Goal: Task Accomplishment & Management: Manage account settings

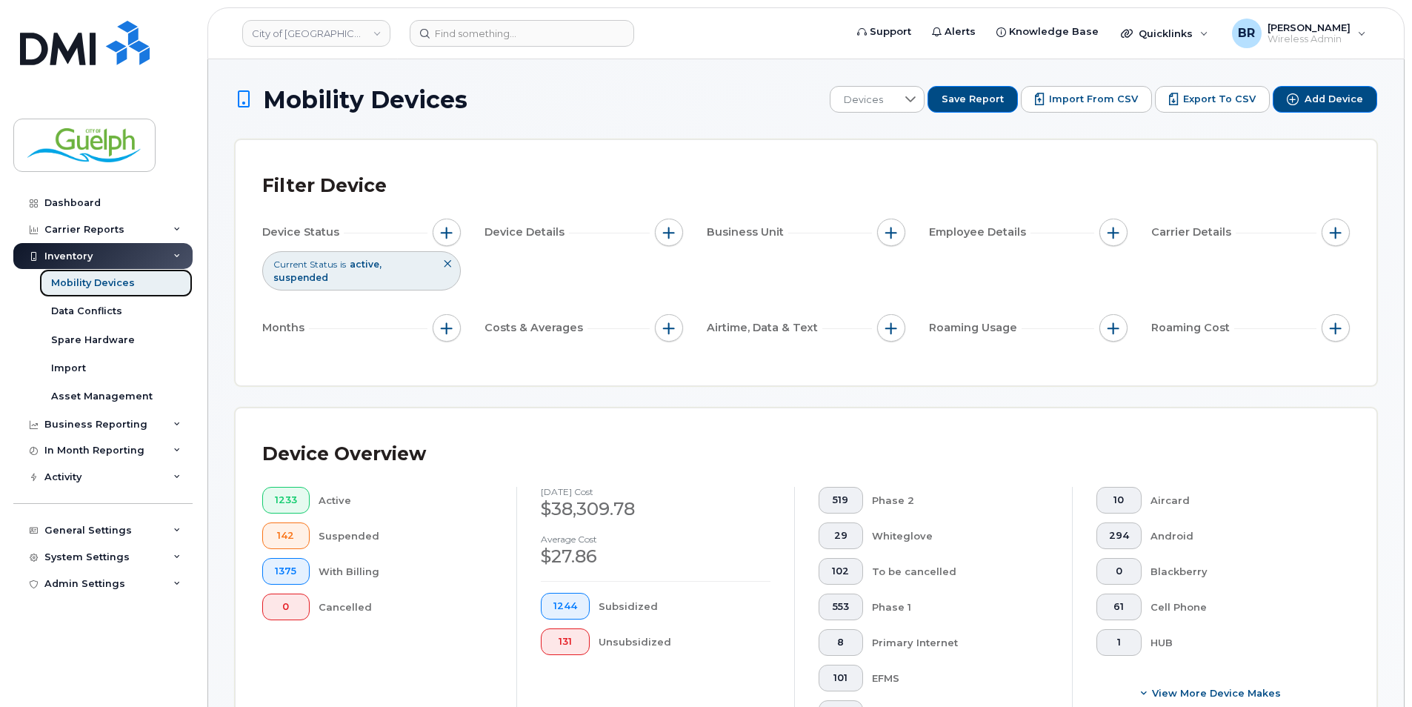
click at [111, 286] on div "Mobility Devices" at bounding box center [93, 282] width 84 height 13
click at [117, 41] on img at bounding box center [85, 43] width 130 height 44
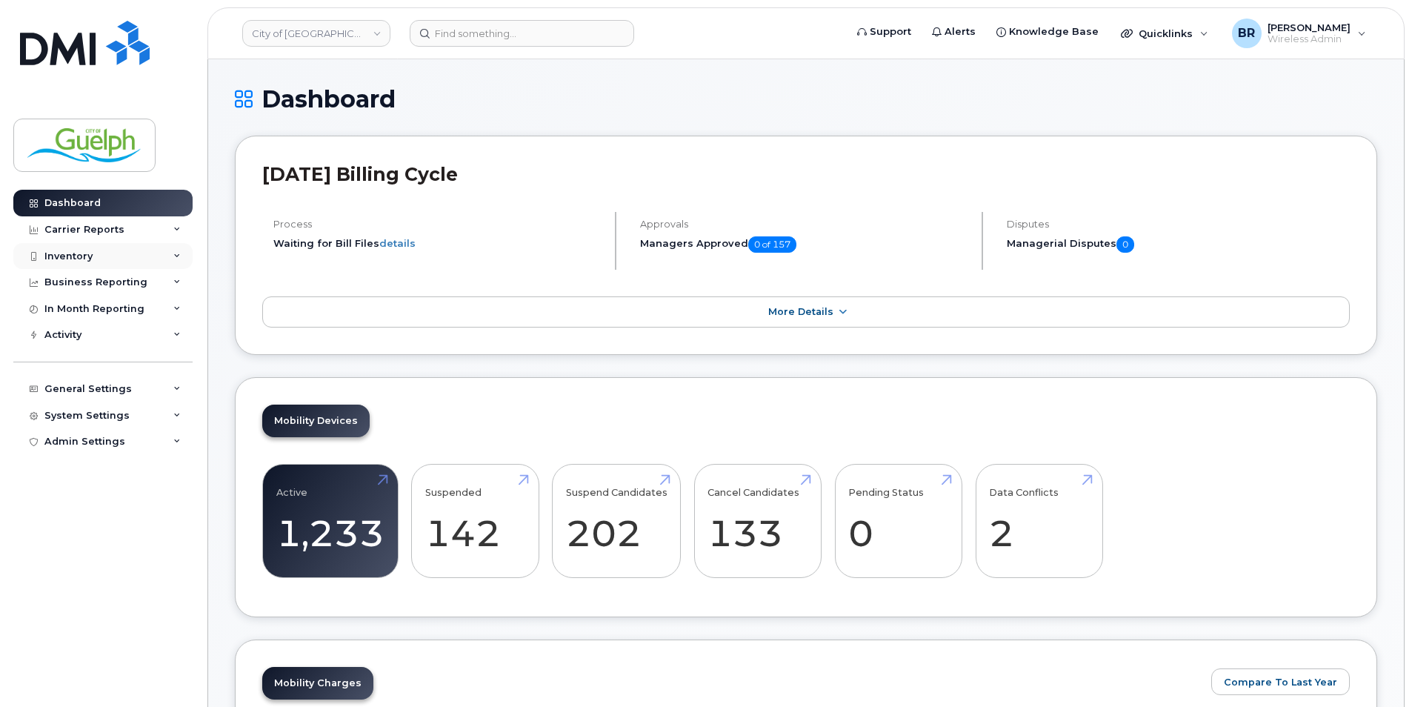
click at [75, 253] on div "Inventory" at bounding box center [68, 256] width 48 height 12
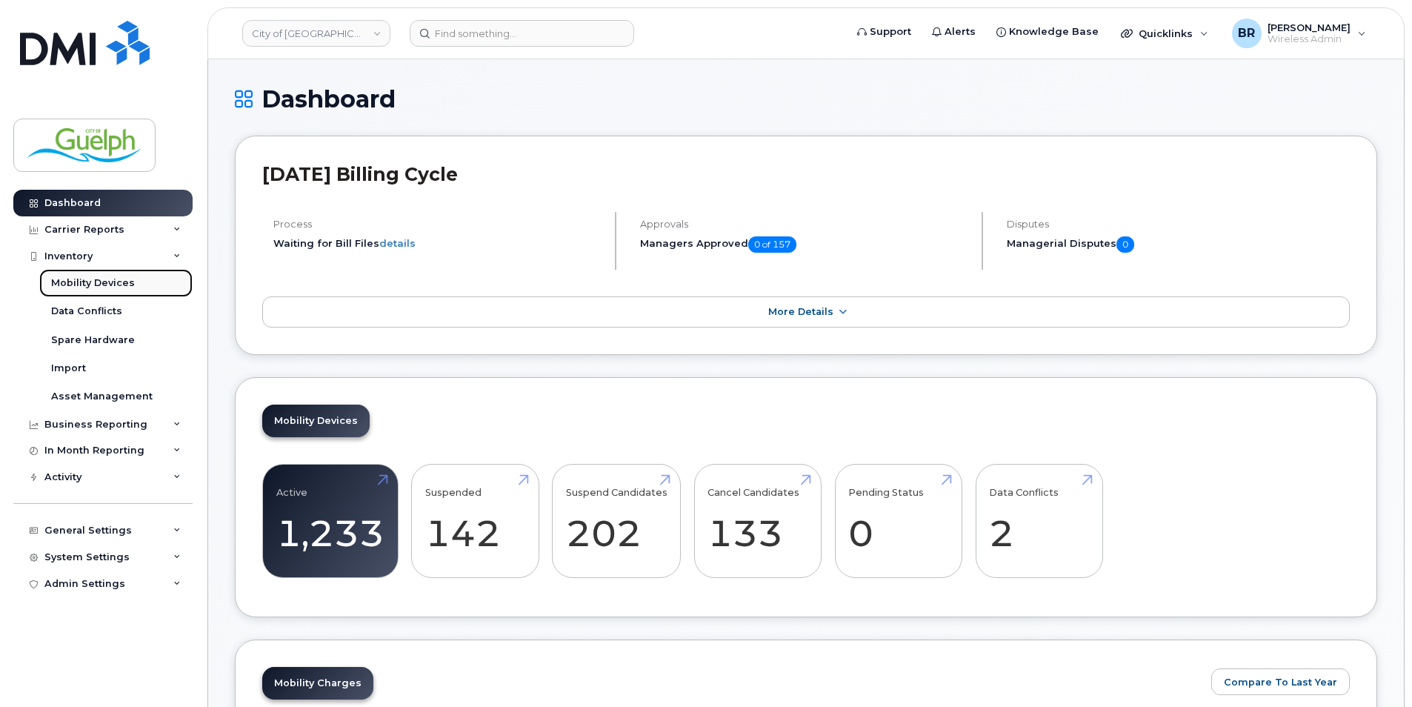
click at [84, 285] on div "Mobility Devices" at bounding box center [93, 282] width 84 height 13
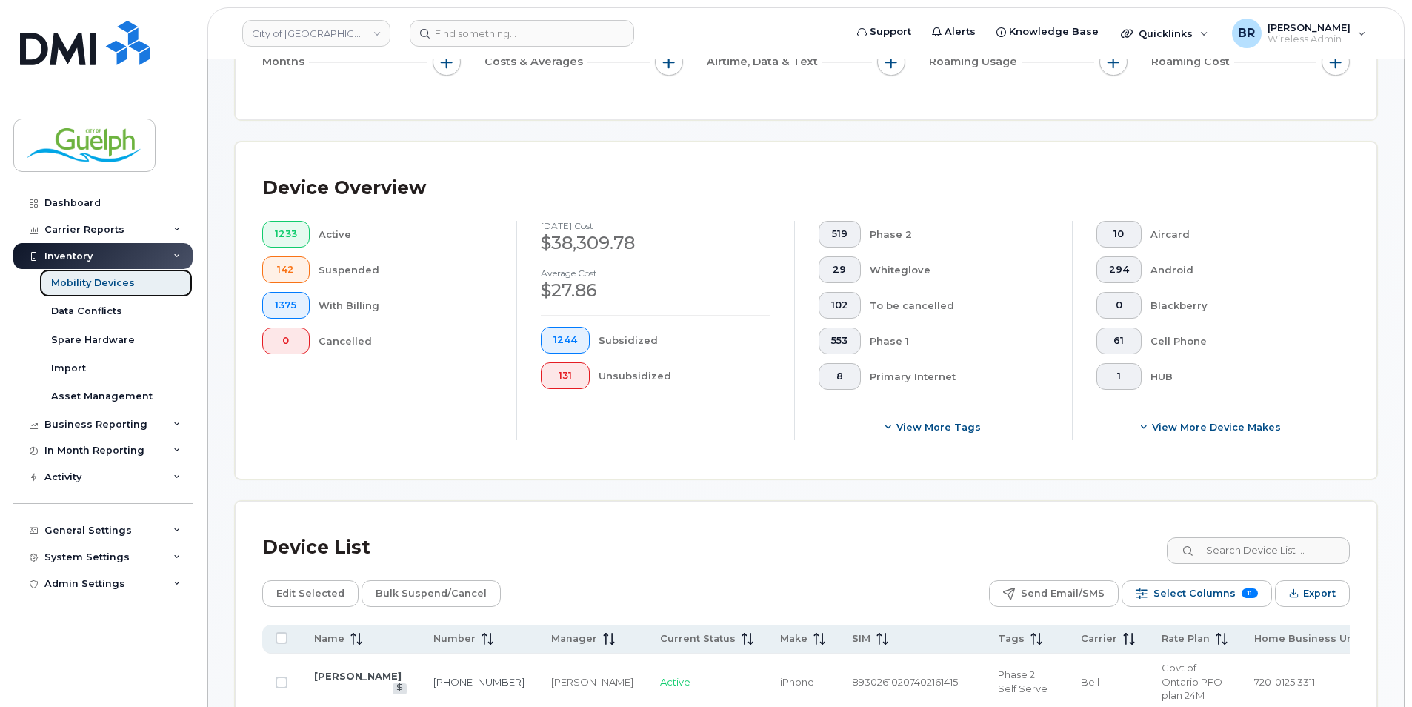
scroll to position [296, 0]
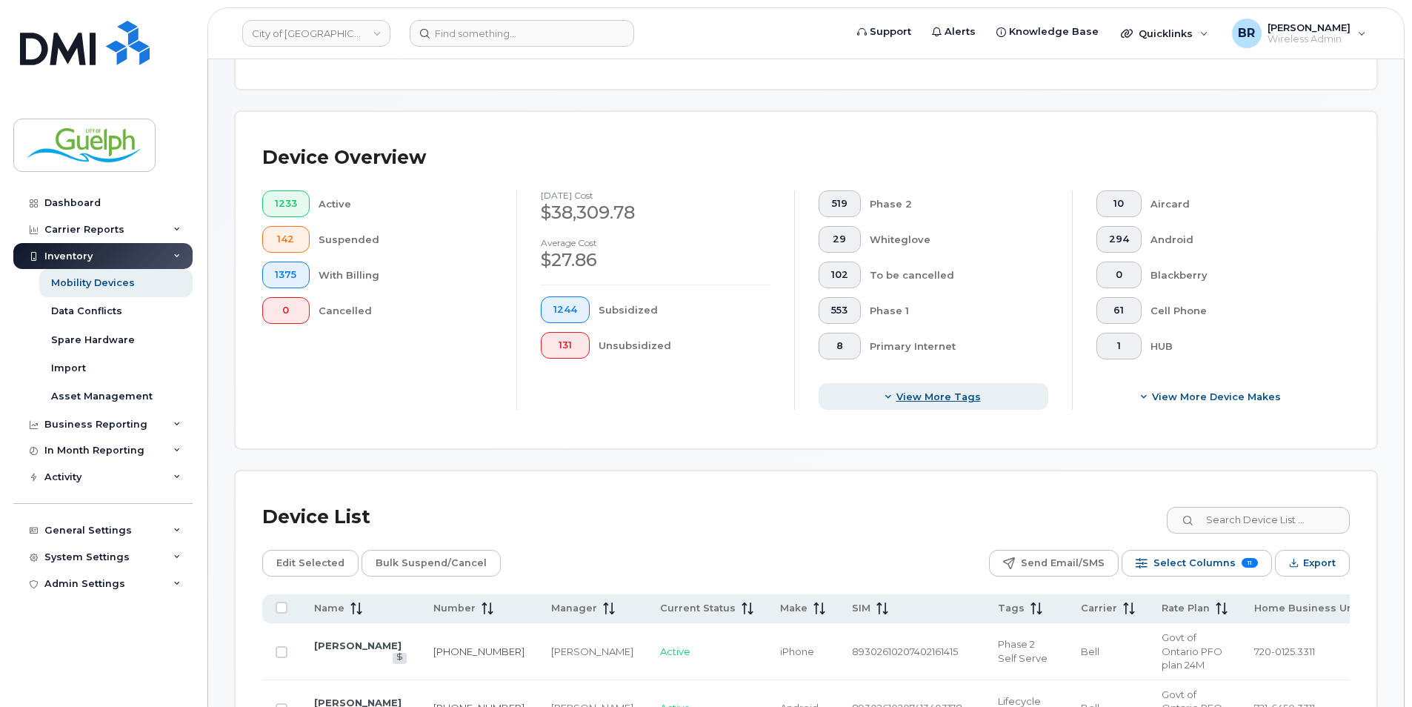
click at [951, 405] on button "View more tags" at bounding box center [934, 396] width 230 height 27
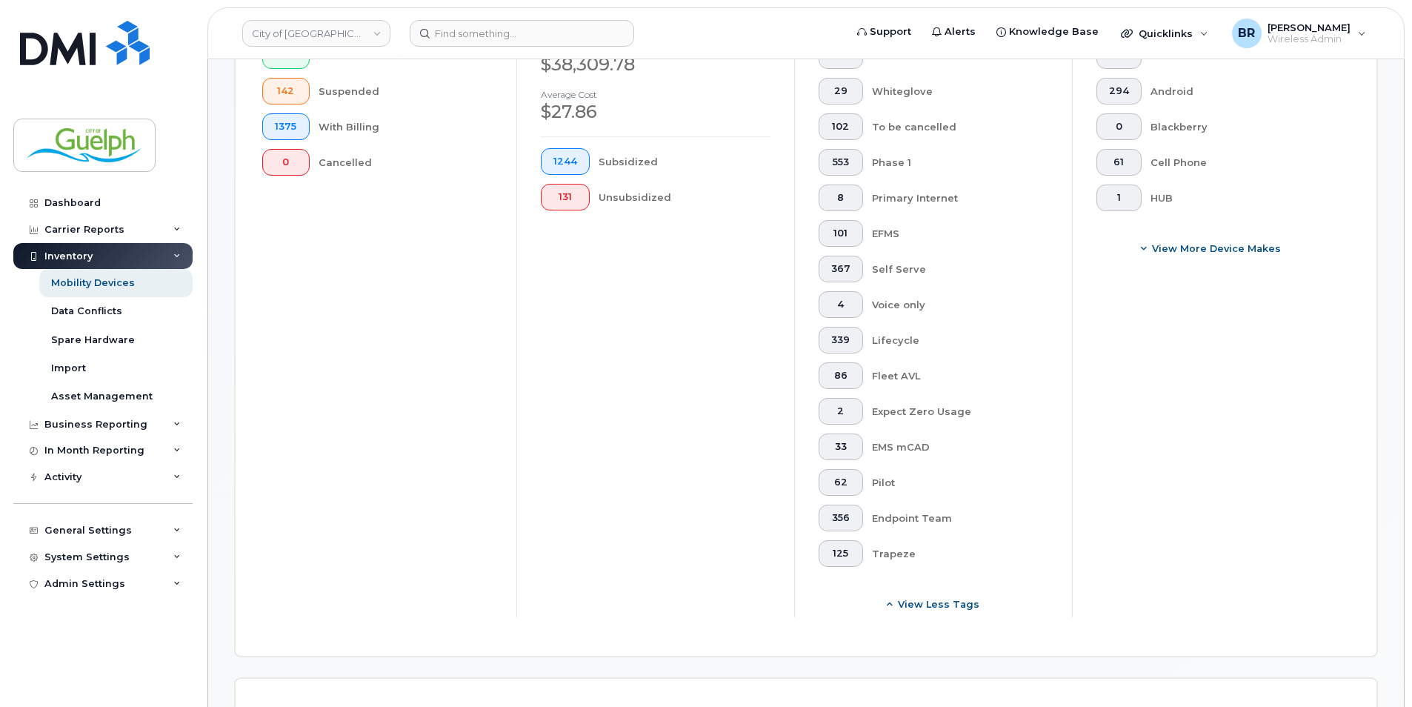
scroll to position [370, 0]
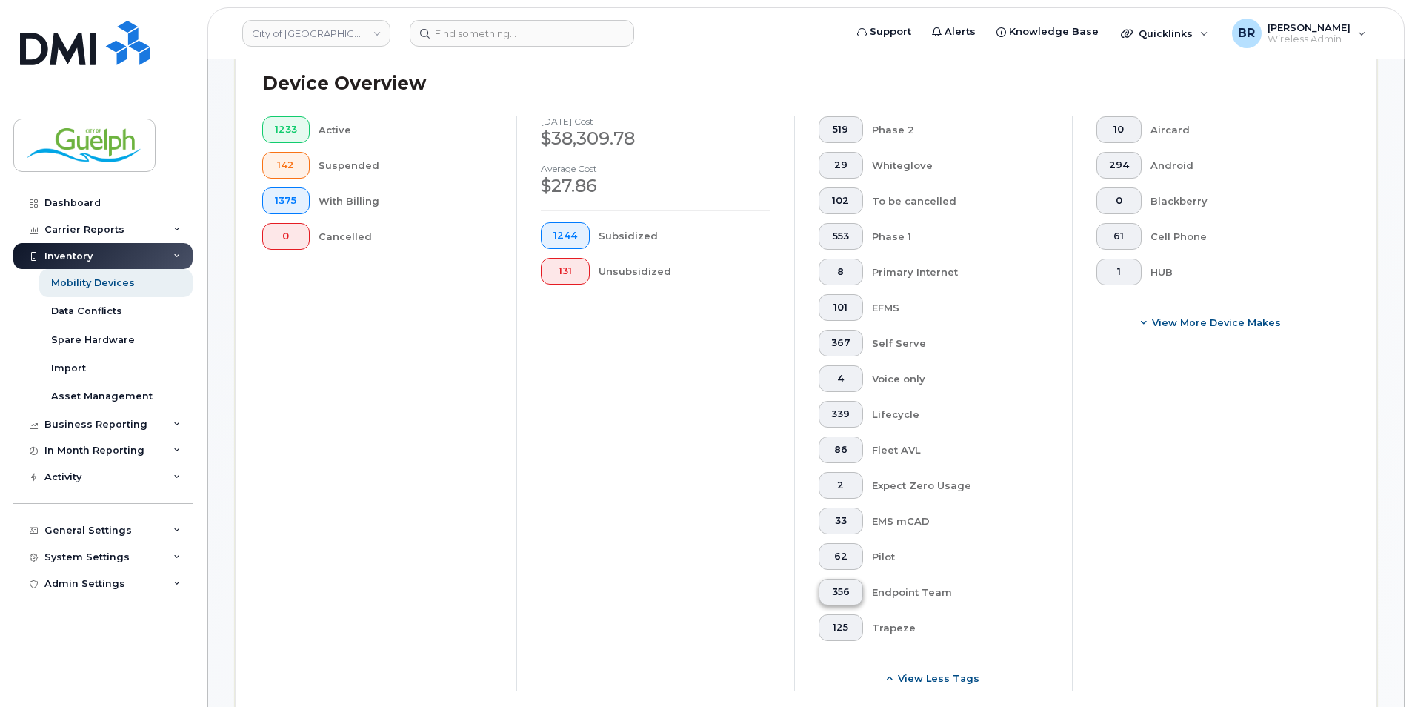
click at [848, 589] on button "356" at bounding box center [841, 592] width 44 height 27
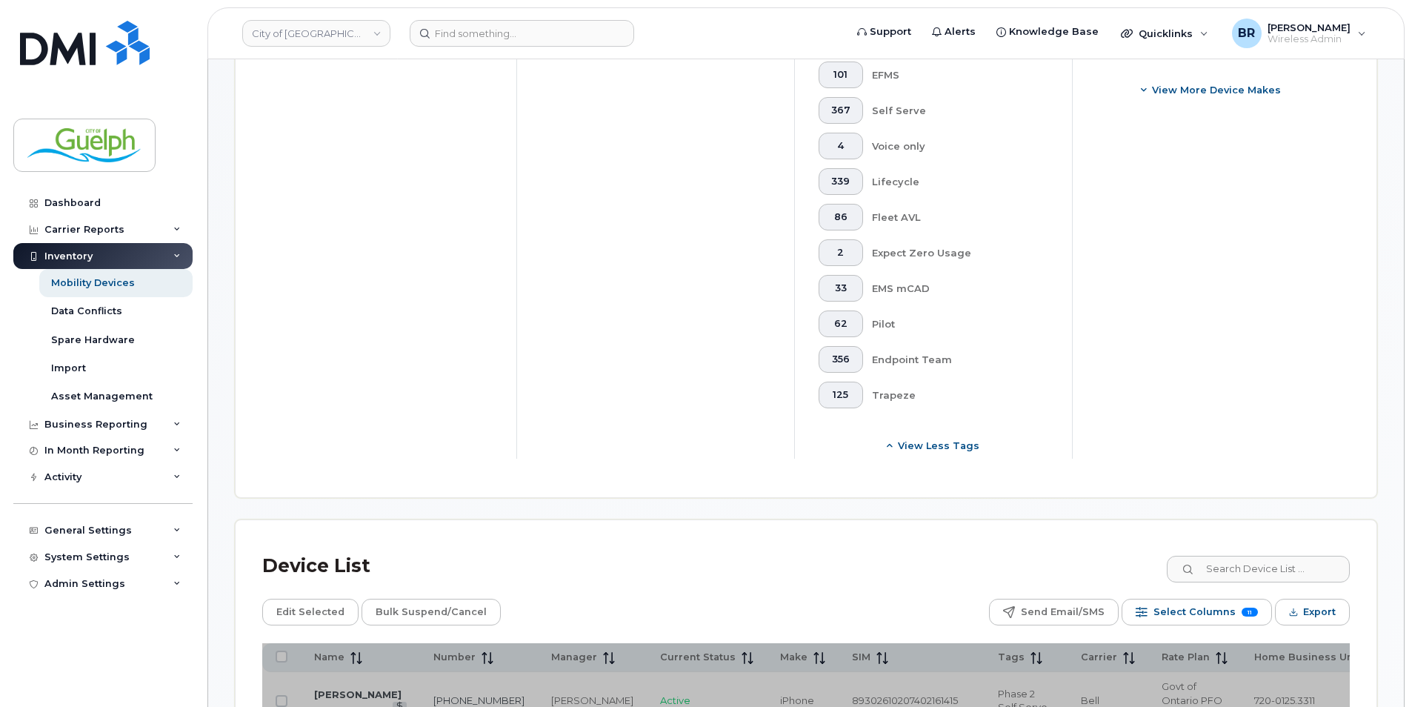
scroll to position [815, 0]
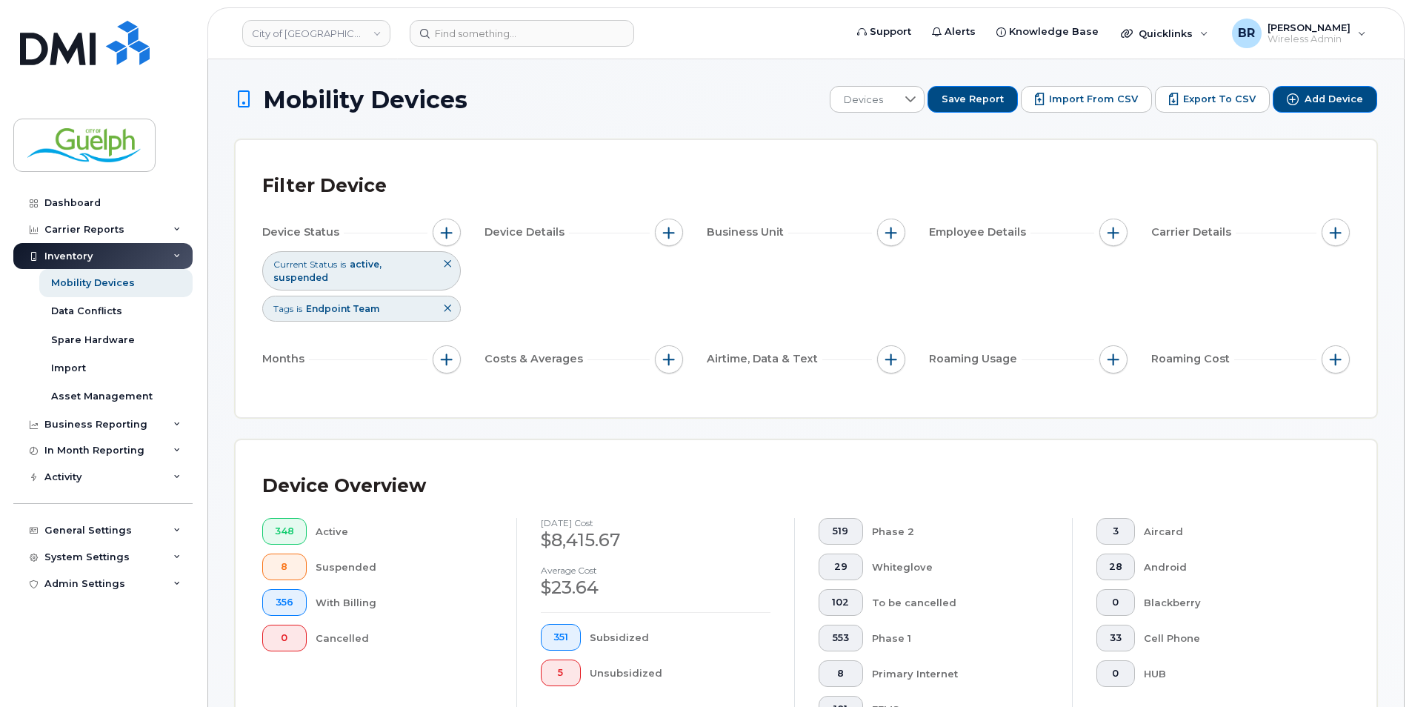
click at [452, 310] on button at bounding box center [447, 308] width 25 height 24
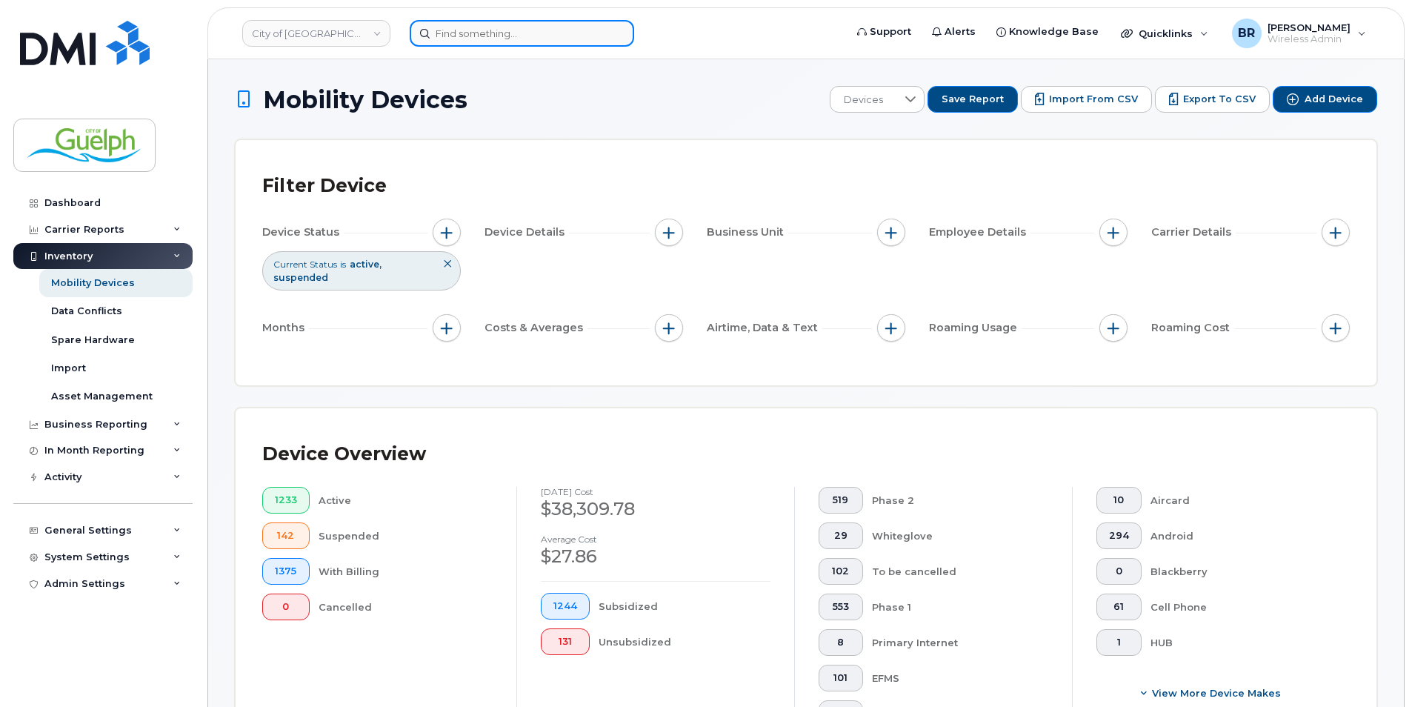
click at [516, 38] on input at bounding box center [522, 33] width 224 height 27
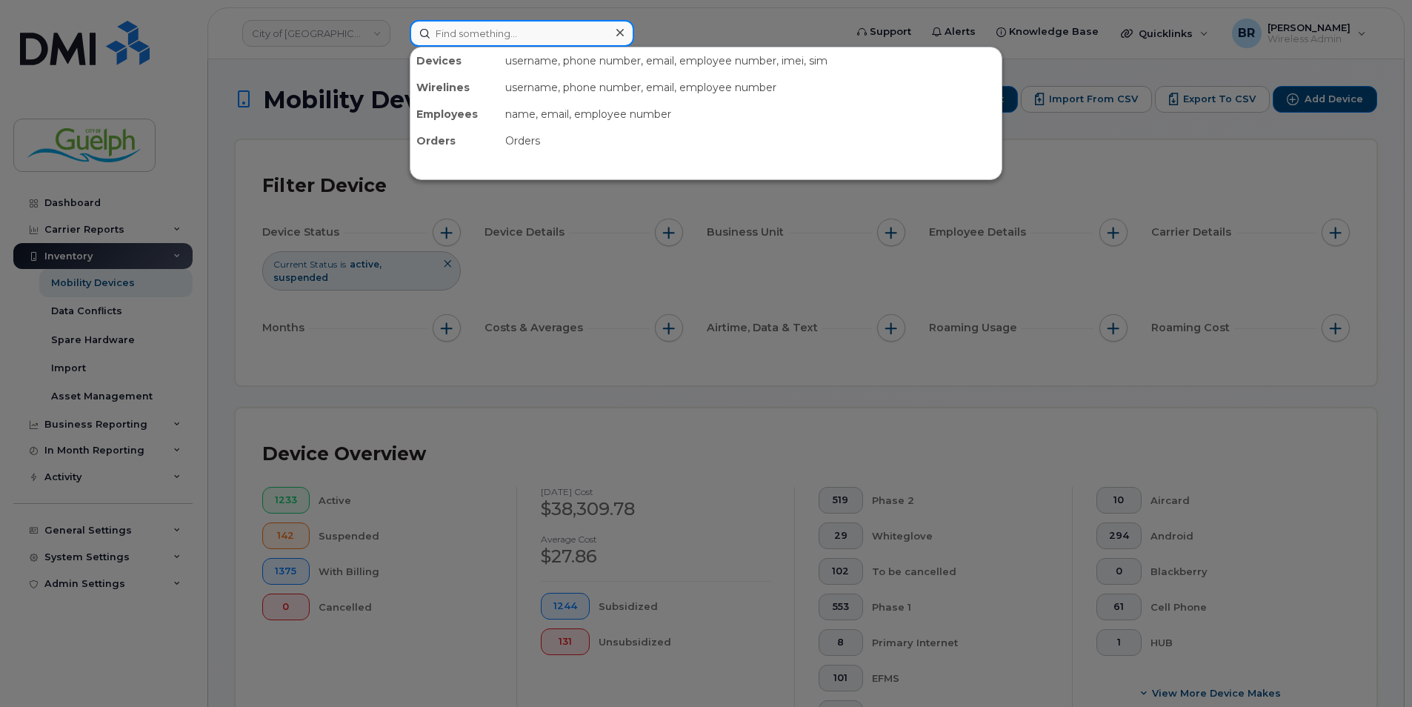
paste input "226-332-4235"
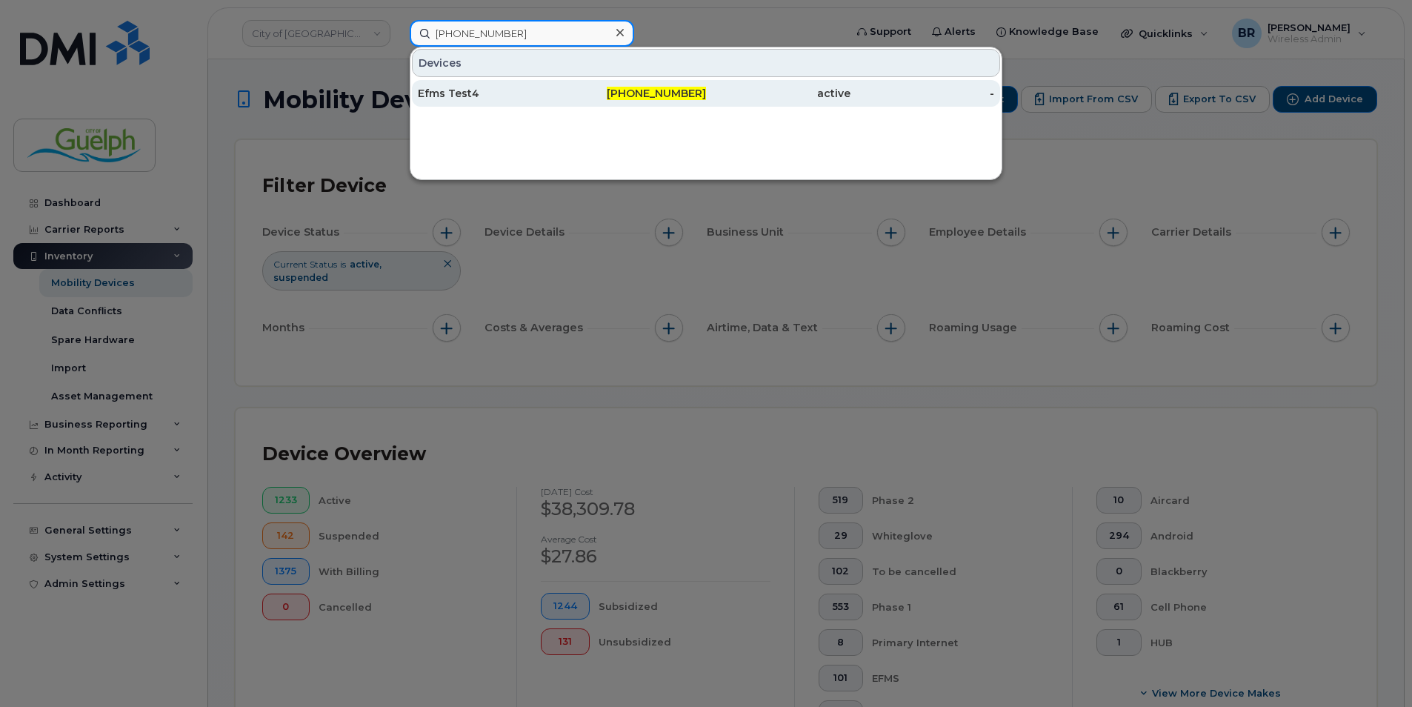
type input "226-332-4235"
click at [603, 90] on div "226-332-4235" at bounding box center [634, 93] width 144 height 15
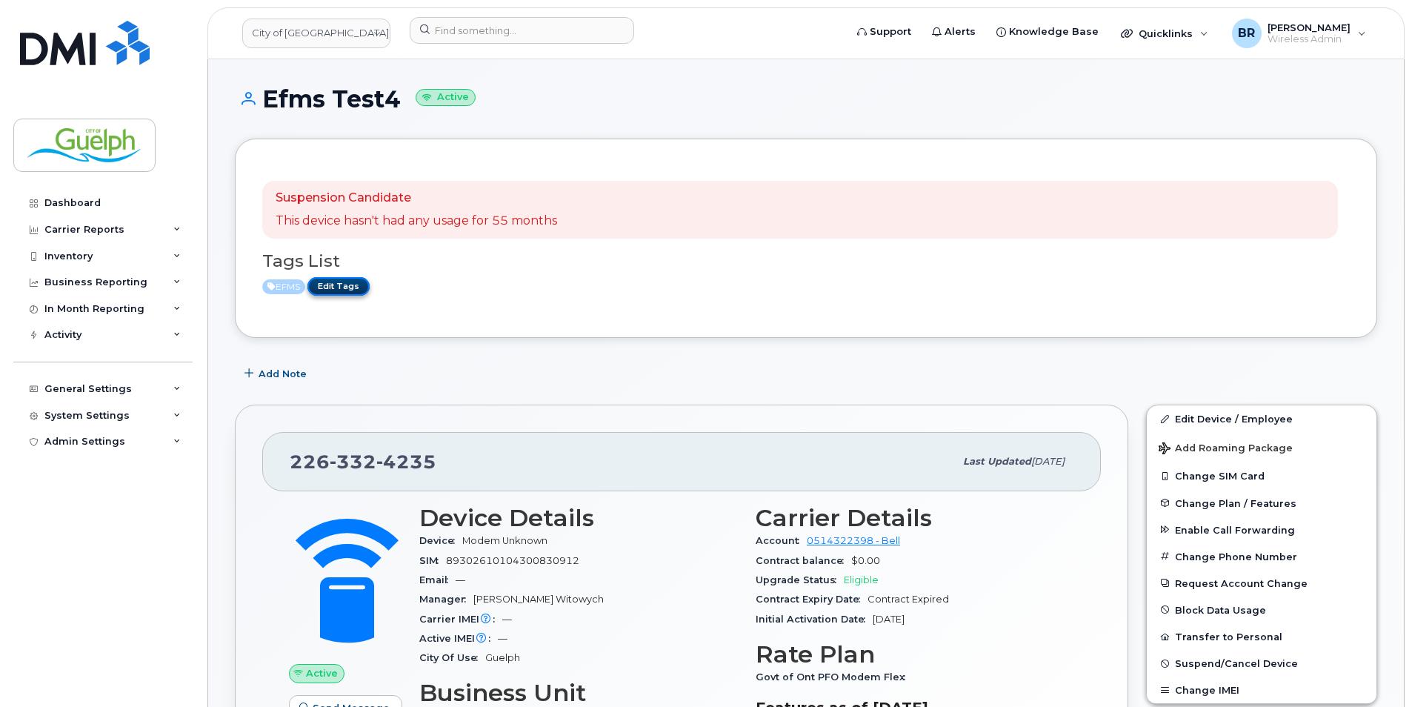
click at [342, 279] on link "Edit Tags" at bounding box center [338, 286] width 62 height 19
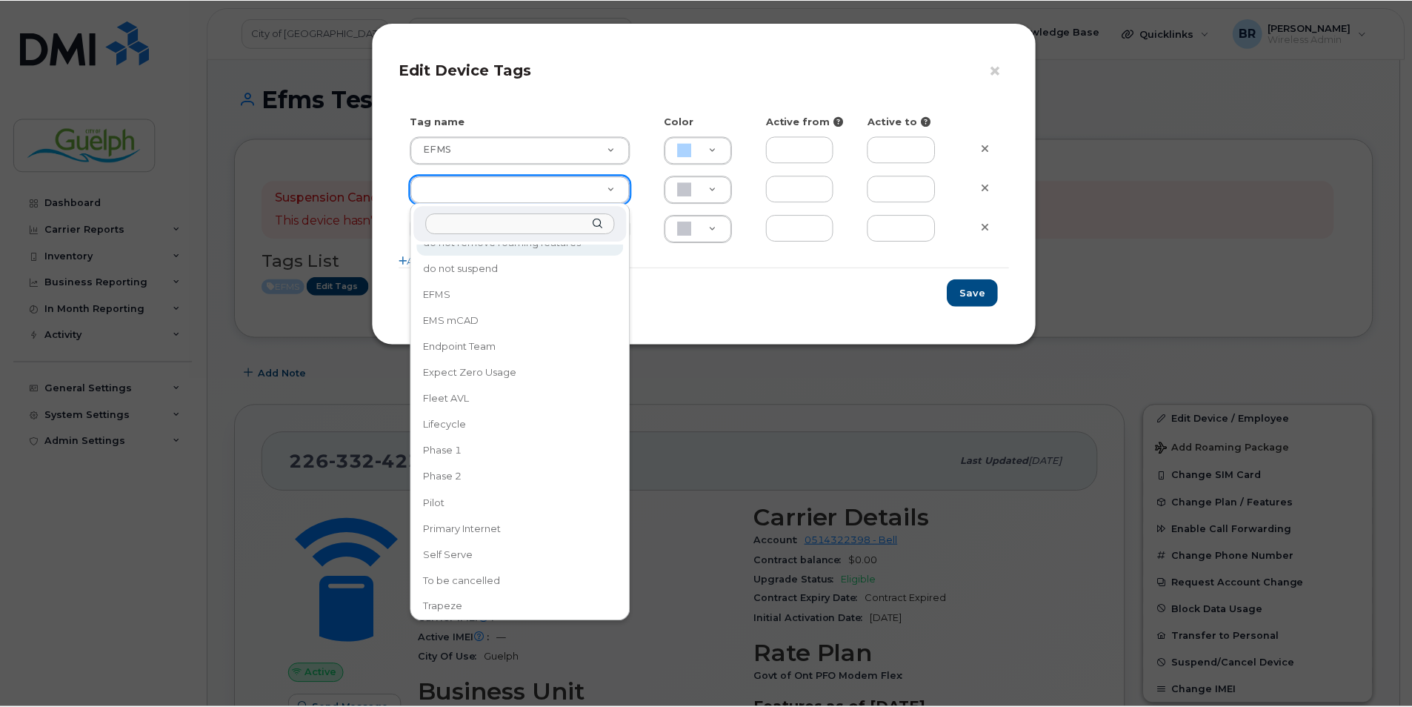
scroll to position [203, 0]
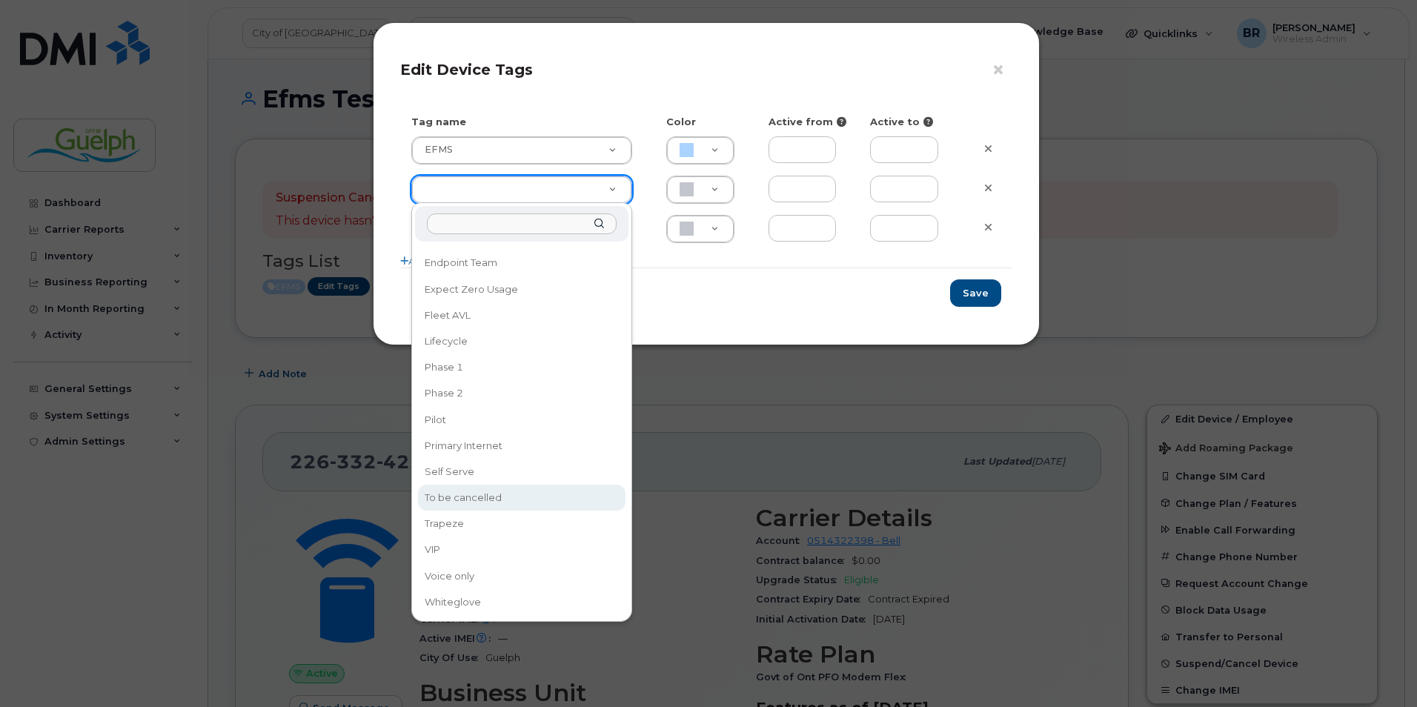
type input "To be cancelled"
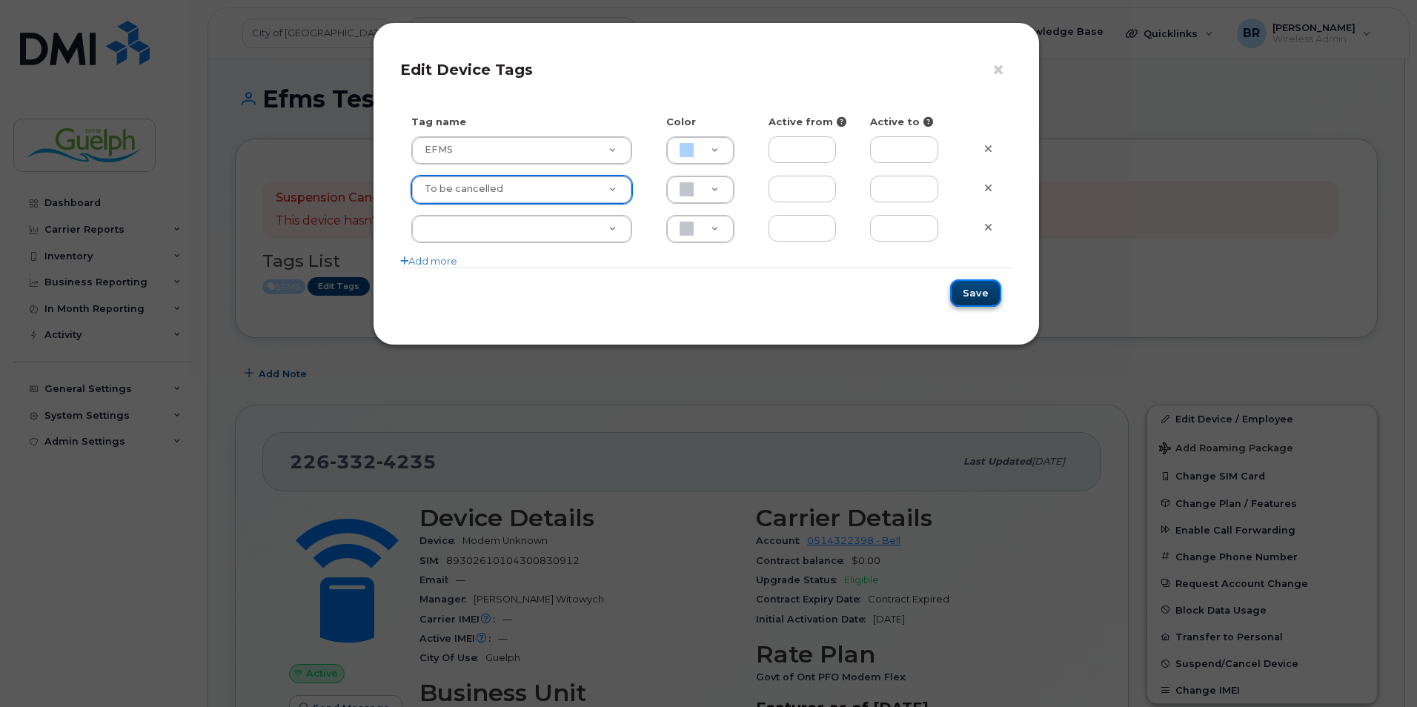
click at [984, 295] on button "Save" at bounding box center [975, 292] width 51 height 27
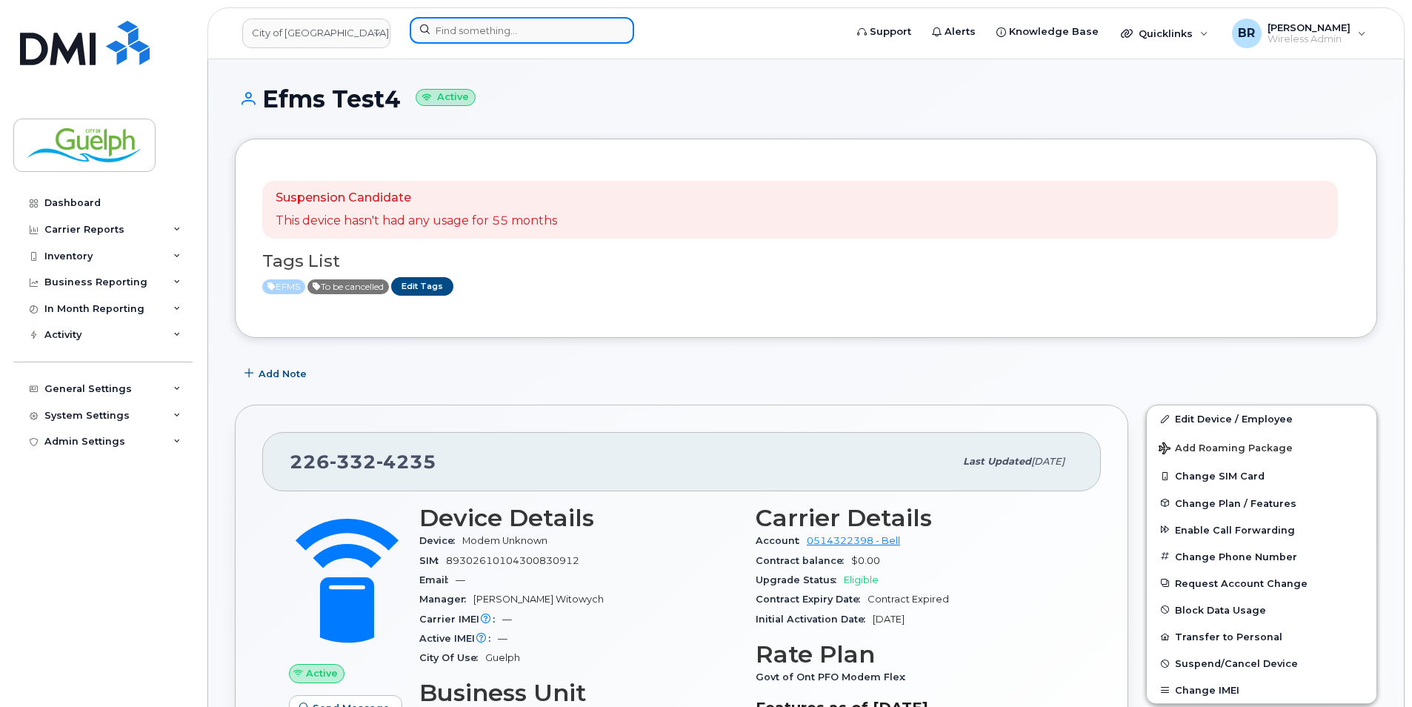
click at [470, 42] on input at bounding box center [522, 30] width 224 height 27
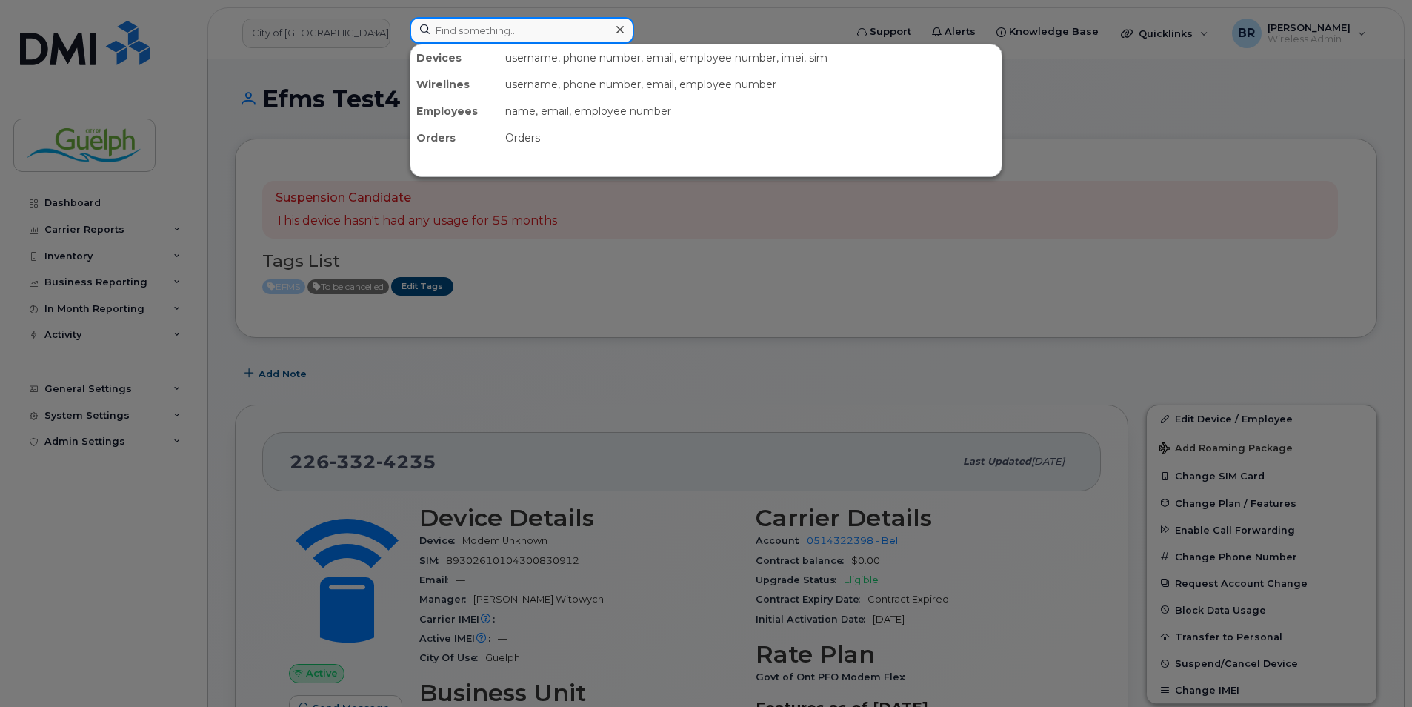
paste input "226-332-4983"
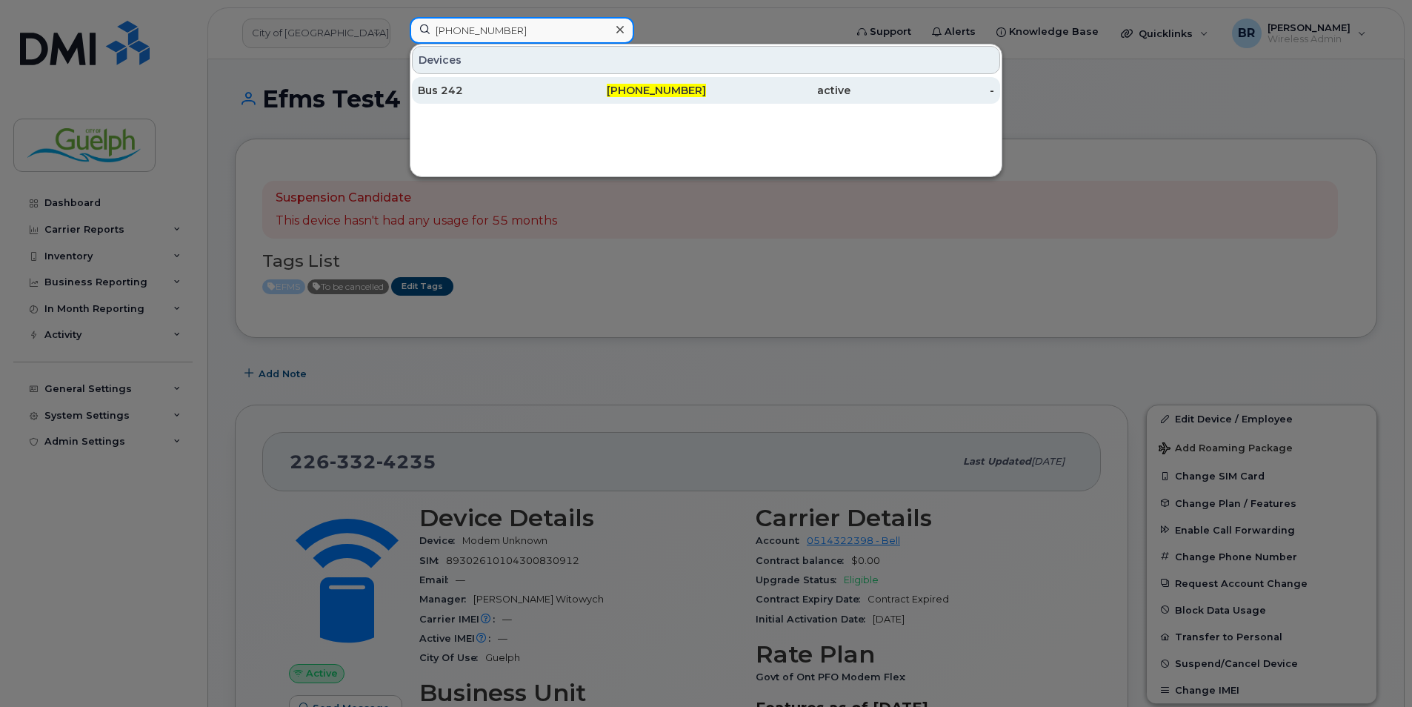
type input "226-332-4983"
click at [476, 96] on div "Bus 242" at bounding box center [490, 90] width 144 height 15
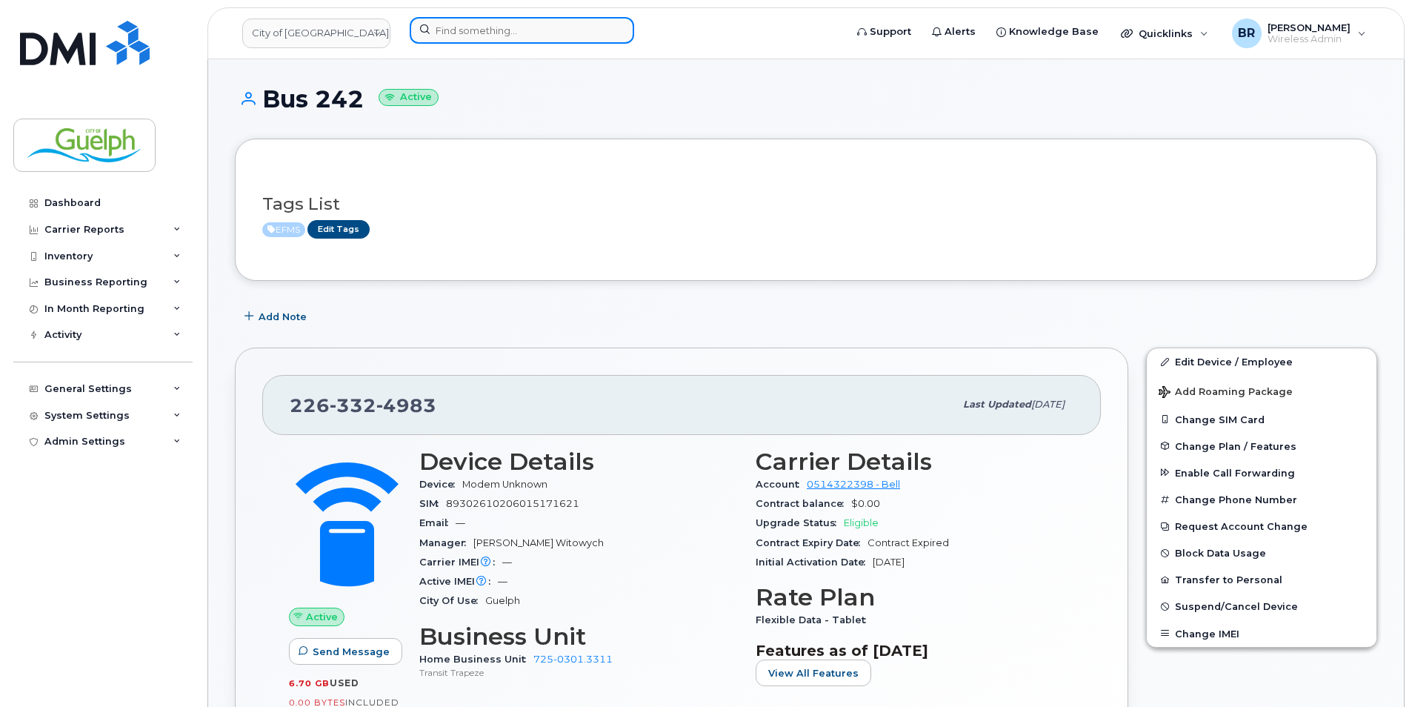
click at [522, 27] on input at bounding box center [522, 30] width 224 height 27
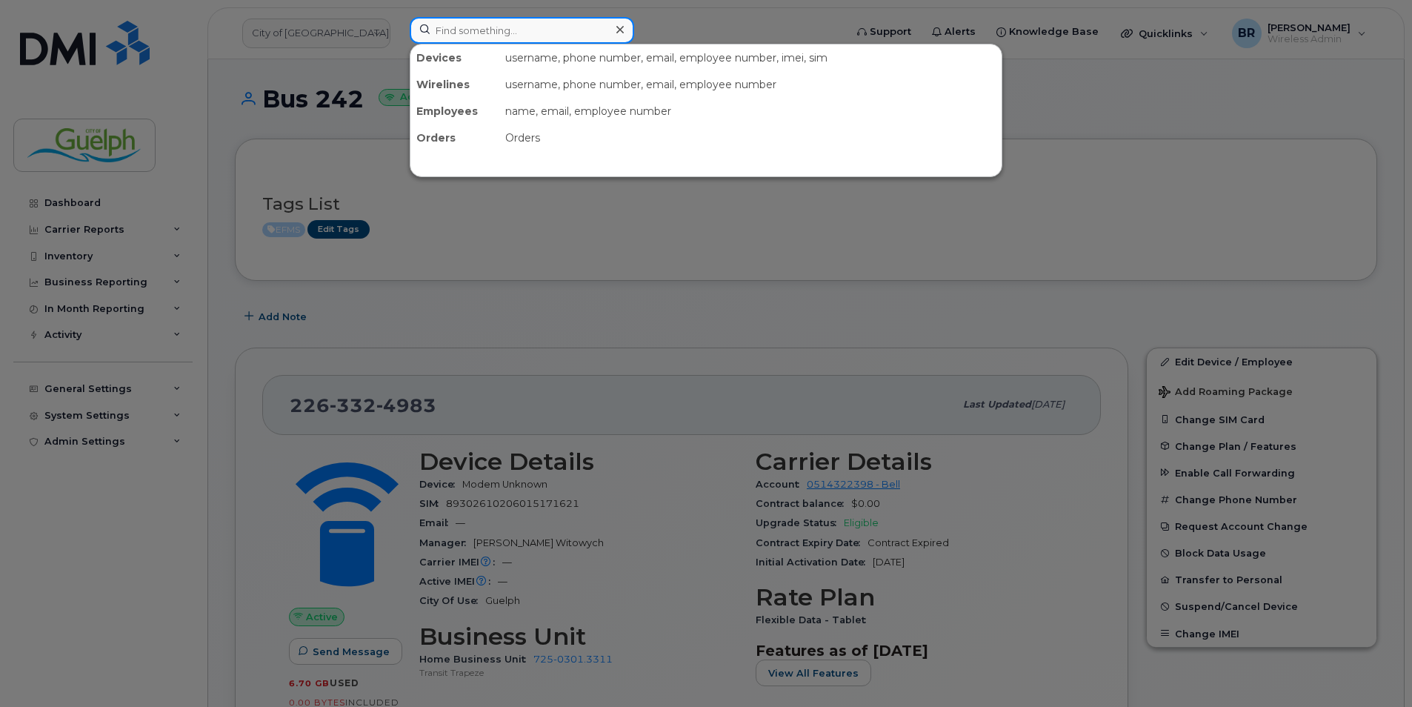
paste input "[PHONE_NUMBER]"
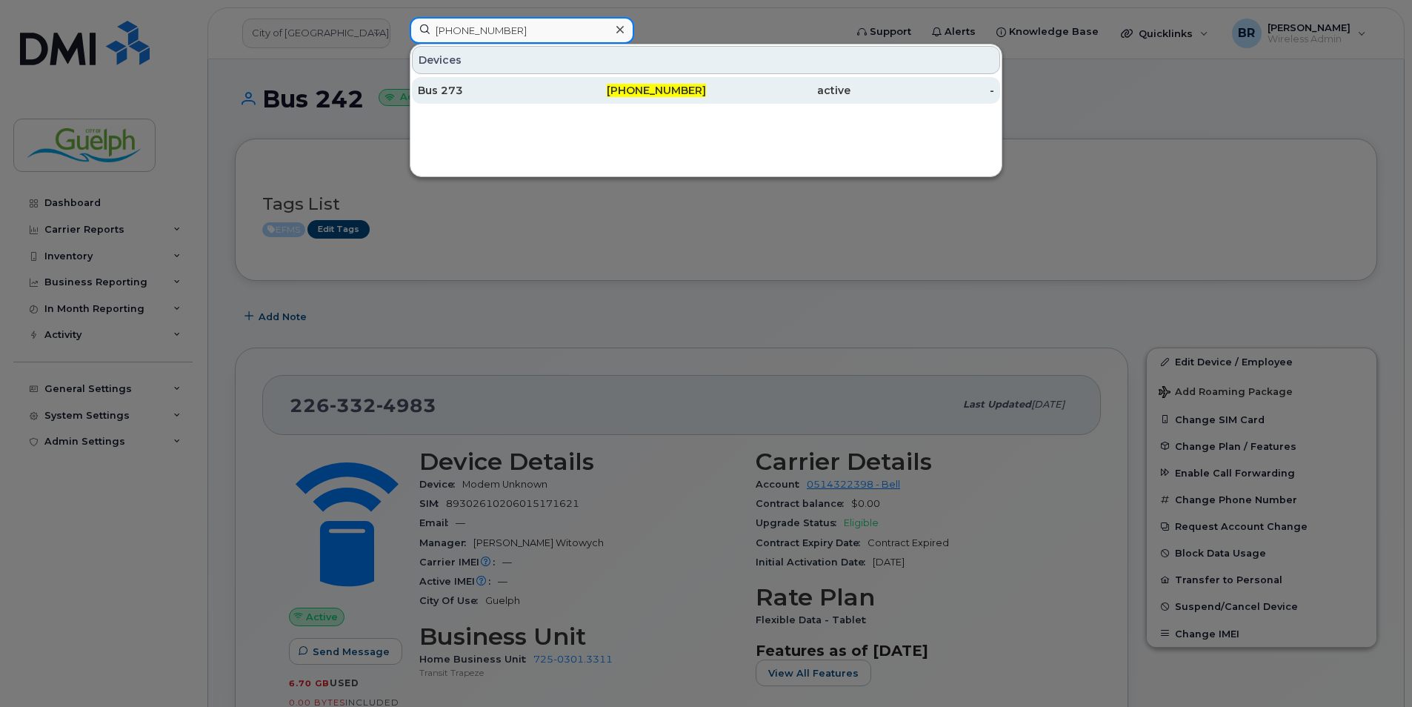
type input "226-820-4968"
click at [487, 93] on div "Bus 273" at bounding box center [490, 90] width 144 height 15
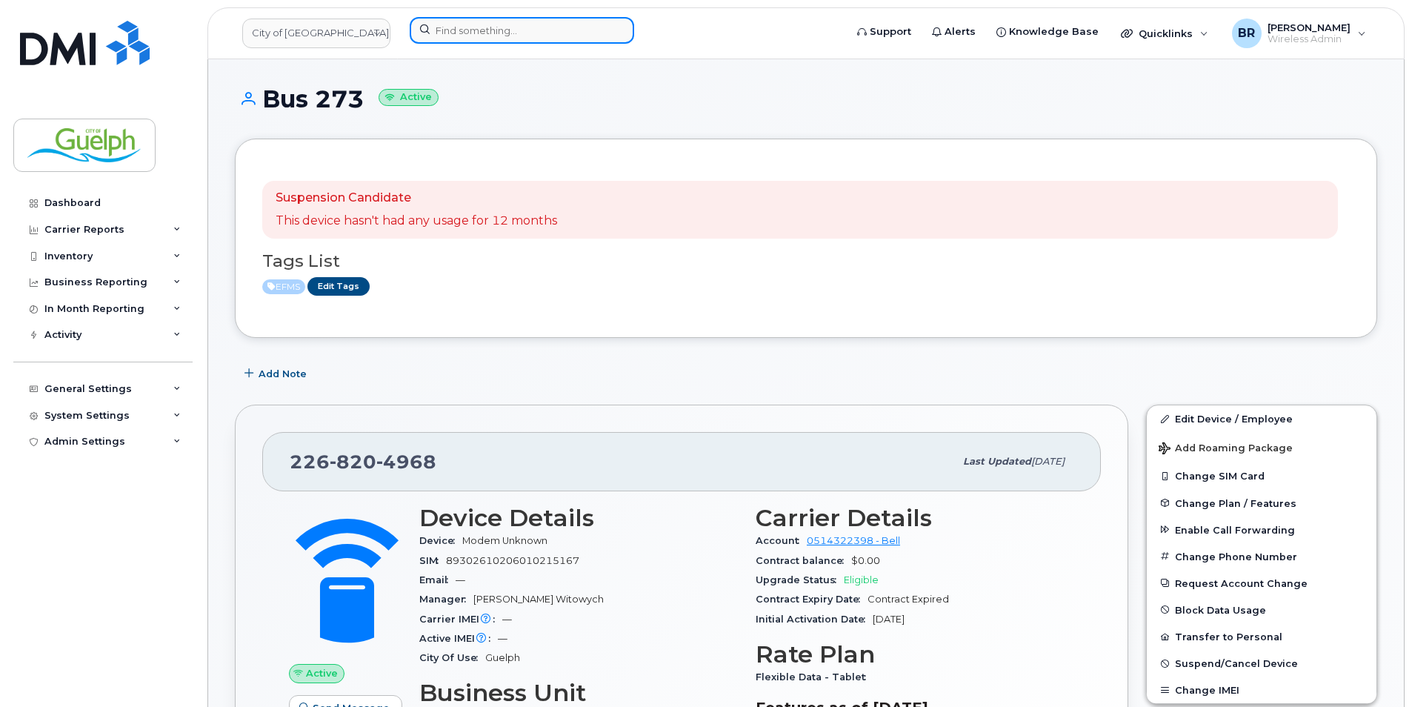
click at [520, 30] on input at bounding box center [522, 30] width 224 height 27
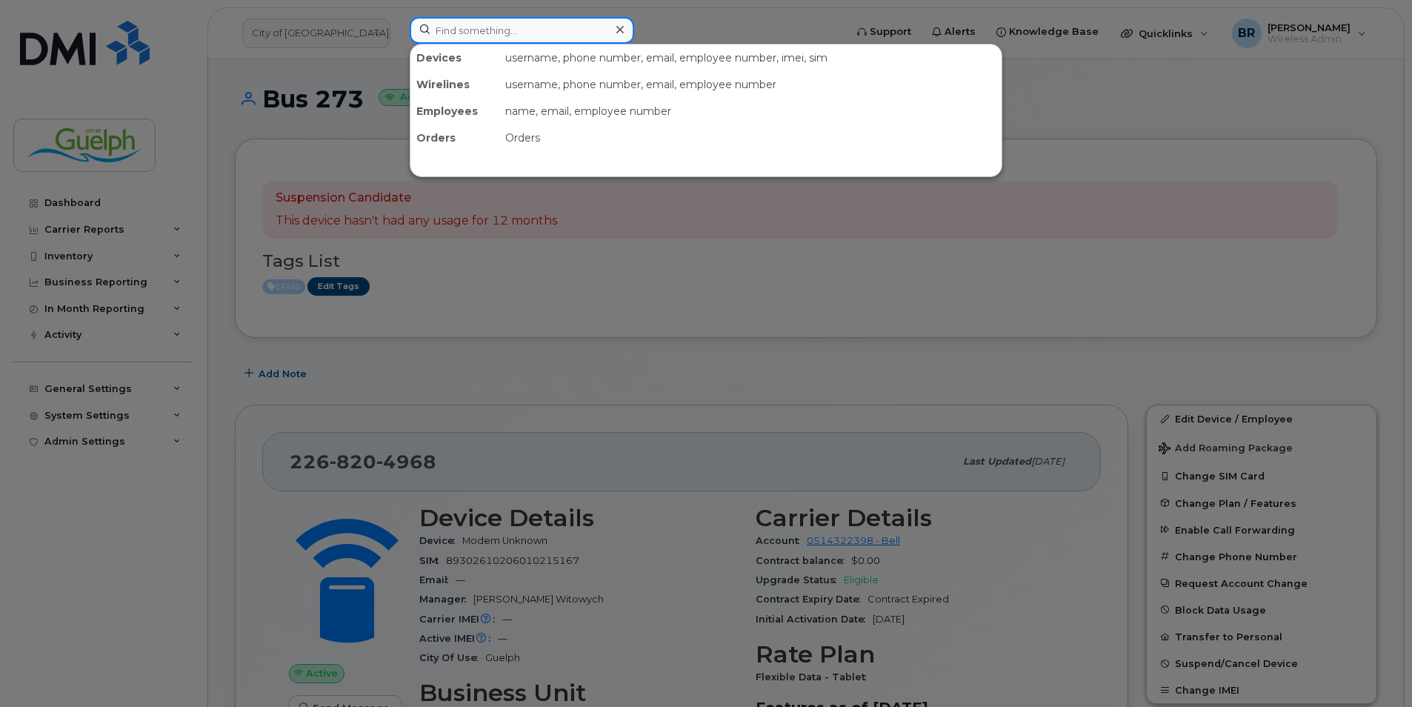
paste input "[PHONE_NUMBER]"
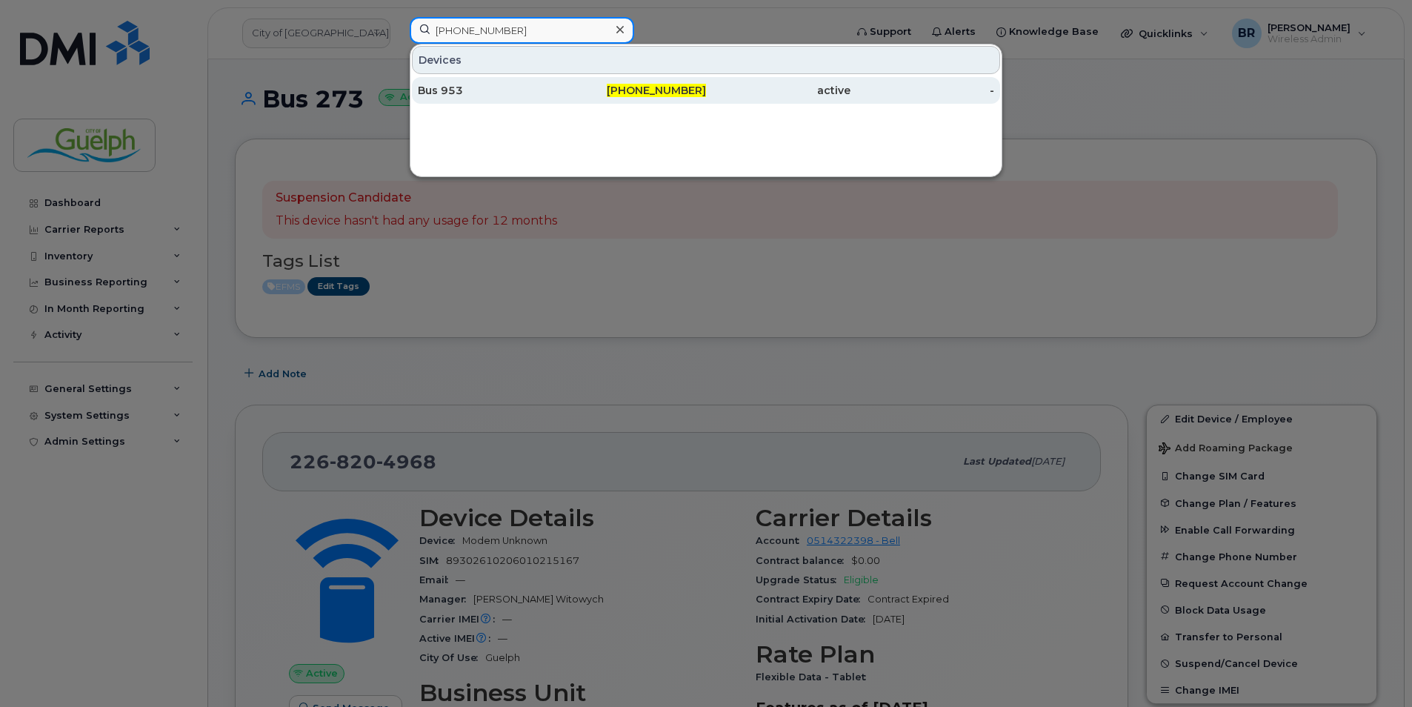
type input "[PHONE_NUMBER]"
click at [604, 91] on div "[PHONE_NUMBER]" at bounding box center [634, 90] width 144 height 15
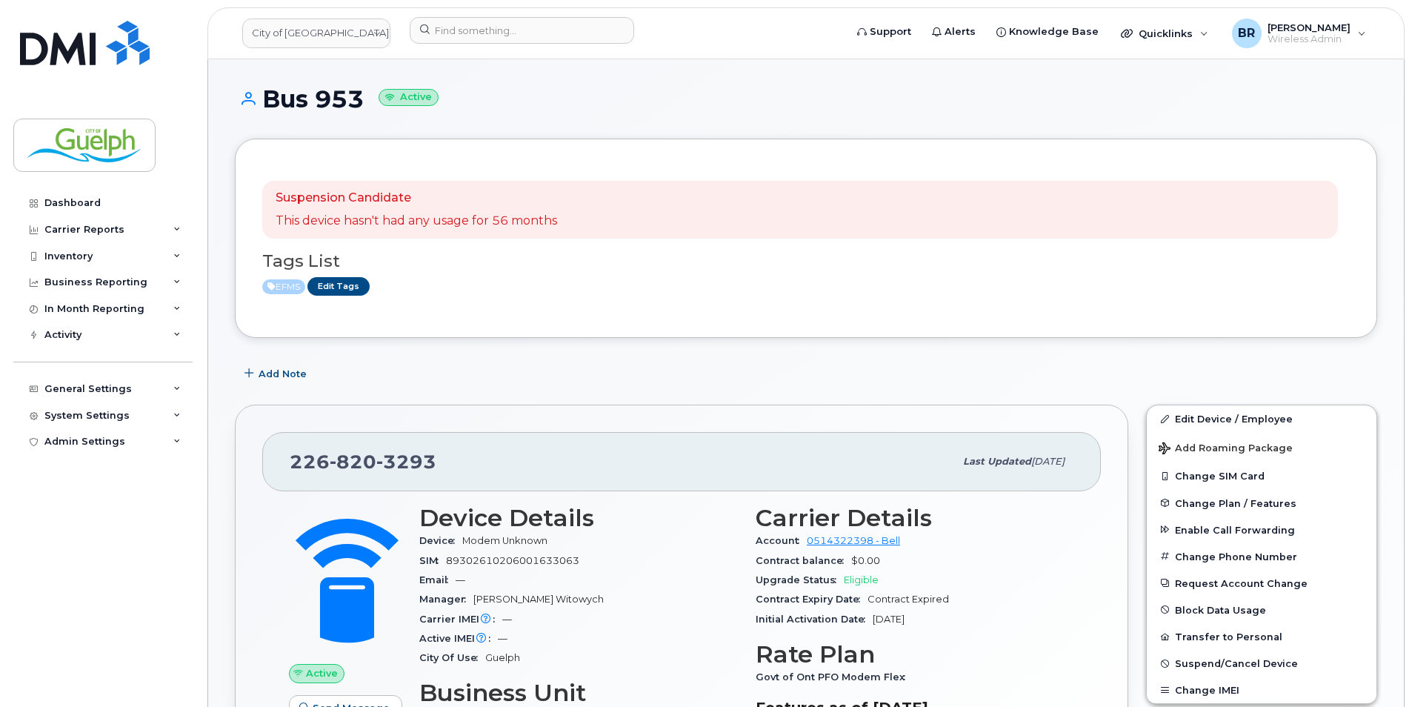
click at [342, 276] on div "Tags List EFMS Edit Tags" at bounding box center [806, 267] width 1088 height 57
click at [333, 289] on link "Edit Tags" at bounding box center [338, 286] width 62 height 19
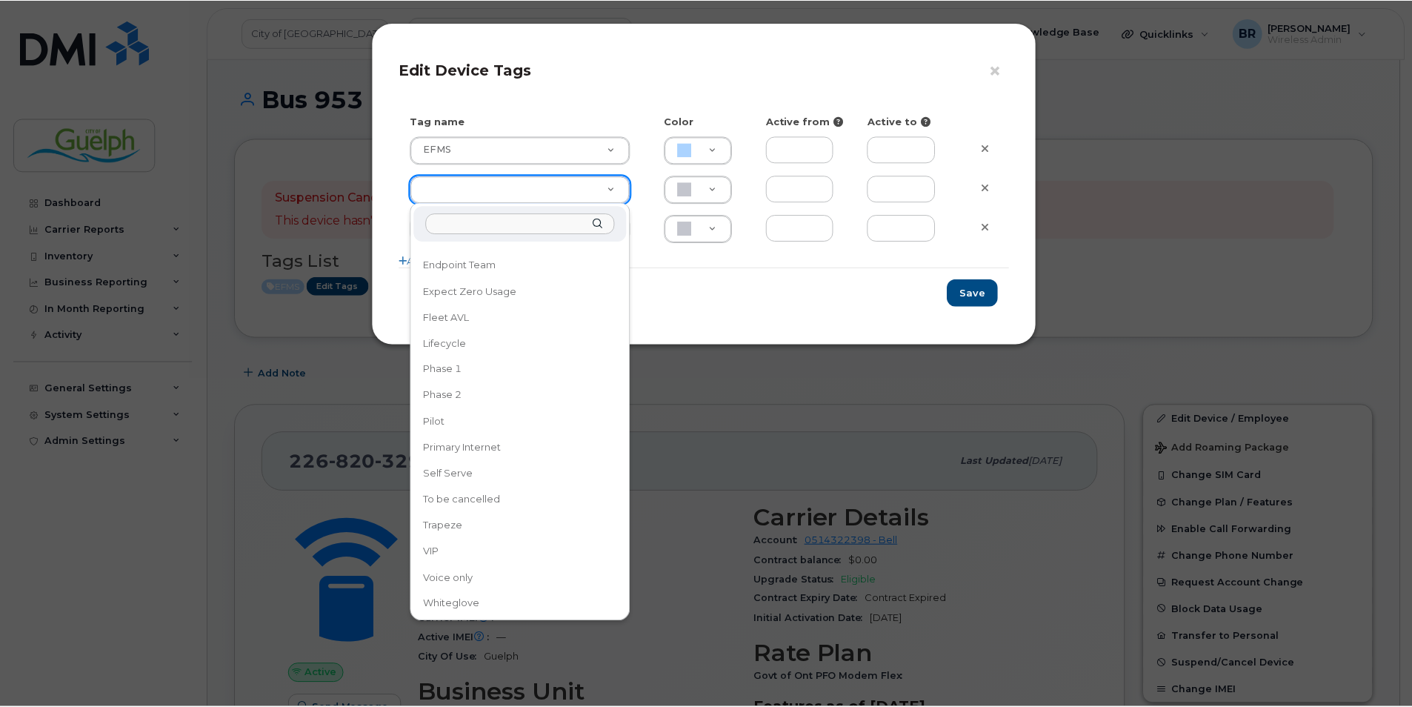
scroll to position [203, 0]
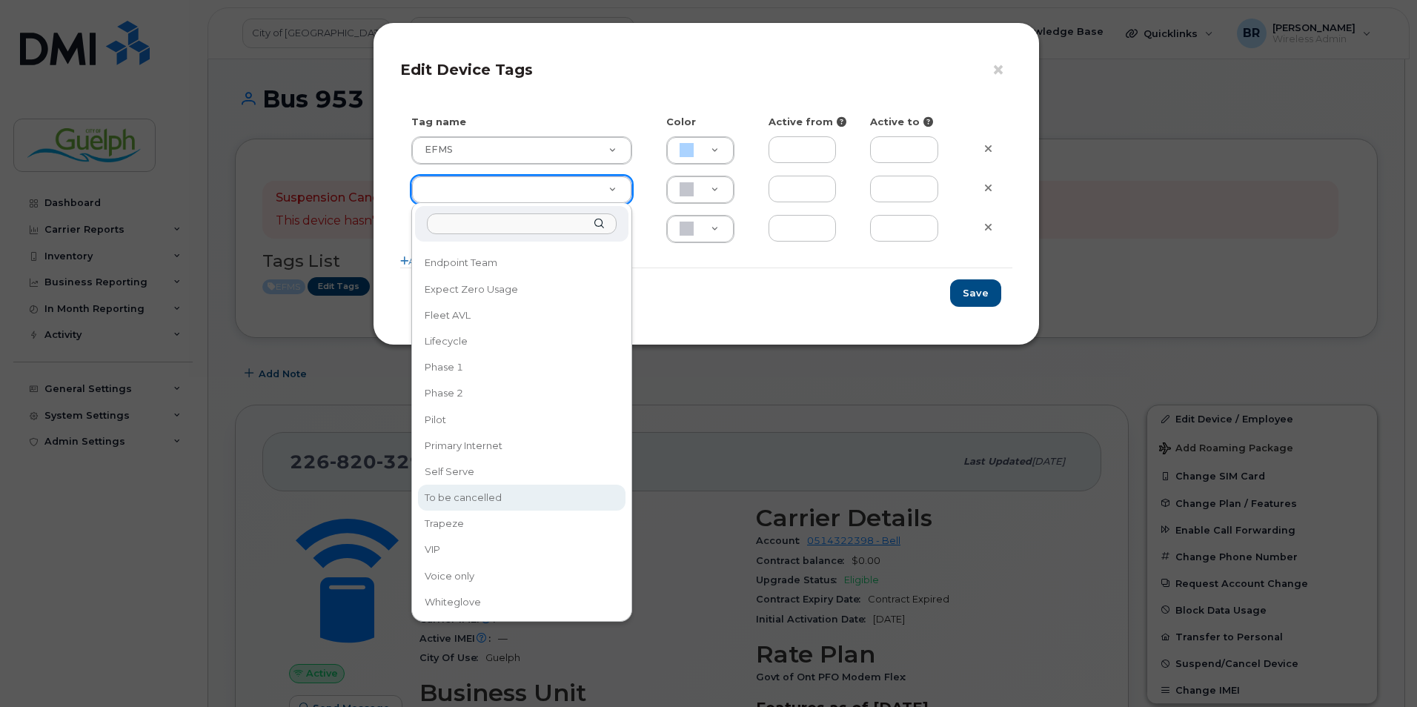
type input "To be cancelled"
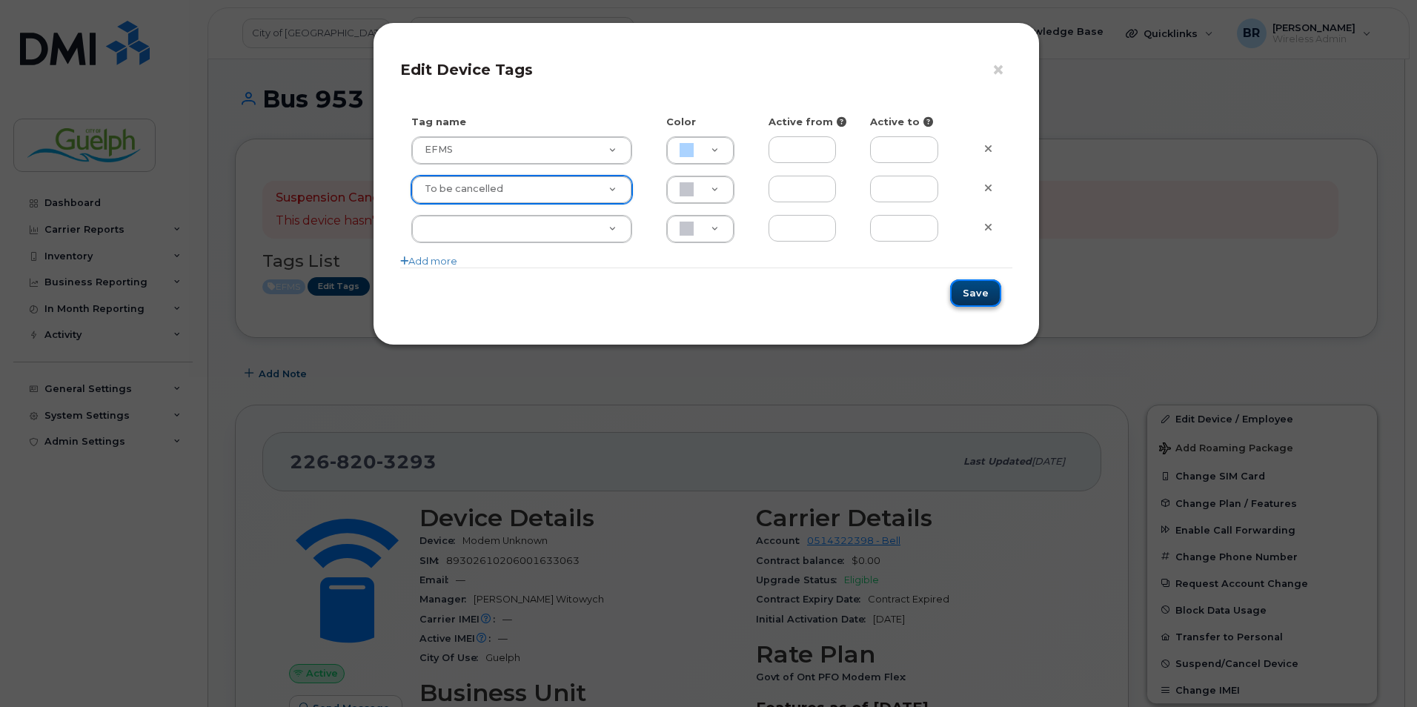
click at [975, 296] on button "Save" at bounding box center [975, 292] width 51 height 27
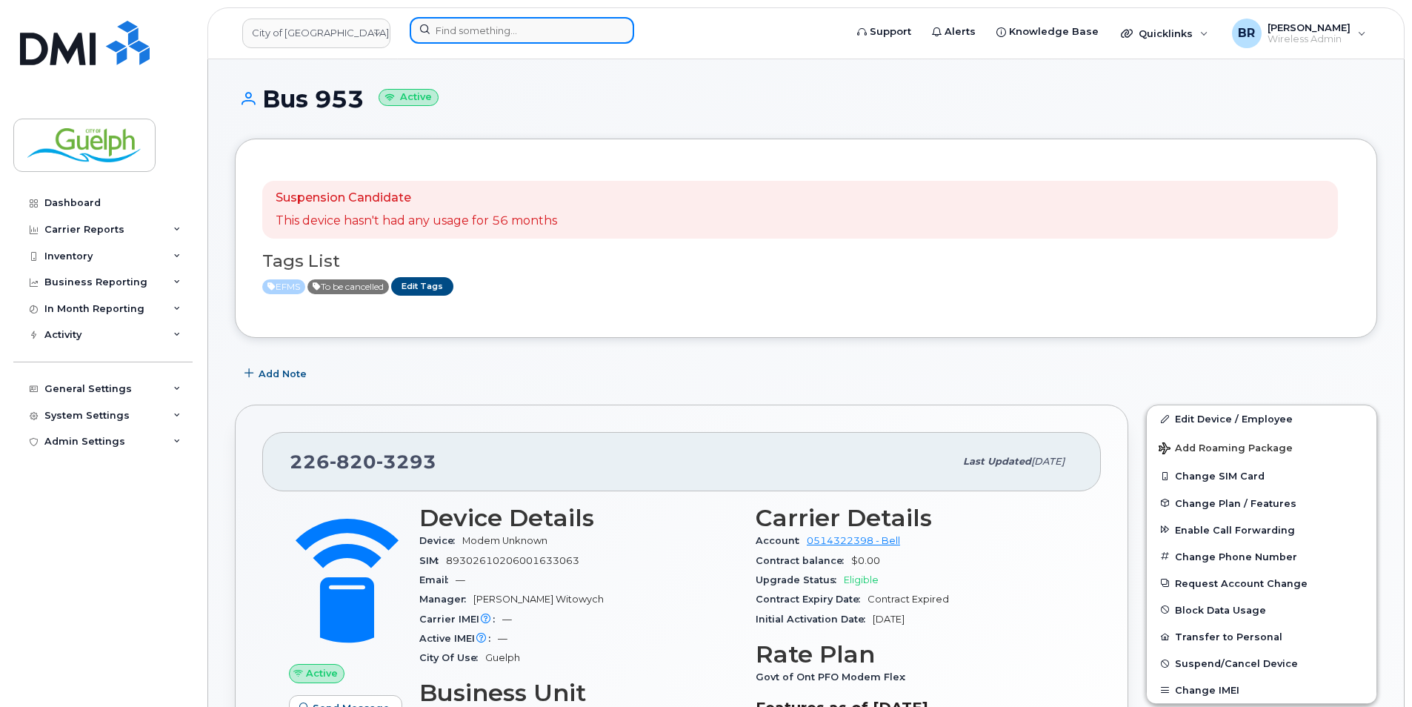
click at [496, 35] on input at bounding box center [522, 30] width 224 height 27
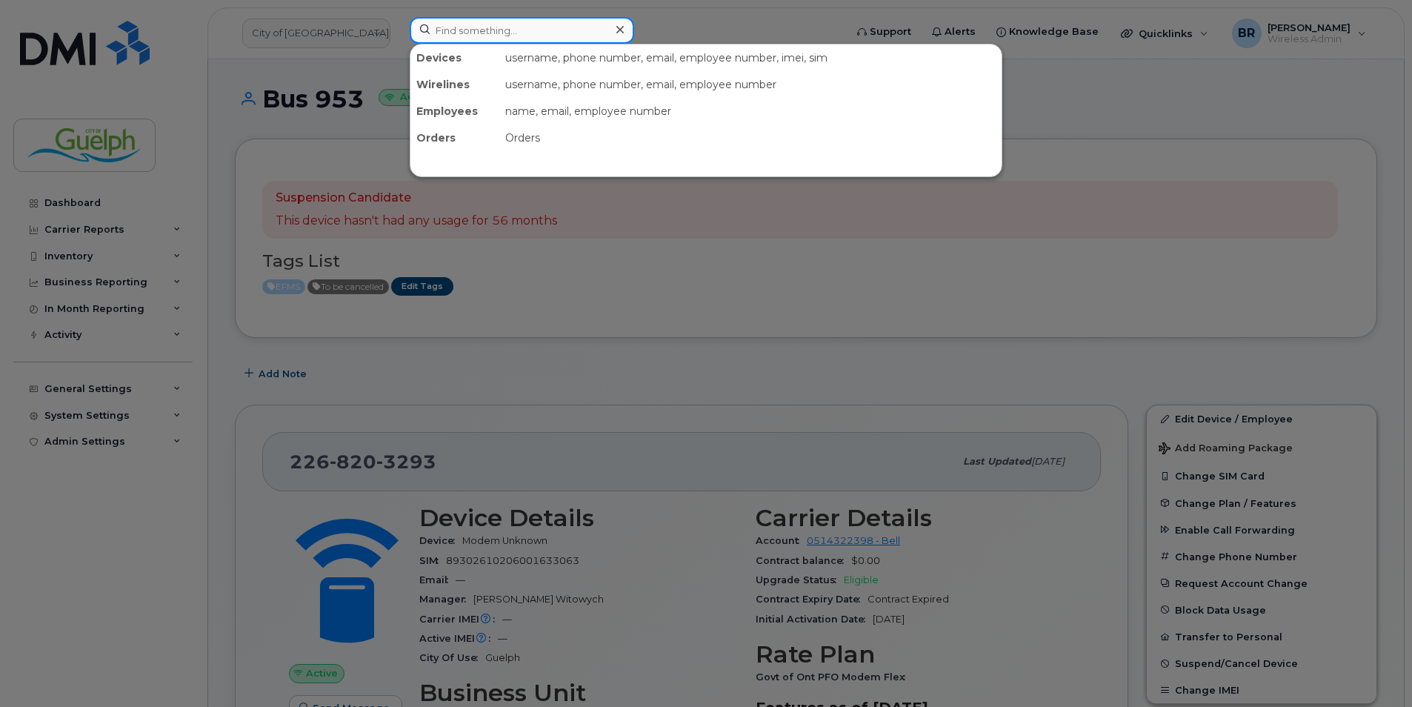
paste input "[PHONE_NUMBER]"
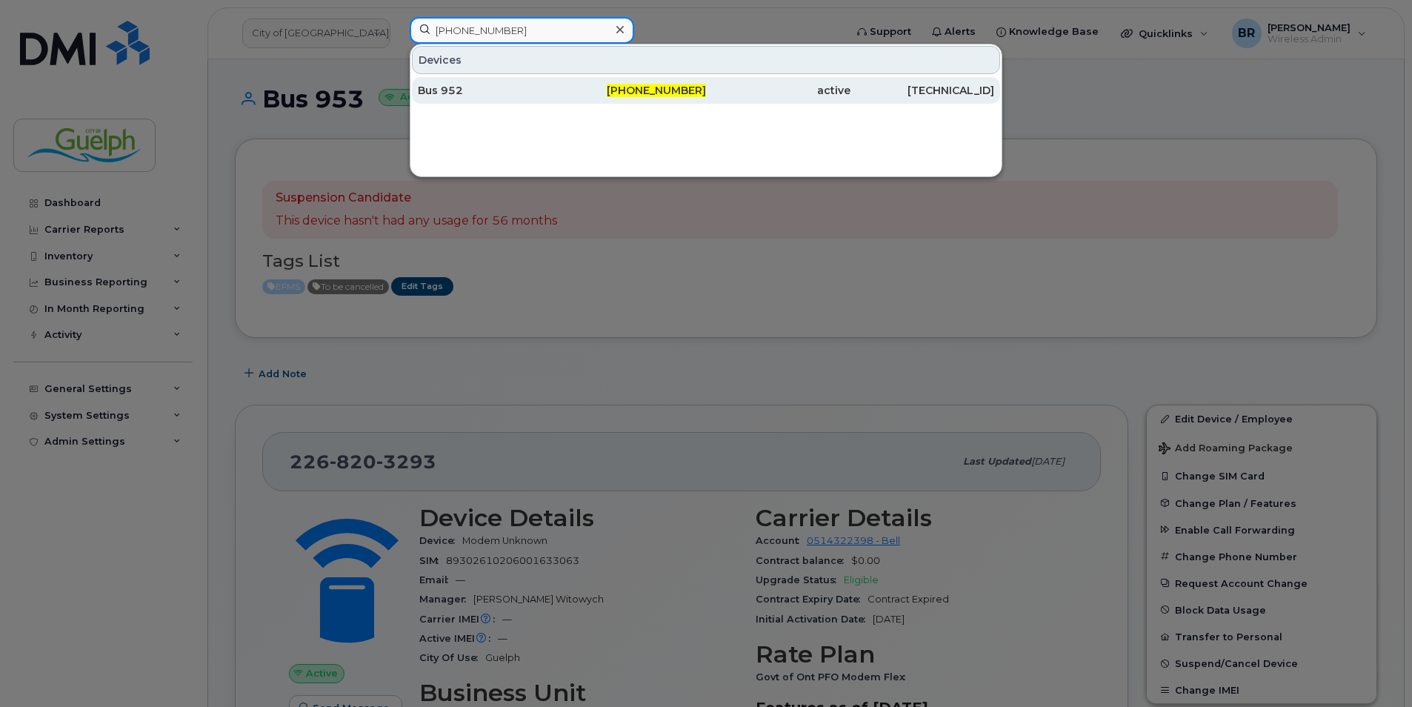
type input "[PHONE_NUMBER]"
click at [542, 96] on div "Bus 952" at bounding box center [490, 90] width 144 height 15
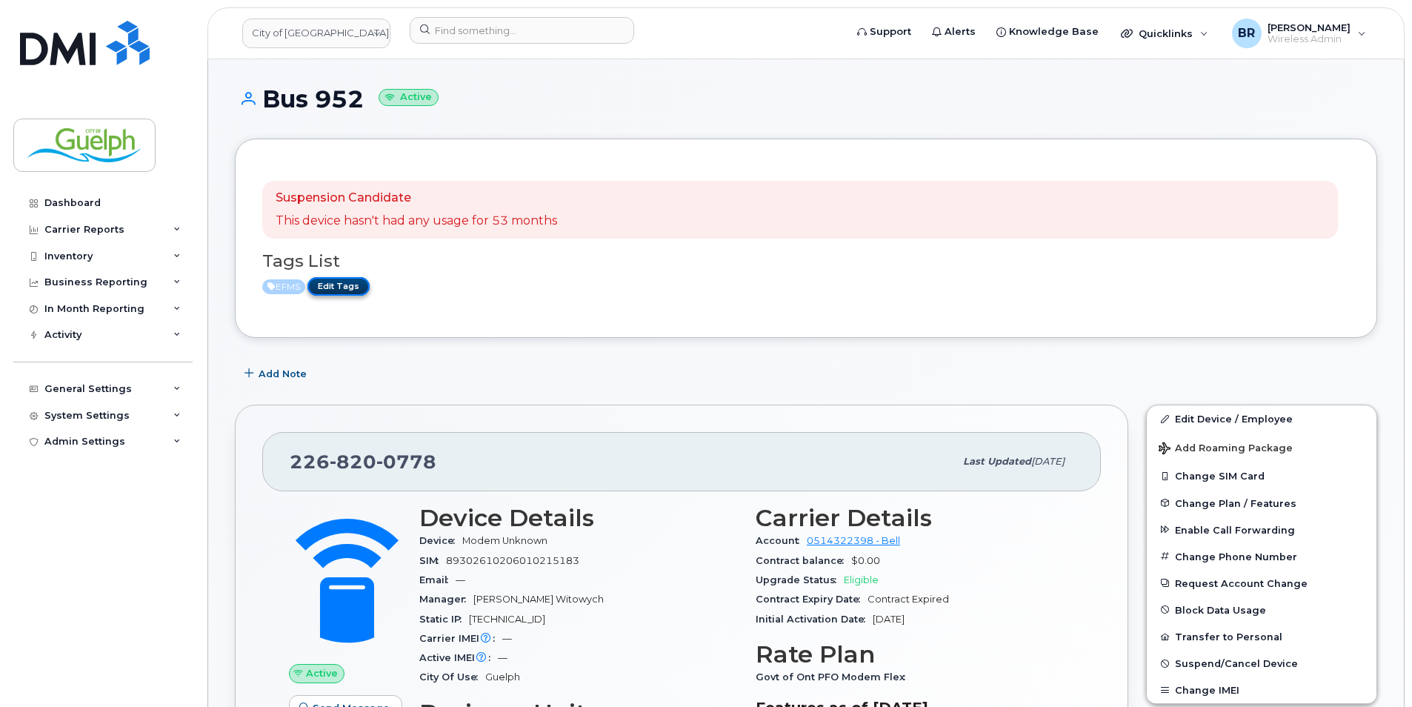
click at [352, 279] on link "Edit Tags" at bounding box center [338, 286] width 62 height 19
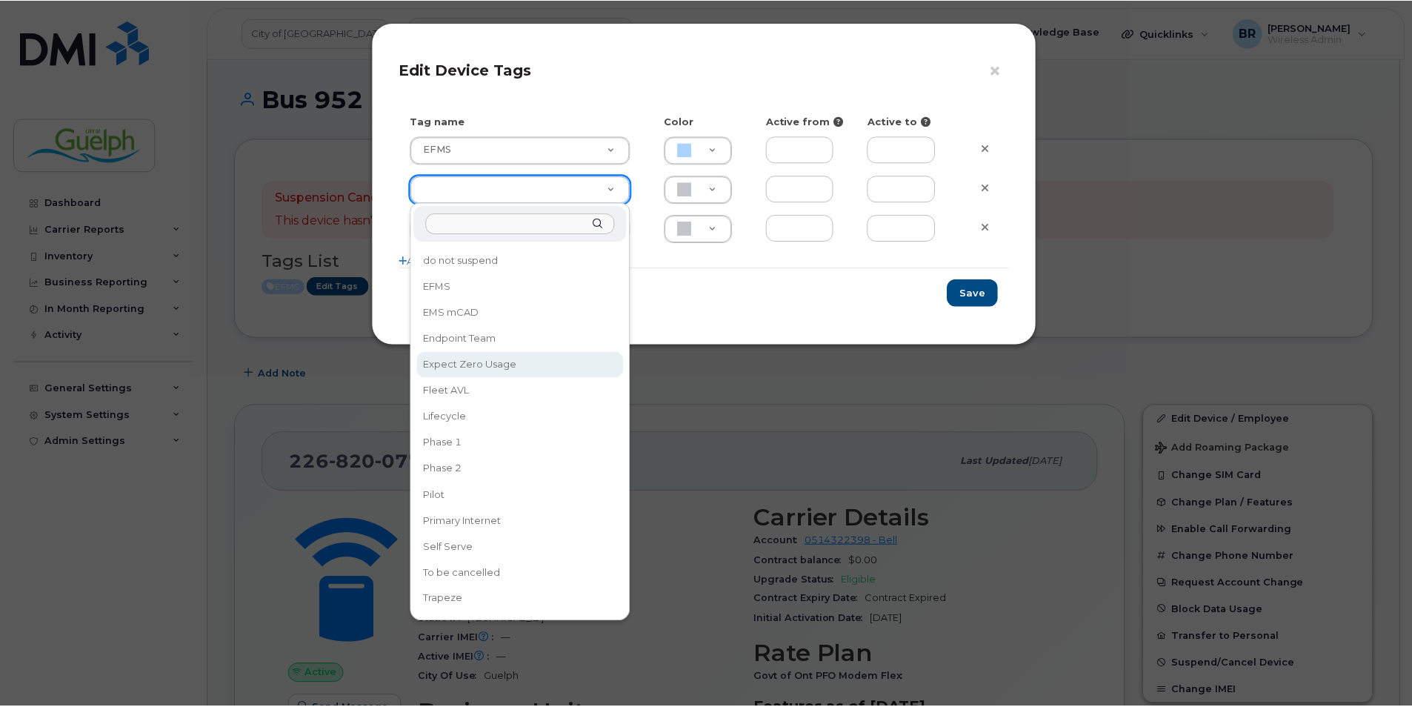
scroll to position [203, 0]
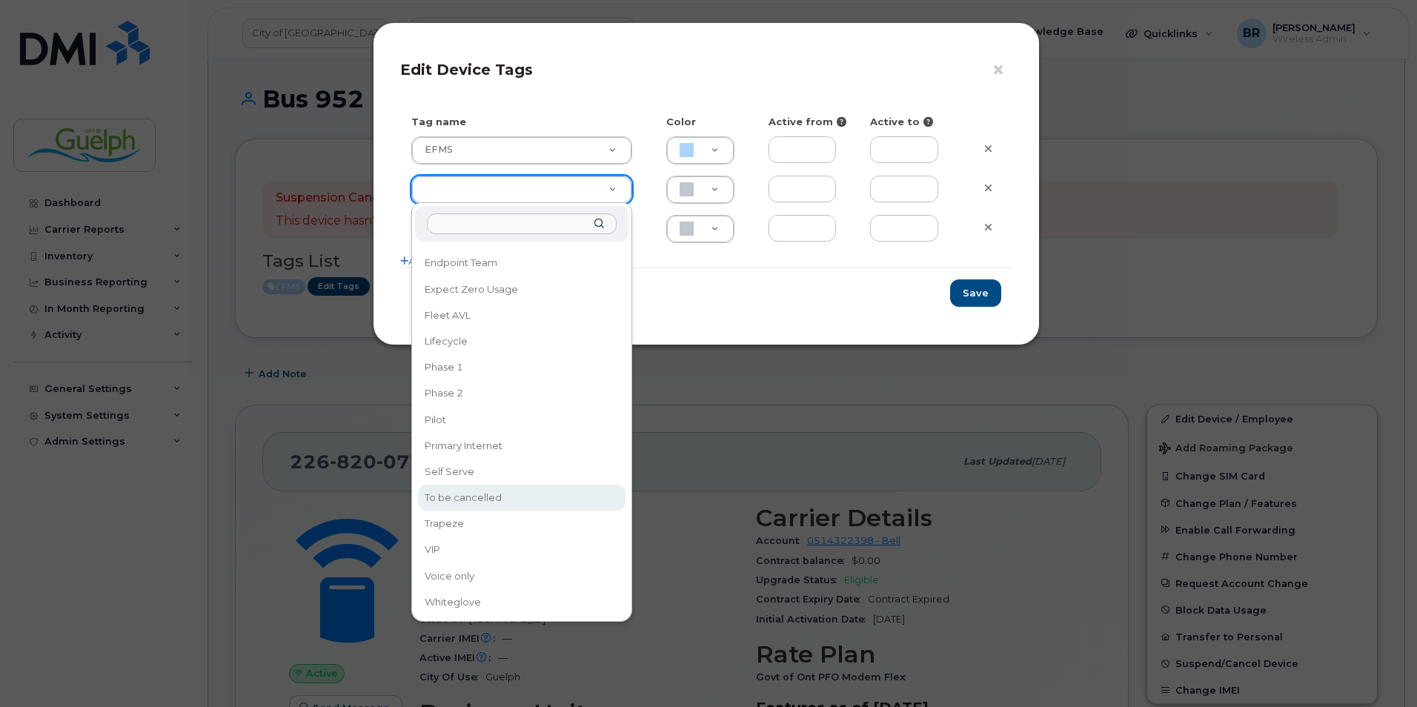
type input "To be cancelled"
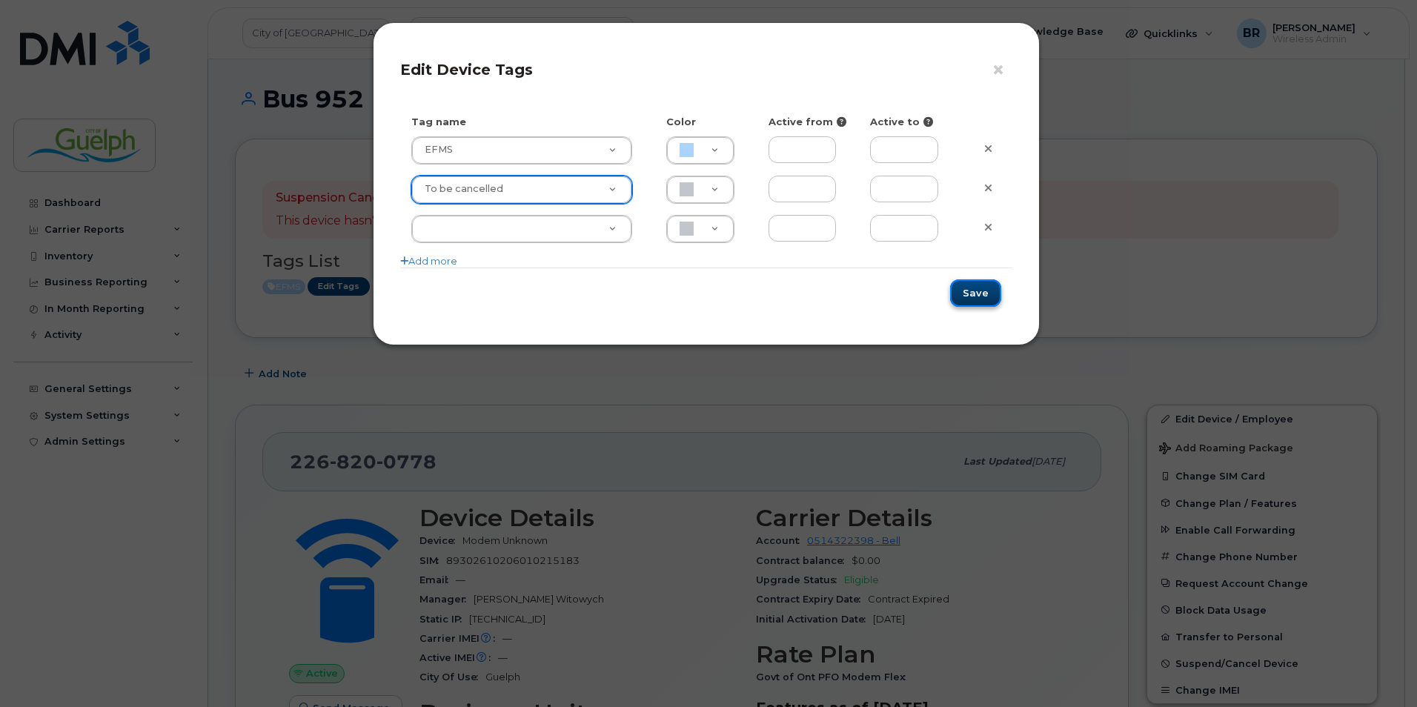
click at [993, 294] on button "Save" at bounding box center [975, 292] width 51 height 27
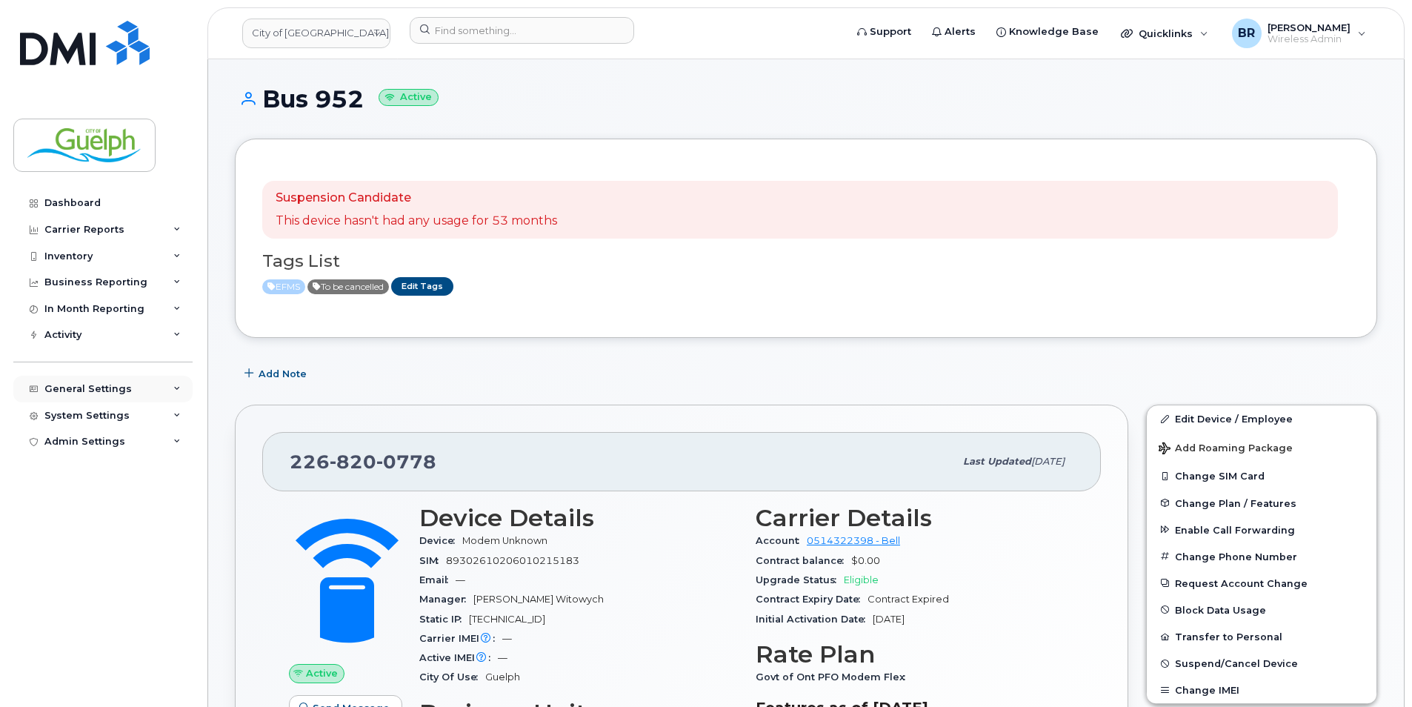
click at [101, 386] on div "General Settings" at bounding box center [87, 389] width 87 height 12
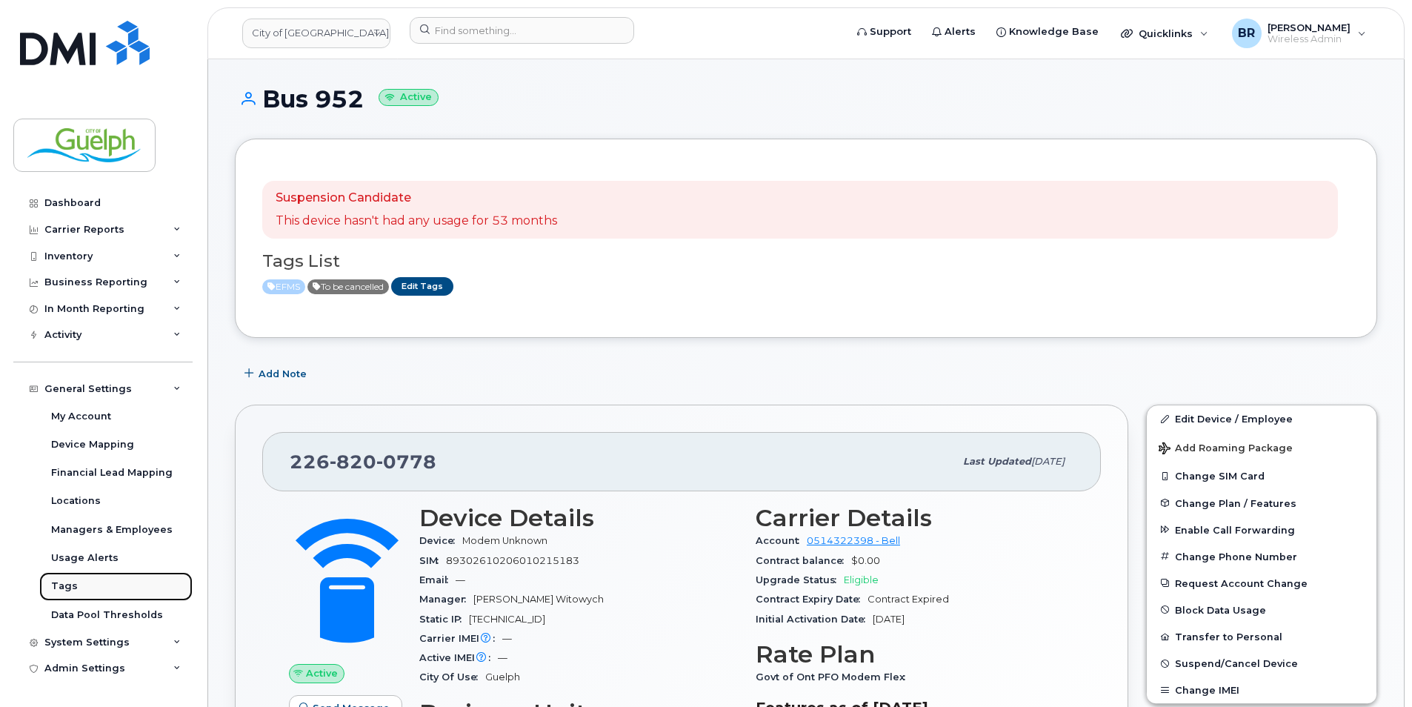
click at [73, 588] on div "Tags" at bounding box center [64, 585] width 27 height 13
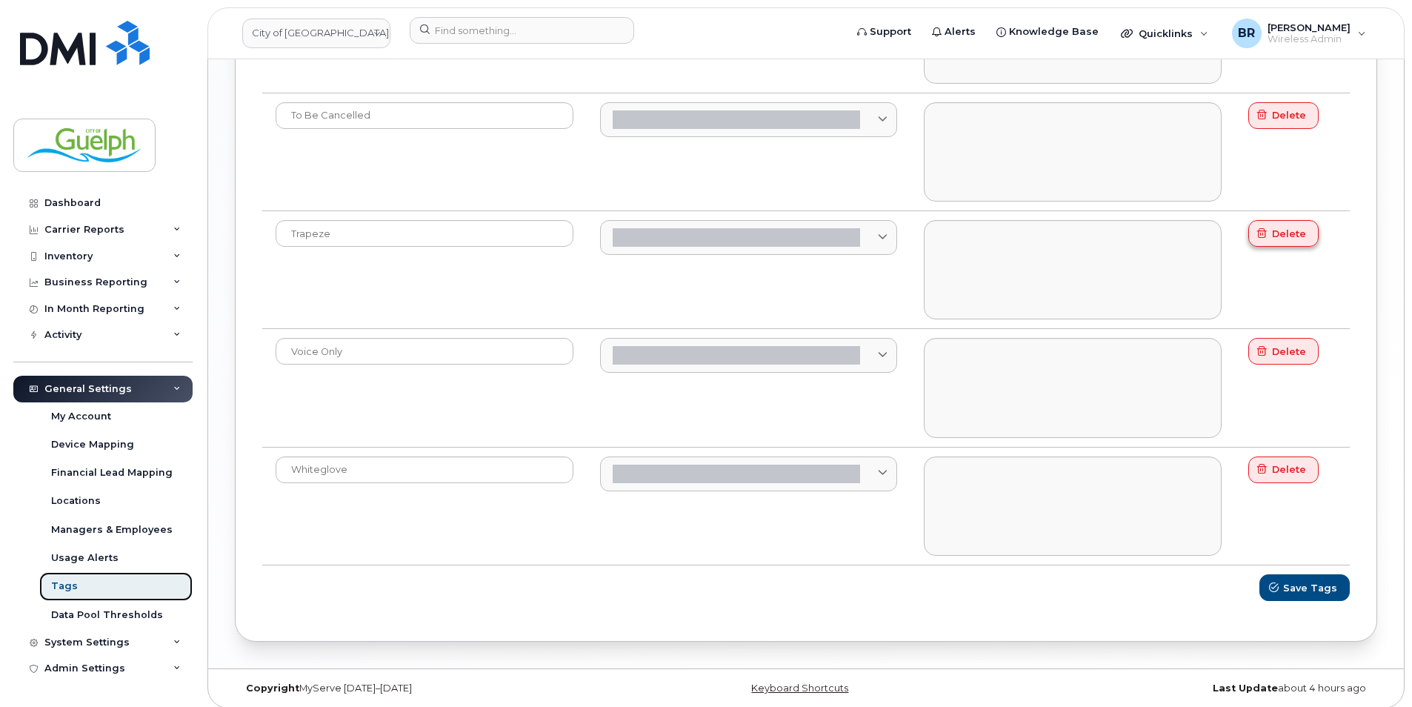
scroll to position [1511, 0]
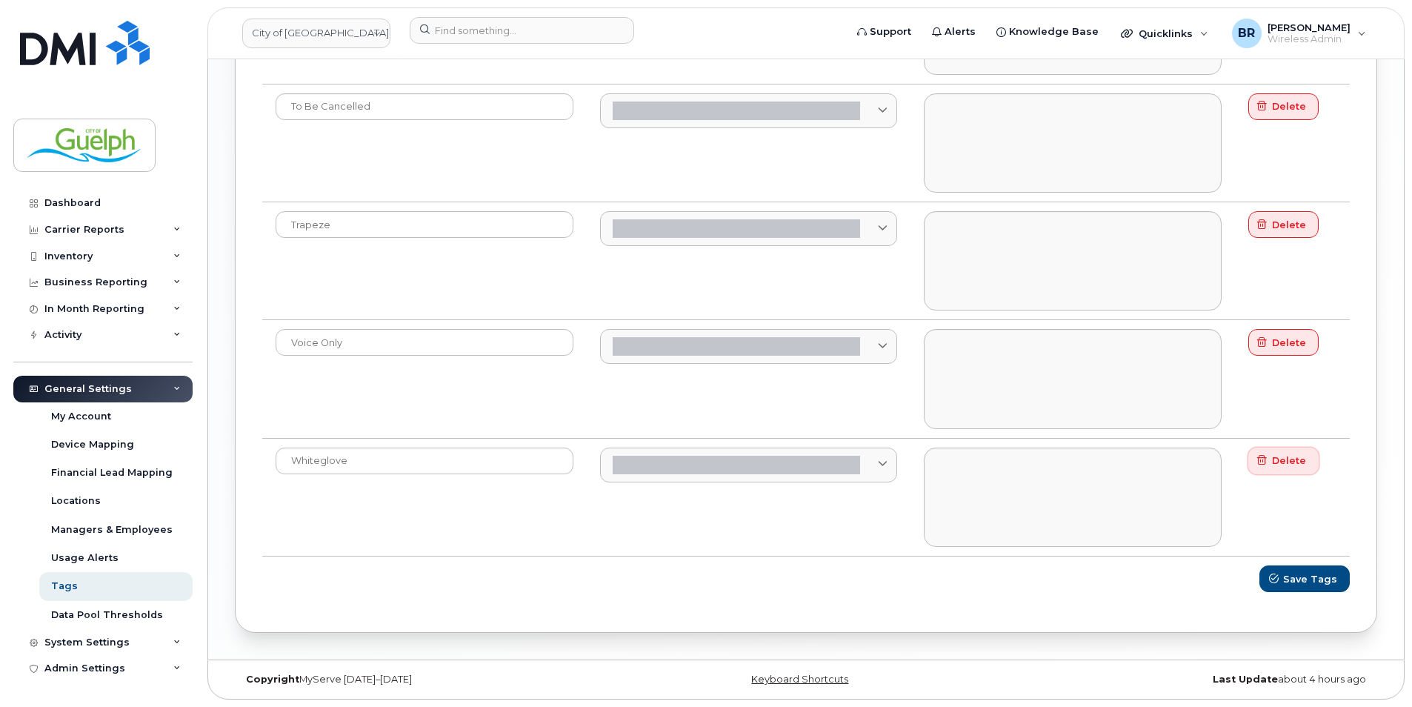
click at [1303, 458] on span "Delete" at bounding box center [1289, 460] width 34 height 14
click at [1311, 583] on span "Save Tags" at bounding box center [1311, 578] width 54 height 14
click at [90, 253] on div "Inventory" at bounding box center [68, 256] width 48 height 12
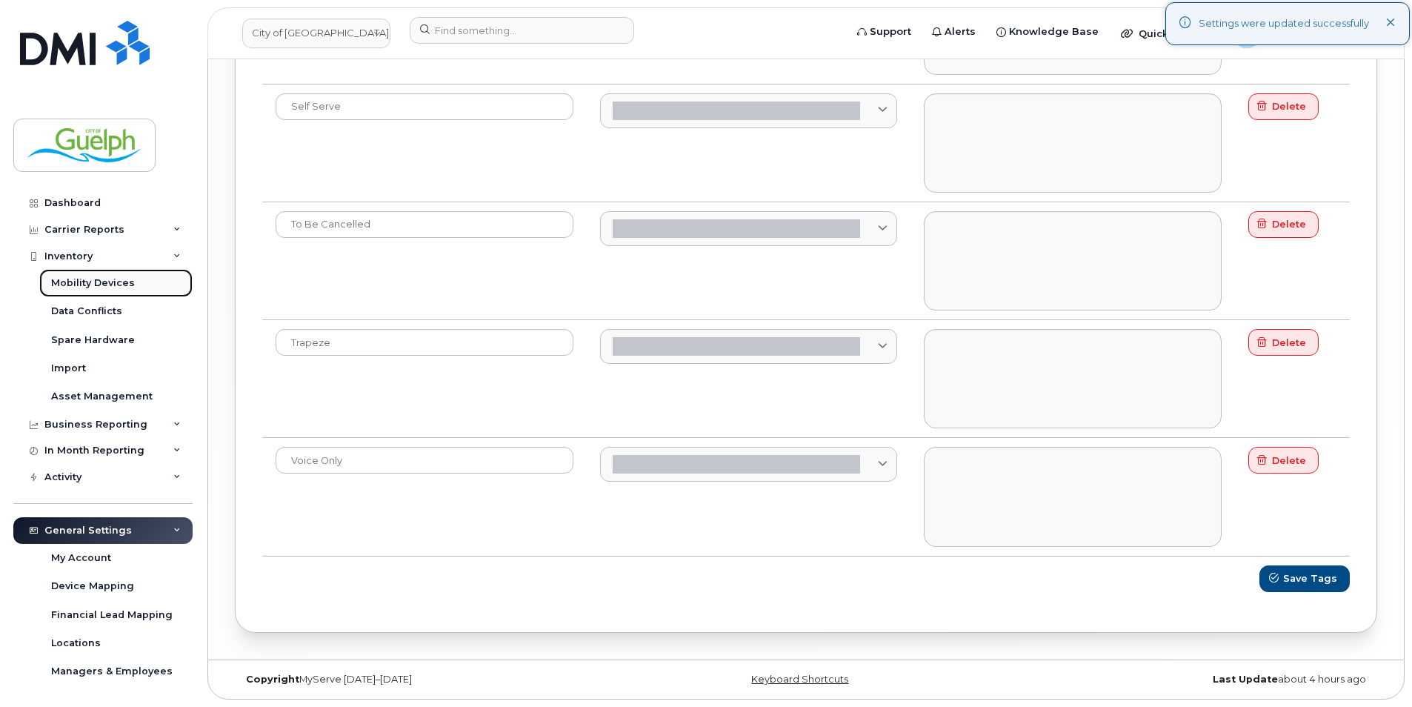
click at [99, 290] on link "Mobility Devices" at bounding box center [115, 283] width 153 height 28
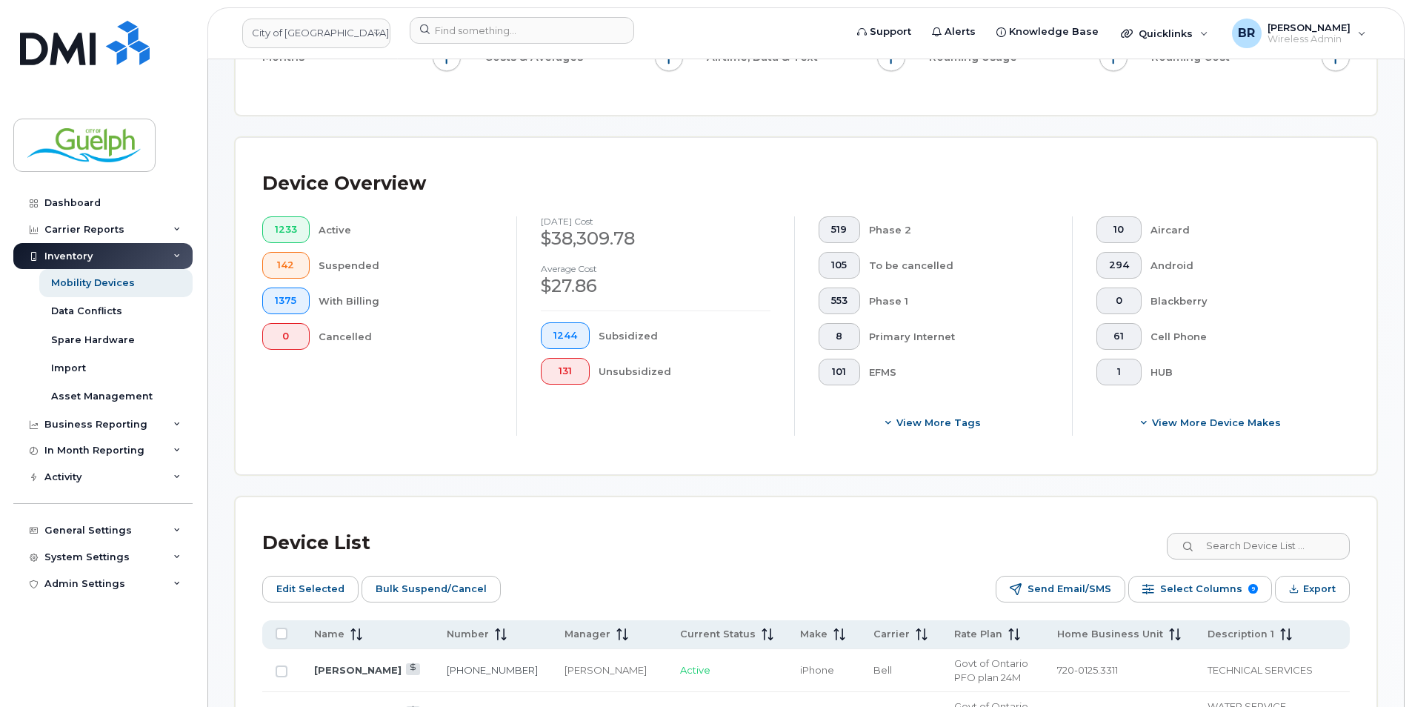
scroll to position [370, 0]
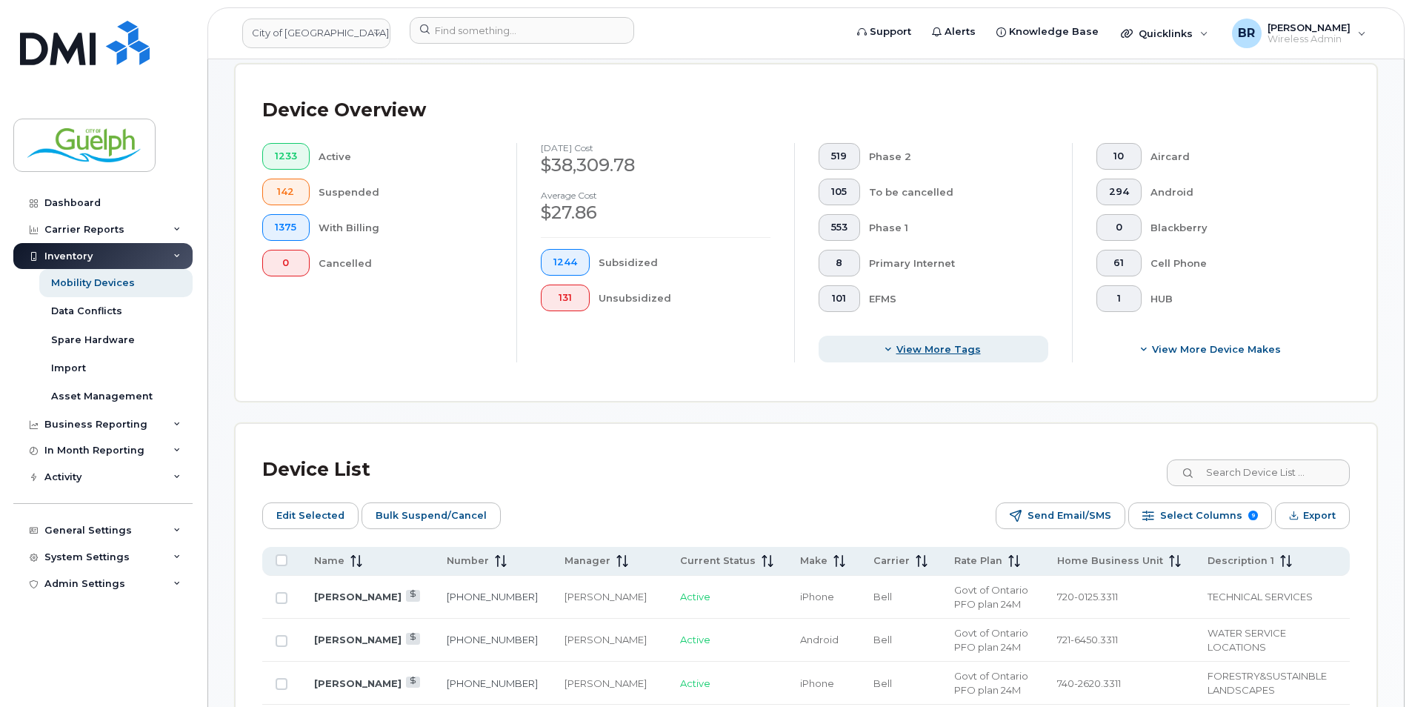
click at [957, 344] on span "View more tags" at bounding box center [938, 349] width 84 height 14
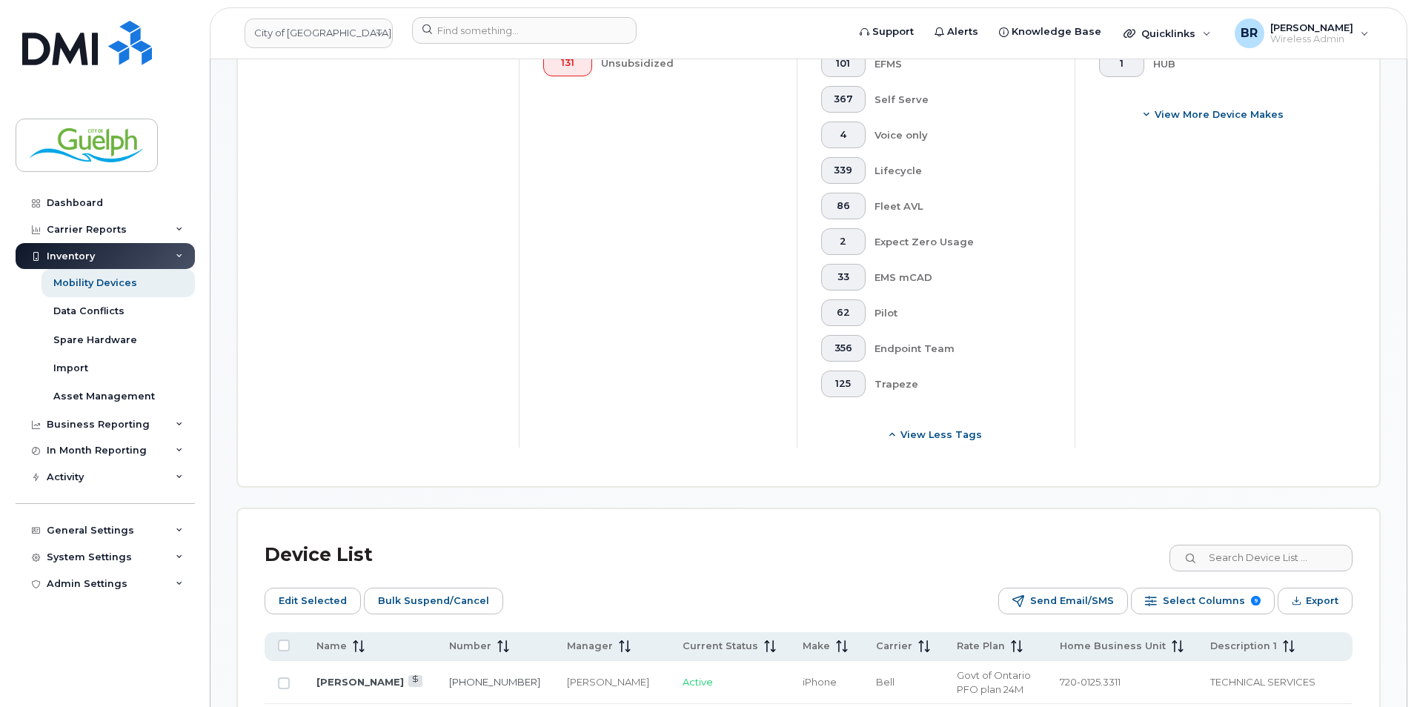
scroll to position [815, 0]
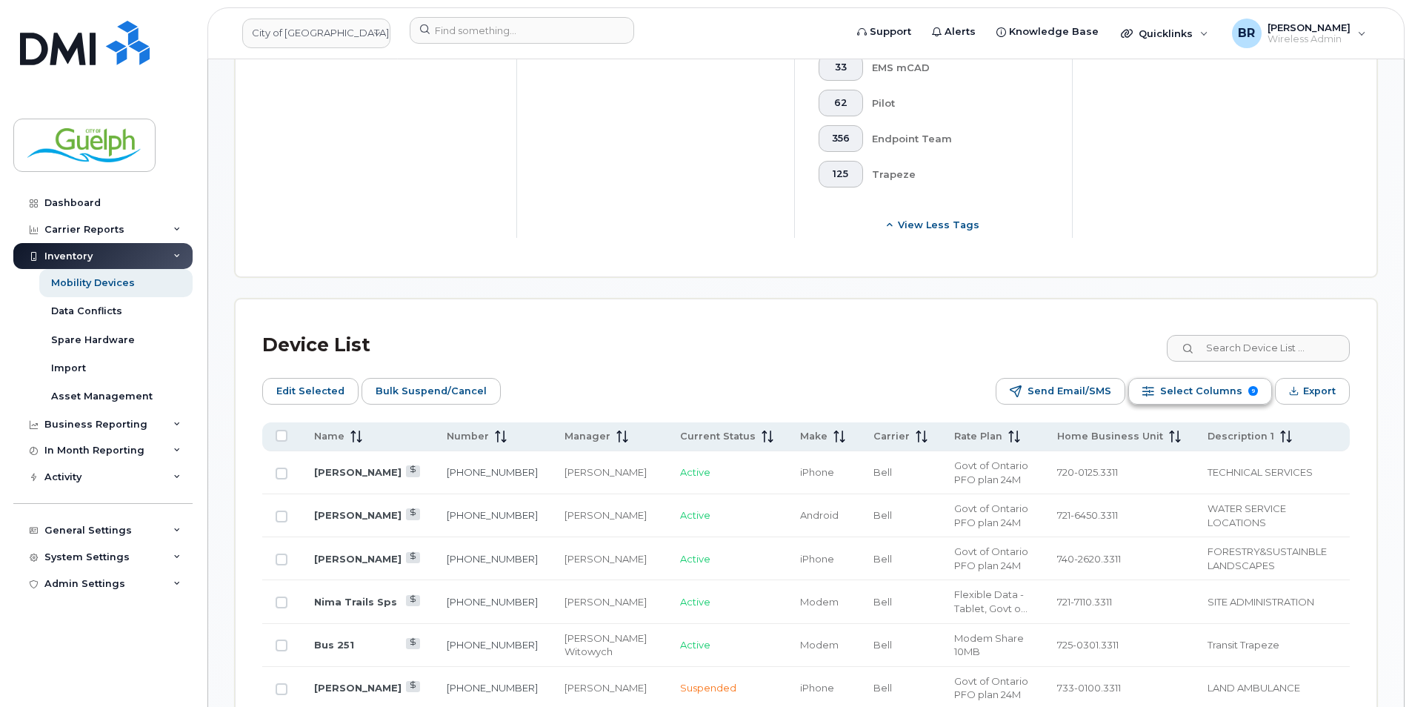
click at [1208, 402] on span "Select Columns" at bounding box center [1201, 391] width 82 height 22
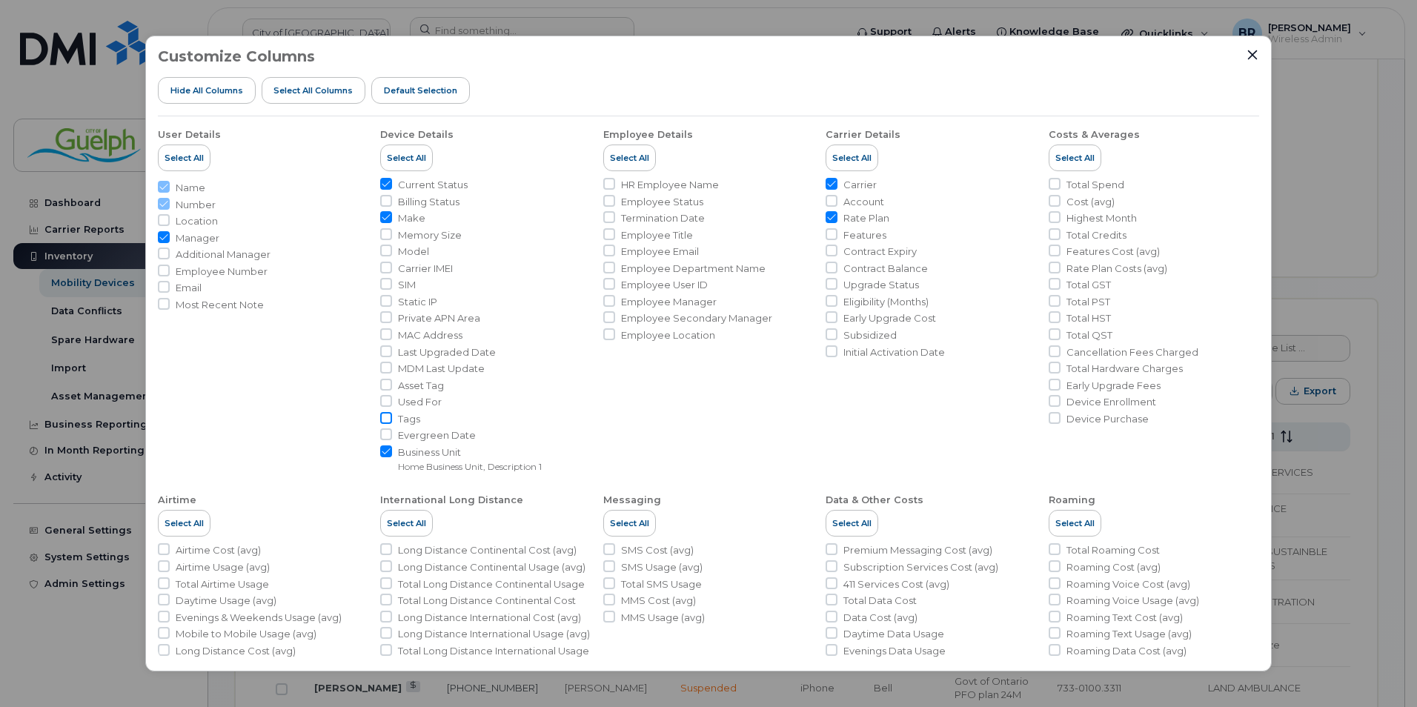
click at [387, 421] on input "Tags" at bounding box center [386, 418] width 12 height 12
checkbox input "true"
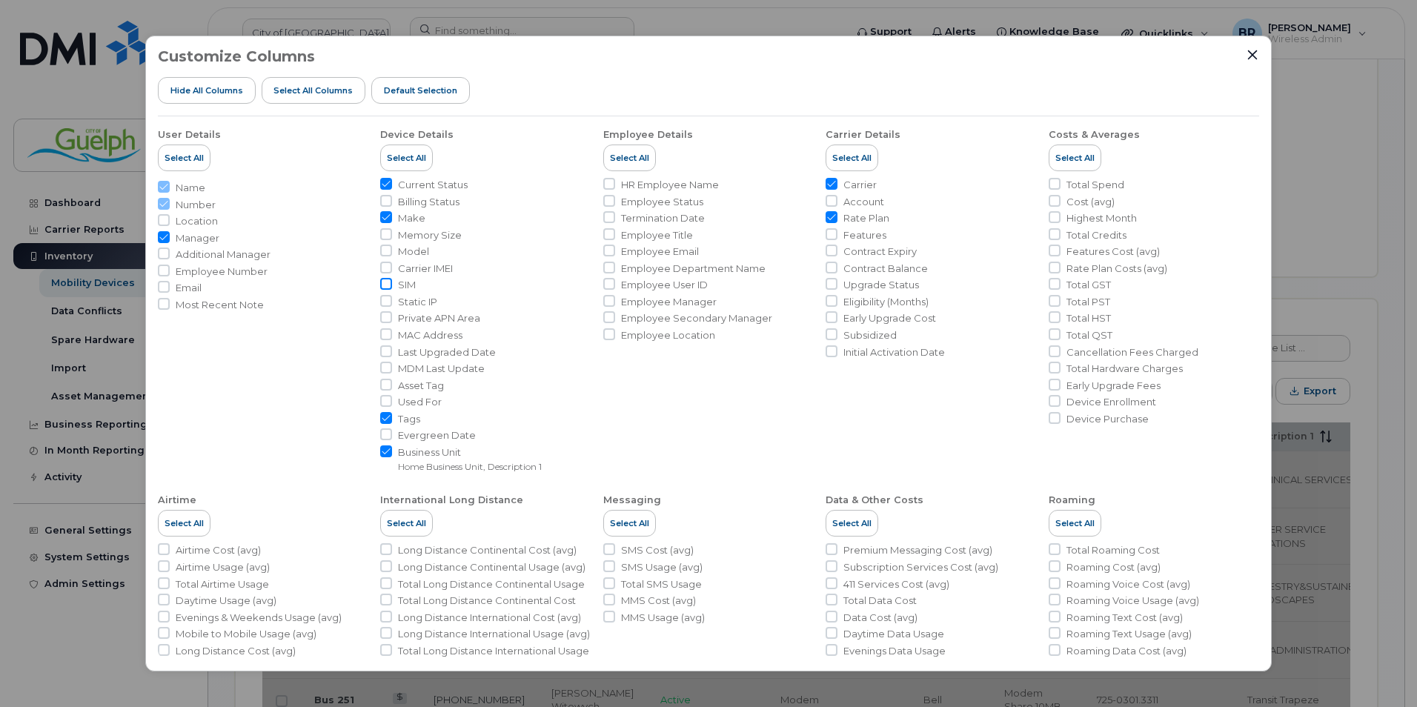
click at [390, 287] on input "SIM" at bounding box center [386, 284] width 12 height 12
checkbox input "true"
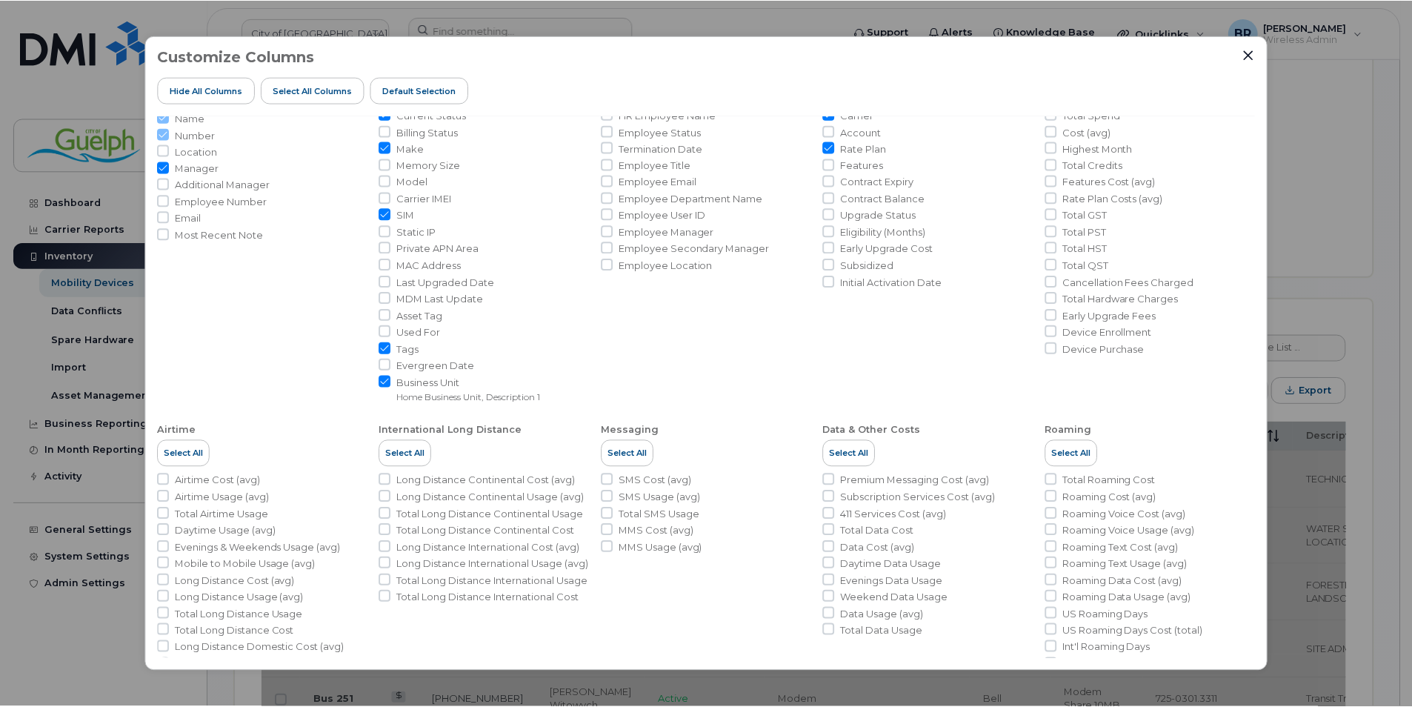
scroll to position [134, 0]
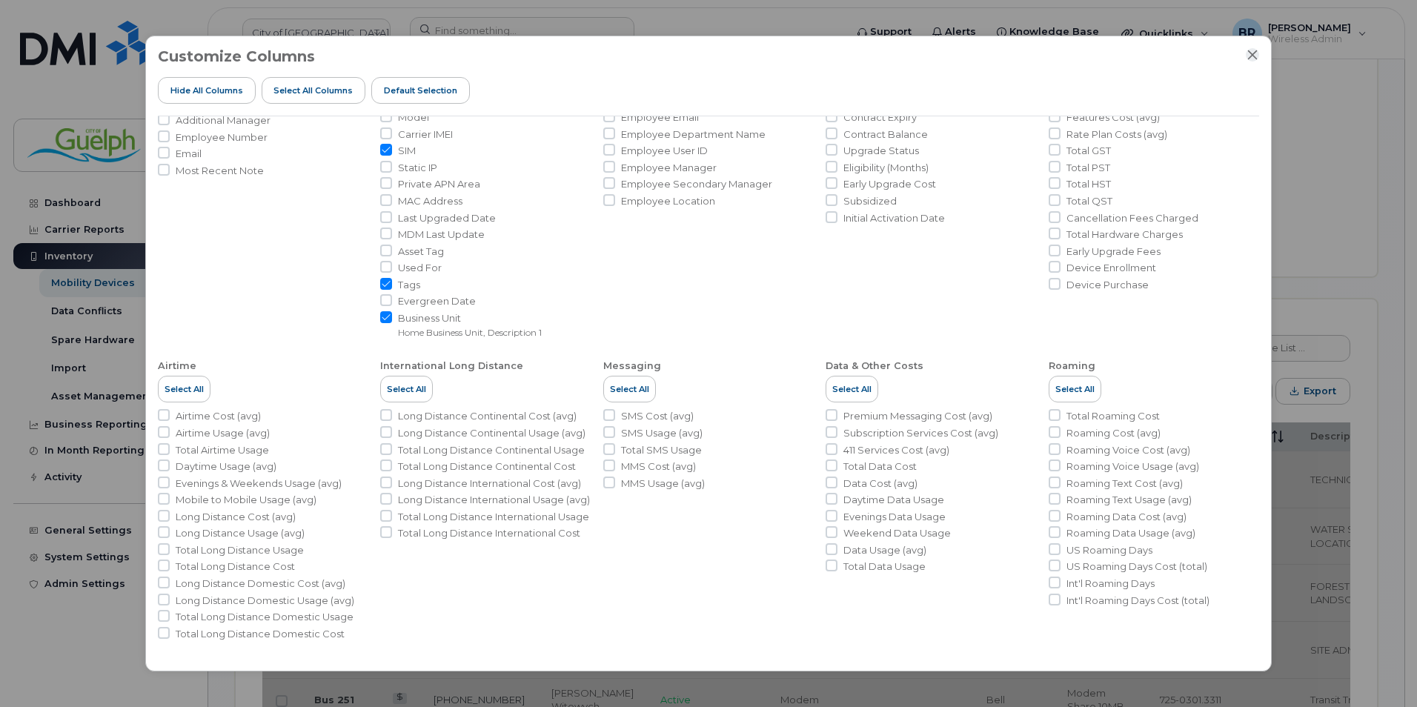
click at [1249, 56] on icon "Close" at bounding box center [1252, 55] width 12 height 12
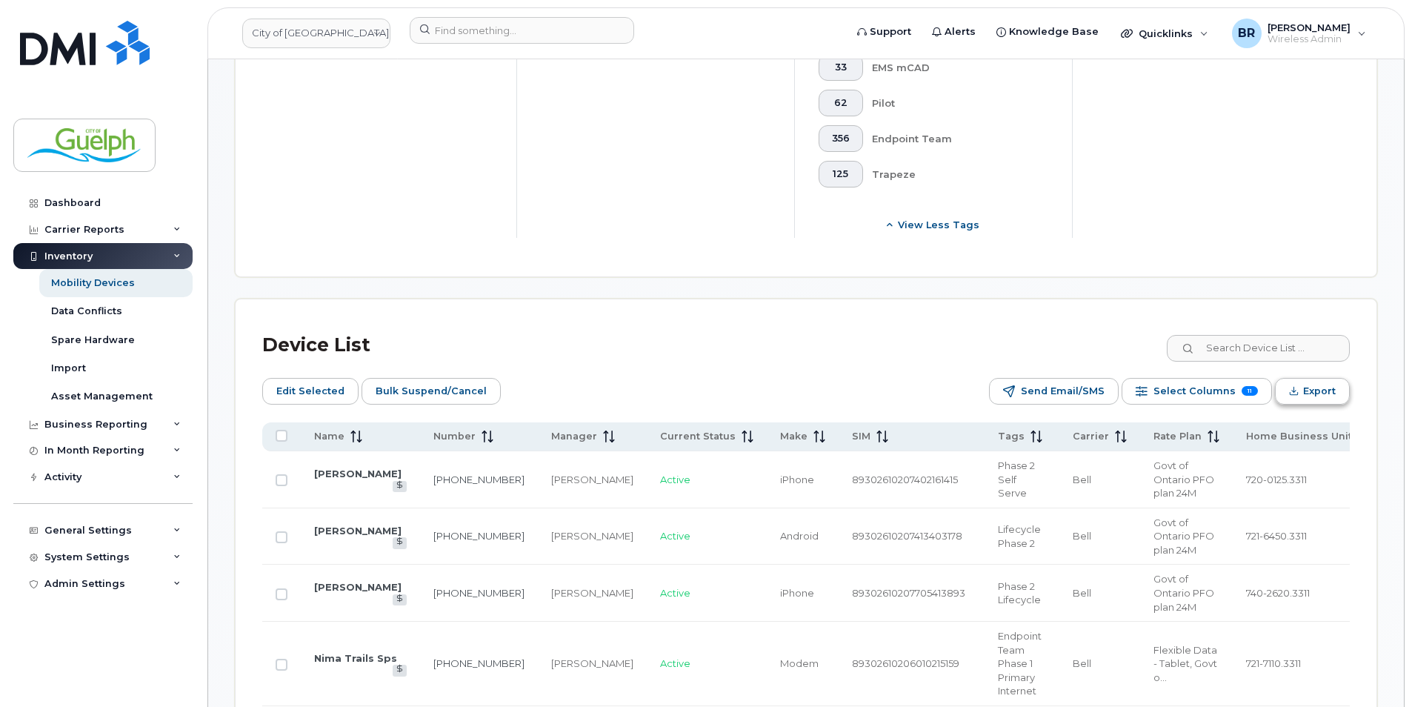
click at [1291, 399] on button "Export" at bounding box center [1312, 391] width 75 height 27
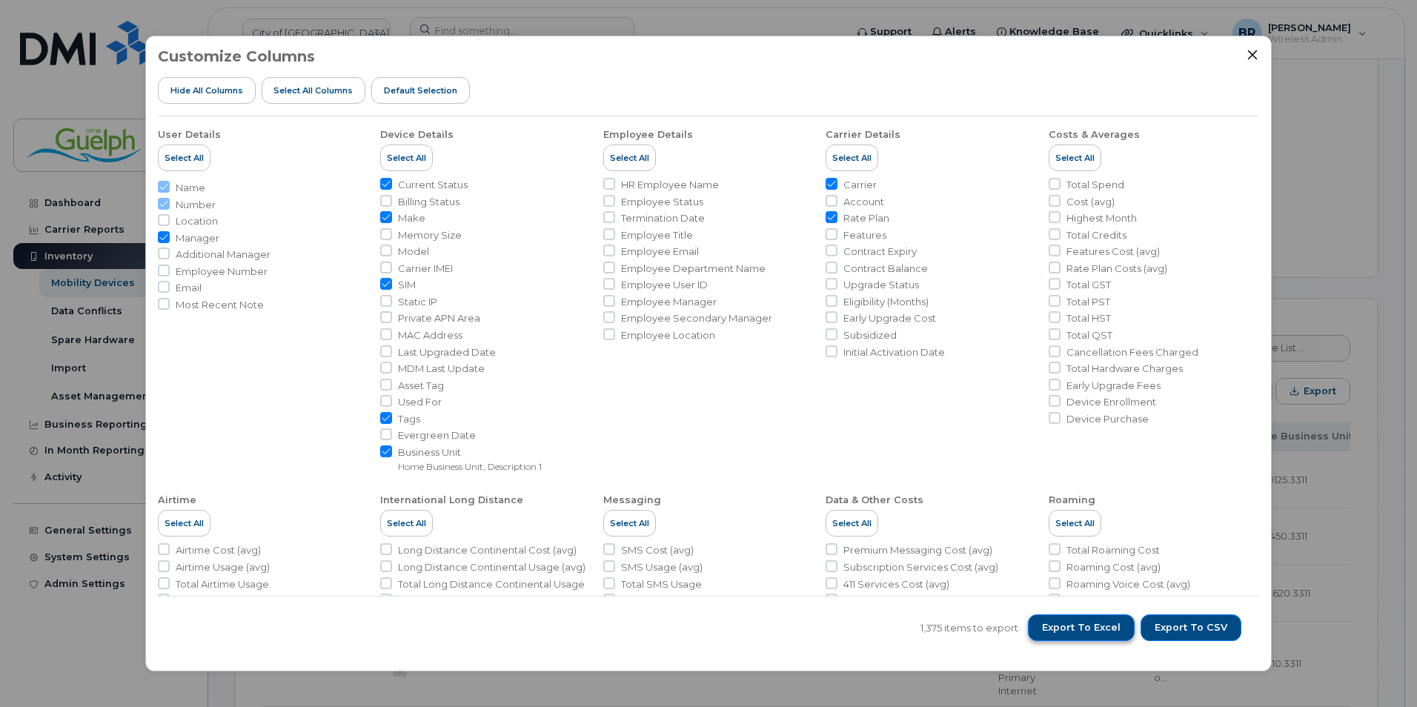
click at [1087, 626] on span "Export to Excel" at bounding box center [1081, 627] width 79 height 13
click at [1246, 50] on icon "Close" at bounding box center [1252, 55] width 12 height 12
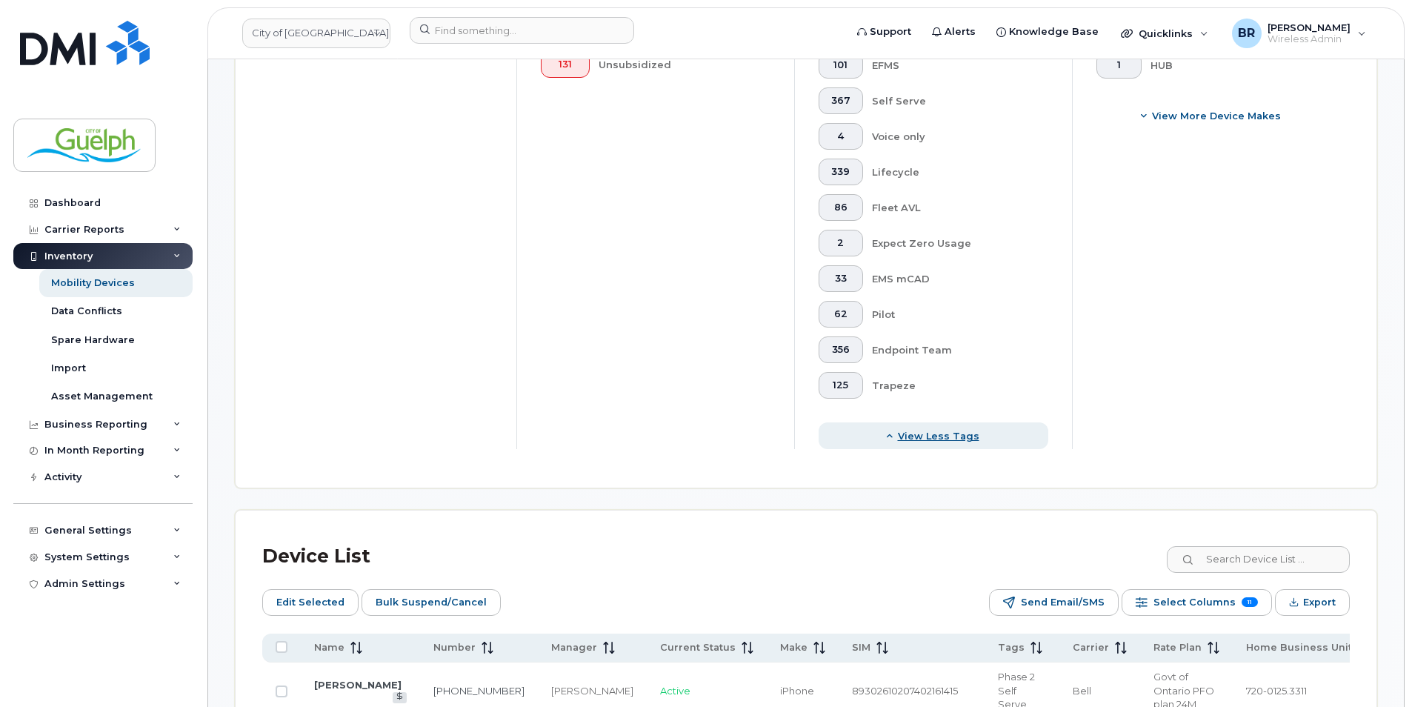
scroll to position [593, 0]
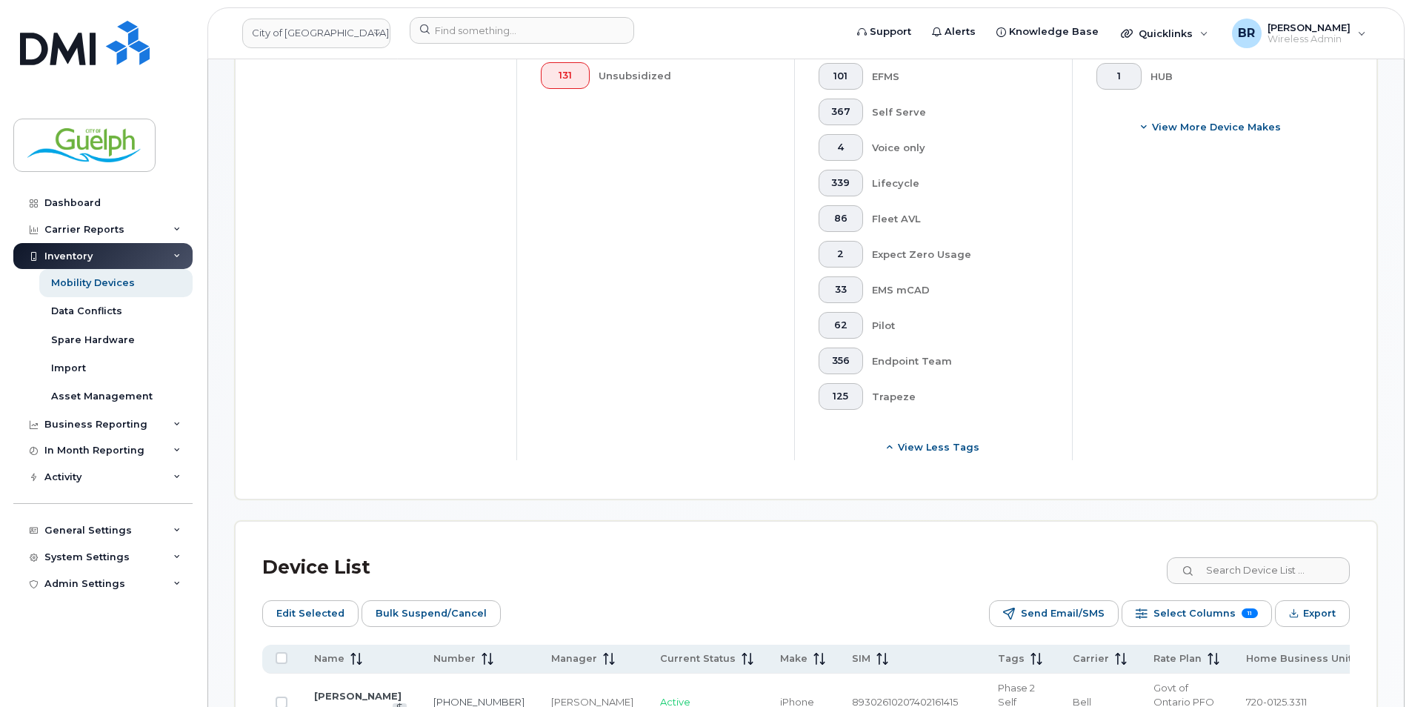
click at [518, 15] on header "City of Guelph Support Alerts Knowledge Base Quicklinks Suspend / Cancel Device…" at bounding box center [805, 33] width 1197 height 52
click at [512, 24] on input at bounding box center [522, 30] width 224 height 27
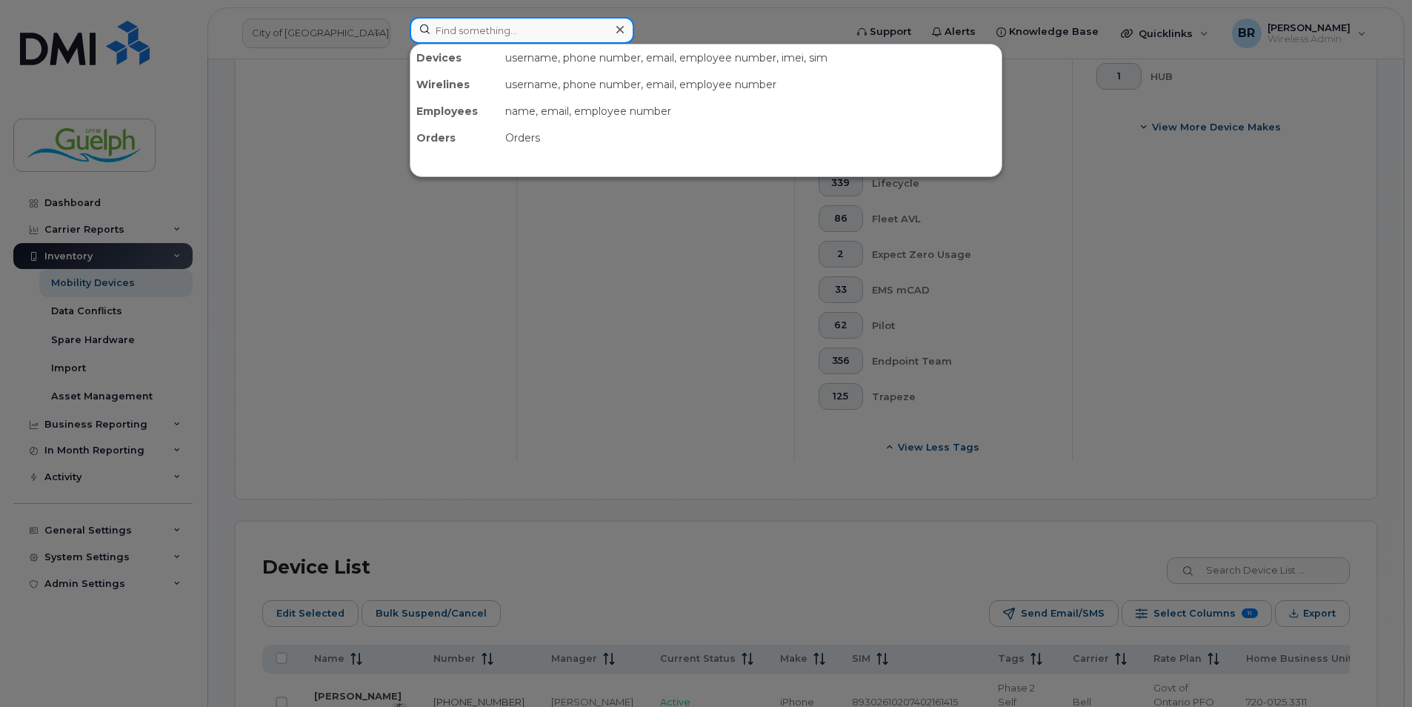
paste input "226-821-3415"
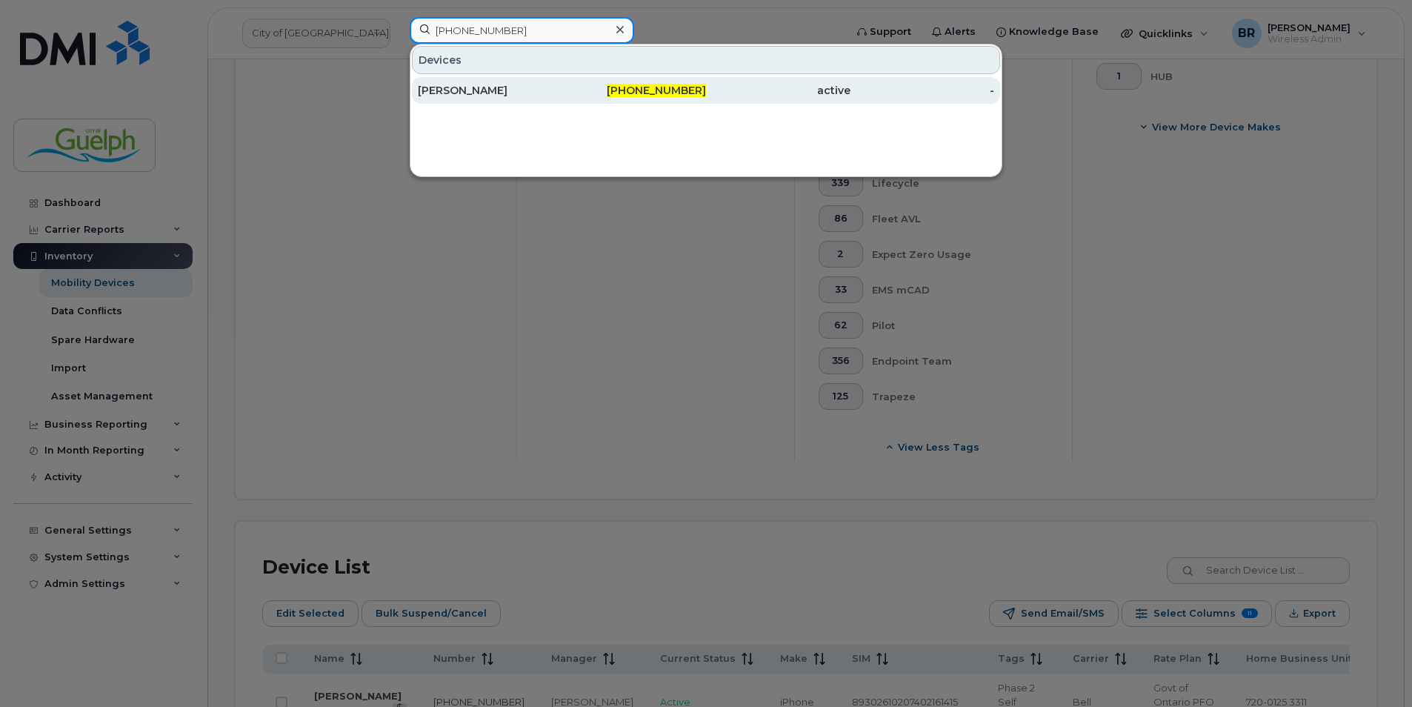
type input "226-821-3415"
click at [450, 94] on div "[PERSON_NAME]" at bounding box center [490, 90] width 144 height 15
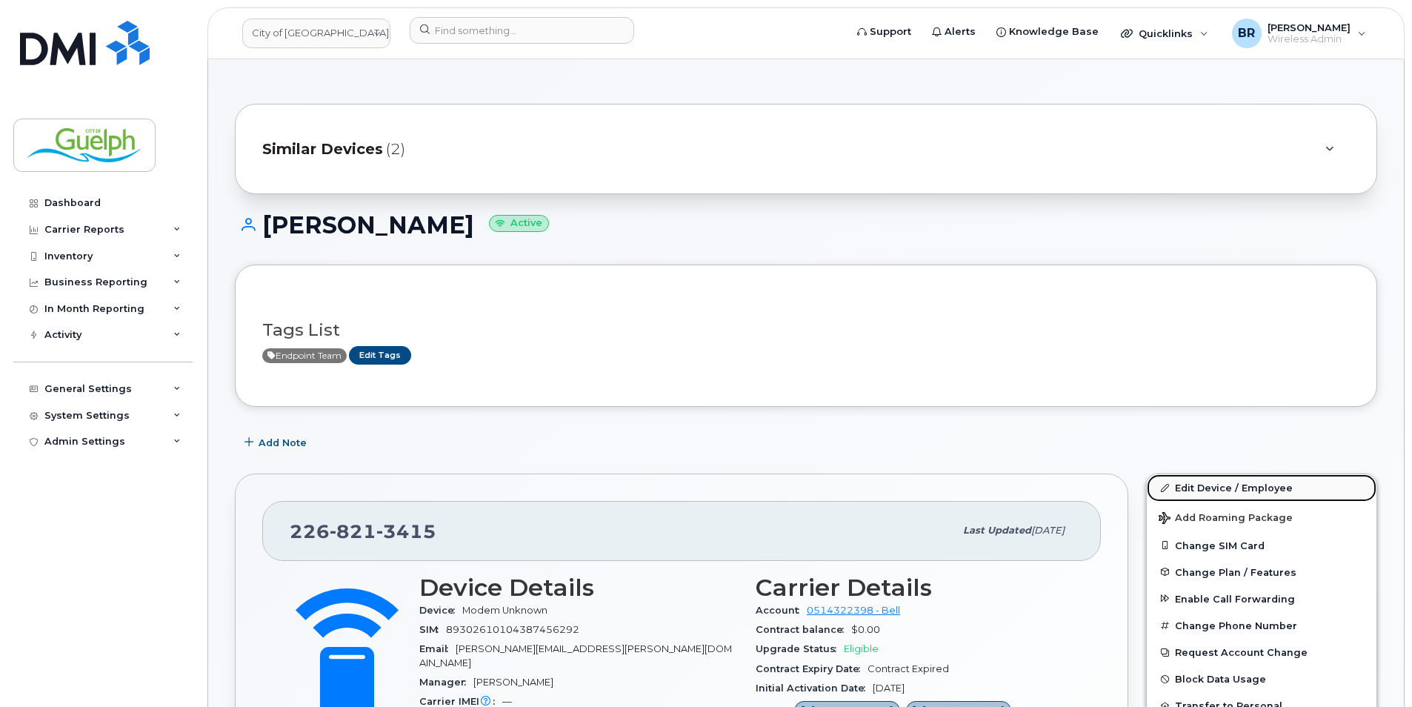
click at [1220, 485] on link "Edit Device / Employee" at bounding box center [1262, 487] width 230 height 27
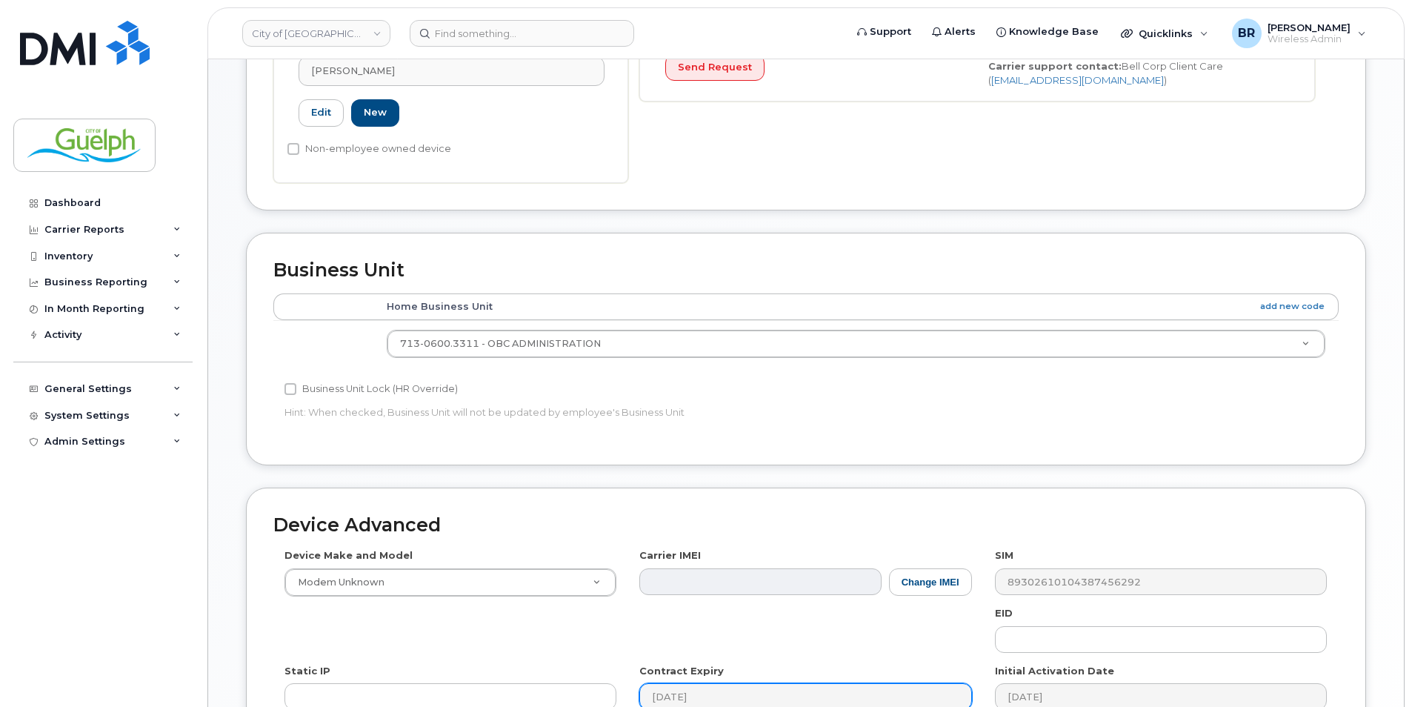
scroll to position [653, 0]
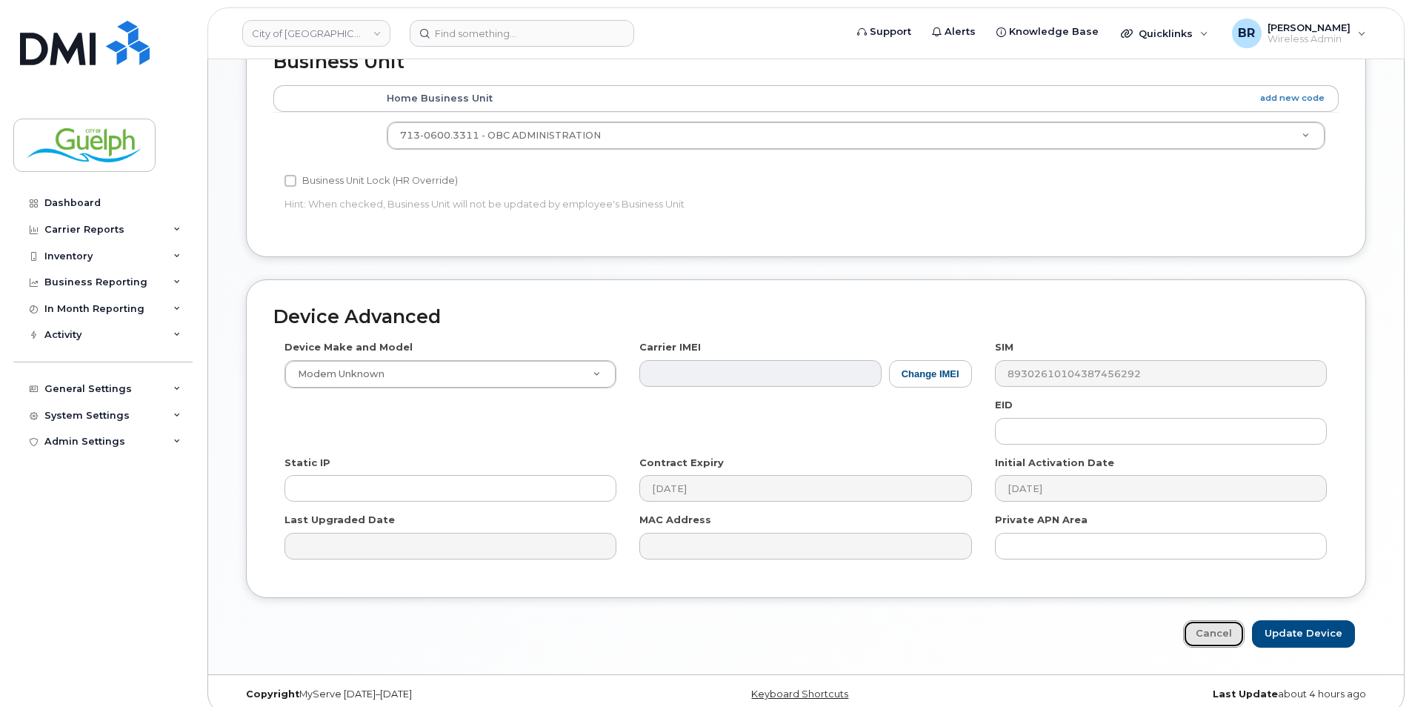
click at [1219, 620] on link "Cancel" at bounding box center [1213, 633] width 61 height 27
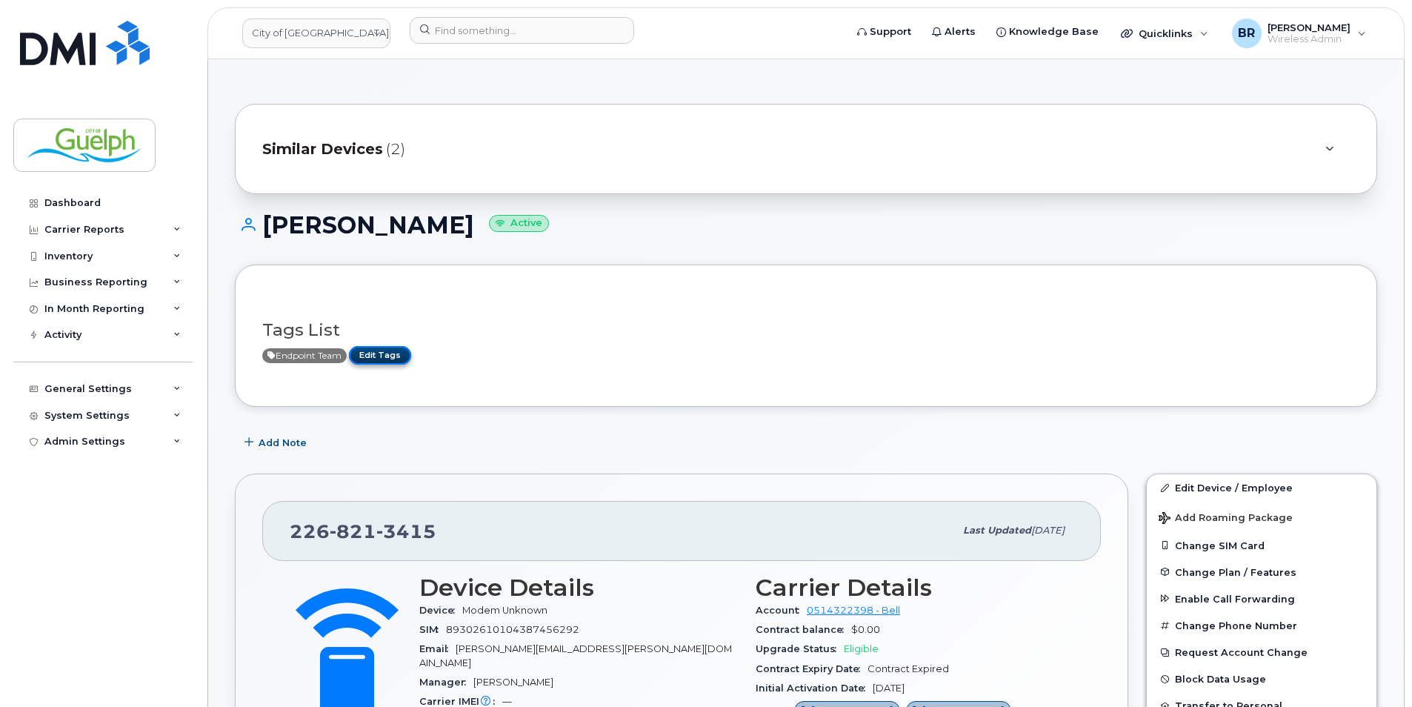
click at [391, 358] on link "Edit Tags" at bounding box center [380, 355] width 62 height 19
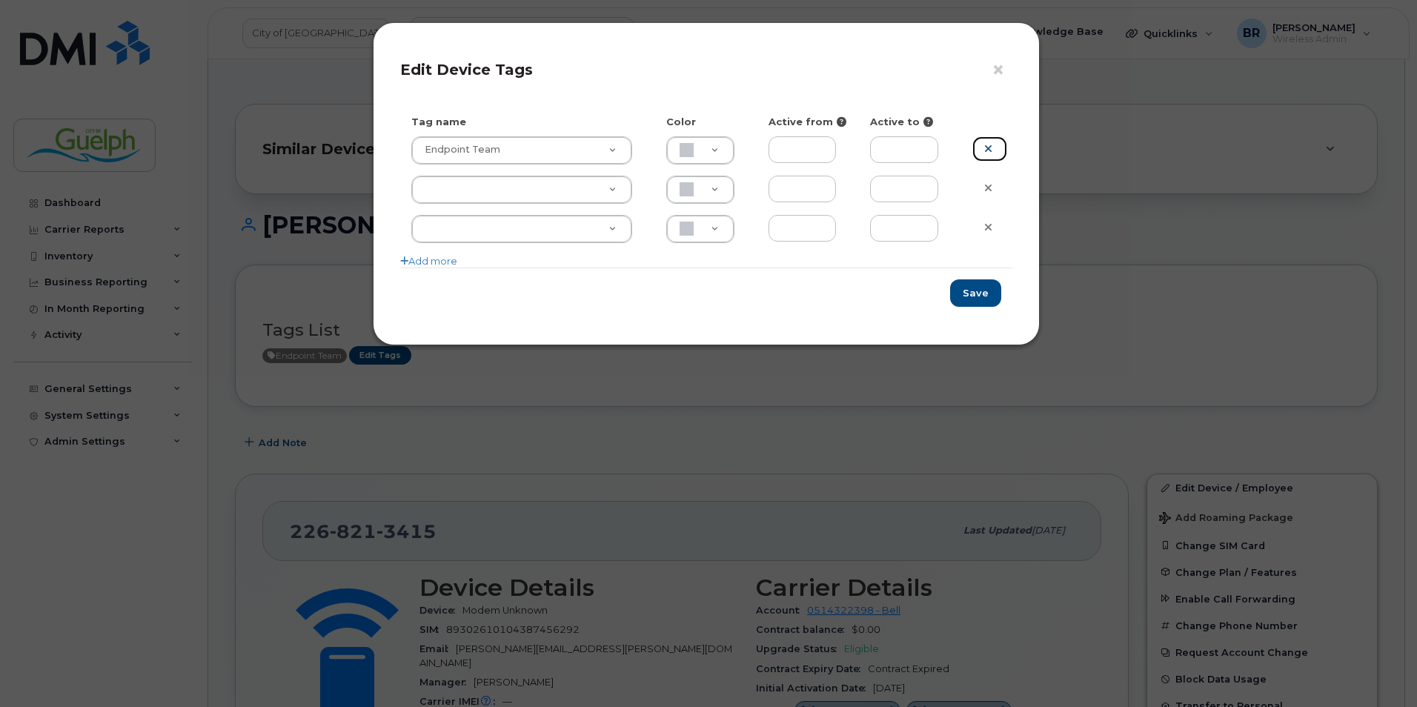
click at [986, 145] on icon at bounding box center [988, 148] width 8 height 11
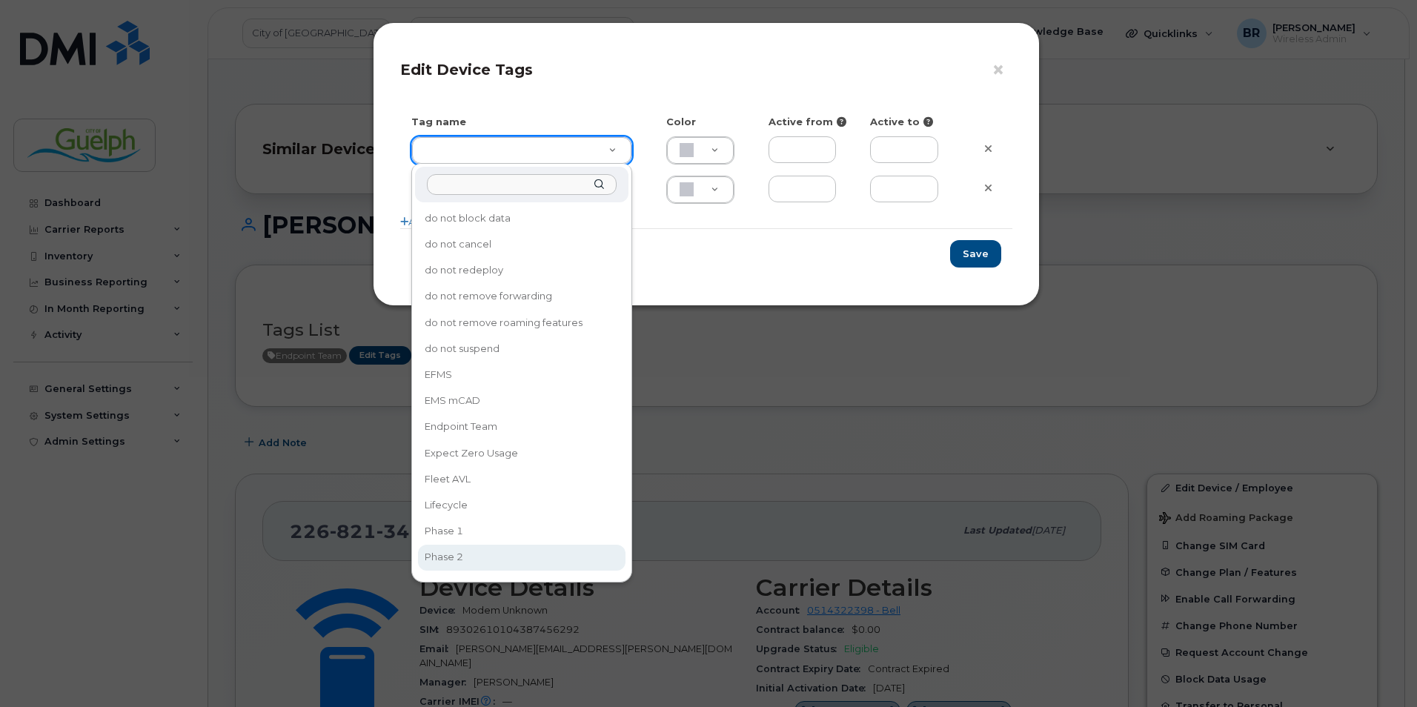
type input "Phase 2"
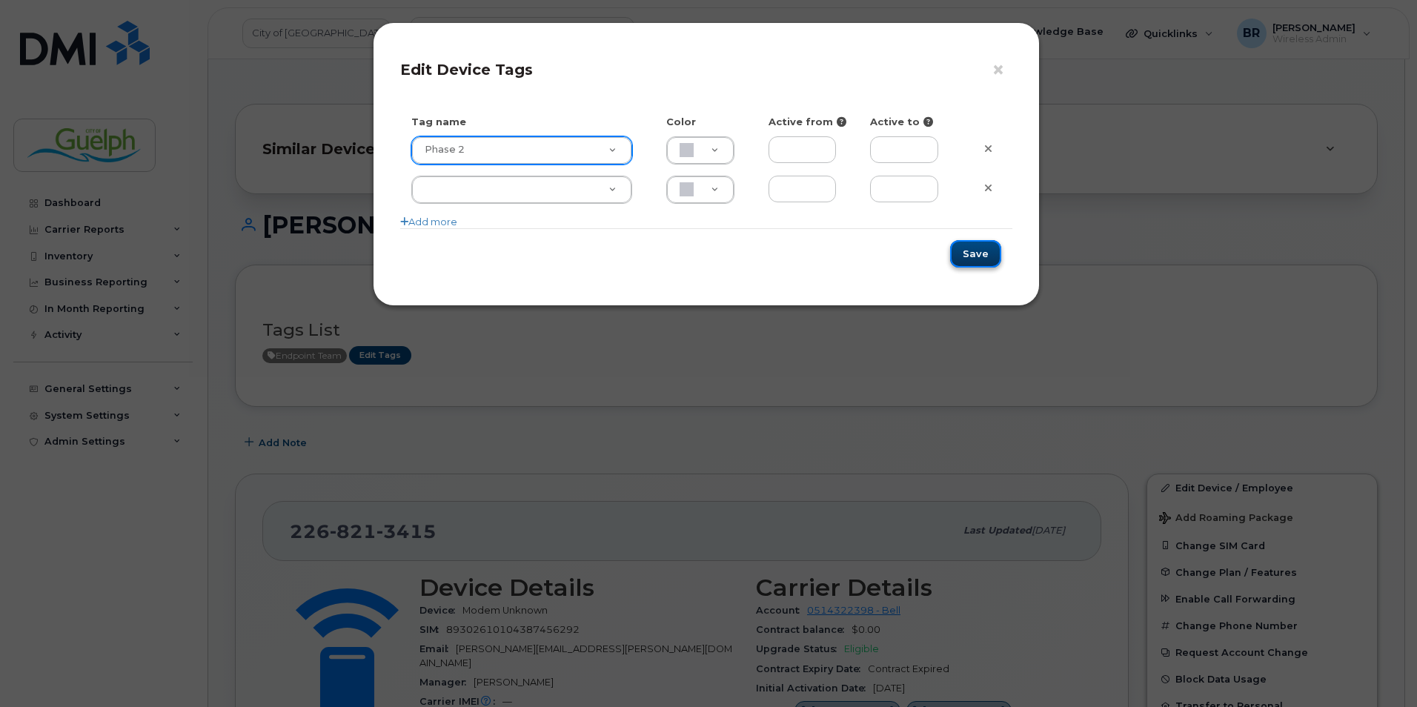
click at [990, 257] on button "Save" at bounding box center [975, 253] width 51 height 27
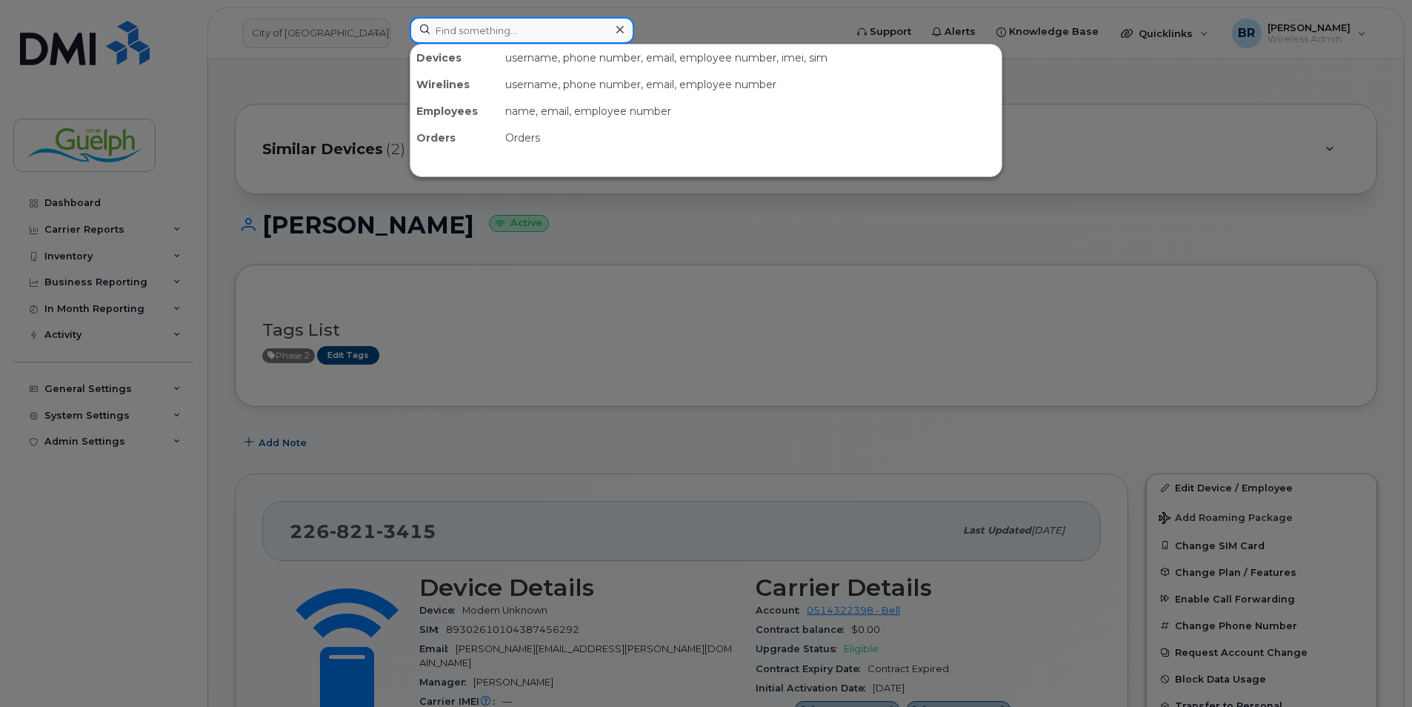
click at [484, 32] on input at bounding box center [522, 30] width 224 height 27
paste input "519-820-5396"
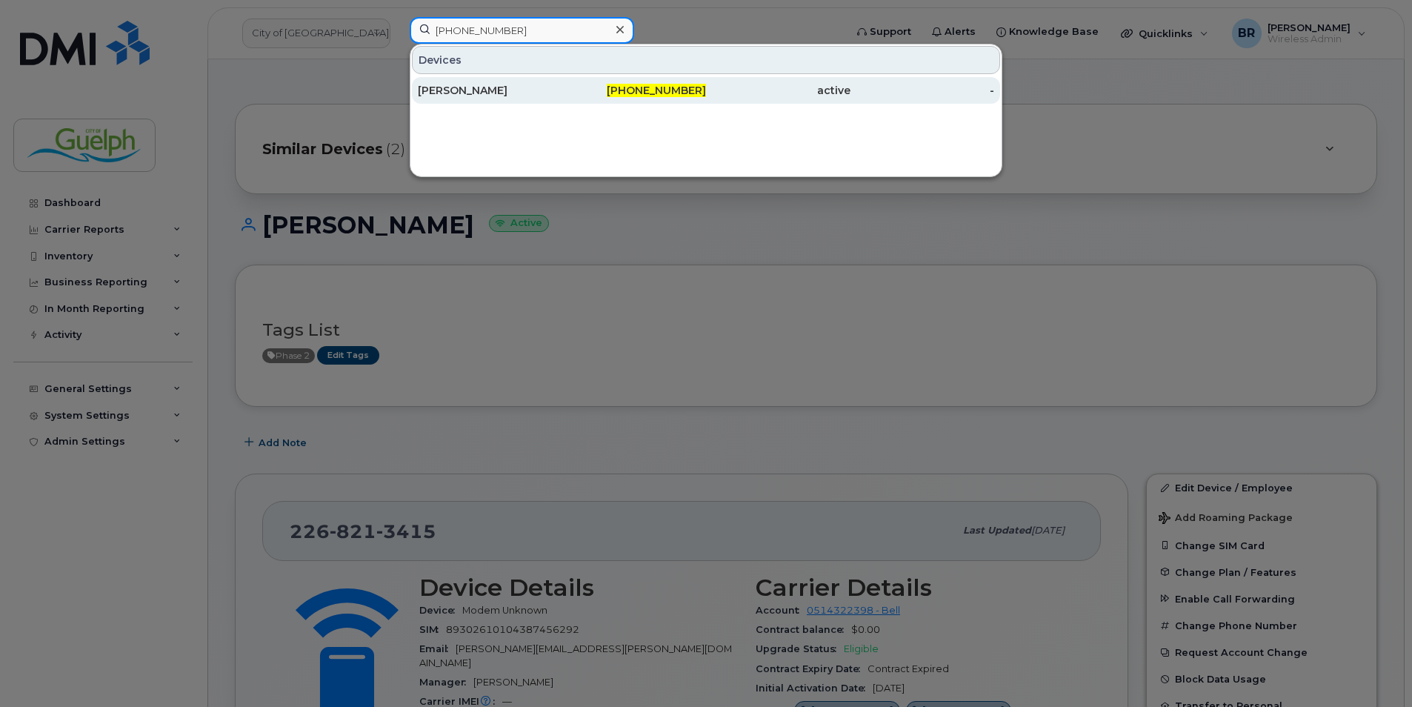
type input "519-820-5396"
click at [481, 90] on div "Kelly Patzer" at bounding box center [490, 90] width 144 height 15
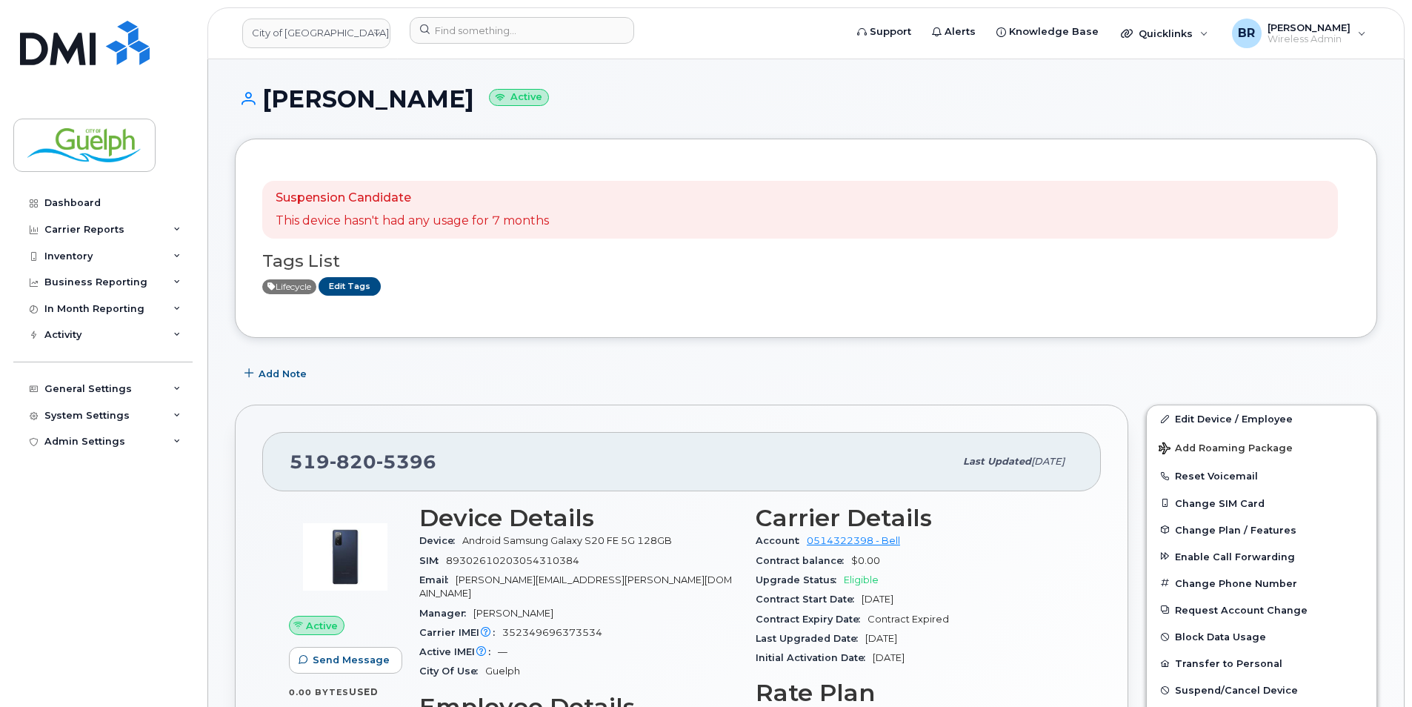
click at [527, 277] on div "Lifecycle Edit Tags" at bounding box center [800, 286] width 1076 height 19
click at [350, 282] on link "Edit Tags" at bounding box center [350, 286] width 62 height 19
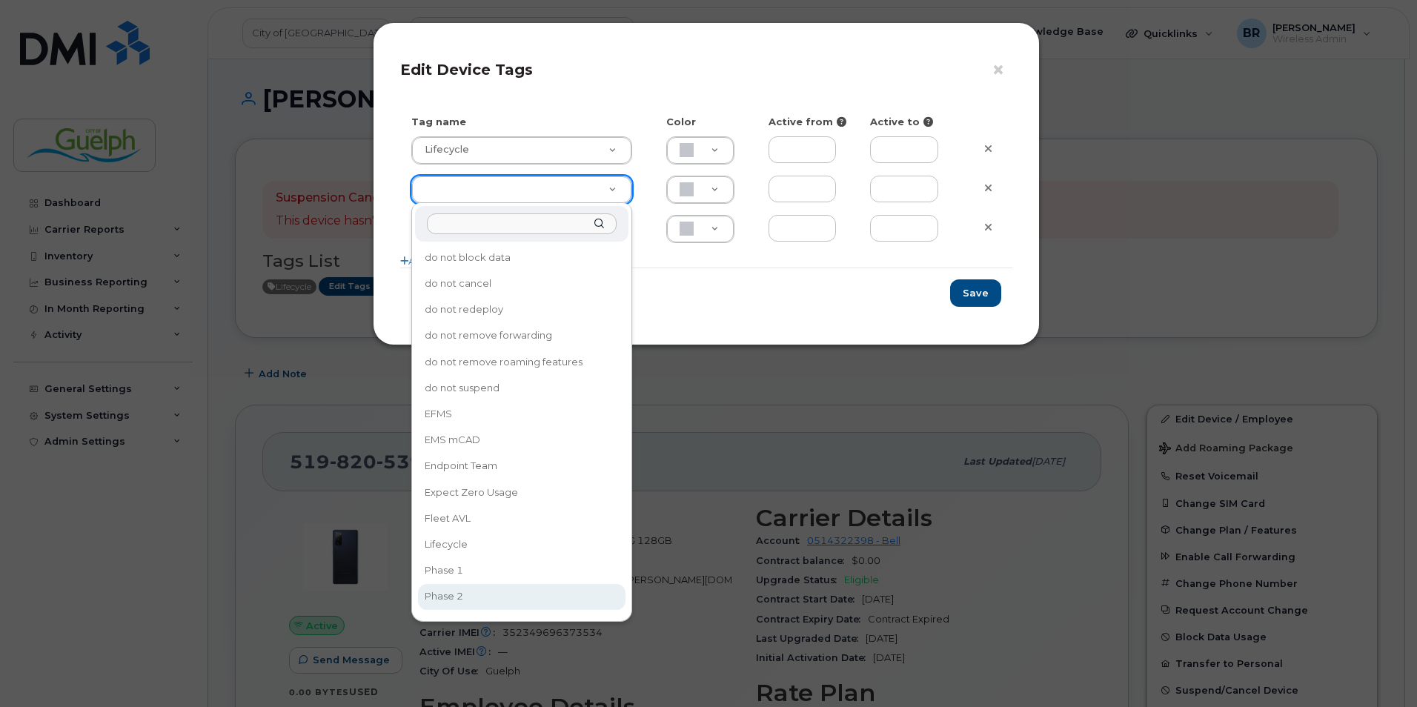
type input "Phase 2"
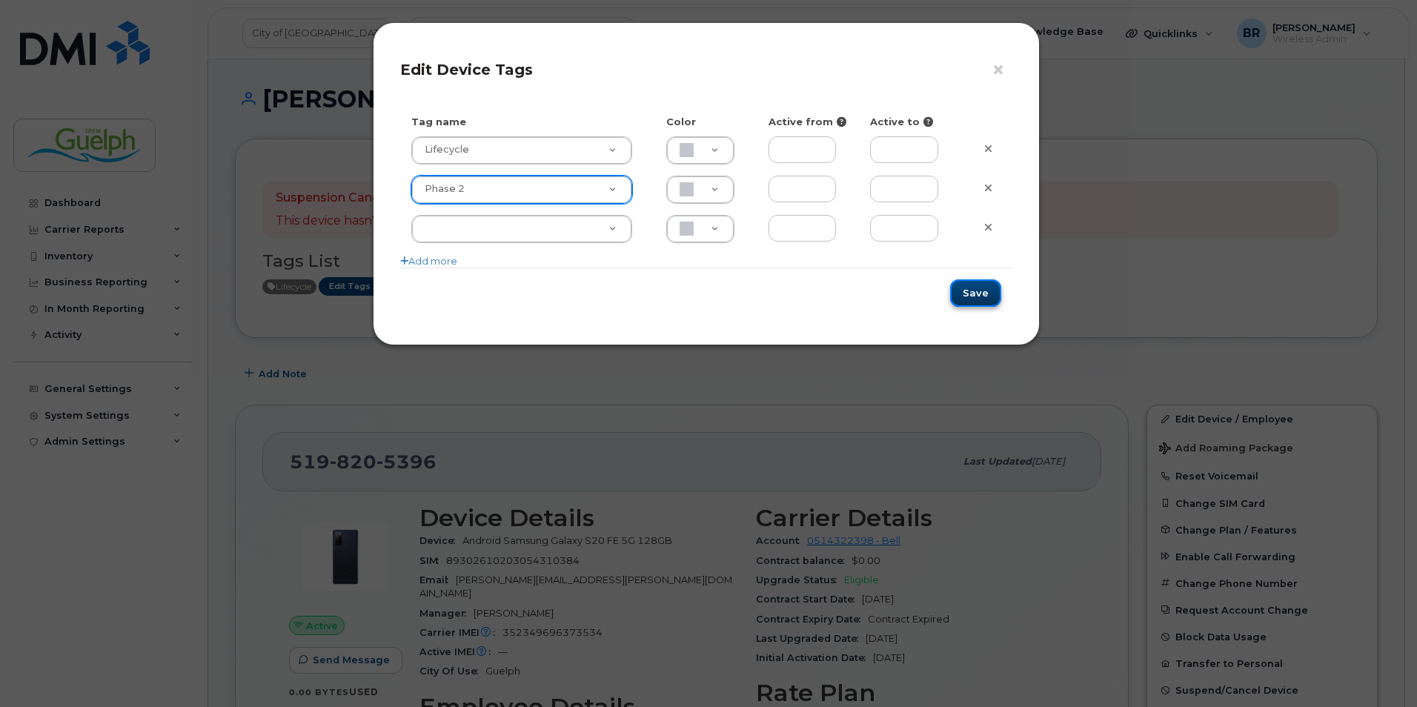
click at [985, 292] on button "Save" at bounding box center [975, 292] width 51 height 27
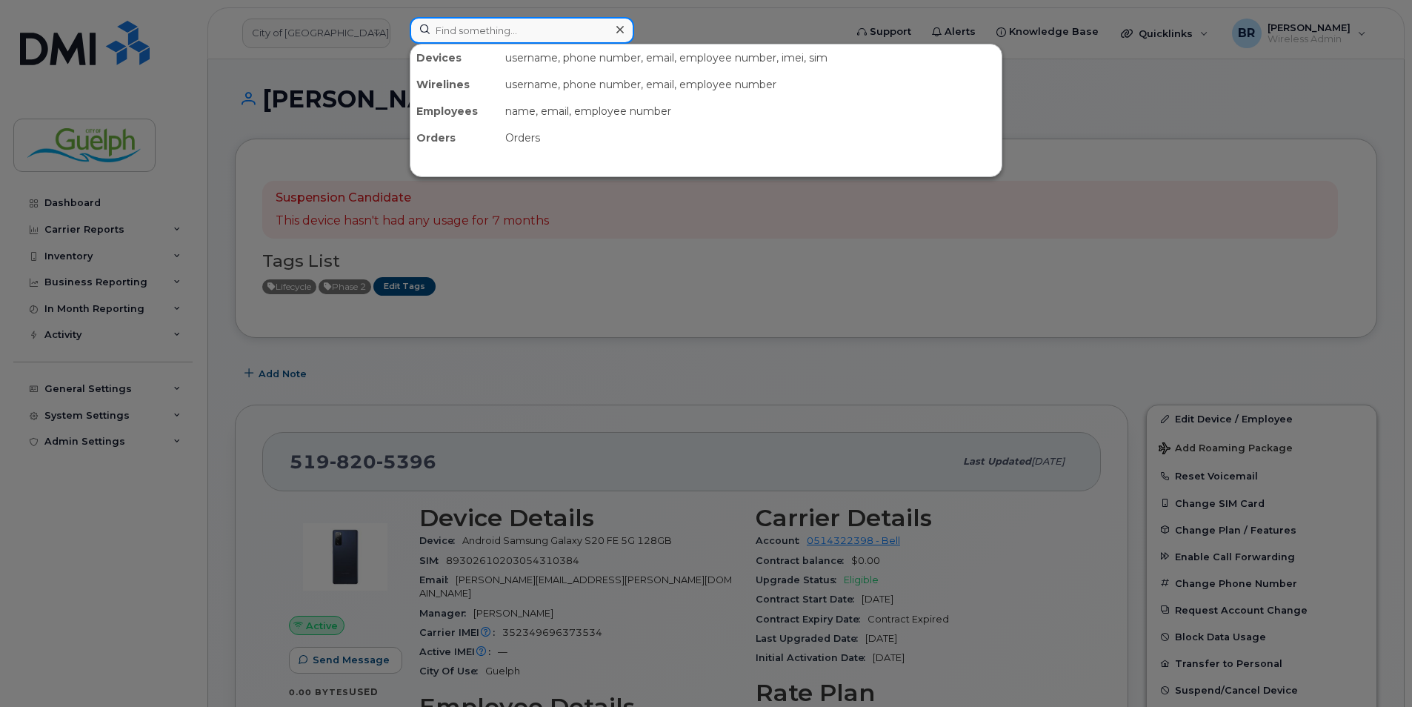
click at [519, 30] on input at bounding box center [522, 30] width 224 height 27
paste input "[PERSON_NAME]"
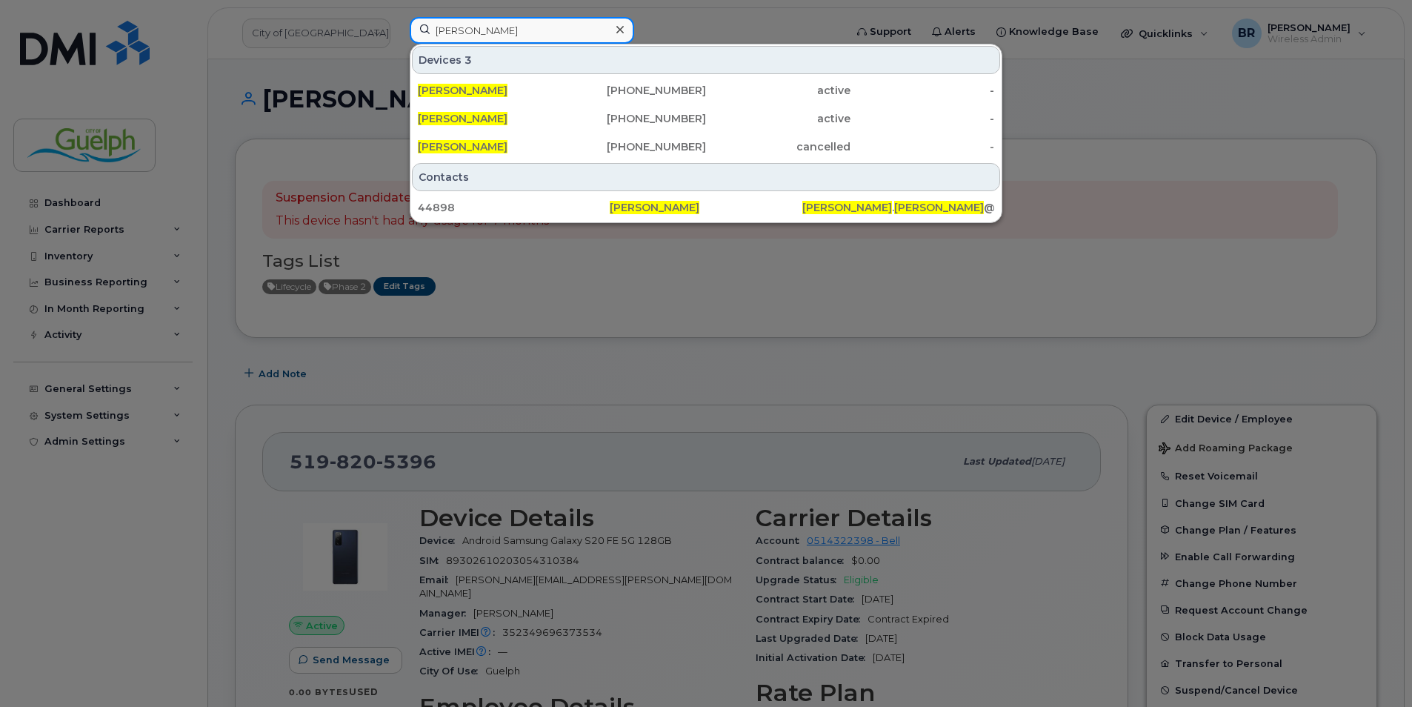
click at [519, 26] on input "[PERSON_NAME]" at bounding box center [522, 30] width 224 height 27
paste input "[PHONE_NUMBER]"
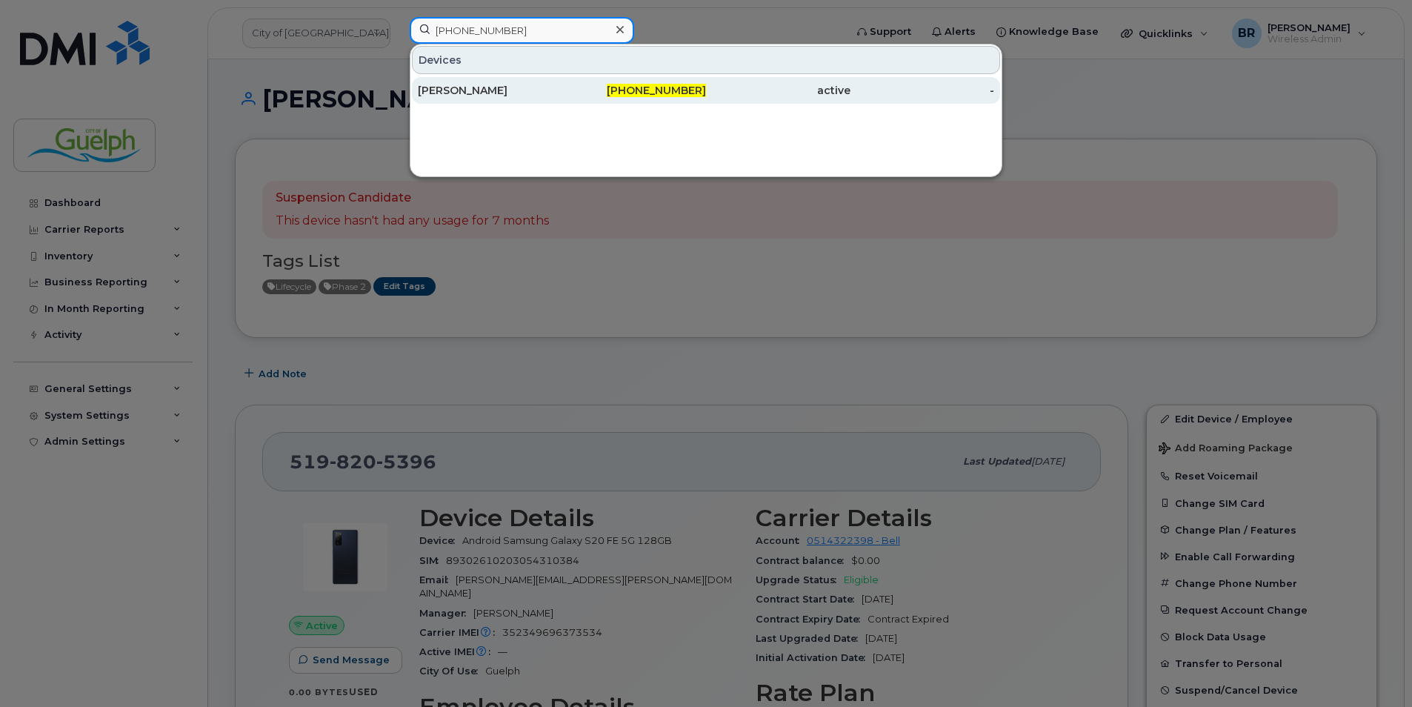
type input "[PHONE_NUMBER]"
click at [562, 98] on div "[PERSON_NAME]" at bounding box center [634, 90] width 144 height 27
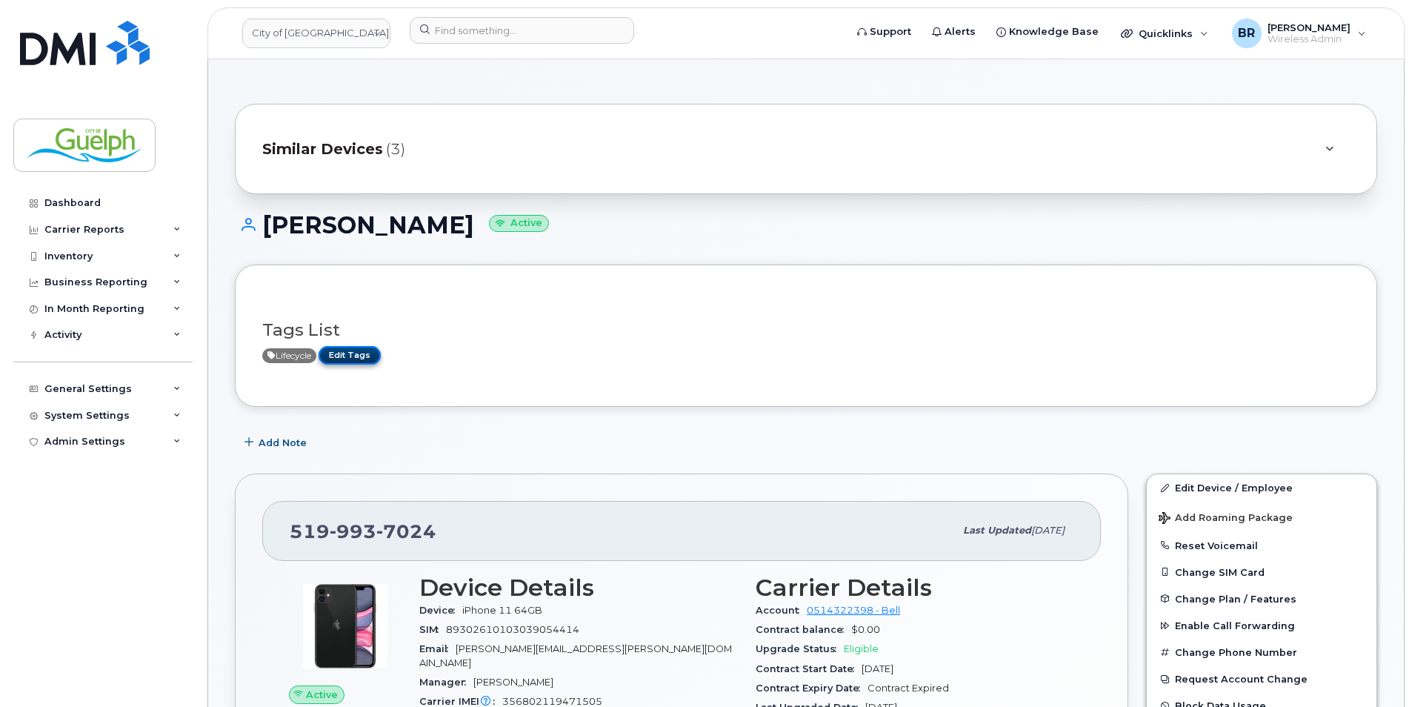
click at [355, 359] on link "Edit Tags" at bounding box center [350, 355] width 62 height 19
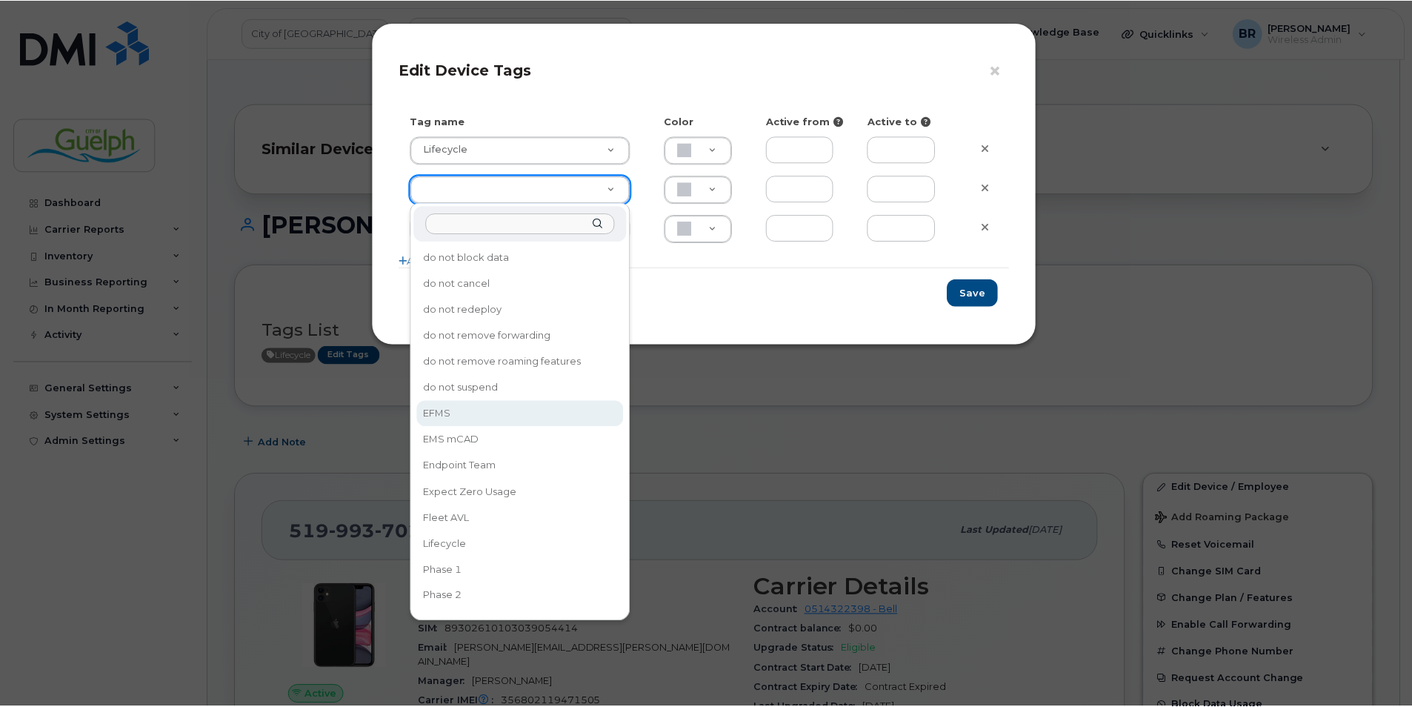
scroll to position [177, 0]
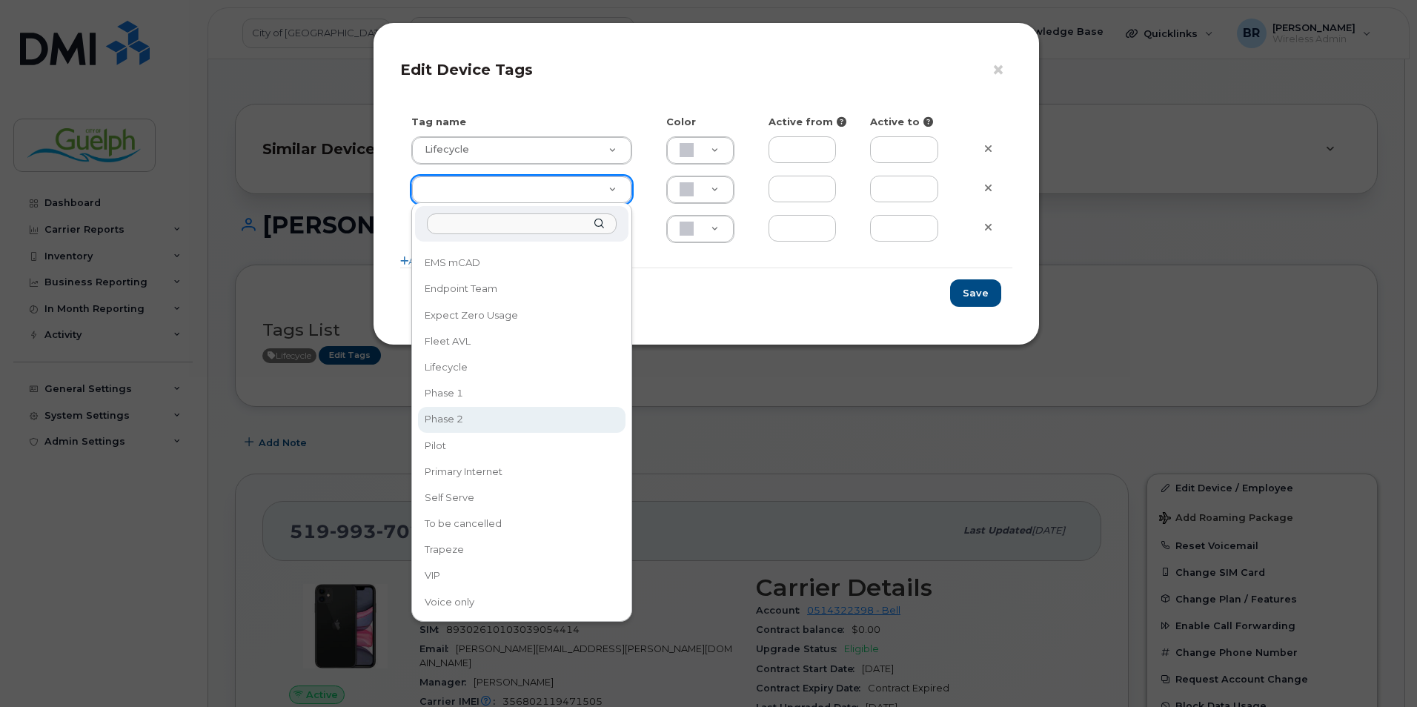
type input "Phase 2"
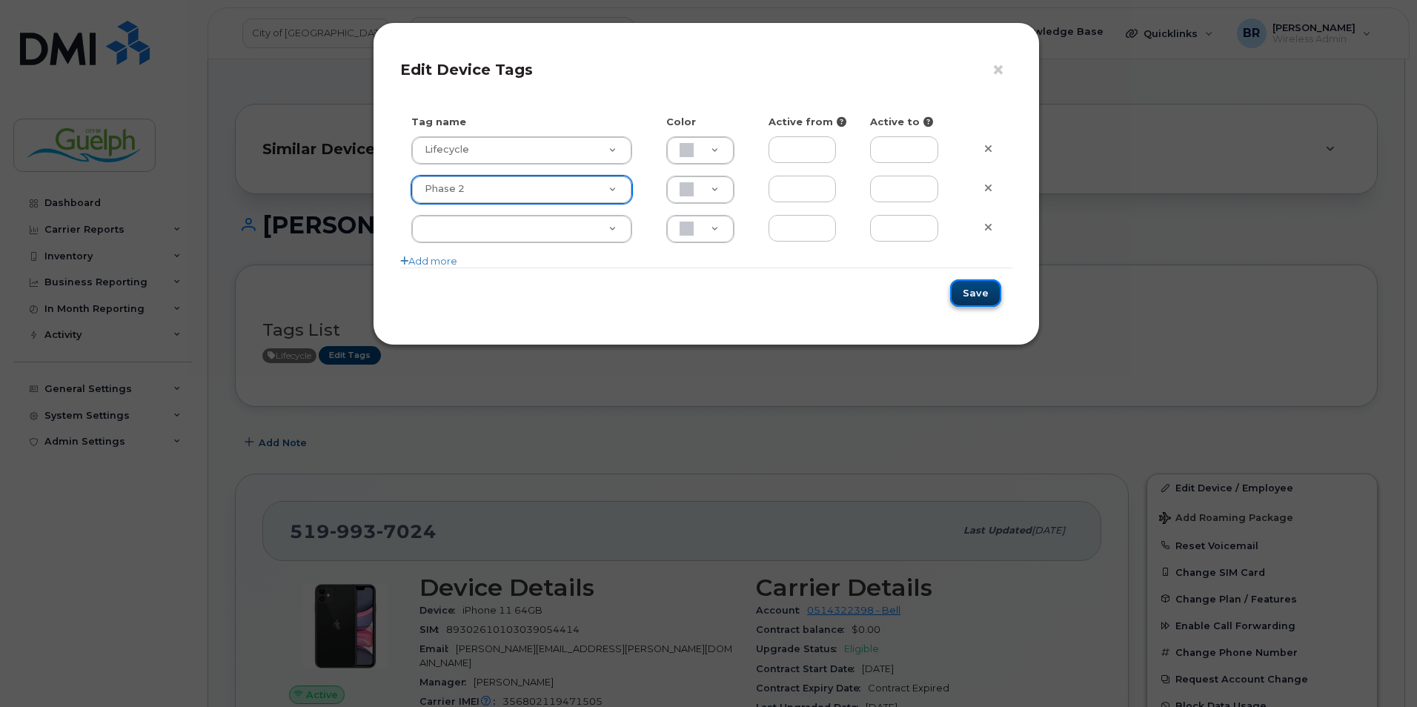
click at [987, 287] on button "Save" at bounding box center [975, 292] width 51 height 27
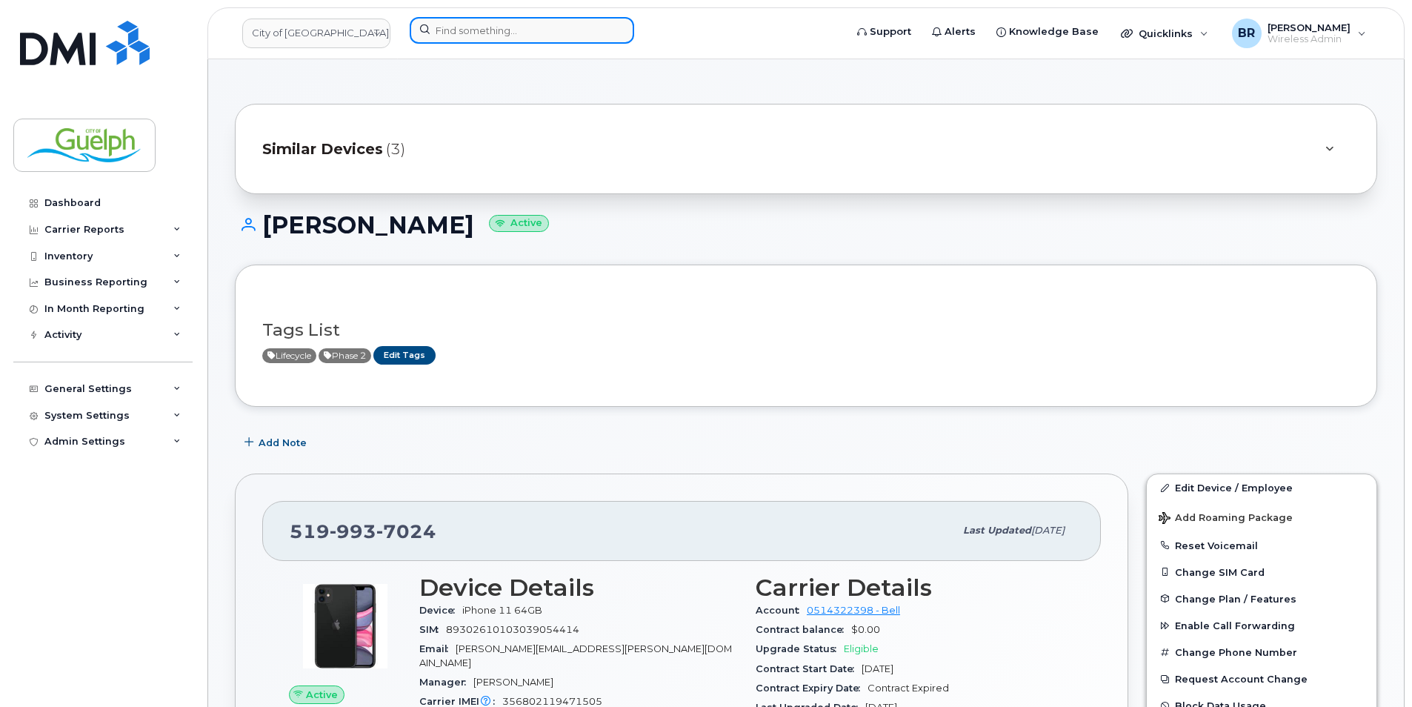
click at [476, 33] on input at bounding box center [522, 30] width 224 height 27
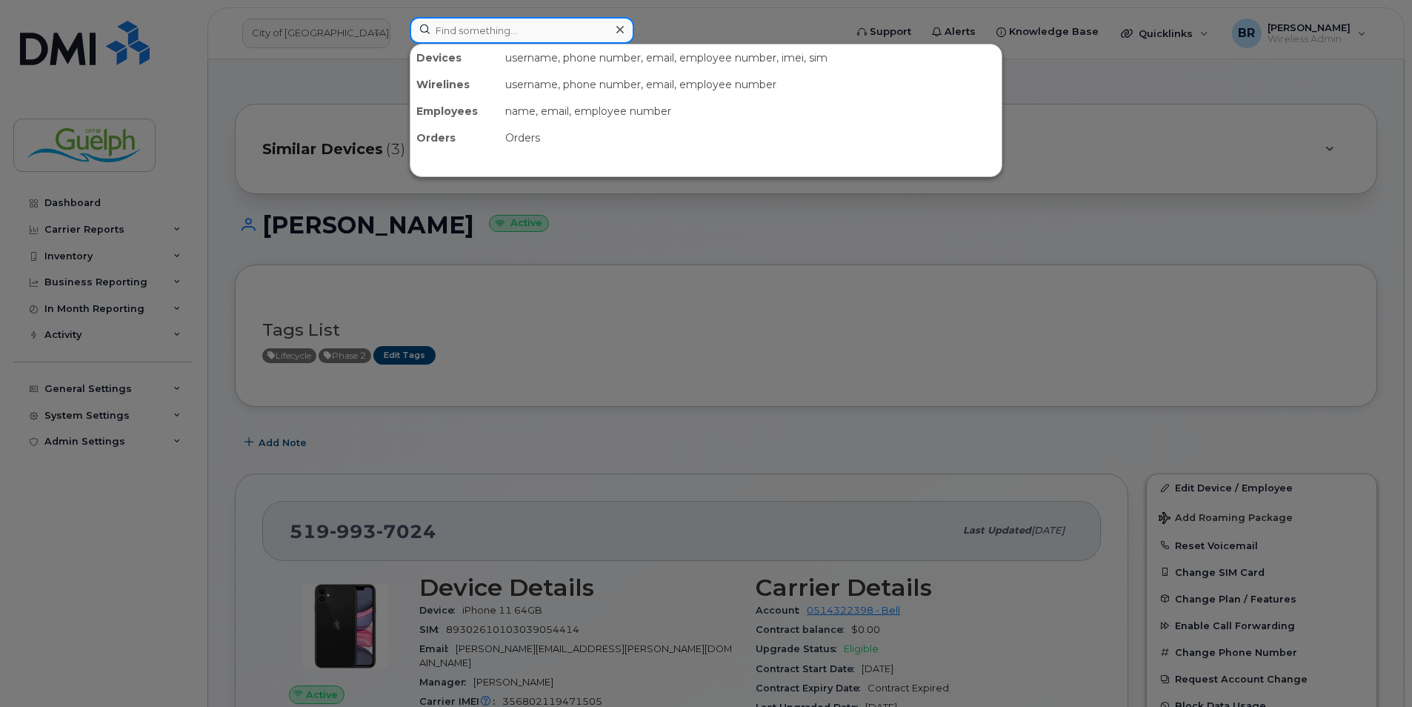
paste input "[PHONE_NUMBER]"
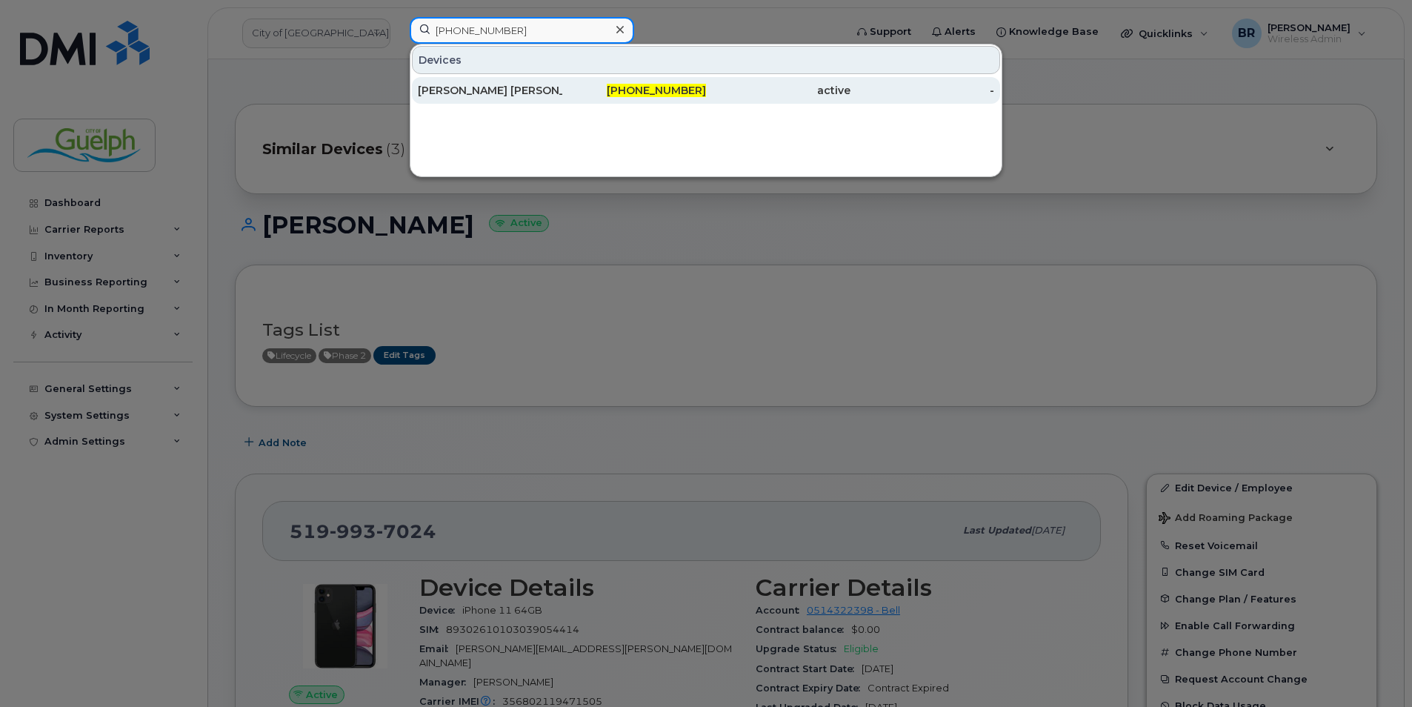
type input "[PHONE_NUMBER]"
click at [470, 96] on div "[PERSON_NAME] [PERSON_NAME]" at bounding box center [490, 90] width 144 height 15
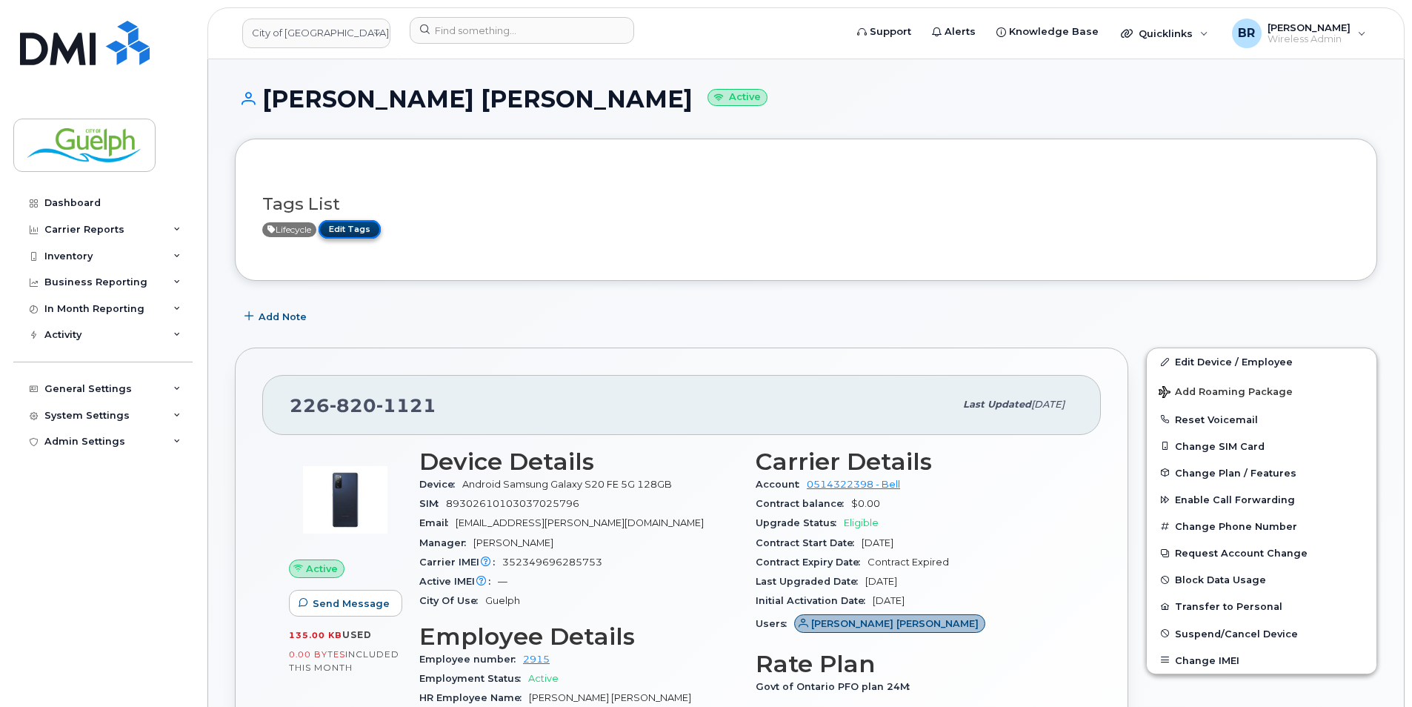
click at [348, 228] on link "Edit Tags" at bounding box center [350, 229] width 62 height 19
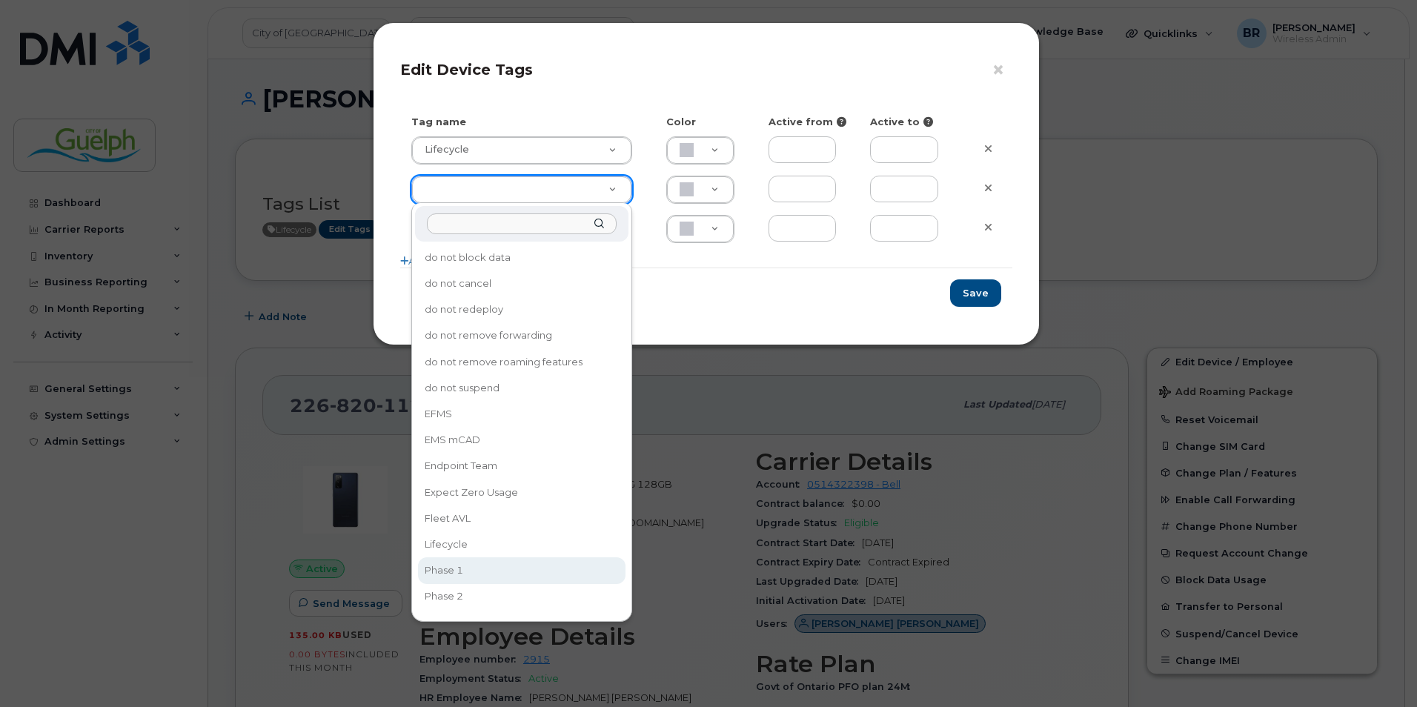
type input "Phase 1"
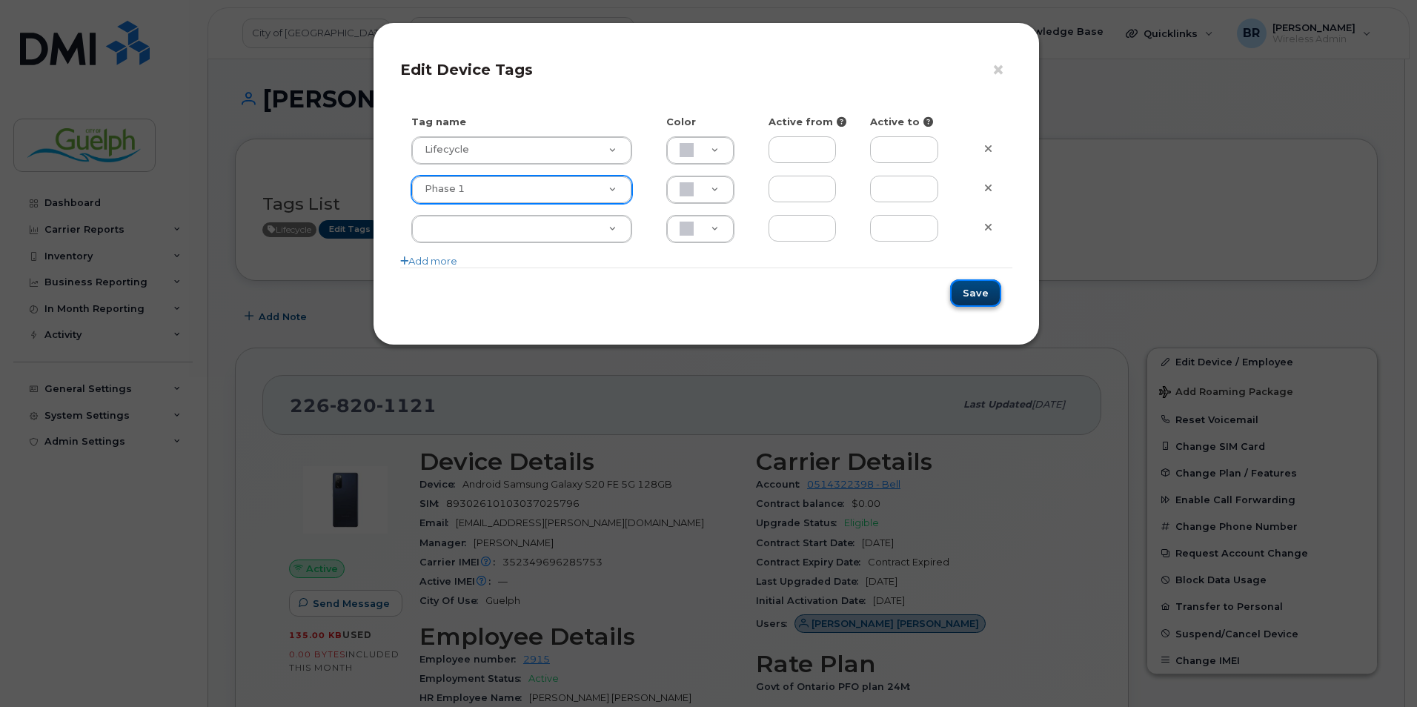
click at [978, 298] on button "Save" at bounding box center [975, 292] width 51 height 27
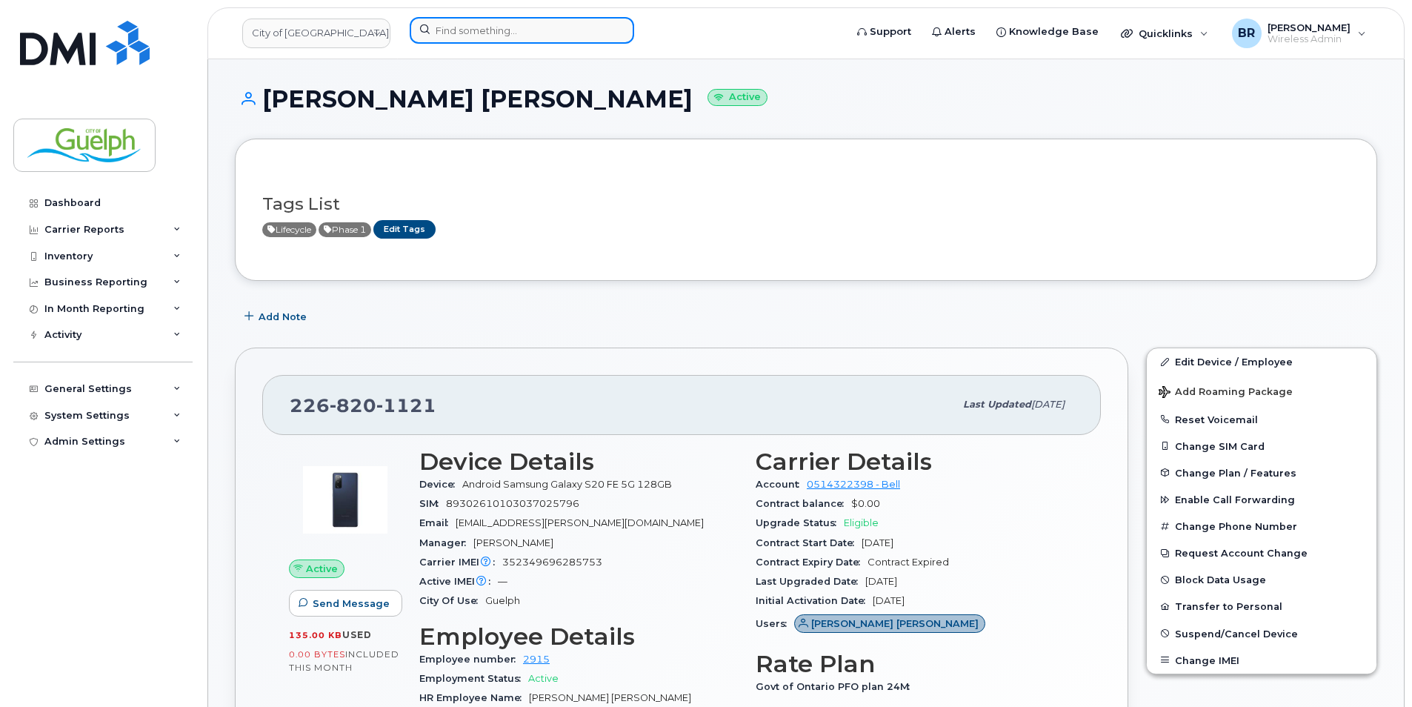
click at [525, 27] on input at bounding box center [522, 30] width 224 height 27
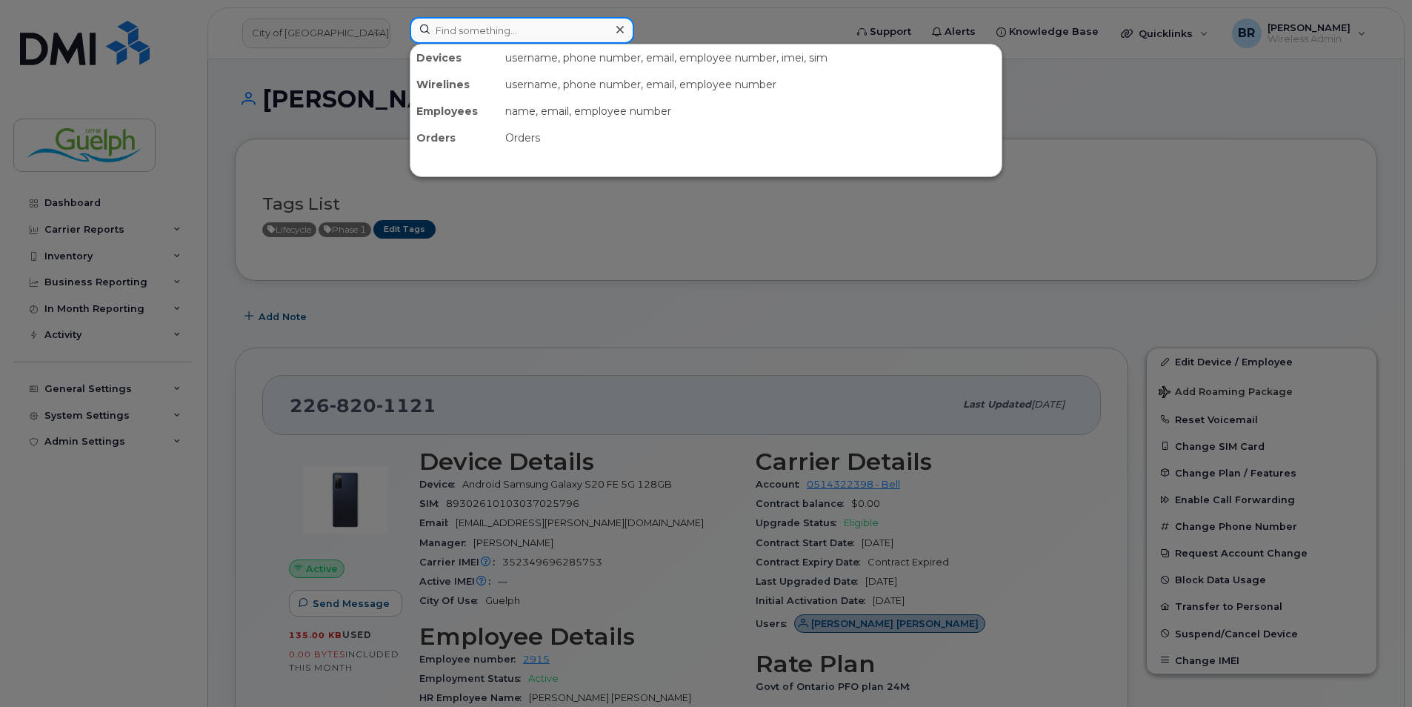
paste input "[PHONE_NUMBER]"
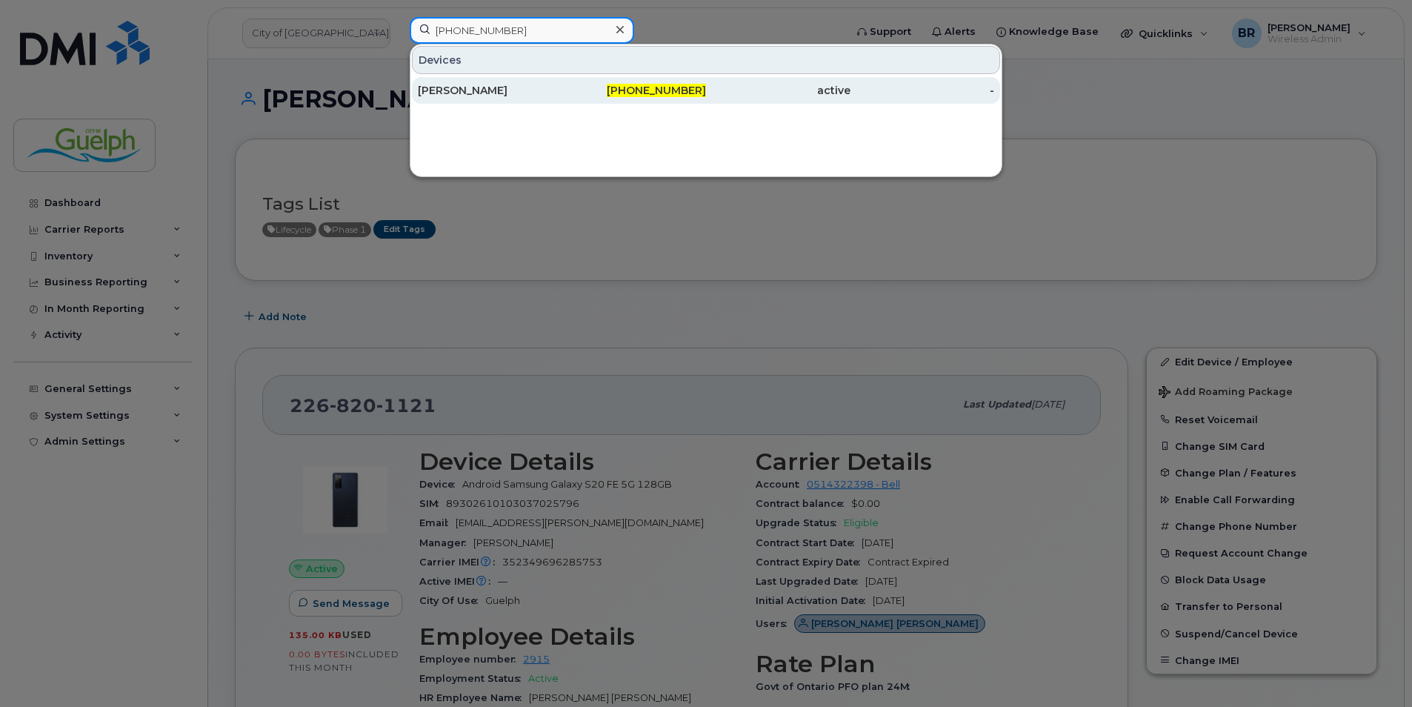
type input "[PHONE_NUMBER]"
click at [475, 90] on div "[PERSON_NAME]" at bounding box center [490, 90] width 144 height 15
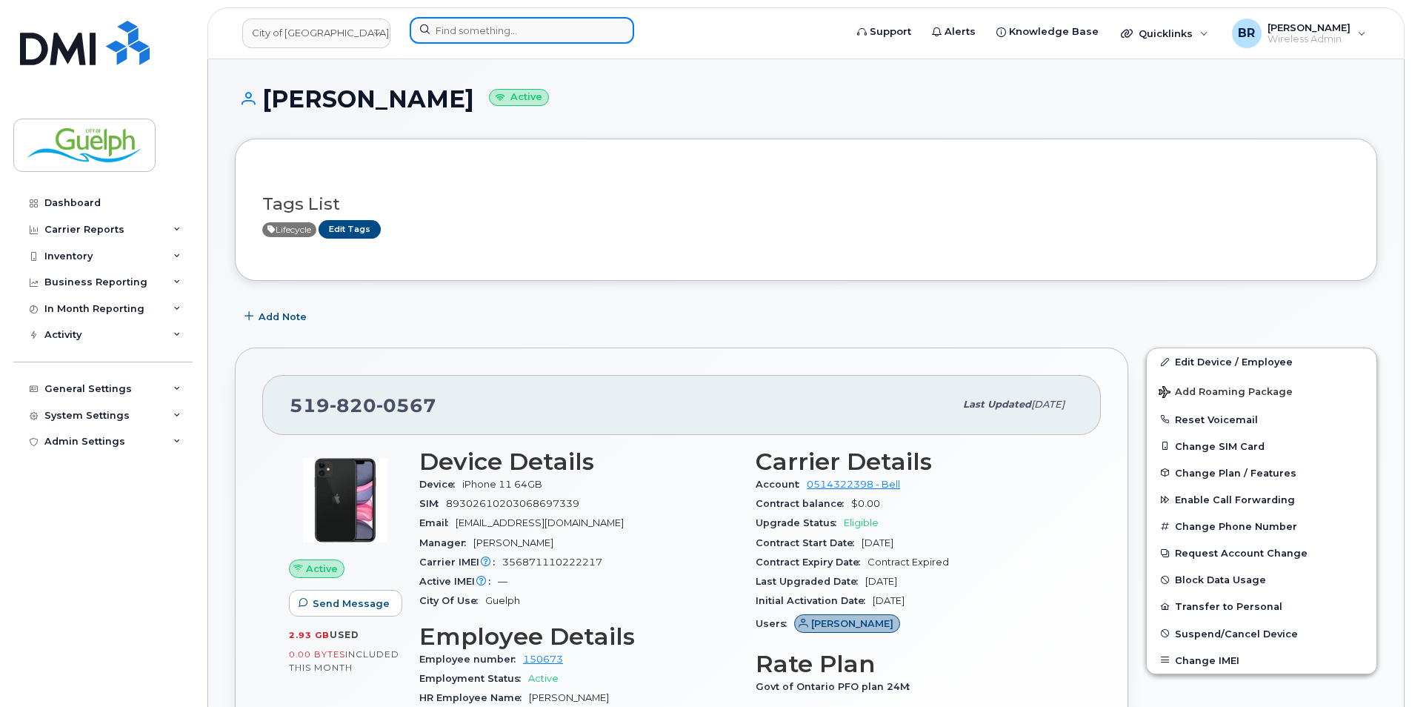
click at [522, 33] on input at bounding box center [522, 30] width 224 height 27
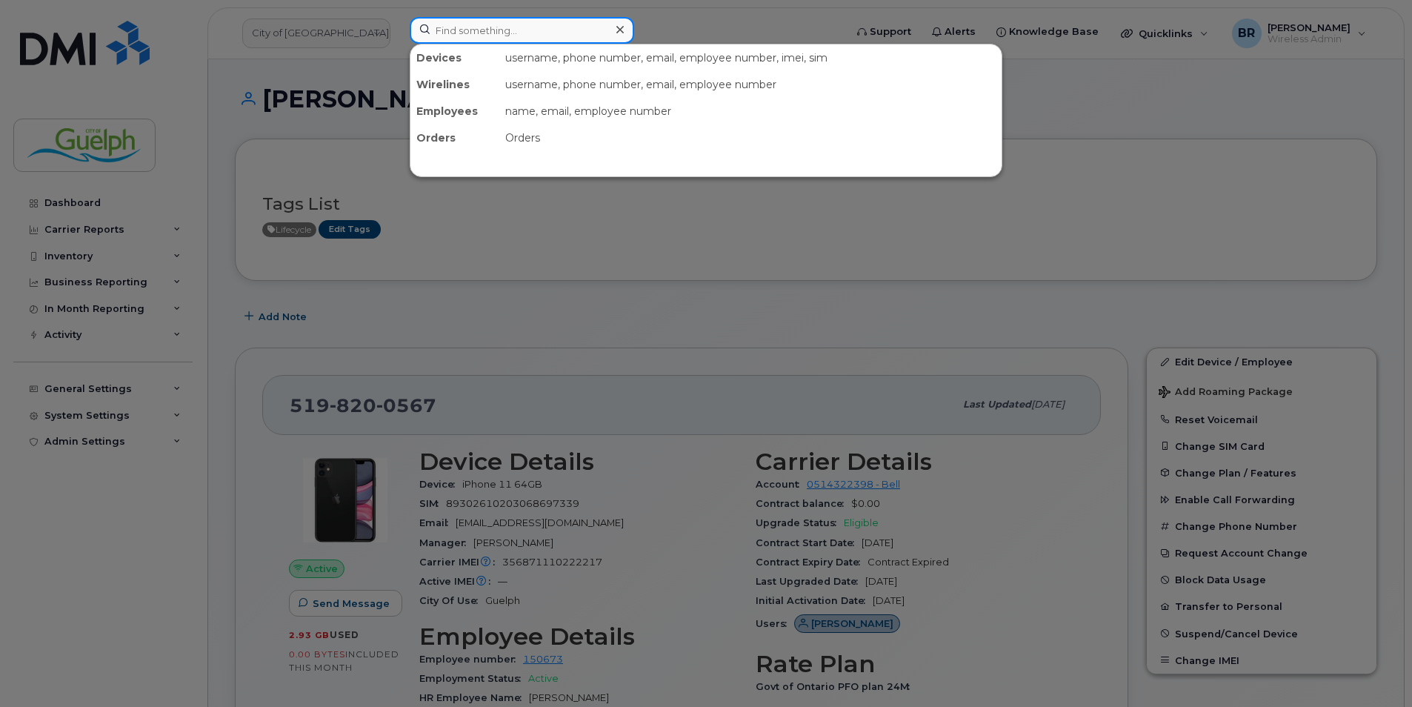
paste input "[PHONE_NUMBER]"
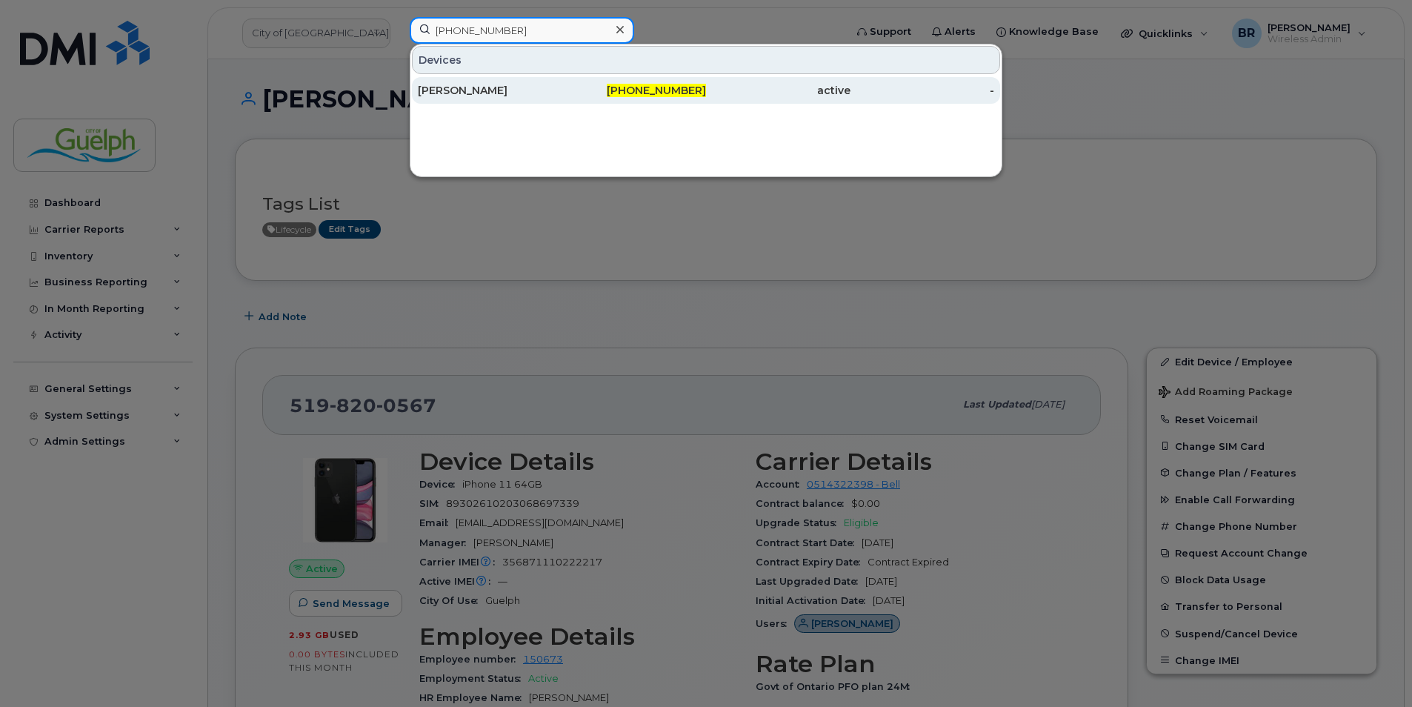
type input "[PHONE_NUMBER]"
click at [472, 90] on div "[PERSON_NAME]" at bounding box center [490, 90] width 144 height 15
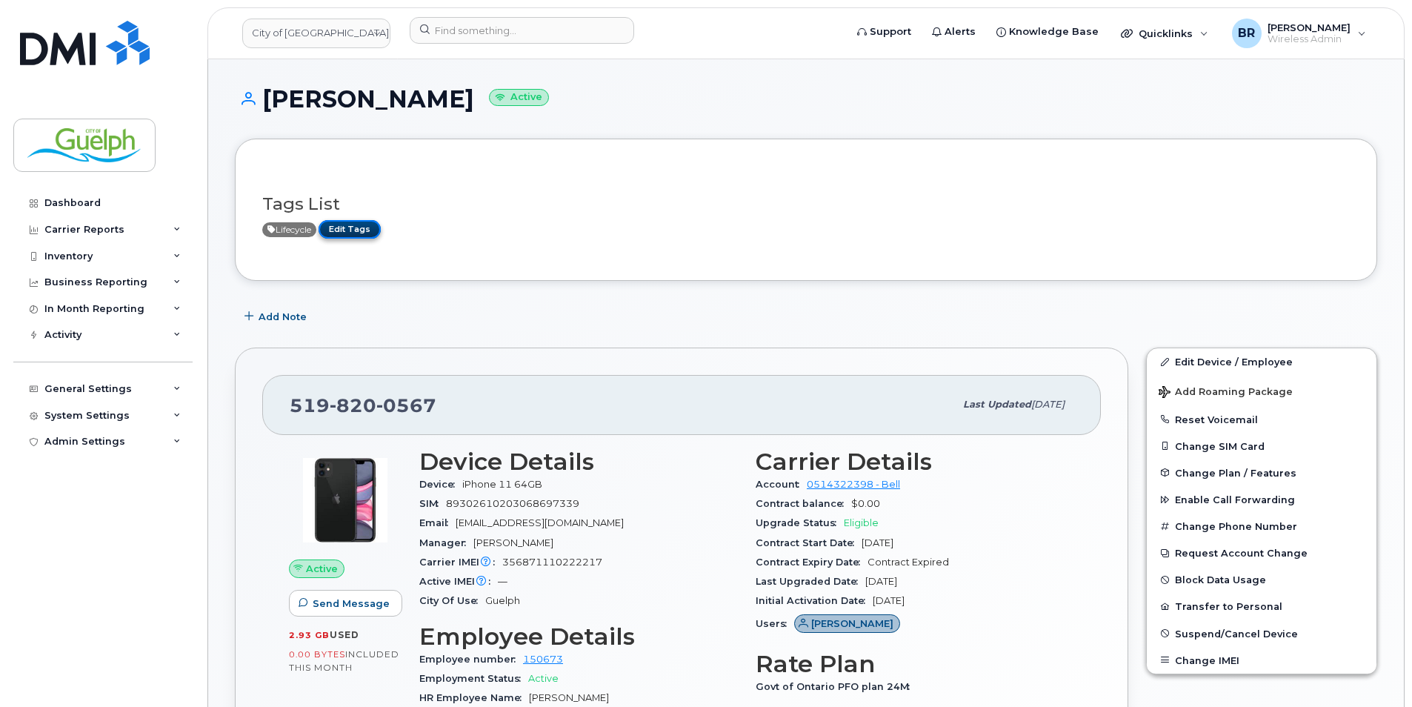
click at [365, 221] on link "Edit Tags" at bounding box center [350, 229] width 62 height 19
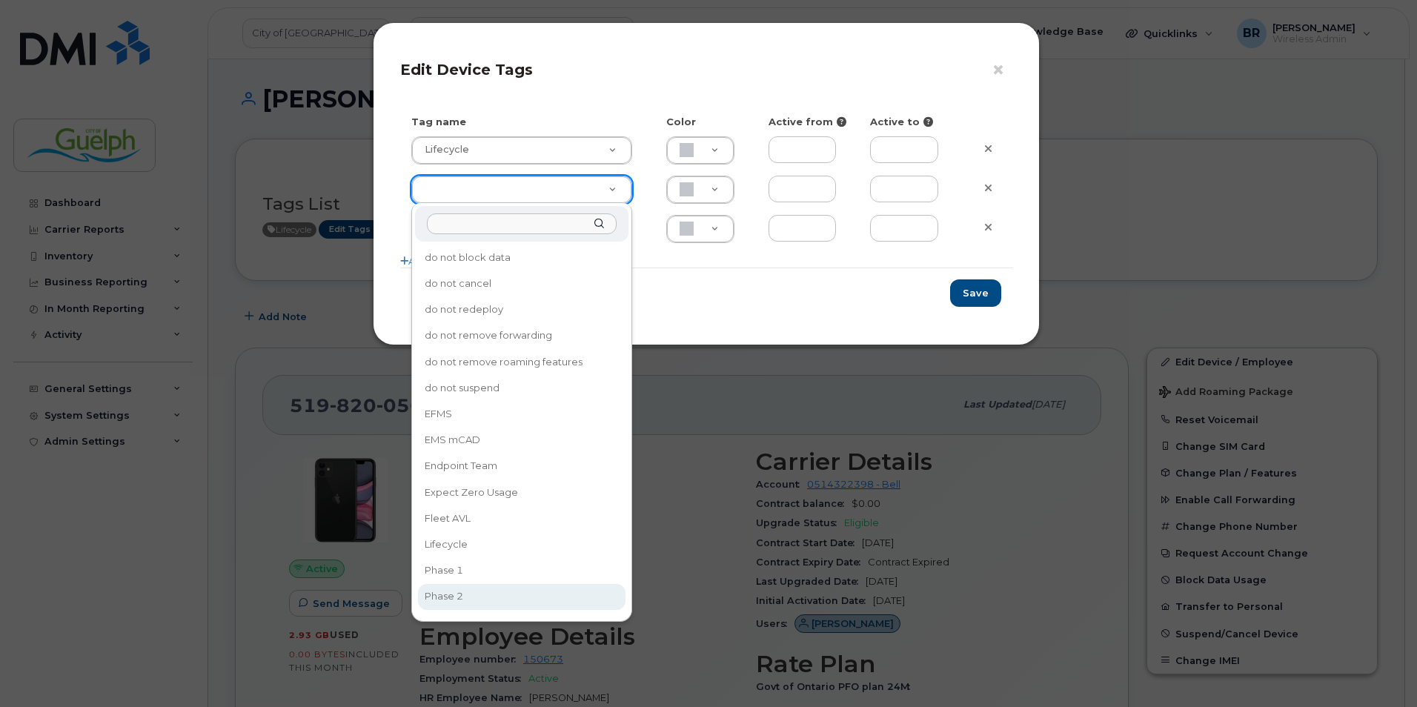
type input "Phase 2"
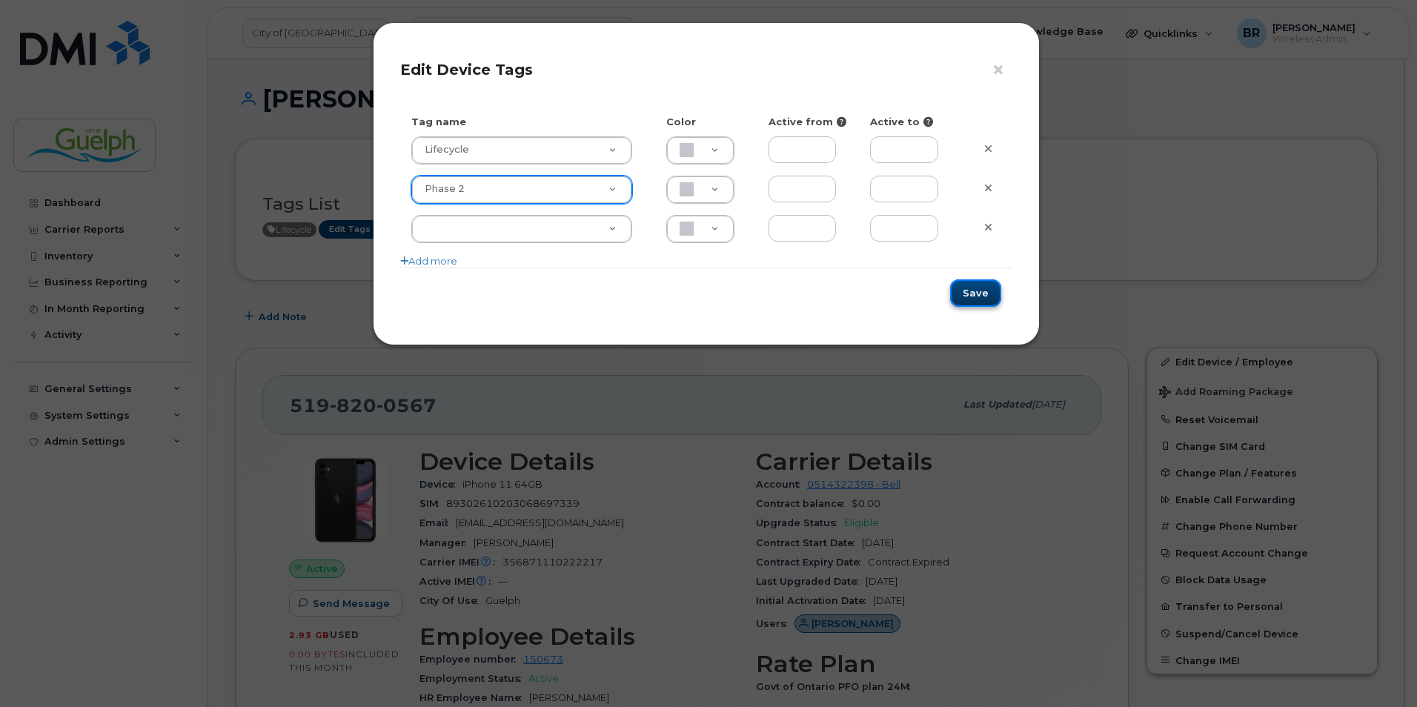
click at [972, 284] on button "Save" at bounding box center [975, 292] width 51 height 27
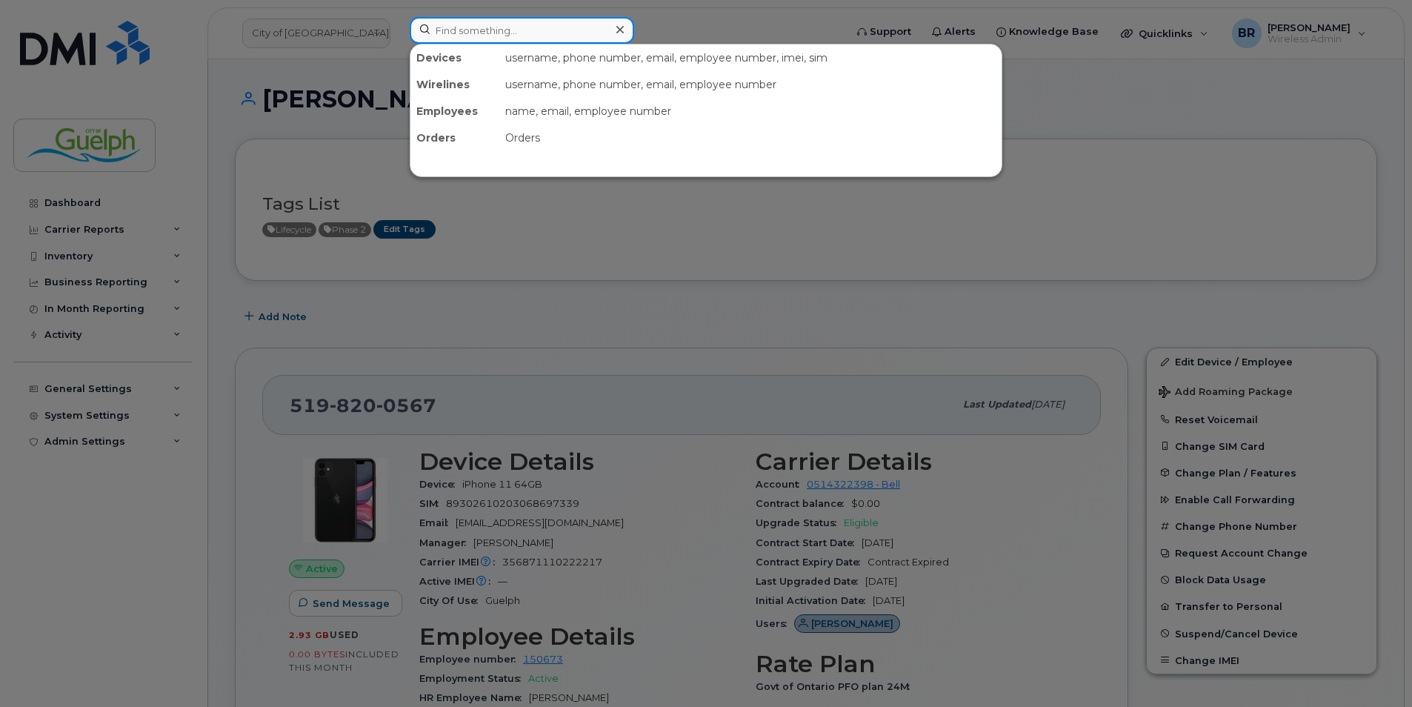
click at [531, 30] on input at bounding box center [522, 30] width 224 height 27
paste input "226-821-3119"
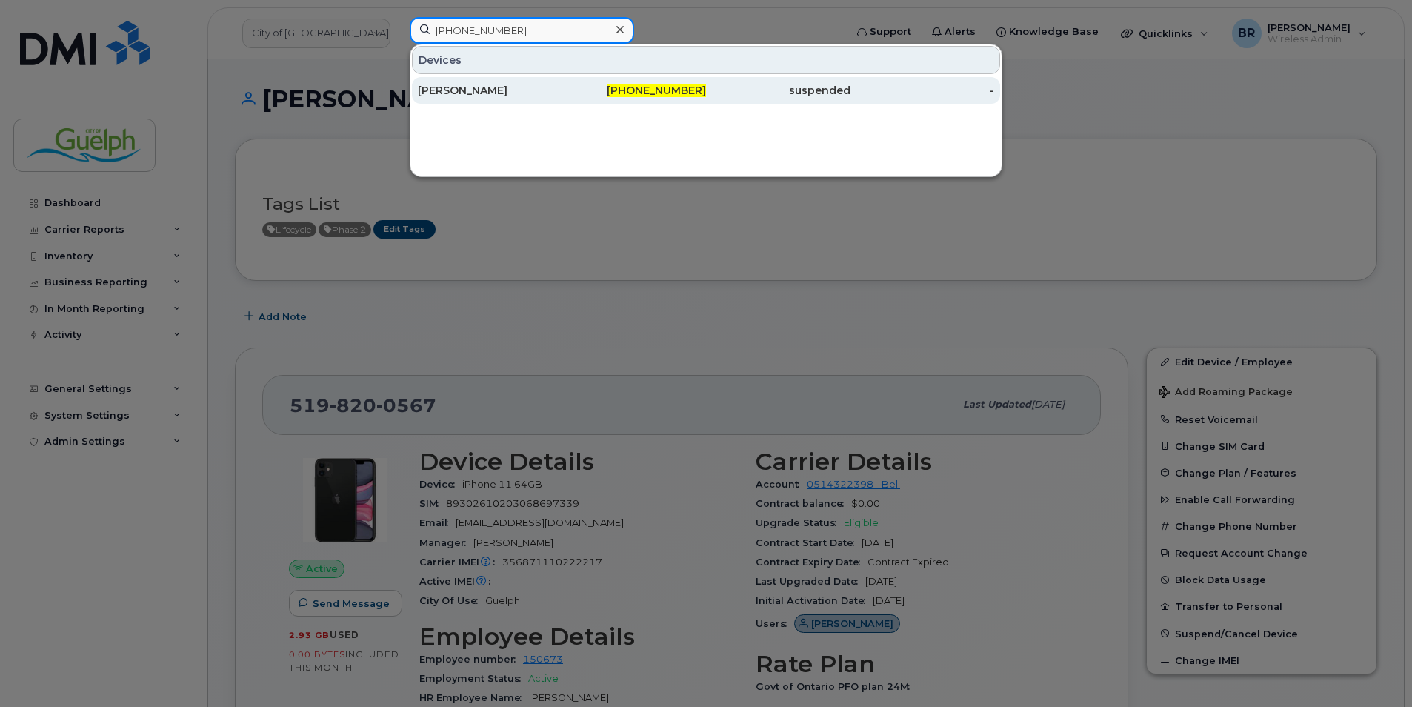
type input "226-821-3119"
click at [615, 89] on div "226-821-3119" at bounding box center [634, 90] width 144 height 15
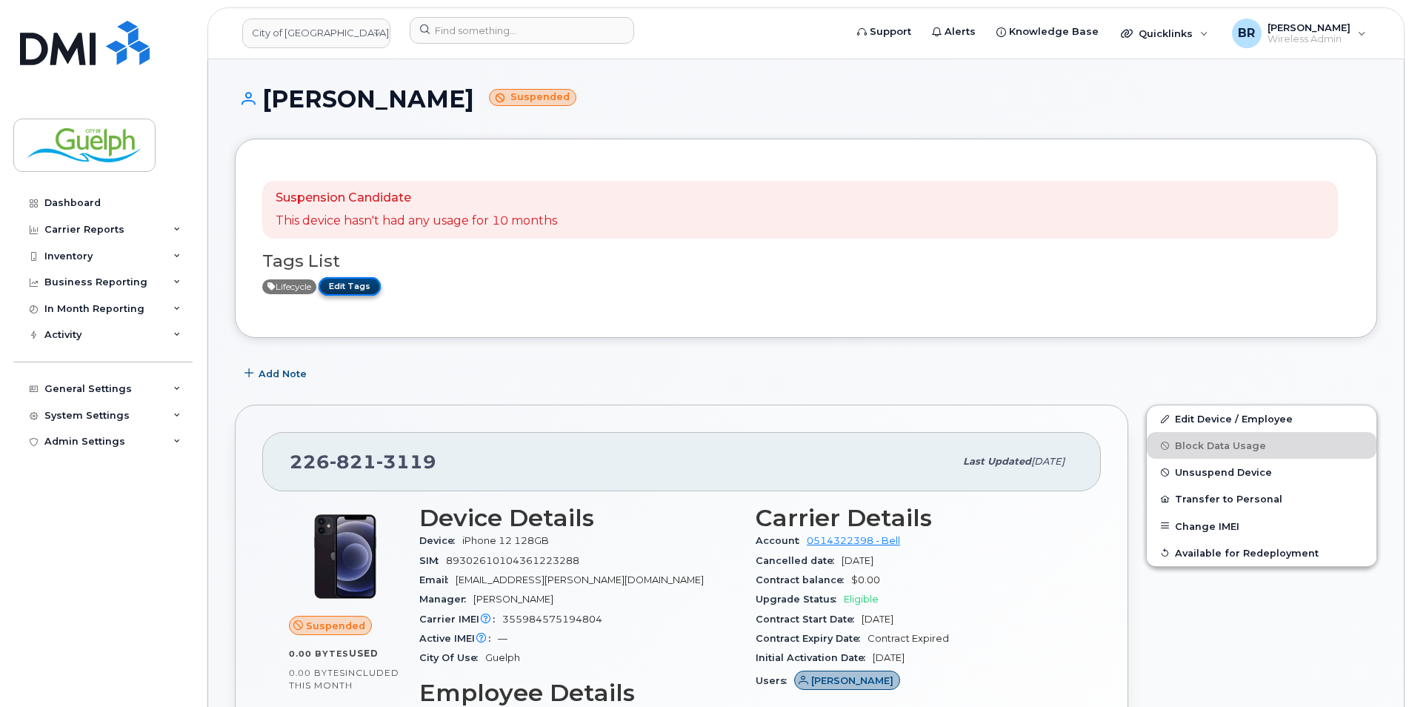
click at [362, 282] on link "Edit Tags" at bounding box center [350, 286] width 62 height 19
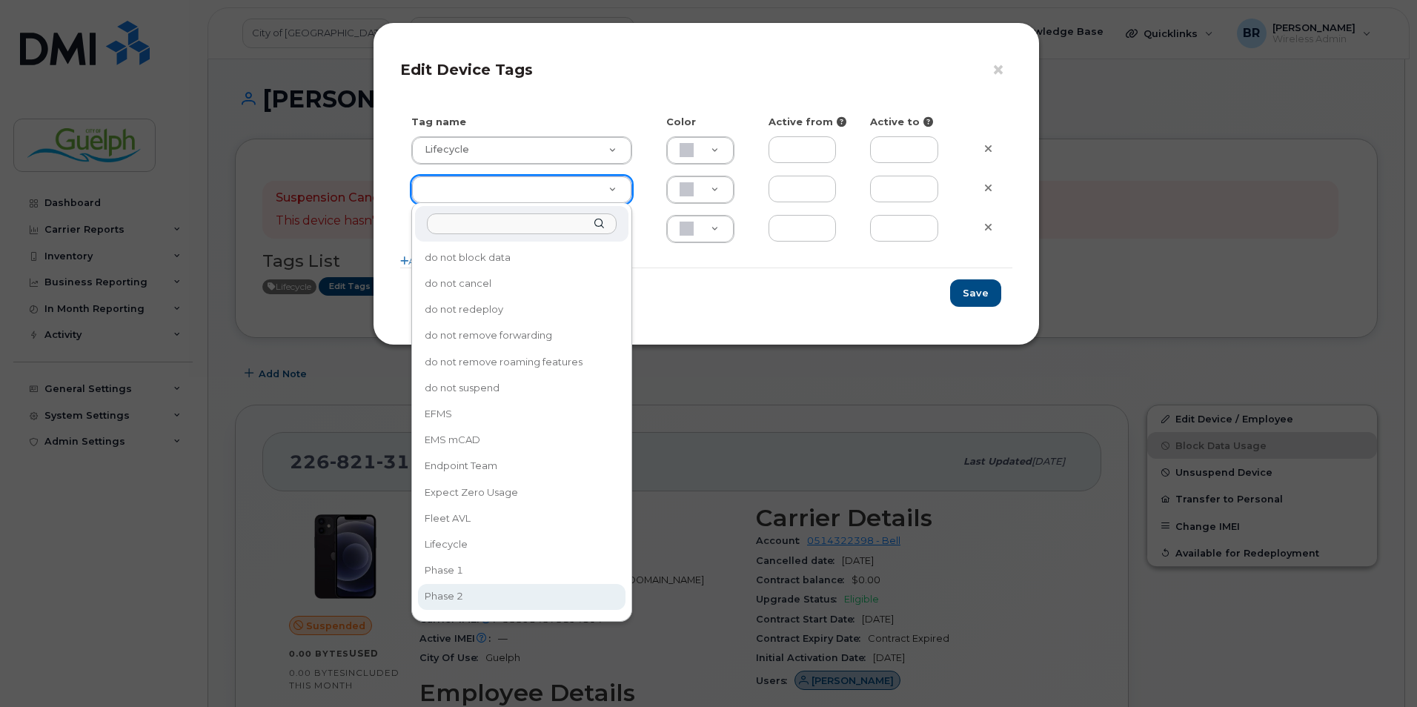
type input "Phase 2"
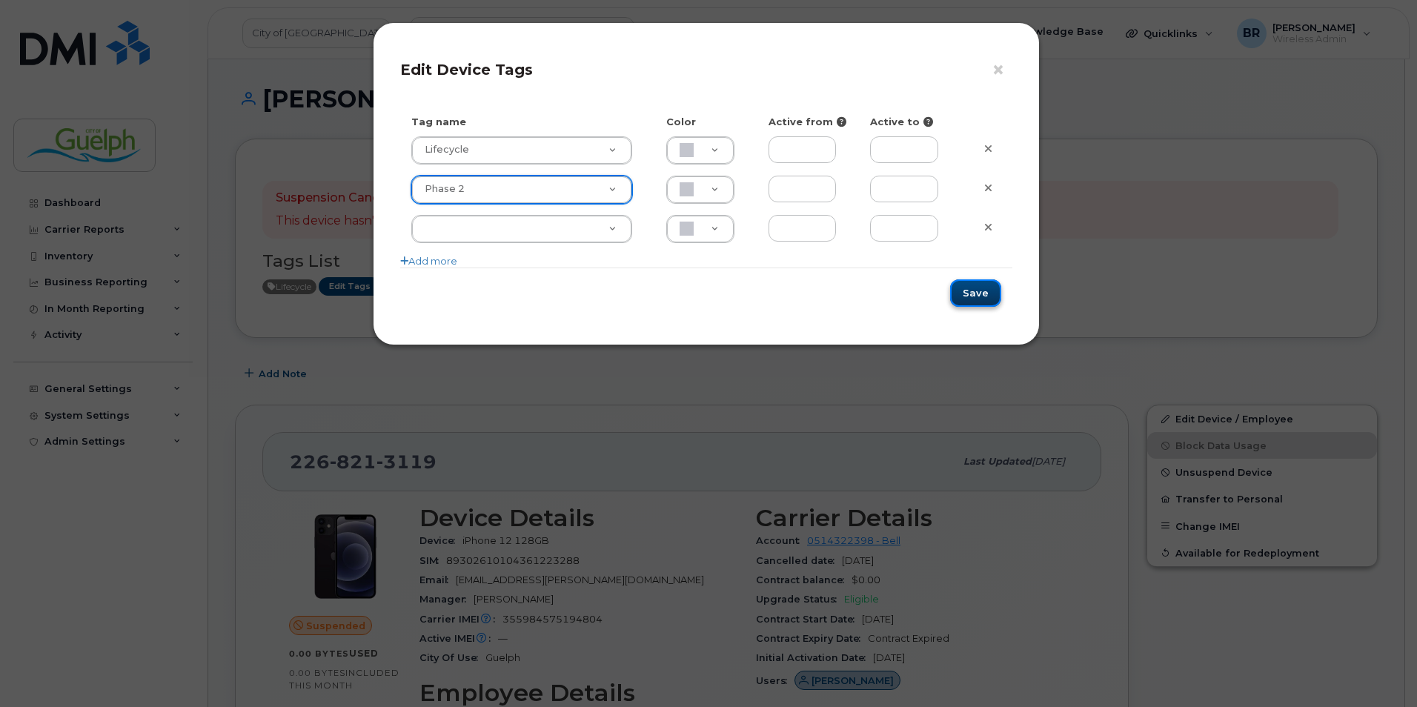
click at [982, 293] on button "Save" at bounding box center [975, 292] width 51 height 27
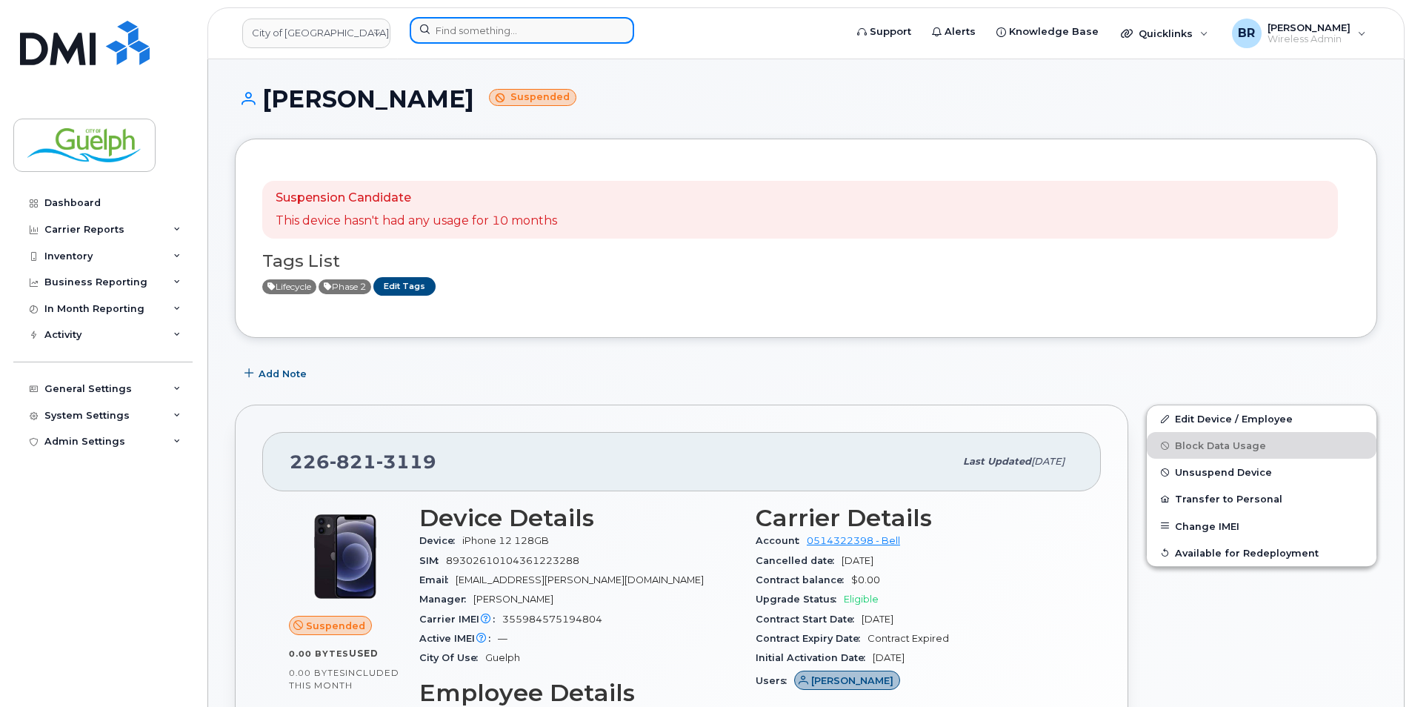
click at [506, 34] on input at bounding box center [522, 30] width 224 height 27
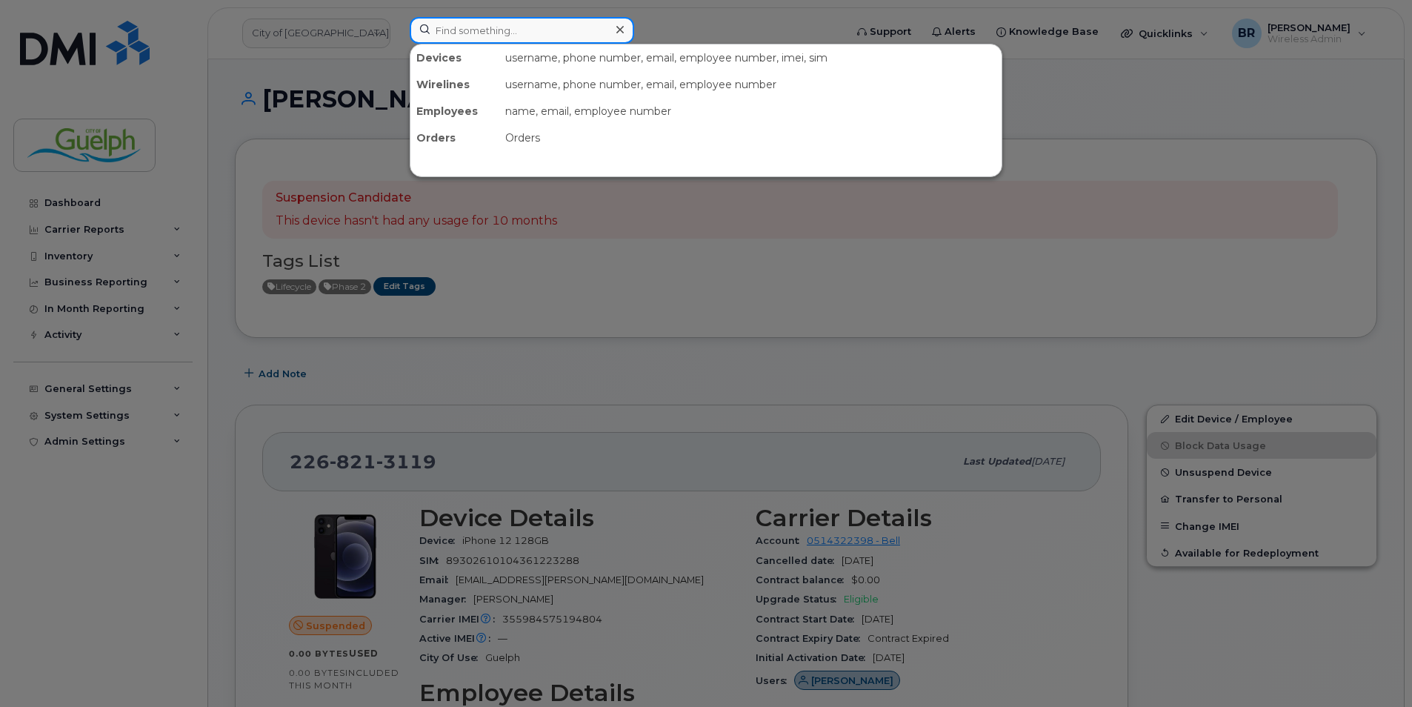
paste input "226-821-5609"
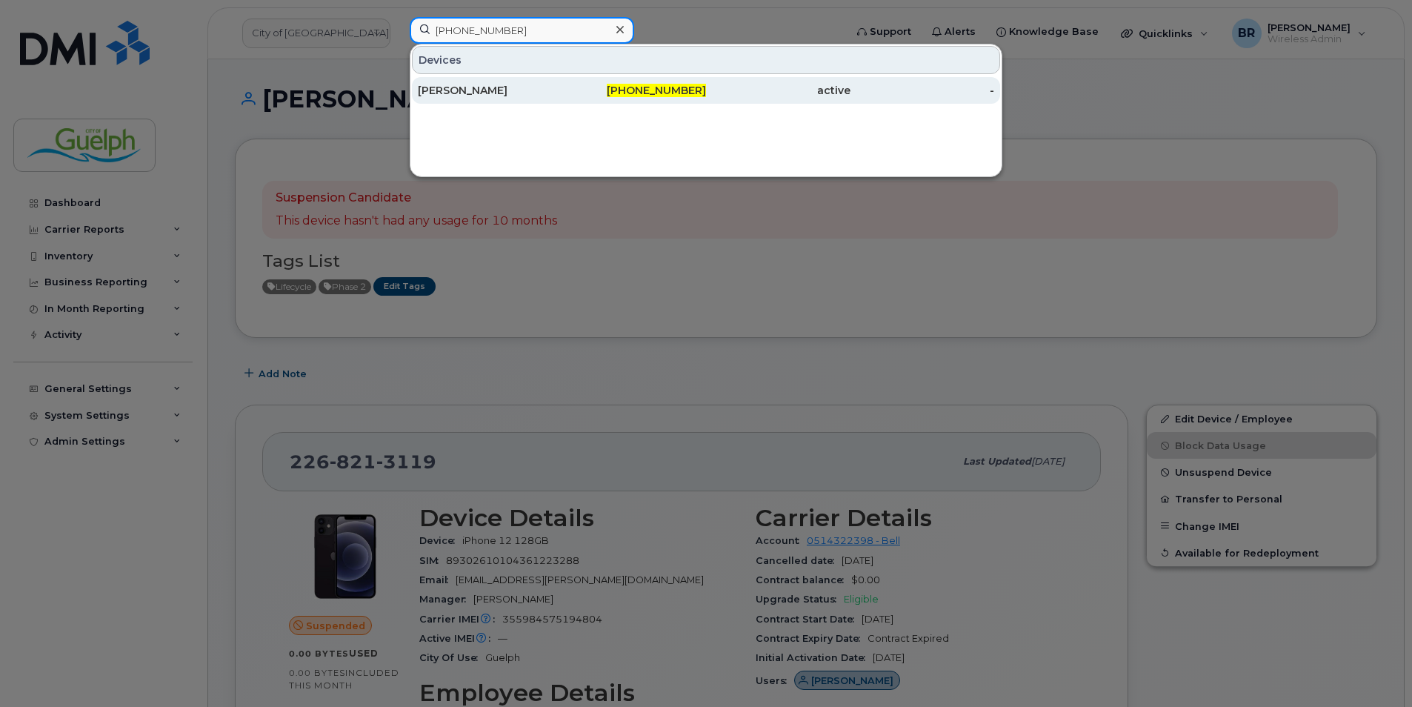
type input "226-821-5609"
click at [467, 87] on div "[PERSON_NAME]" at bounding box center [490, 90] width 144 height 15
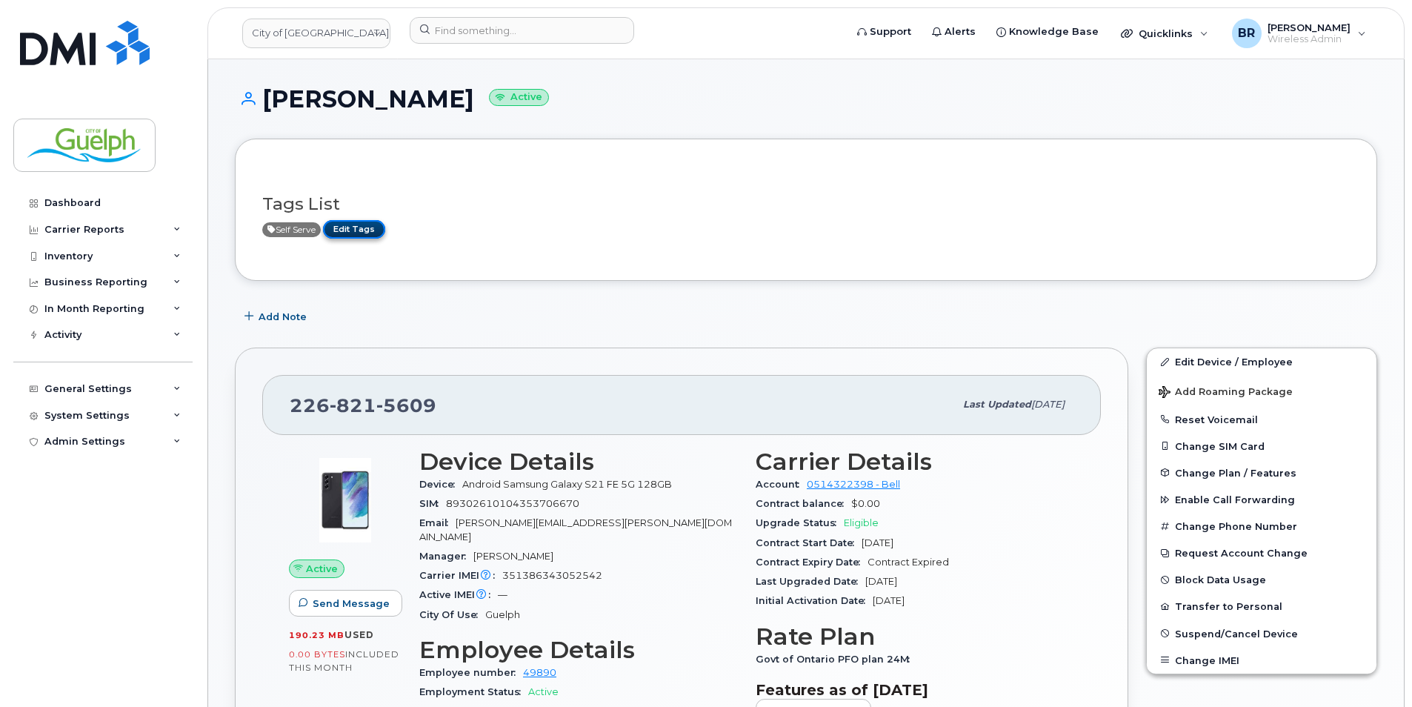
click at [370, 230] on link "Edit Tags" at bounding box center [354, 229] width 62 height 19
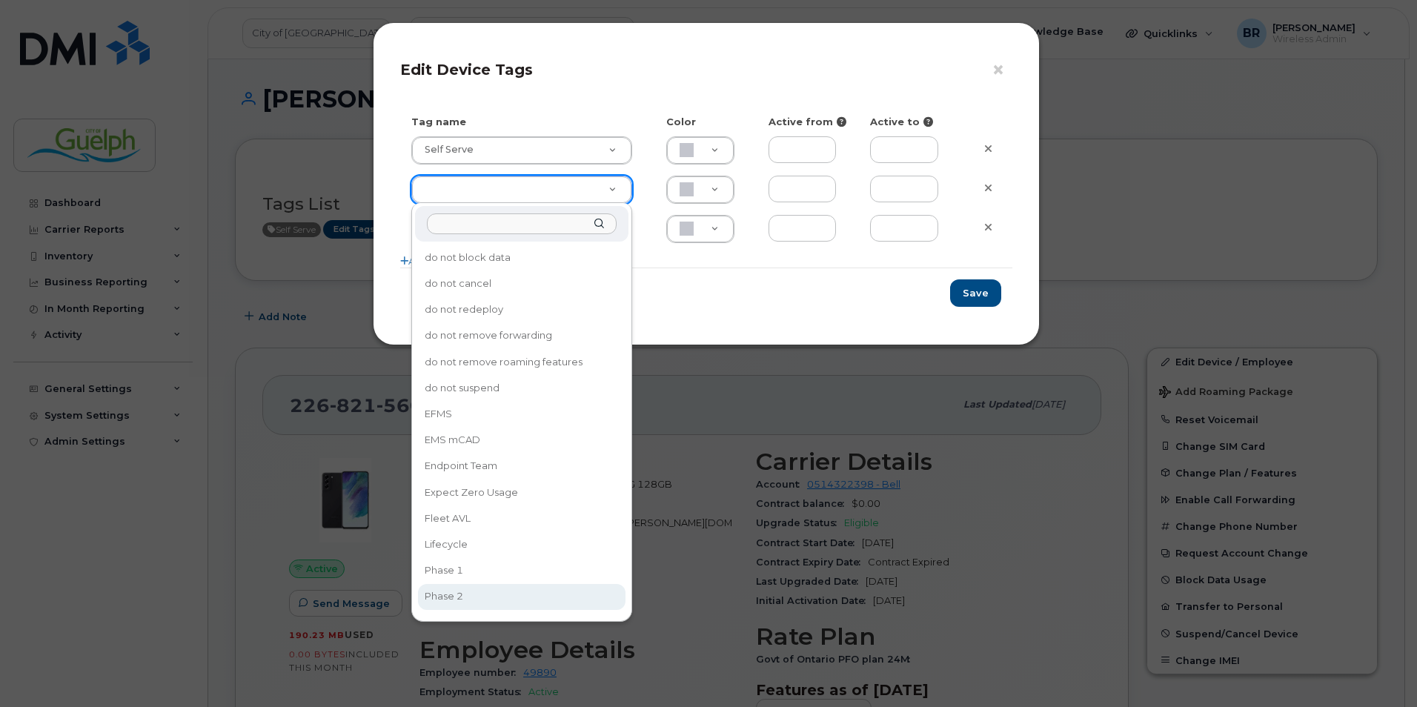
type input "Phase 2"
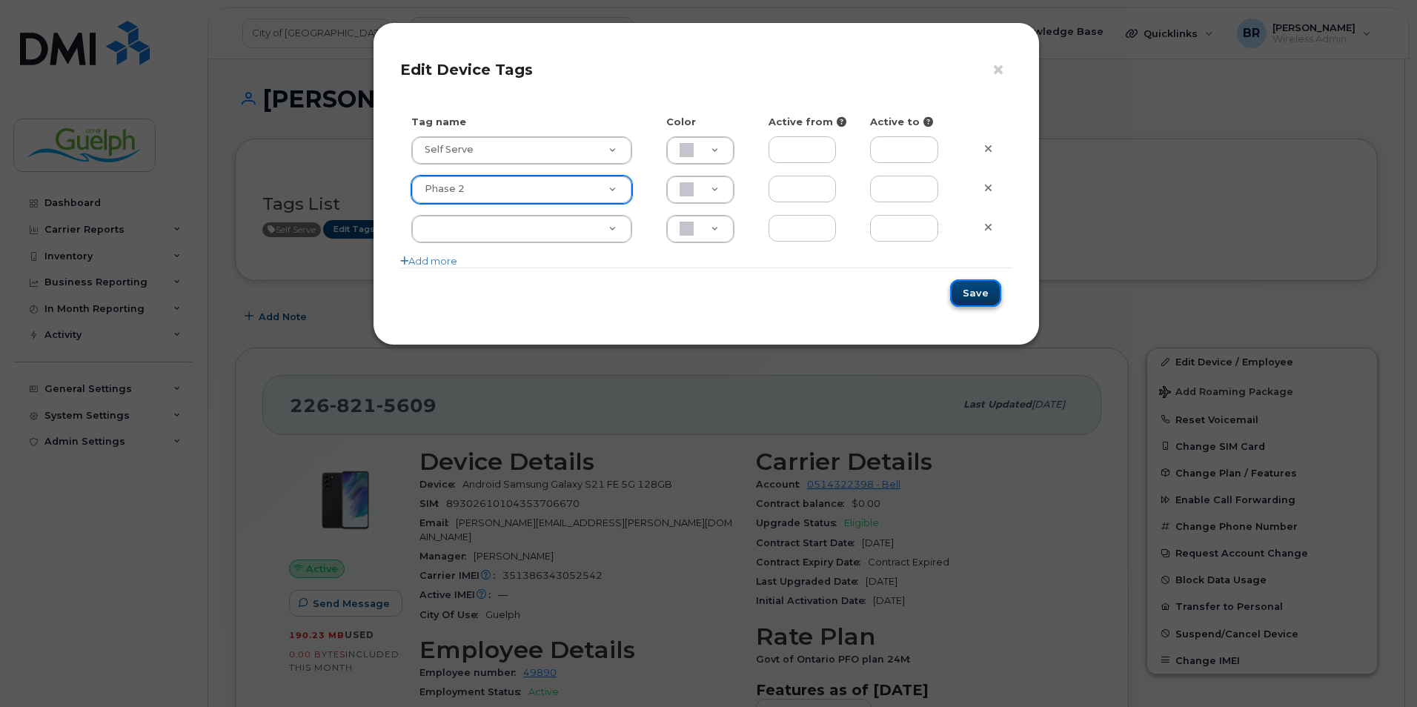
click at [978, 287] on button "Save" at bounding box center [975, 292] width 51 height 27
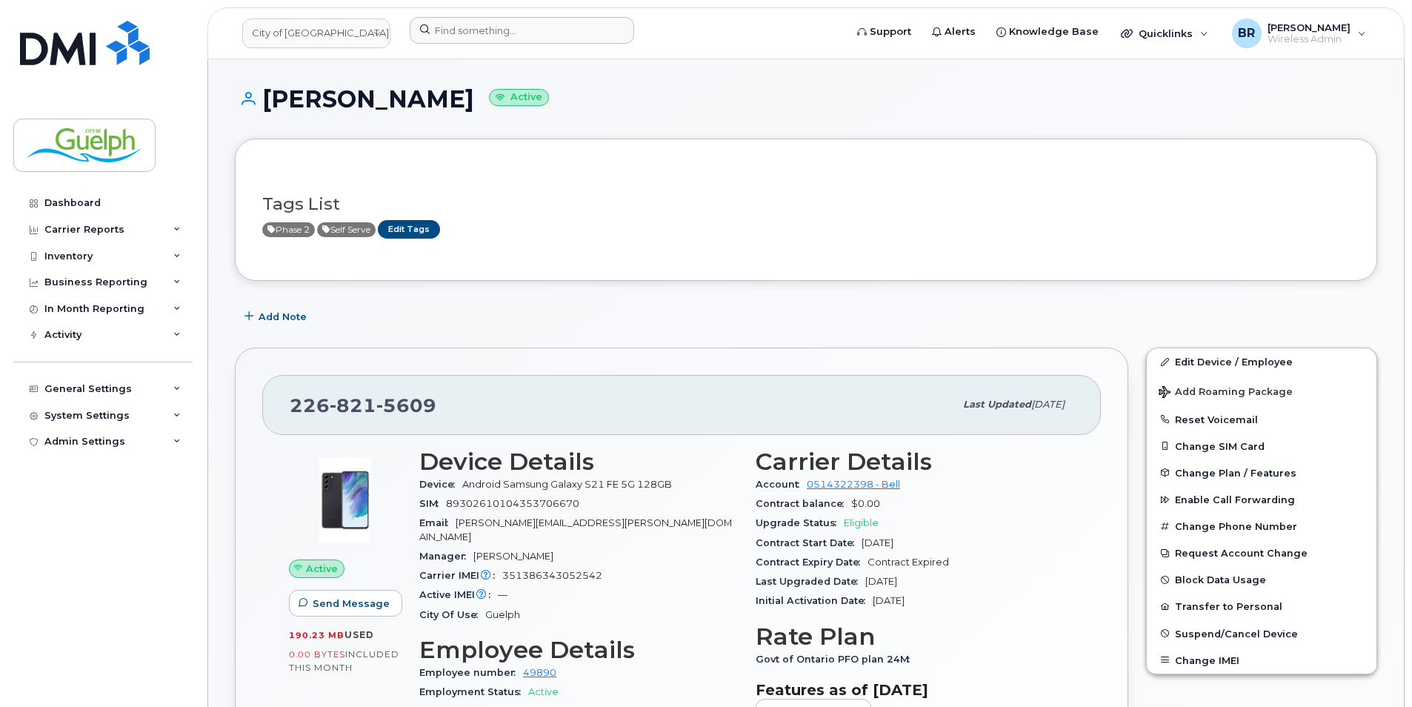
click at [518, 47] on div at bounding box center [622, 33] width 449 height 33
click at [525, 38] on input at bounding box center [522, 30] width 224 height 27
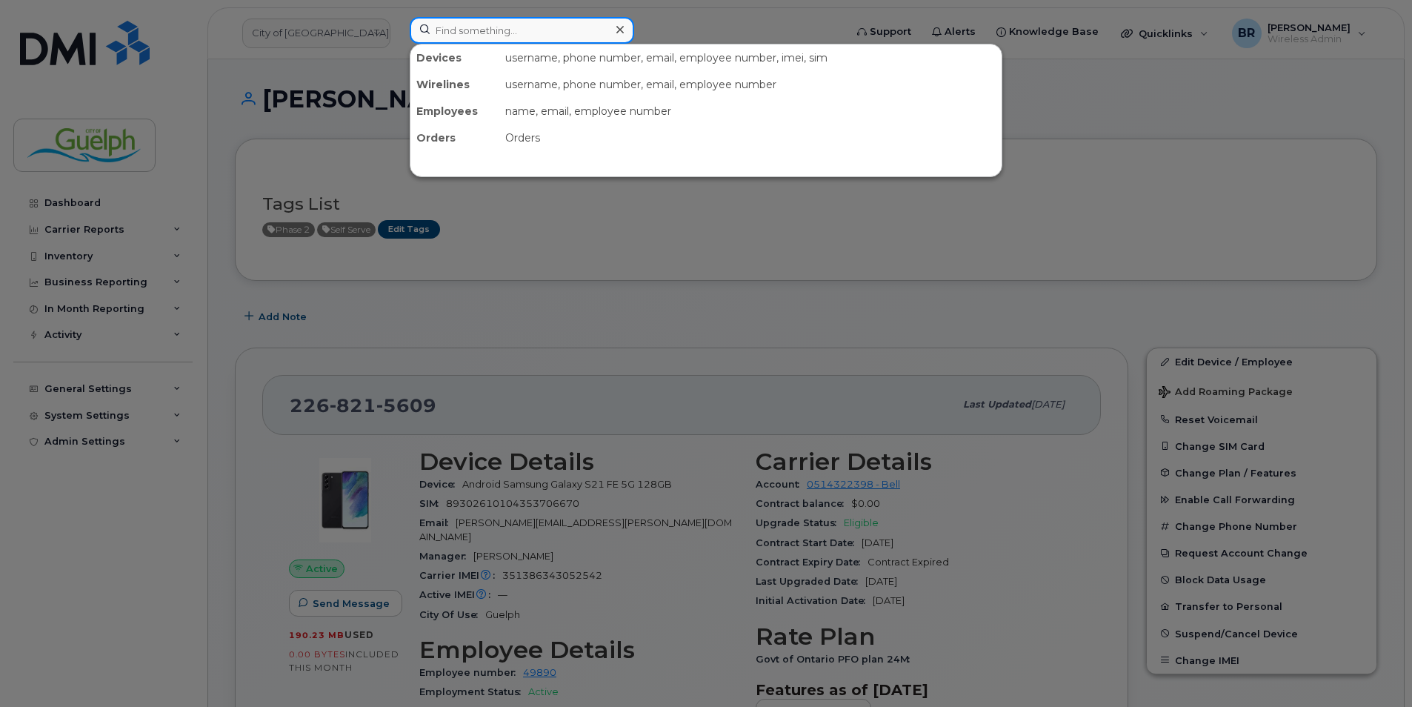
paste input "[PHONE_NUMBER]"
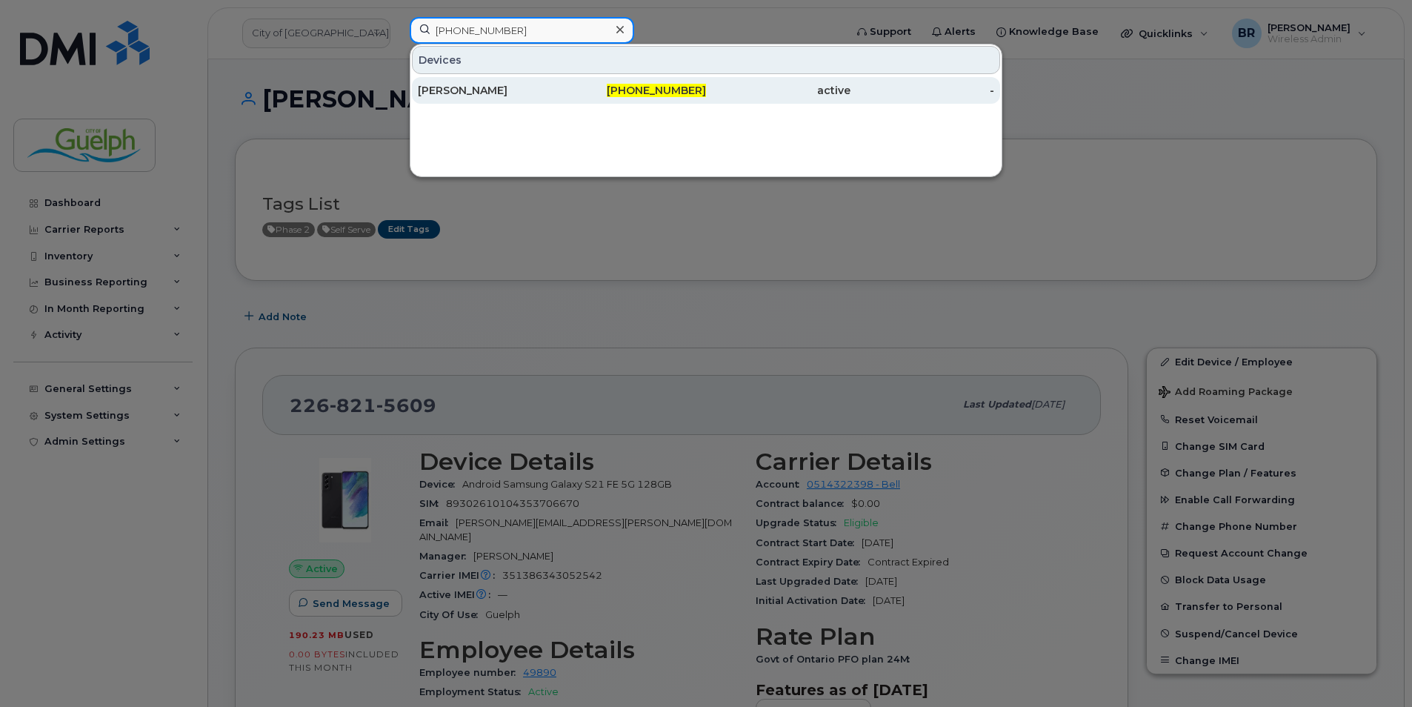
type input "[PHONE_NUMBER]"
click at [459, 84] on div "[PERSON_NAME]" at bounding box center [490, 90] width 144 height 15
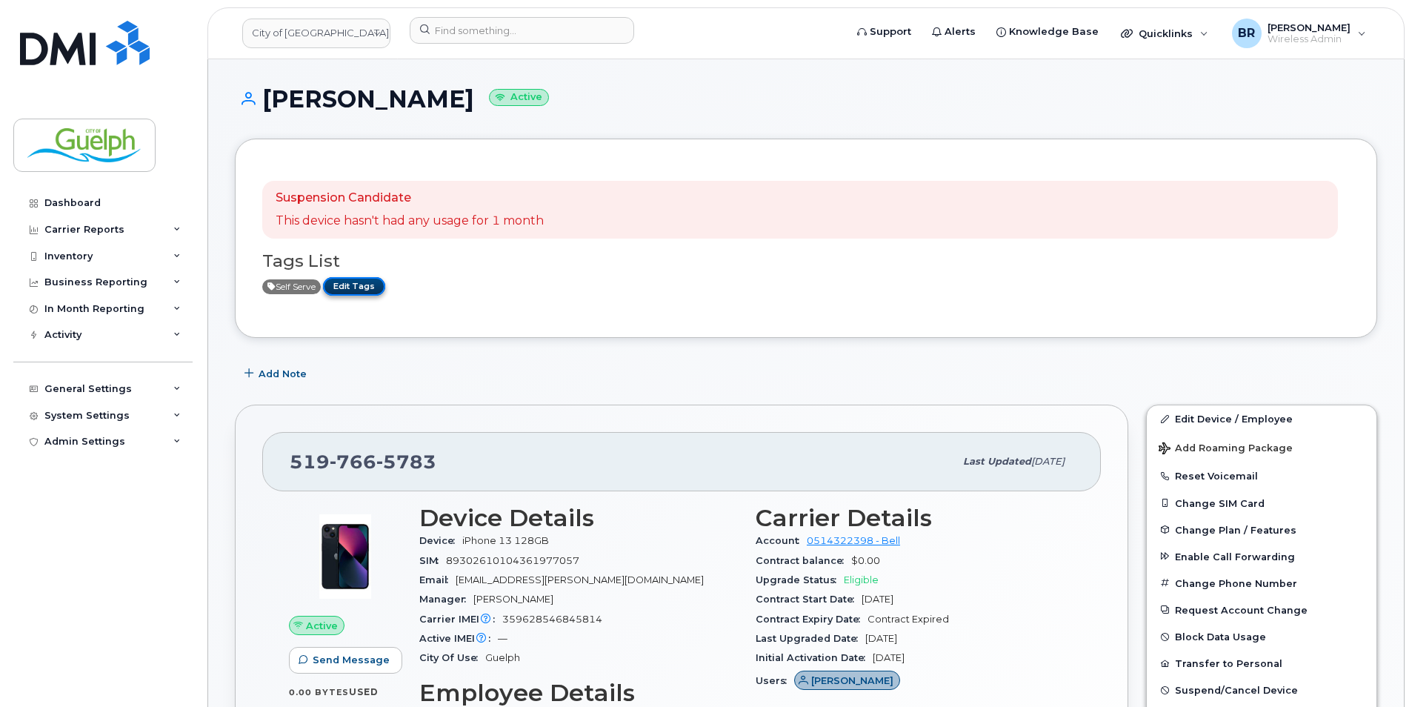
click at [376, 277] on link "Edit Tags" at bounding box center [354, 286] width 62 height 19
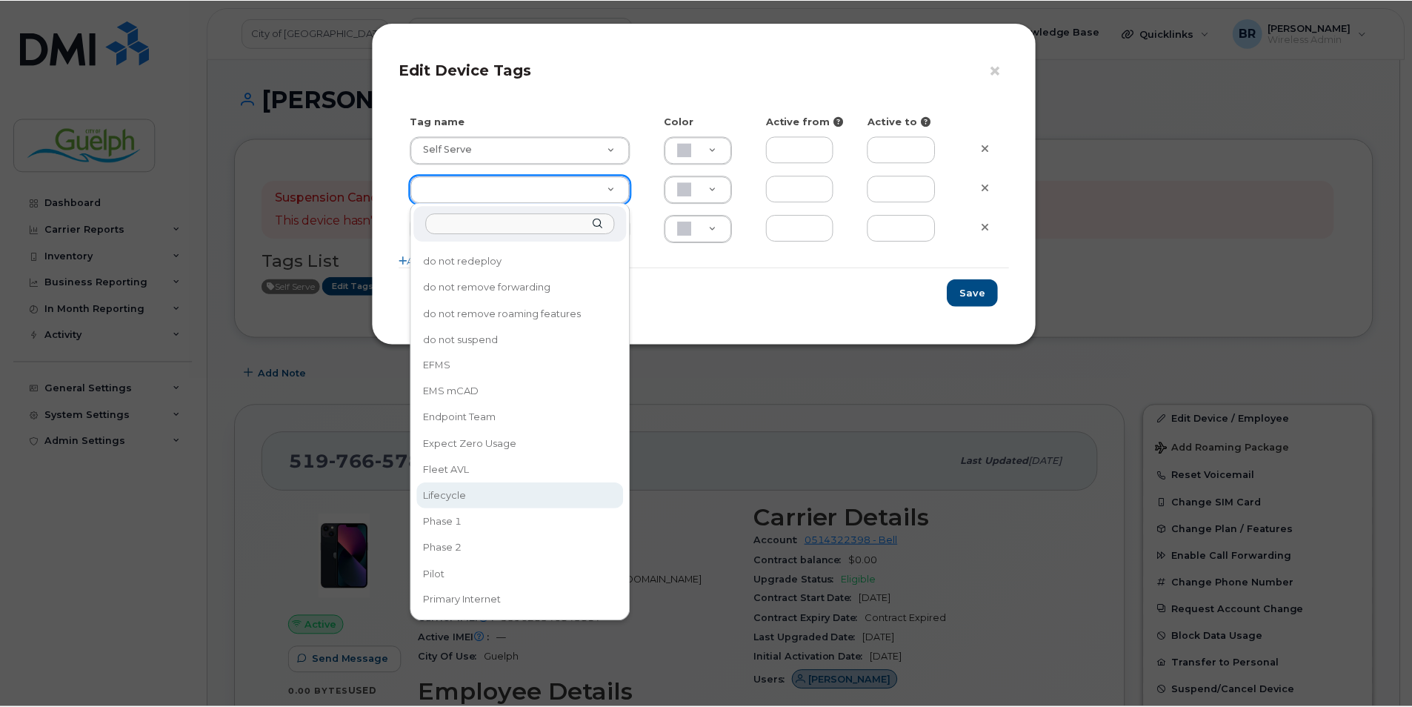
scroll to position [74, 0]
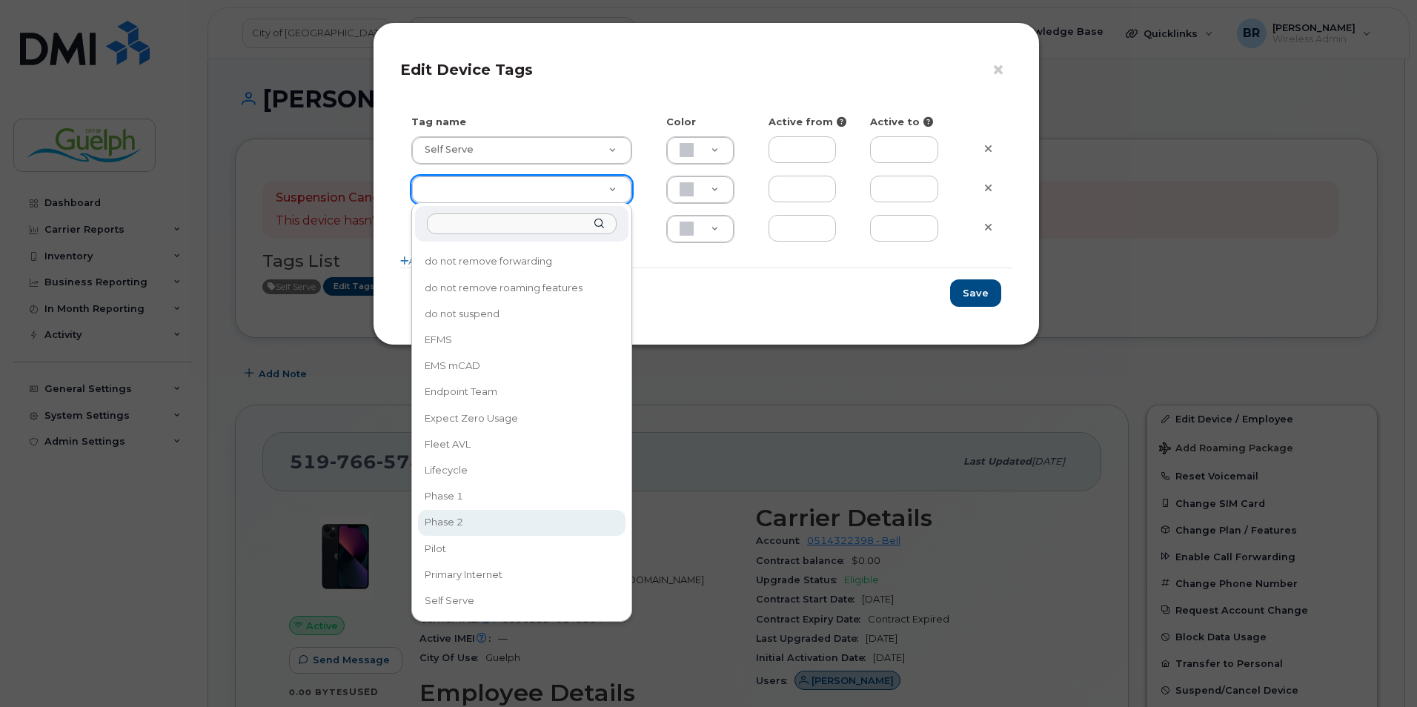
type input "Phase 2"
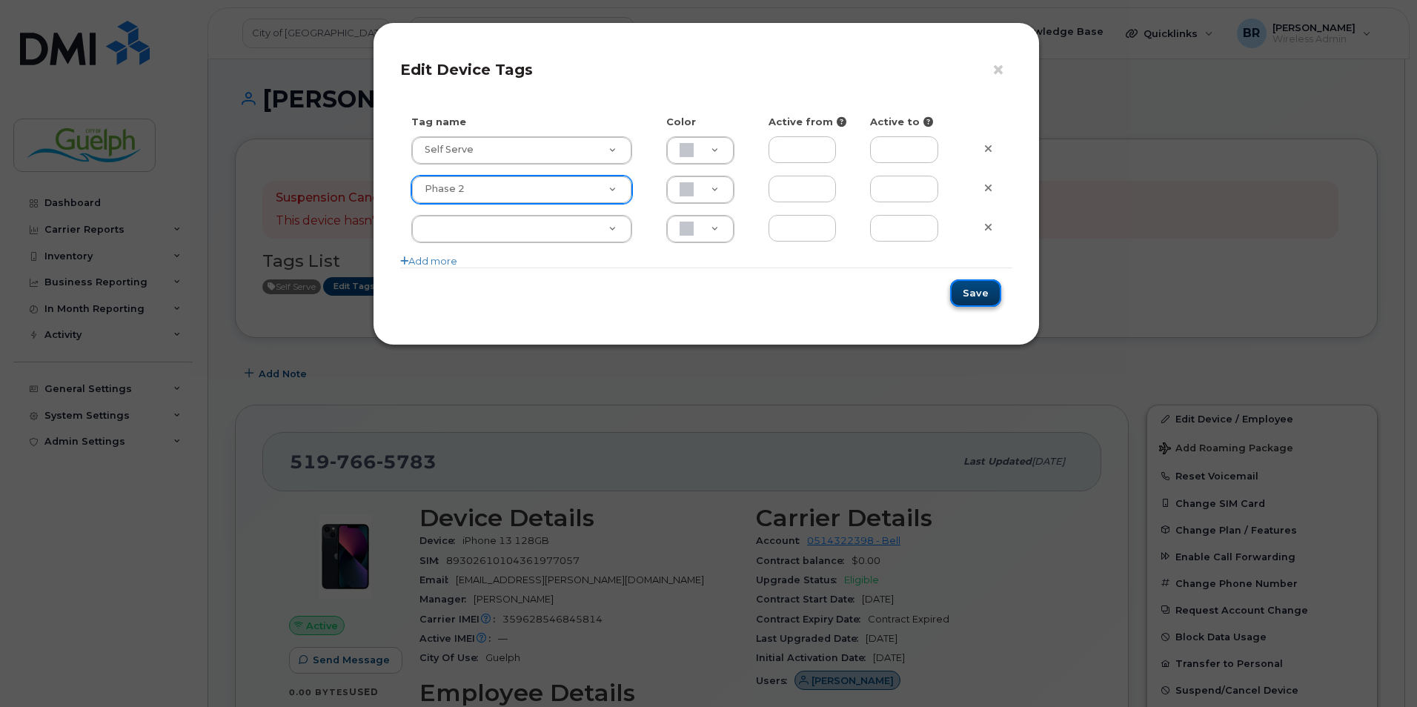
click at [983, 295] on button "Save" at bounding box center [975, 292] width 51 height 27
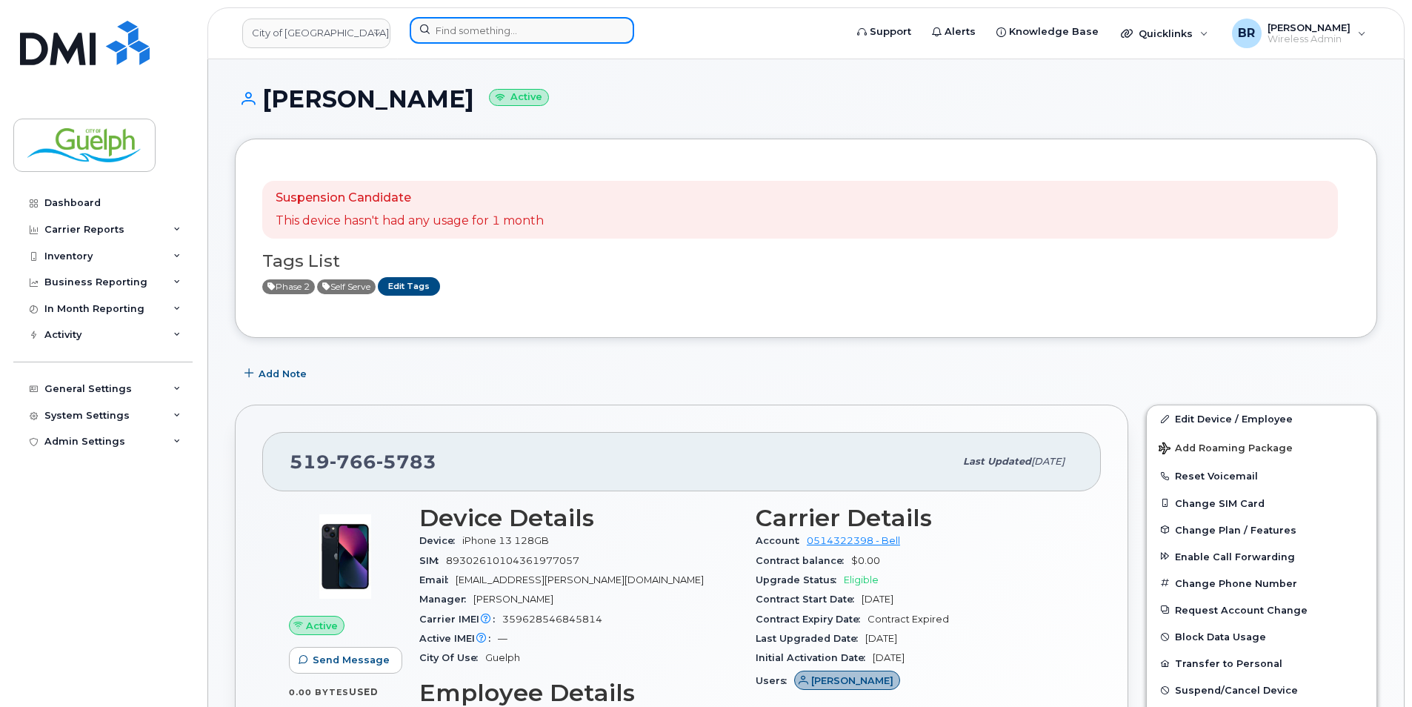
click at [500, 29] on input at bounding box center [522, 30] width 224 height 27
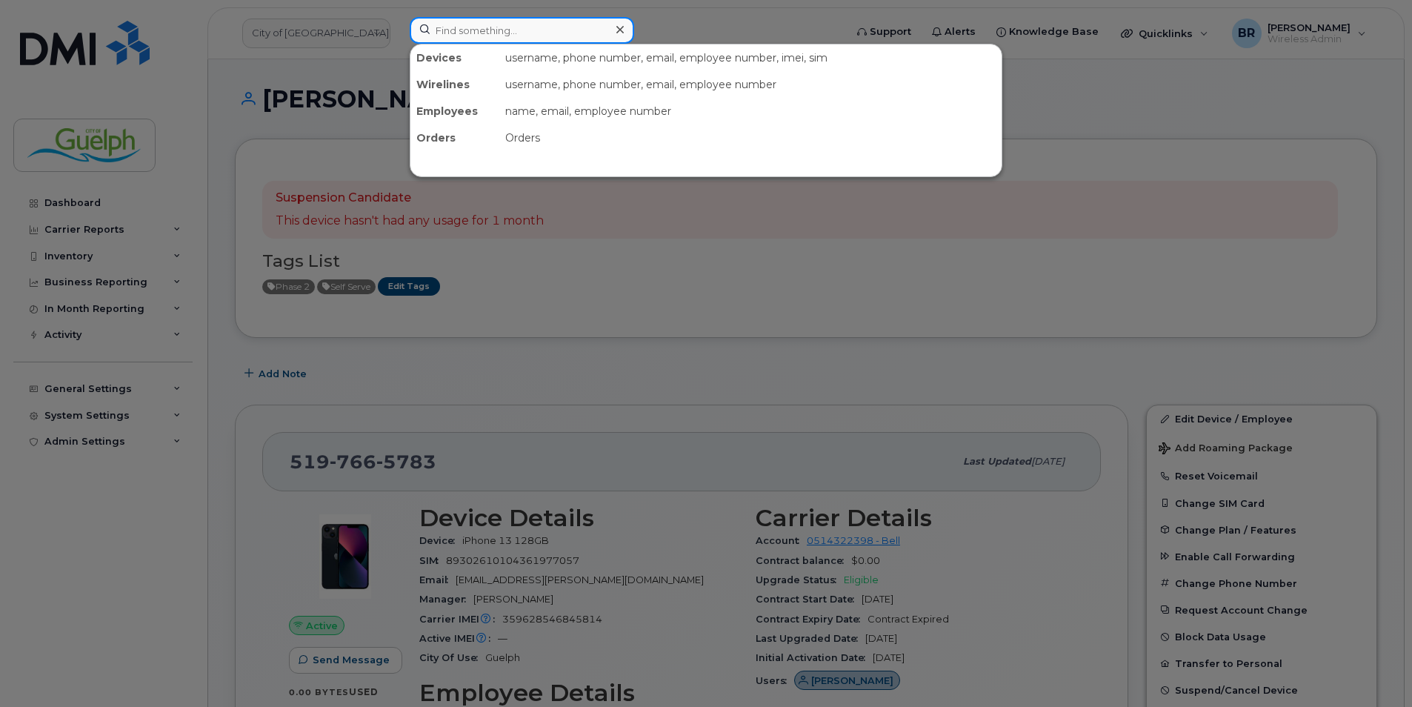
paste input "519-820-8399"
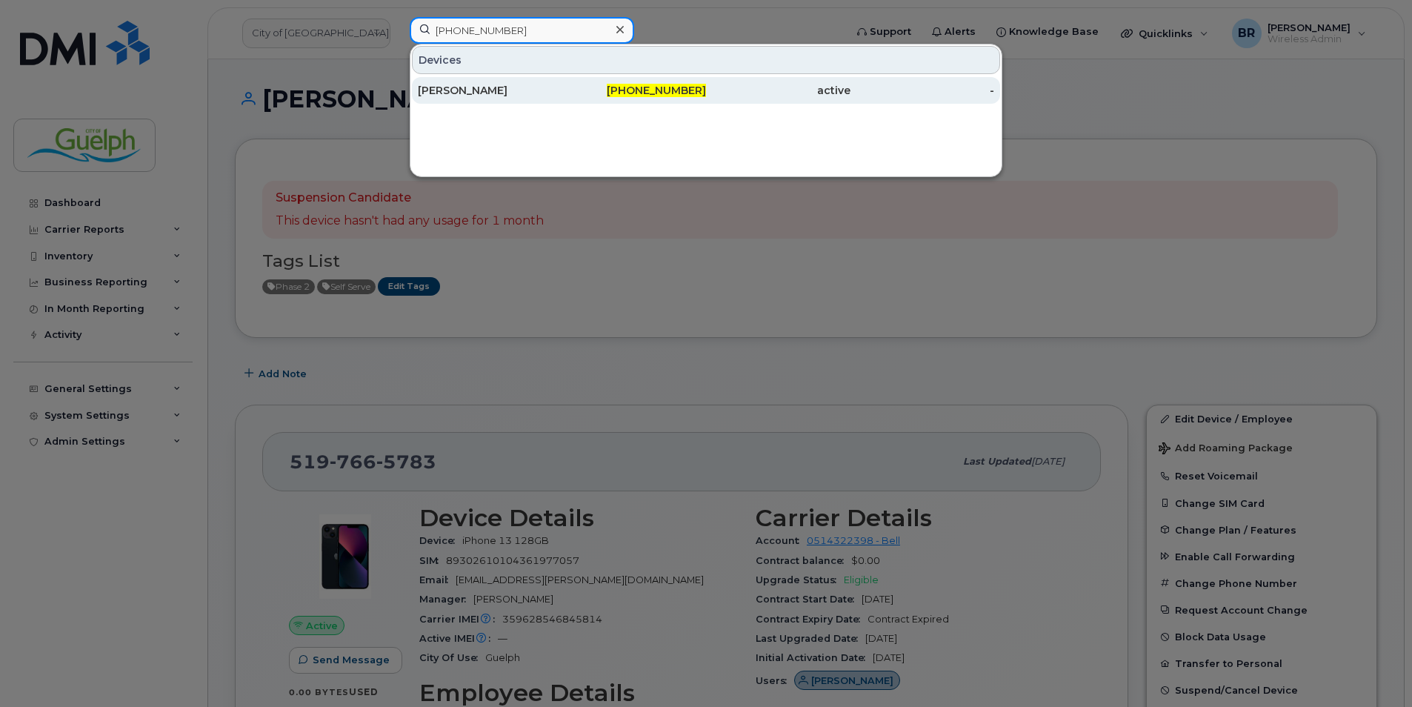
type input "519-820-8399"
click at [562, 82] on div "Bruce Aubrey" at bounding box center [634, 90] width 144 height 27
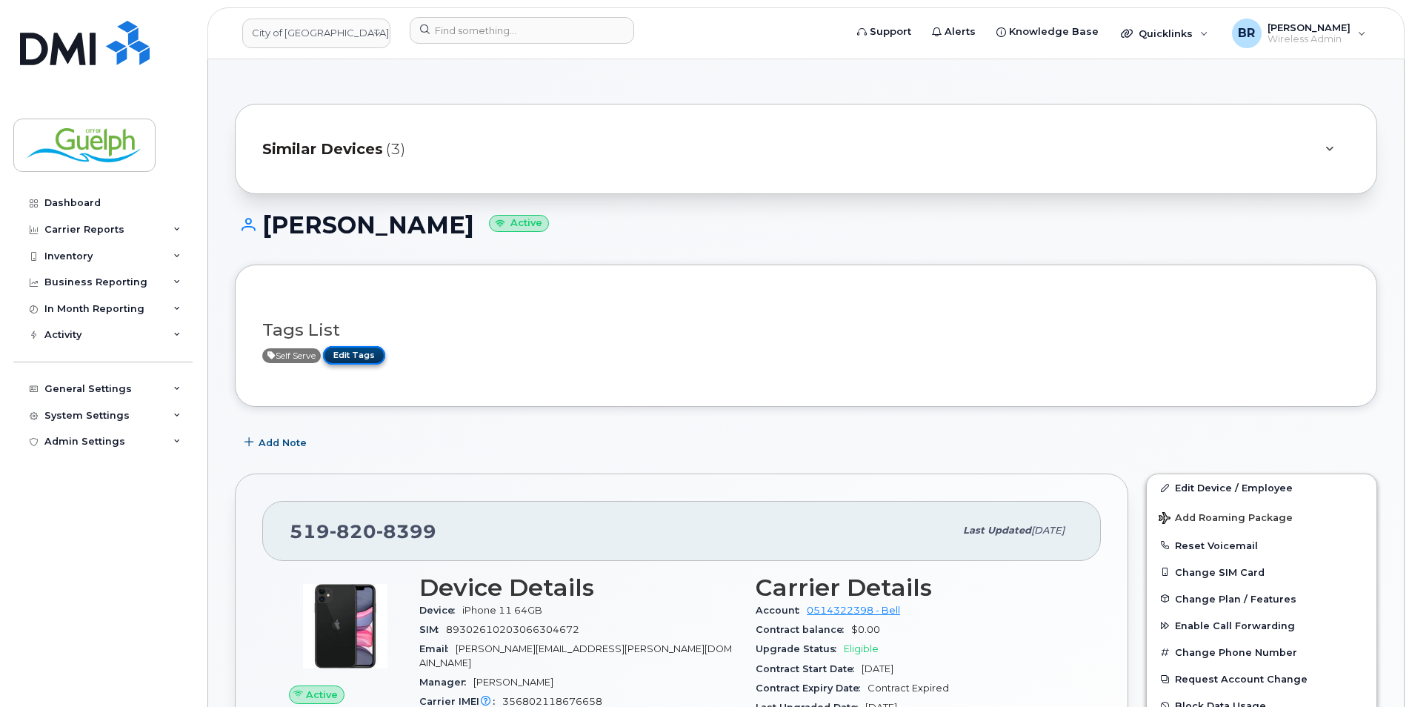
click at [367, 355] on link "Edit Tags" at bounding box center [354, 355] width 62 height 19
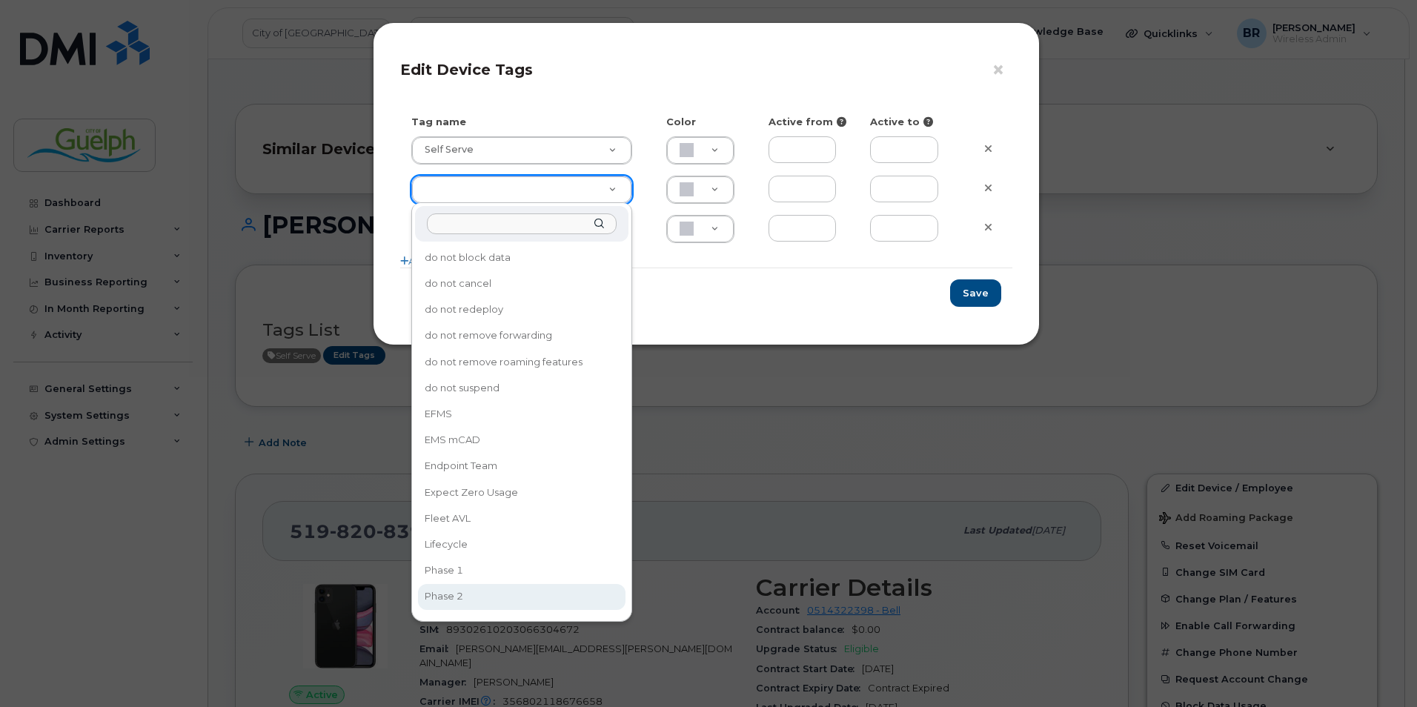
type input "Phase 2"
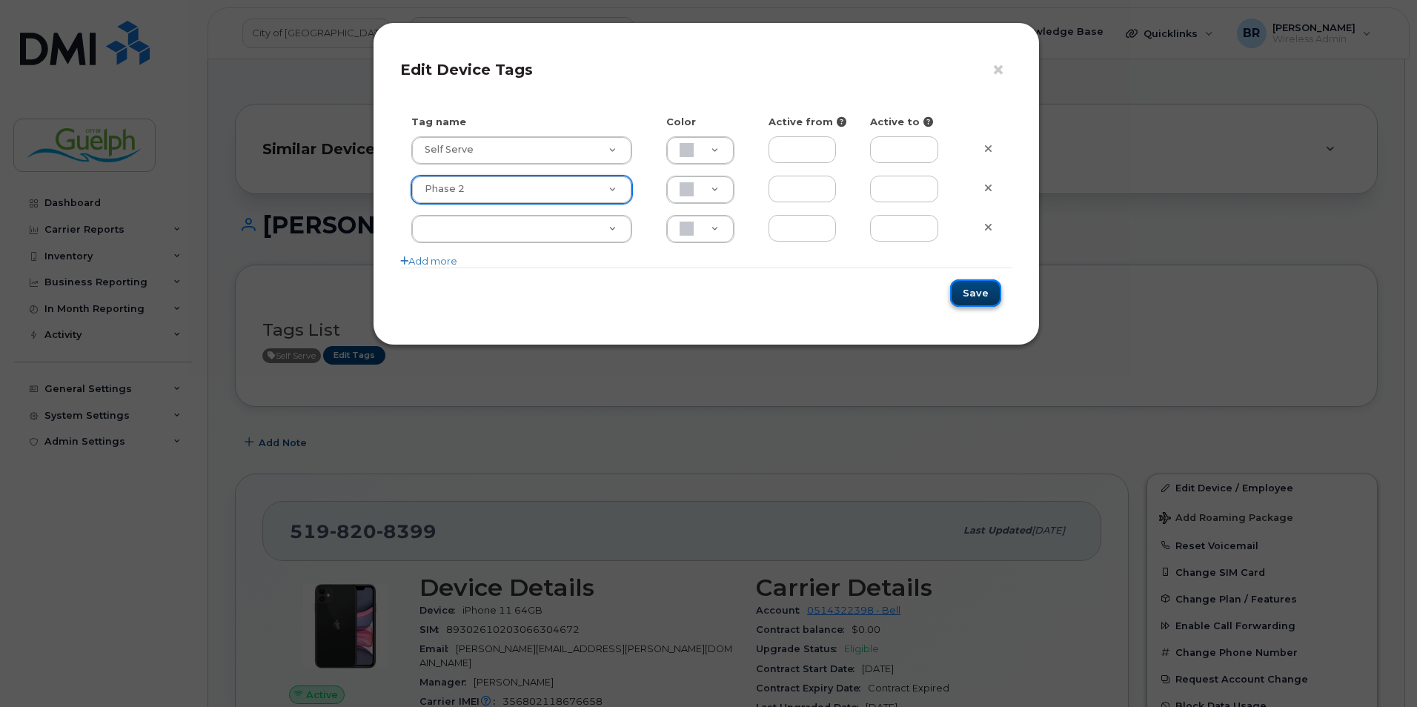
click at [983, 296] on button "Save" at bounding box center [975, 292] width 51 height 27
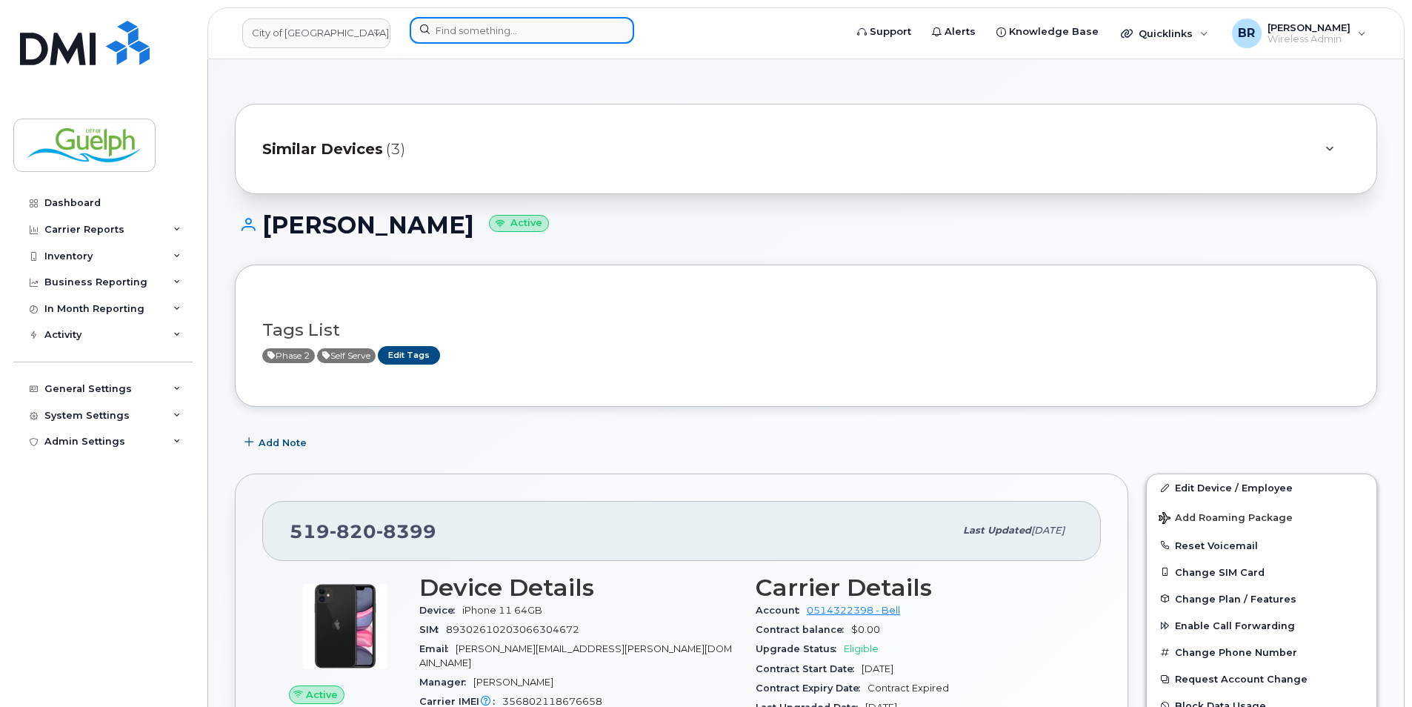
click at [515, 33] on input at bounding box center [522, 30] width 224 height 27
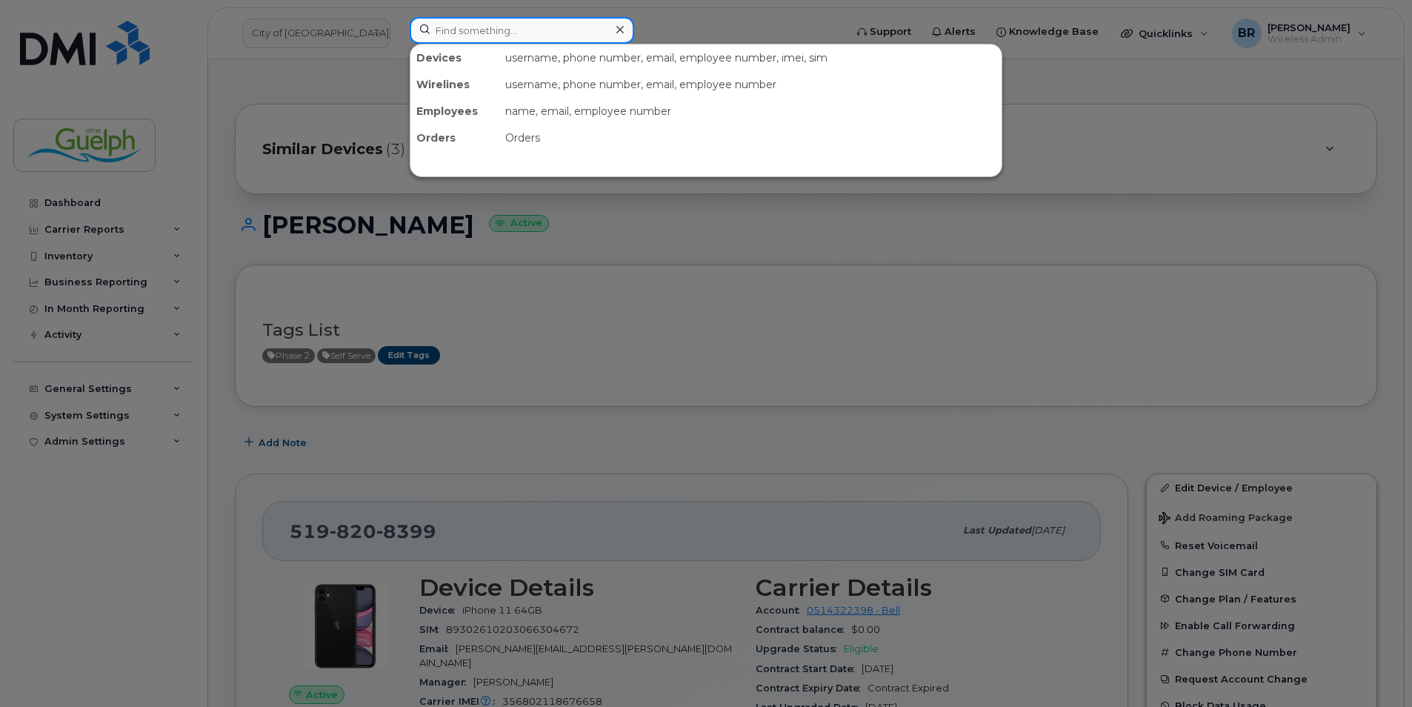
paste input "226-332-6453"
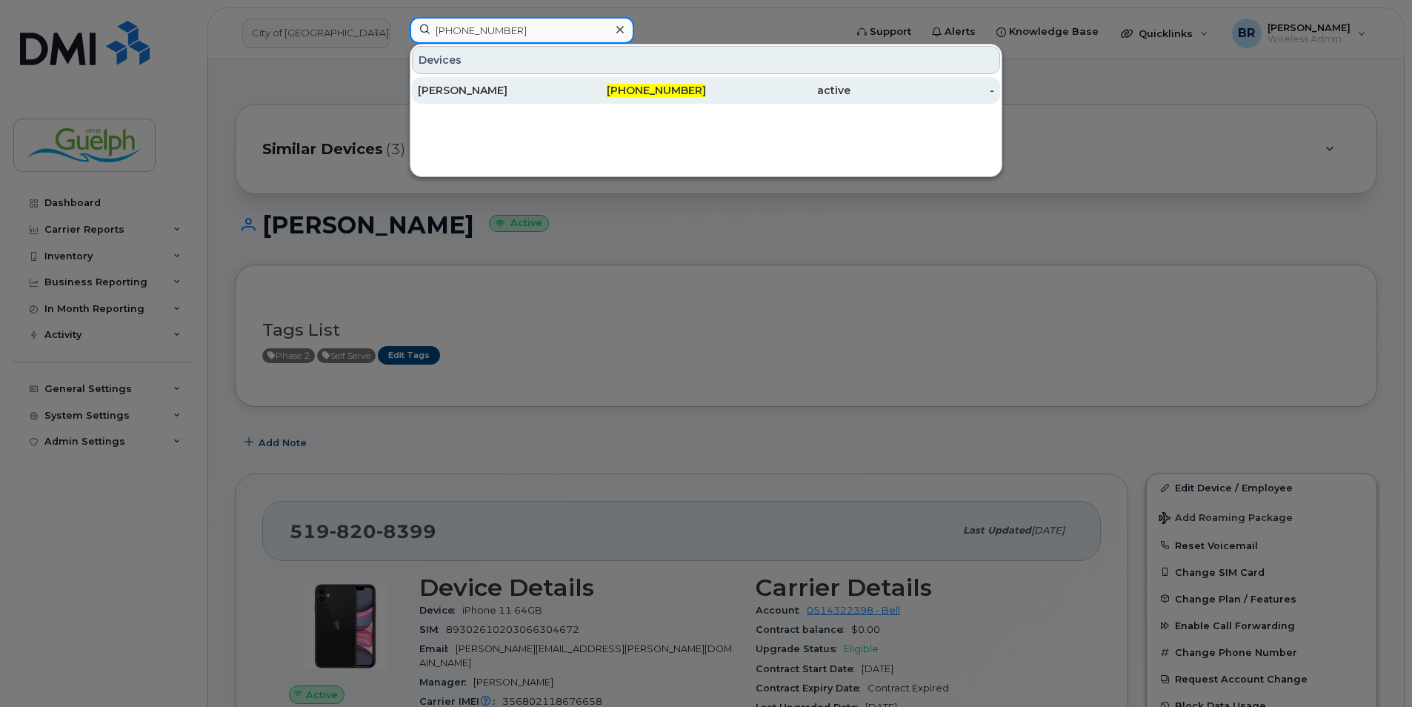
type input "226-332-6453"
click at [505, 89] on div "[PERSON_NAME]" at bounding box center [490, 90] width 144 height 15
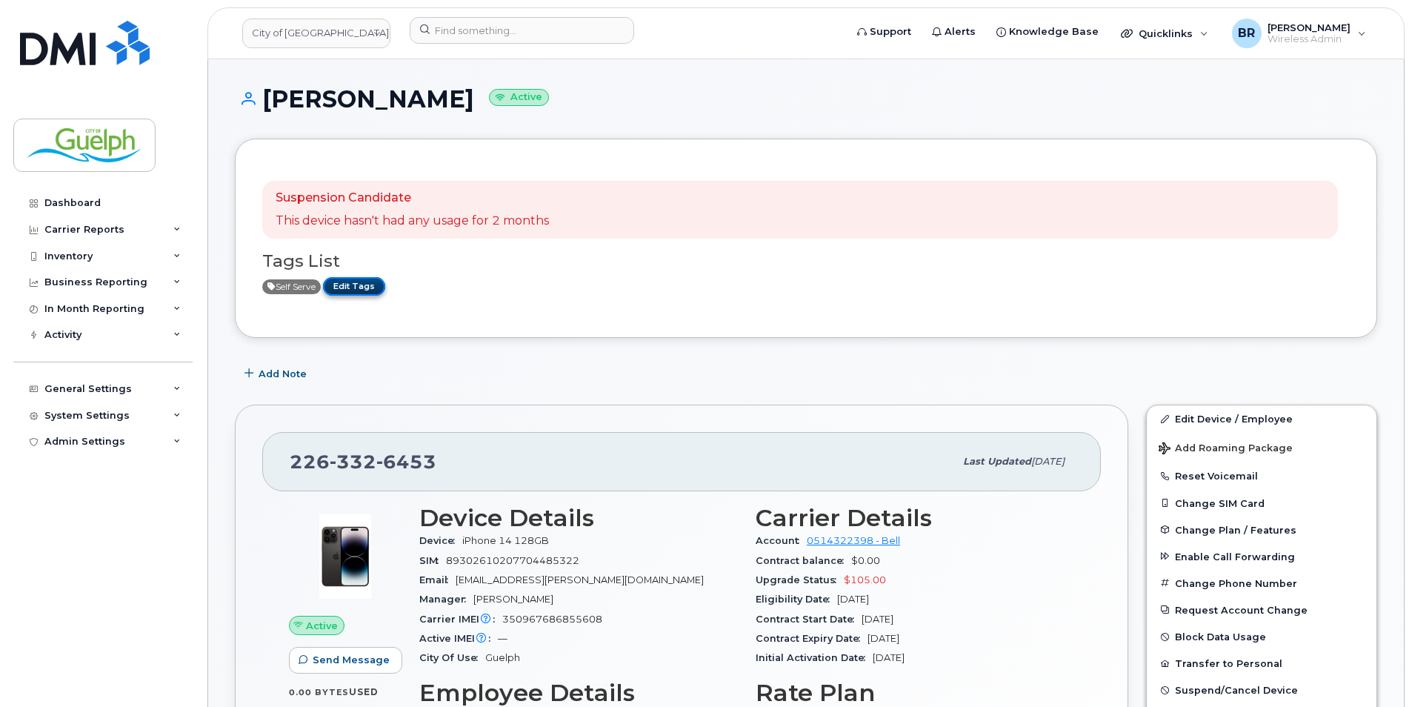
click at [373, 287] on link "Edit Tags" at bounding box center [354, 286] width 62 height 19
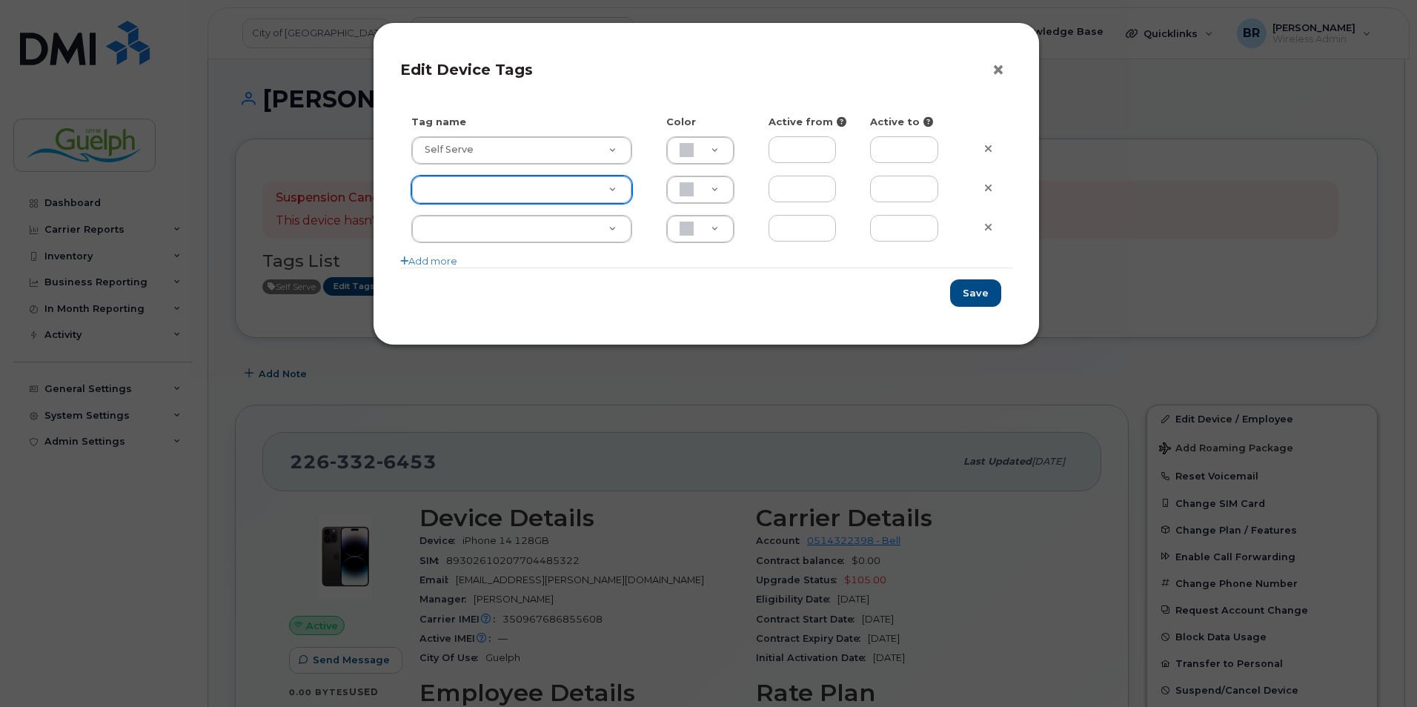
click at [998, 68] on button "×" at bounding box center [1001, 70] width 21 height 22
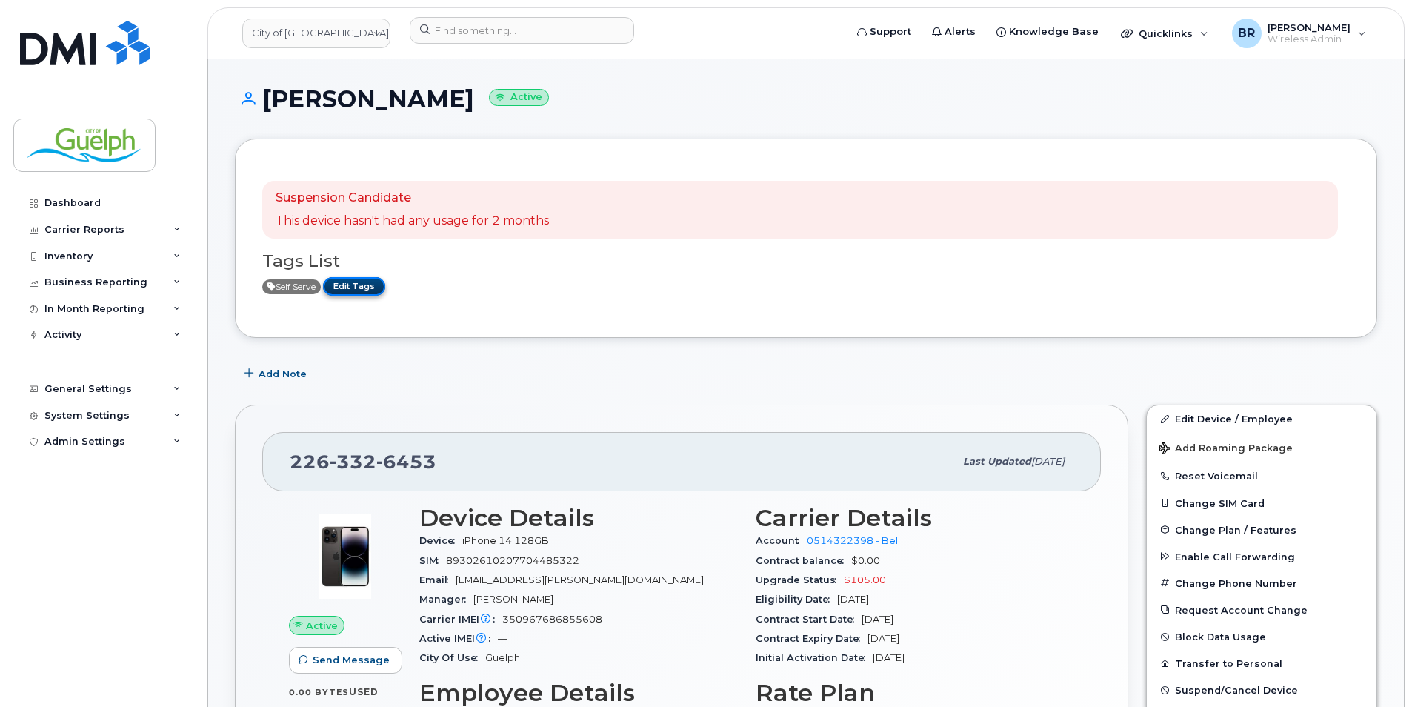
click at [365, 291] on link "Edit Tags" at bounding box center [354, 286] width 62 height 19
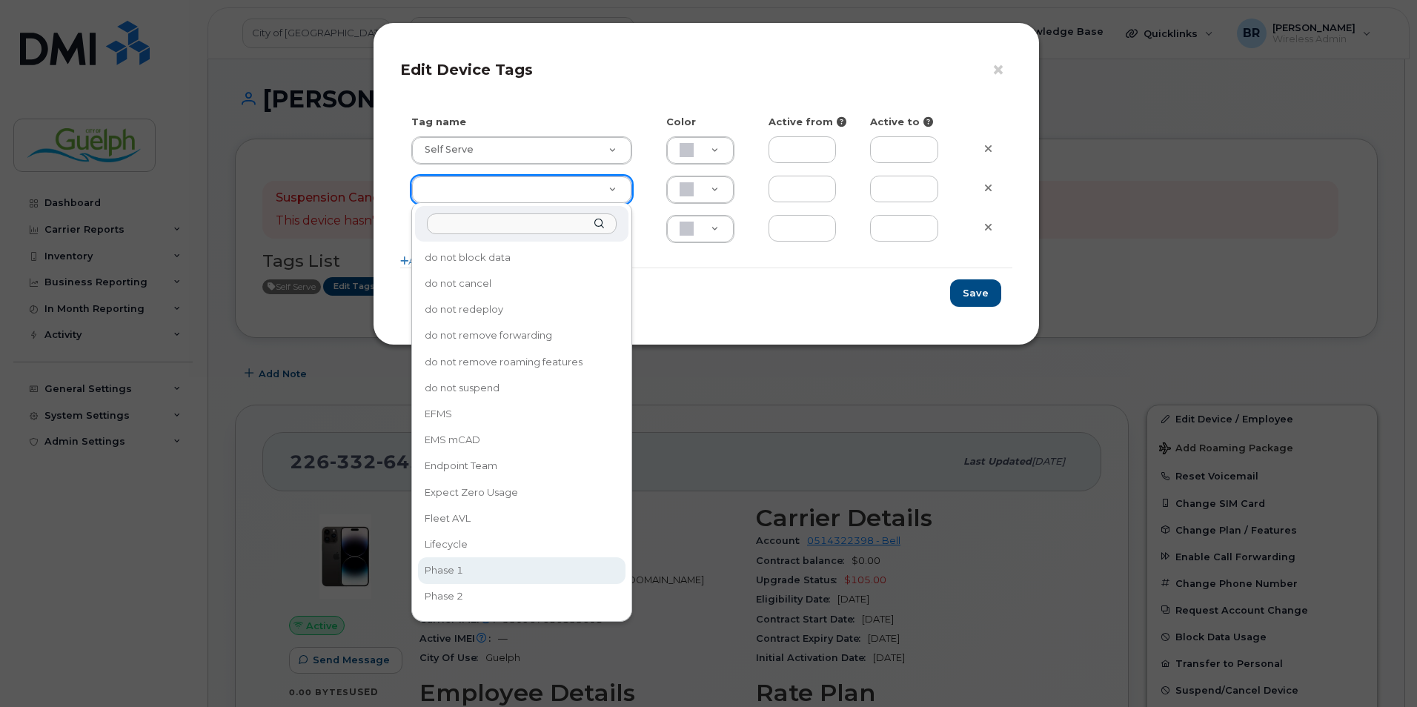
type input "Phase 1"
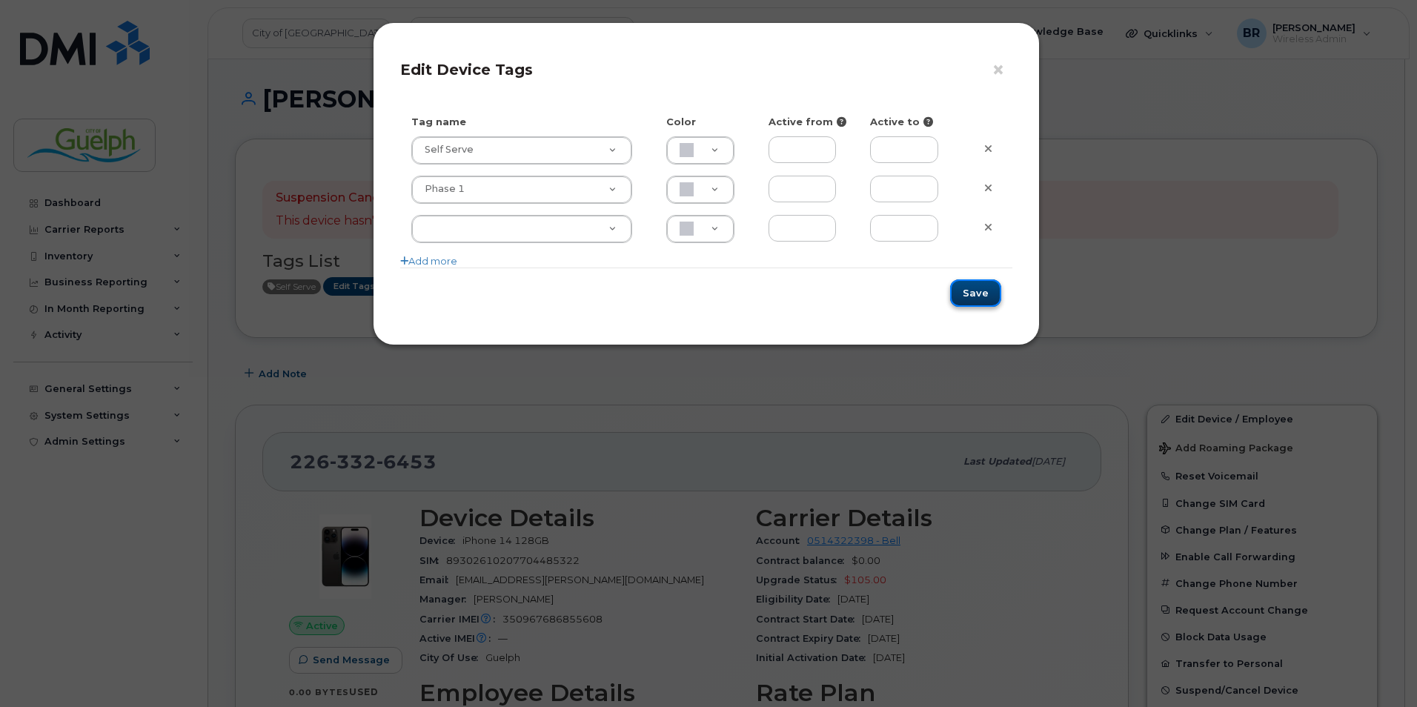
click at [982, 286] on button "Save" at bounding box center [975, 292] width 51 height 27
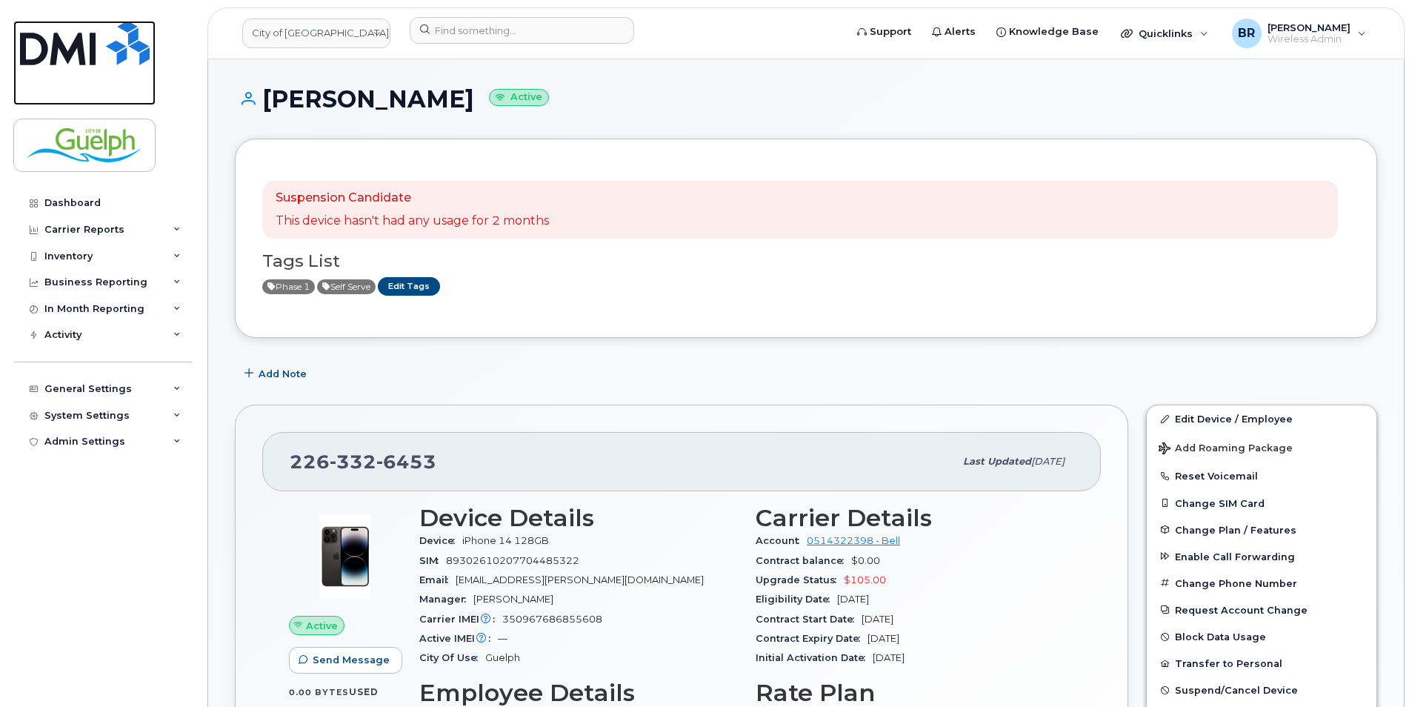
click at [119, 70] on link at bounding box center [84, 63] width 142 height 84
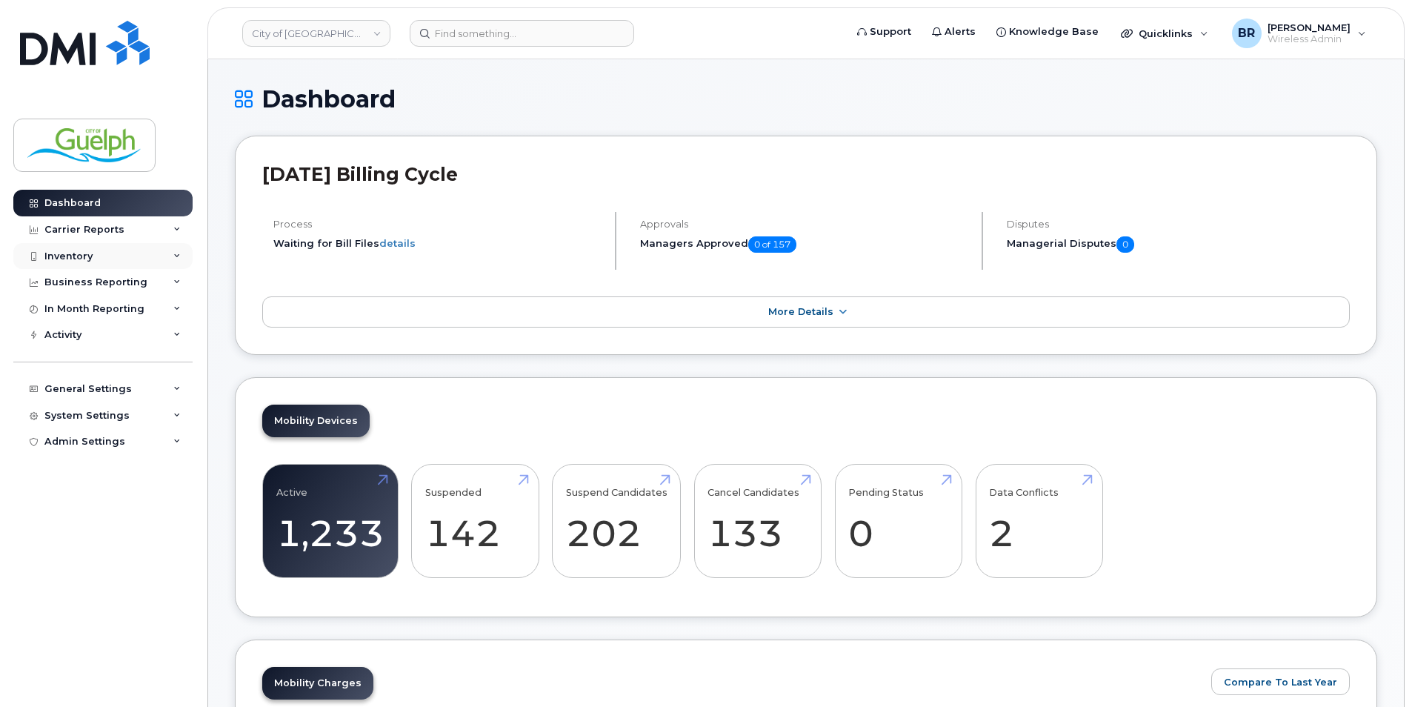
click at [75, 260] on div "Inventory" at bounding box center [68, 256] width 48 height 12
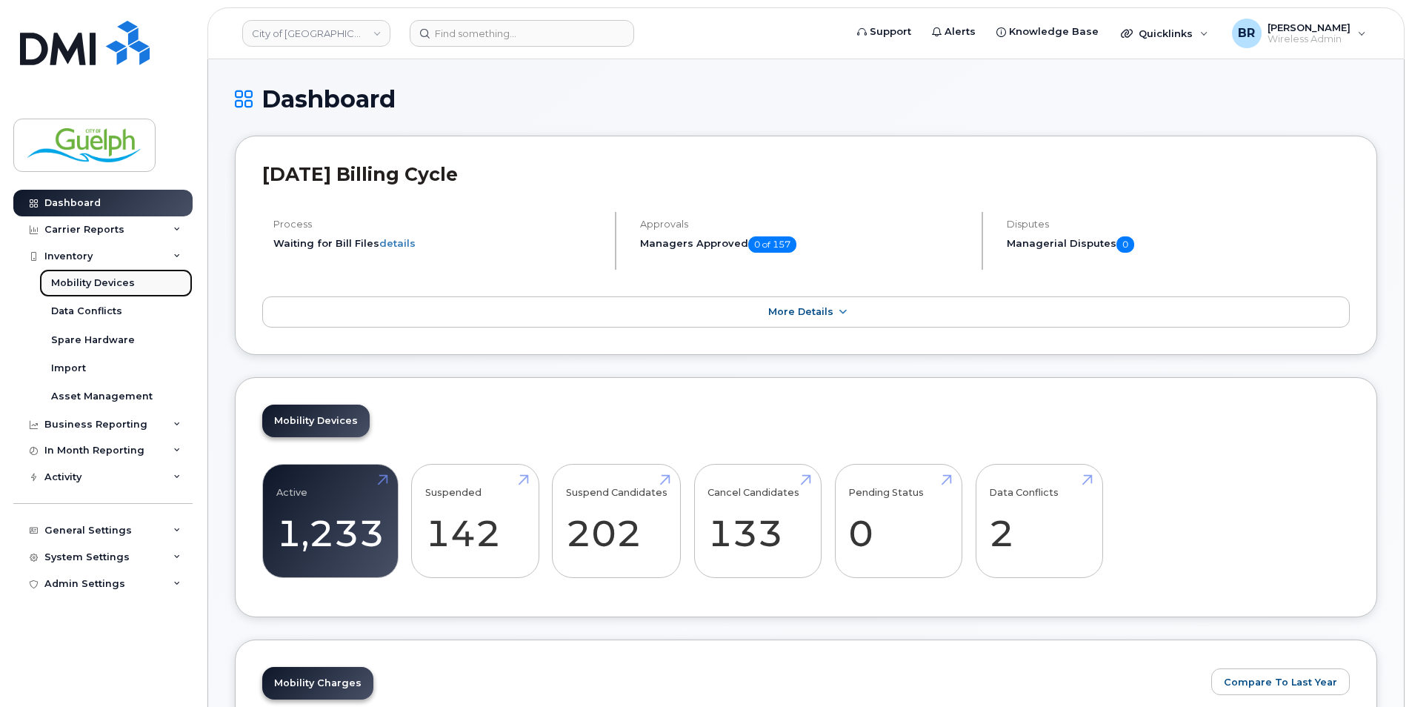
click at [87, 286] on div "Mobility Devices" at bounding box center [93, 282] width 84 height 13
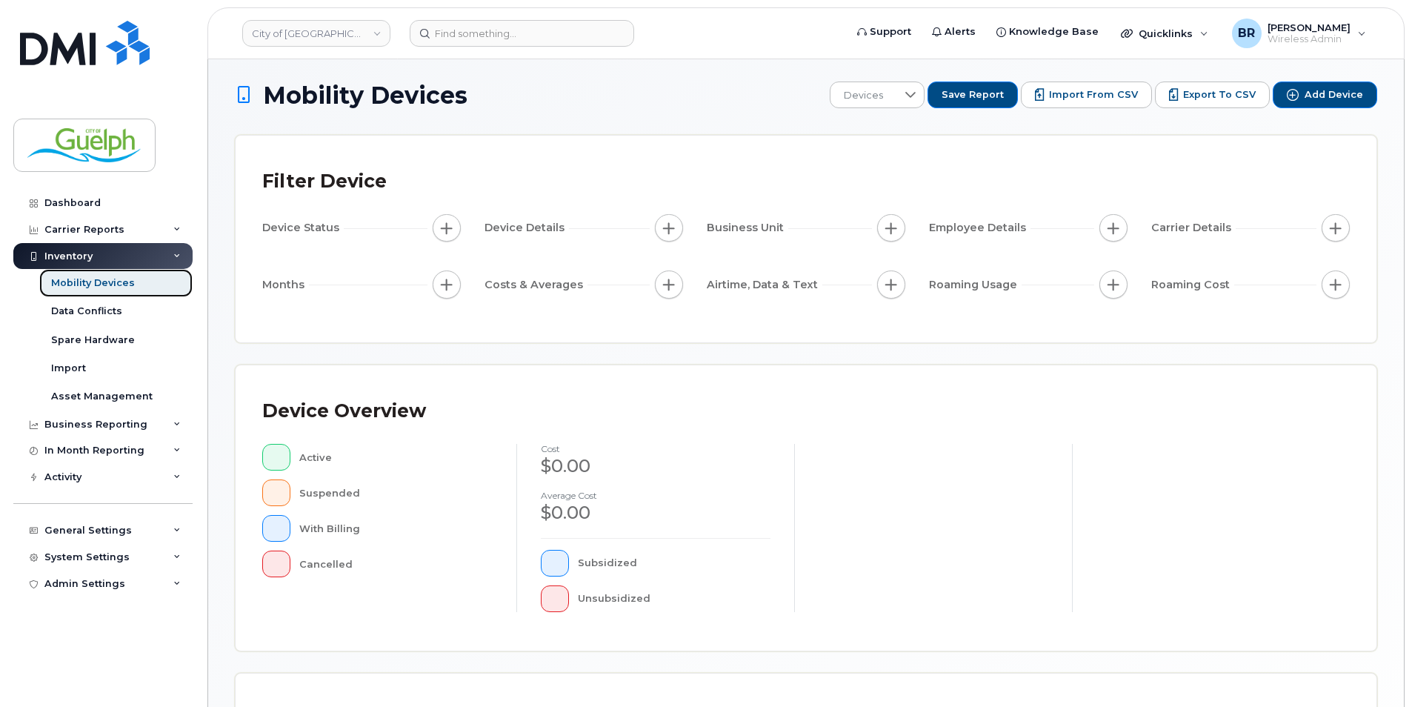
scroll to position [312, 0]
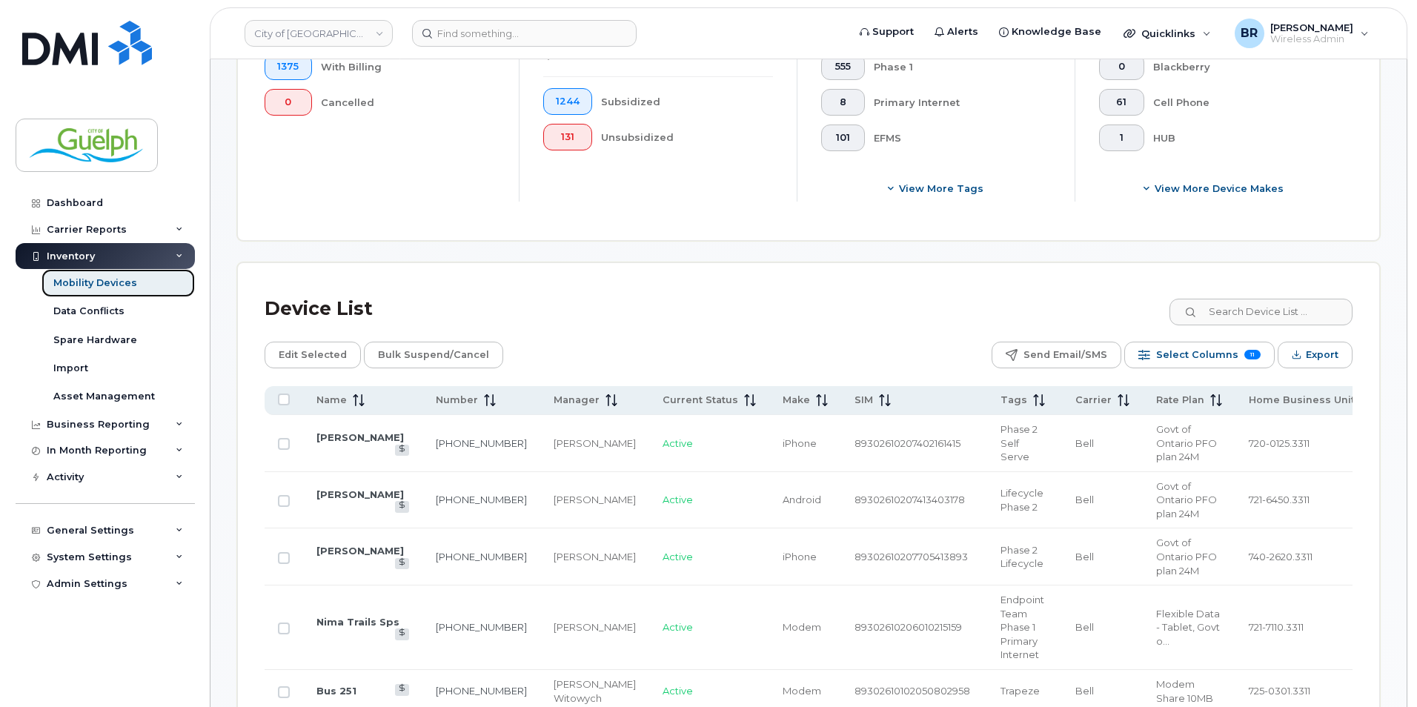
scroll to position [682, 0]
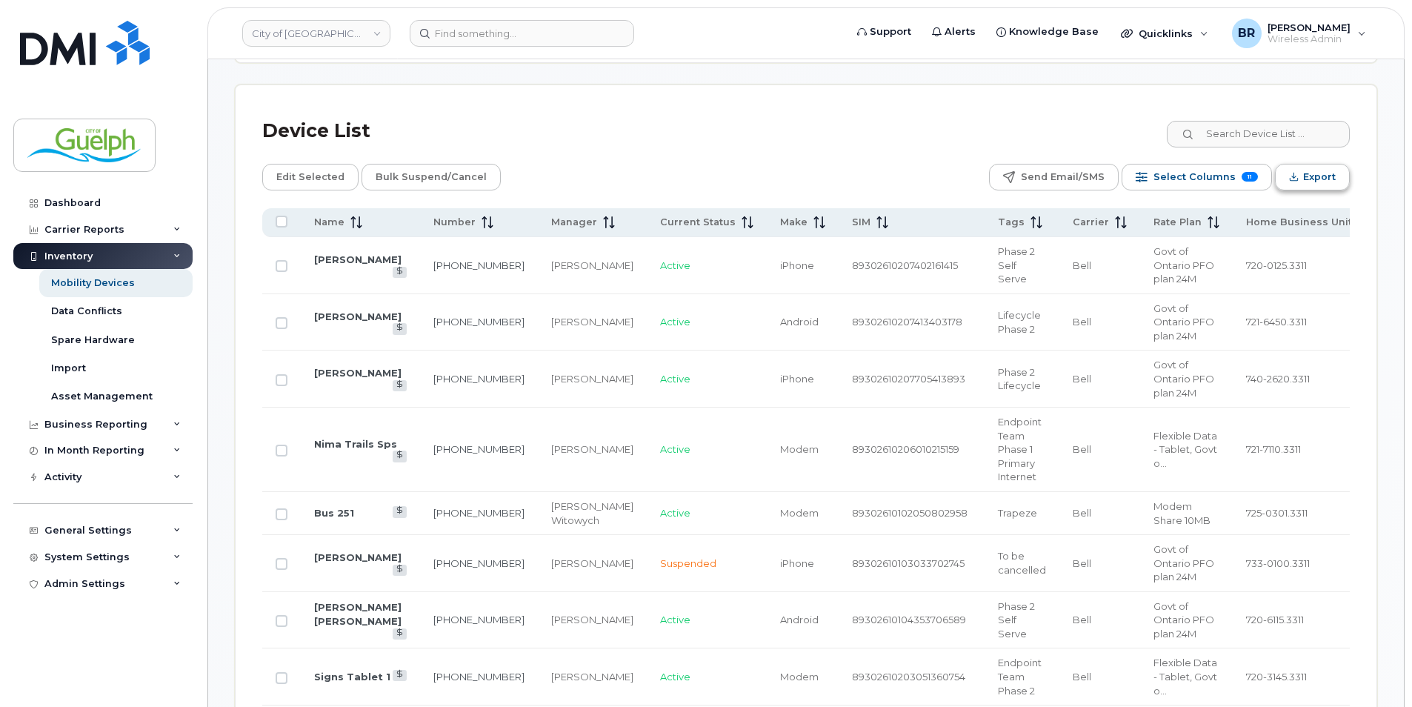
click at [1317, 181] on span "Export" at bounding box center [1319, 177] width 33 height 22
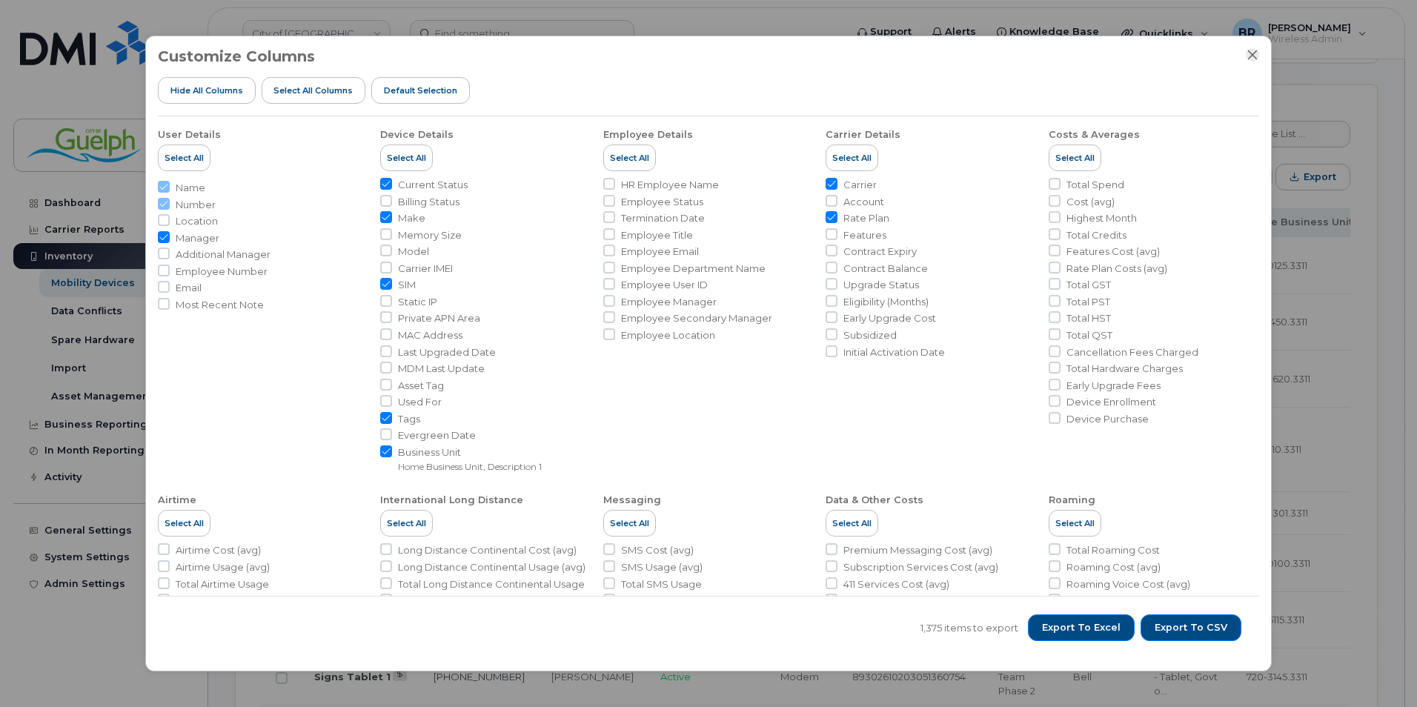
click at [1252, 59] on icon "Close" at bounding box center [1252, 55] width 12 height 12
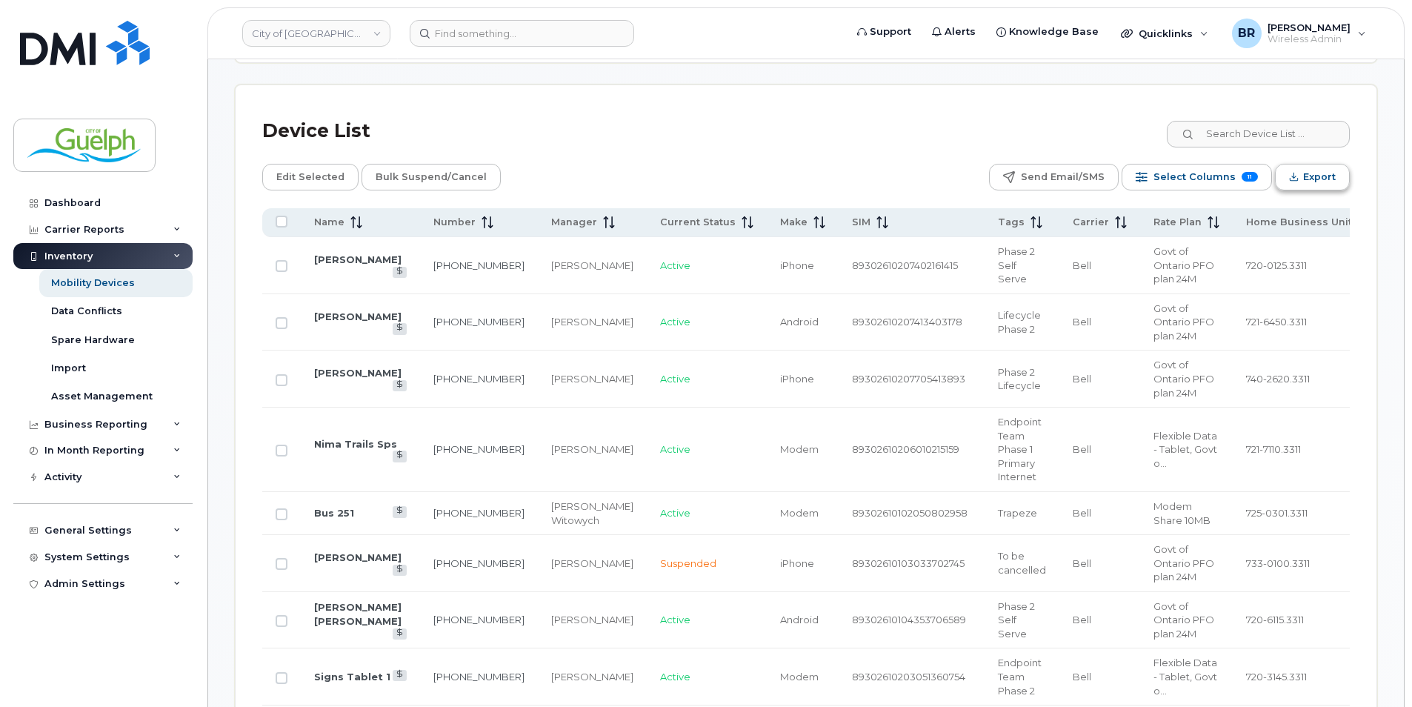
click at [1302, 176] on button "Export" at bounding box center [1312, 177] width 75 height 27
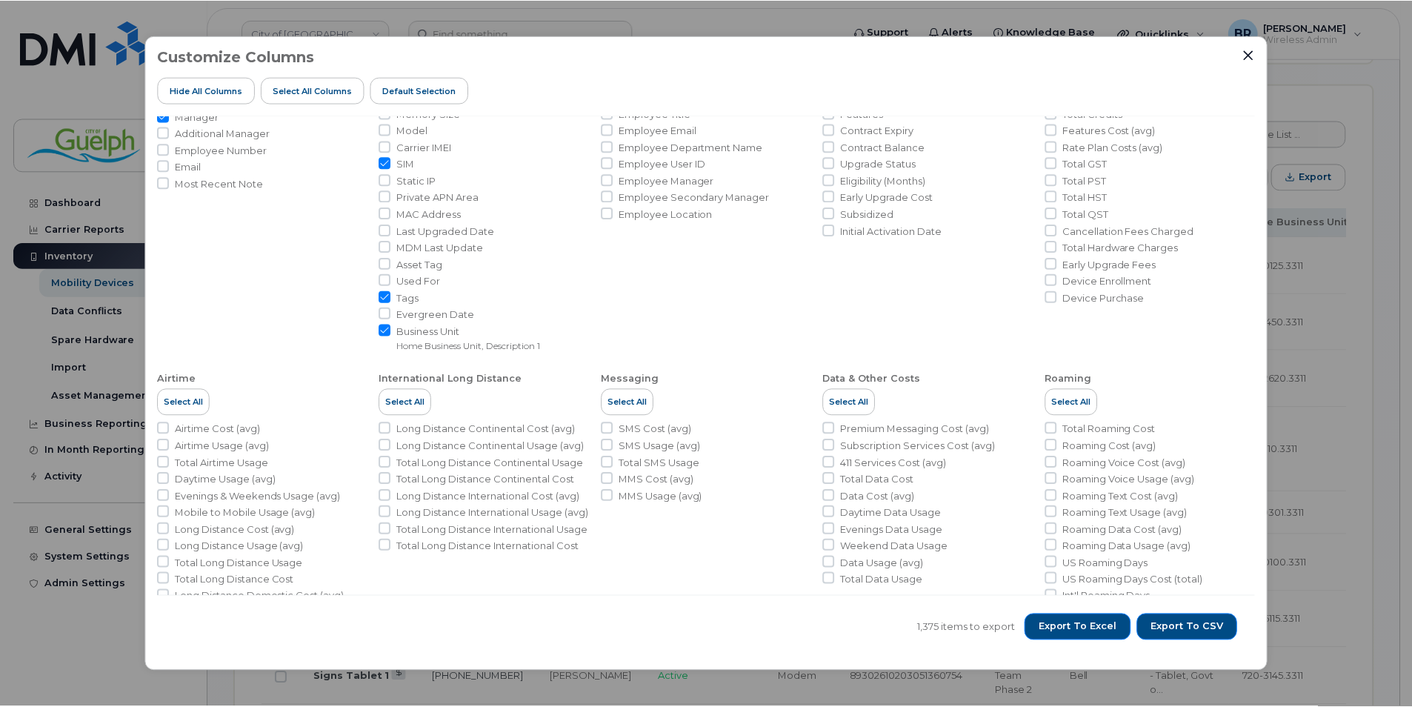
scroll to position [197, 0]
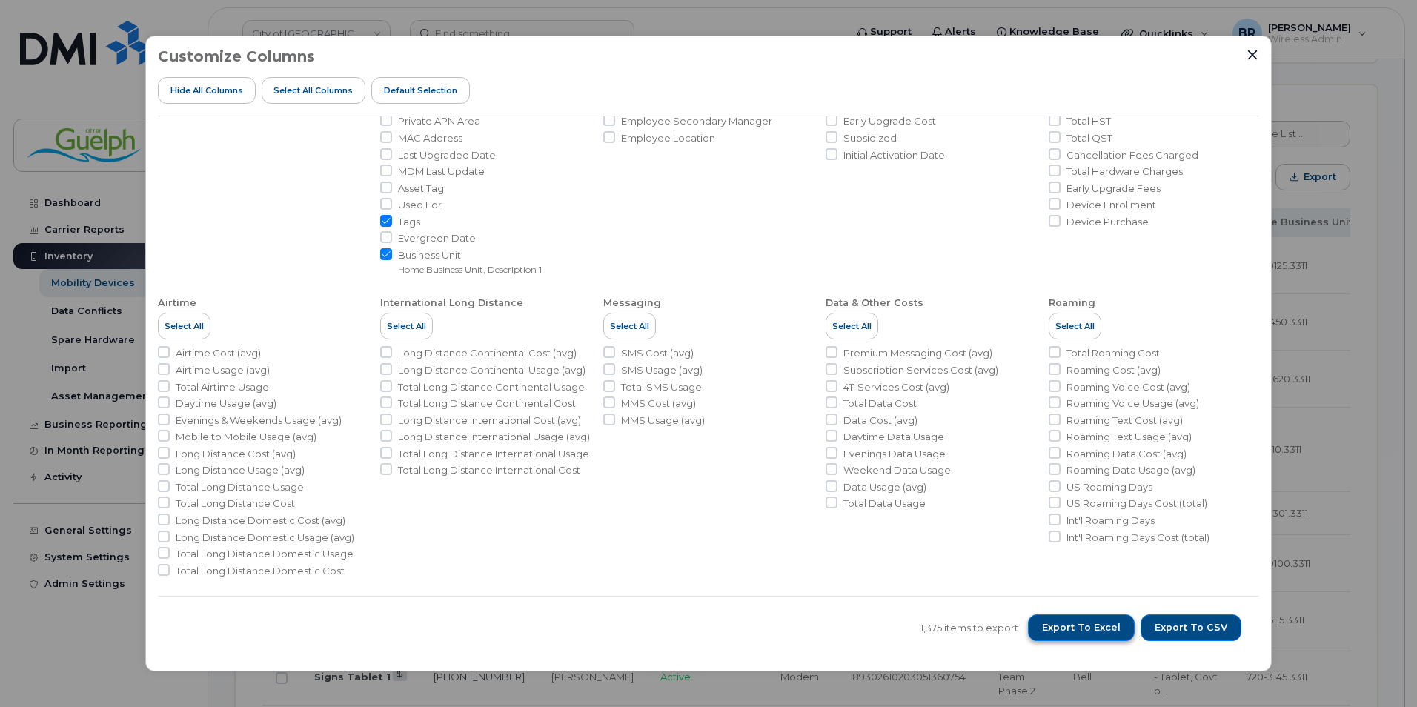
click at [1065, 618] on button "Export to Excel" at bounding box center [1081, 627] width 107 height 27
click at [1253, 54] on icon "Close" at bounding box center [1253, 55] width 10 height 10
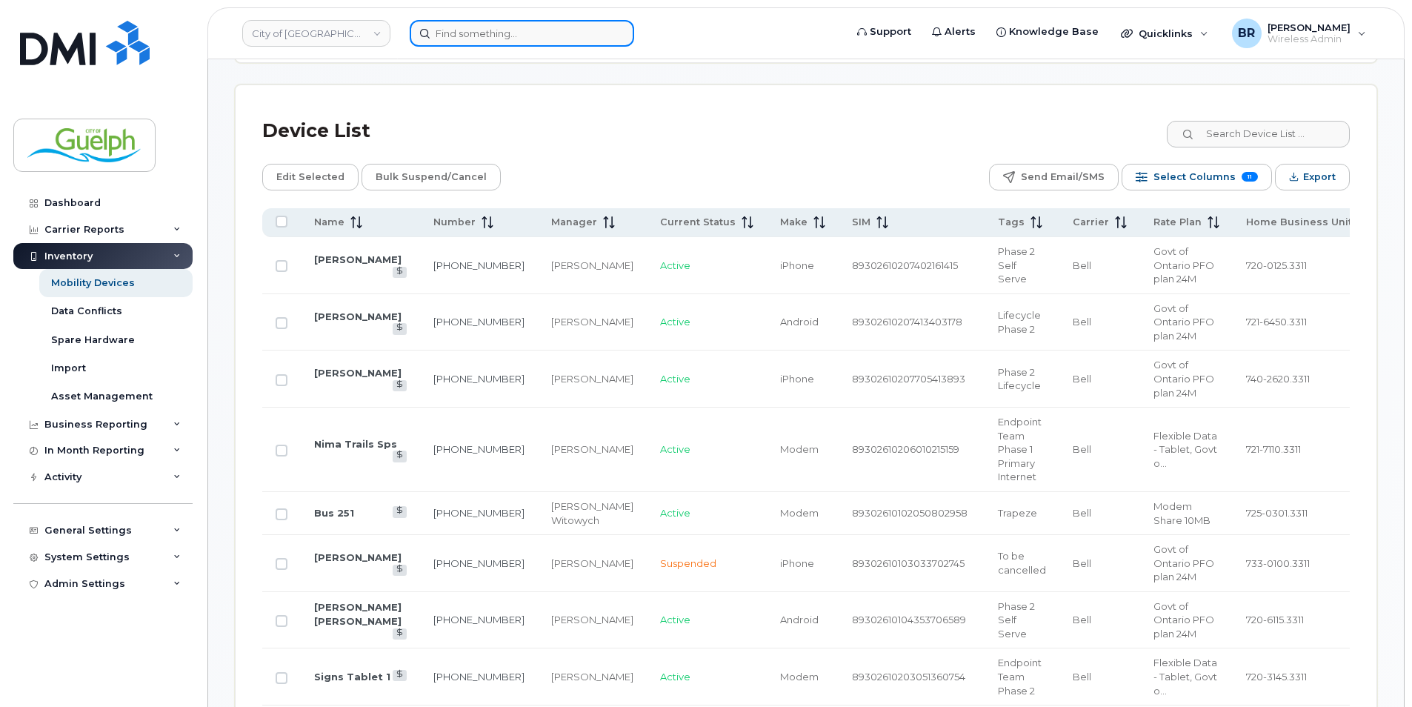
click at [474, 30] on input at bounding box center [522, 33] width 224 height 27
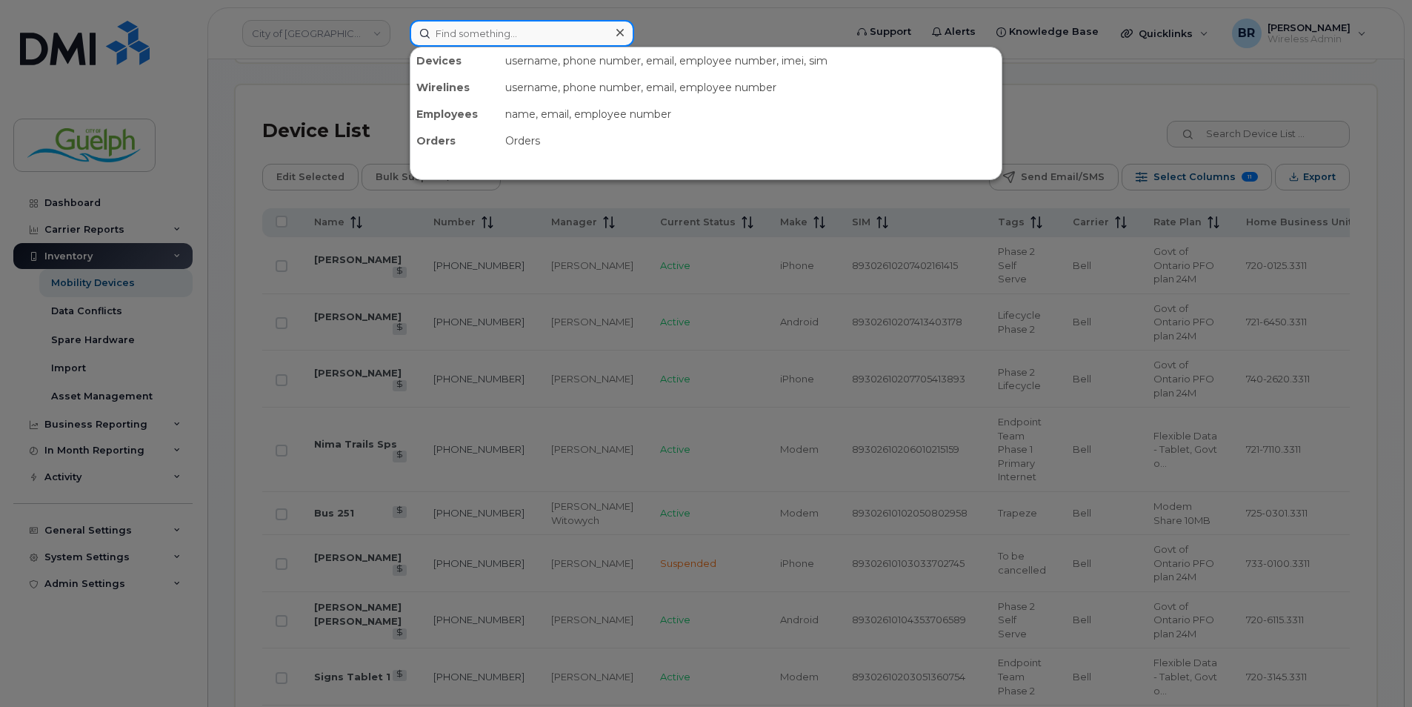
paste input "226-332-4983"
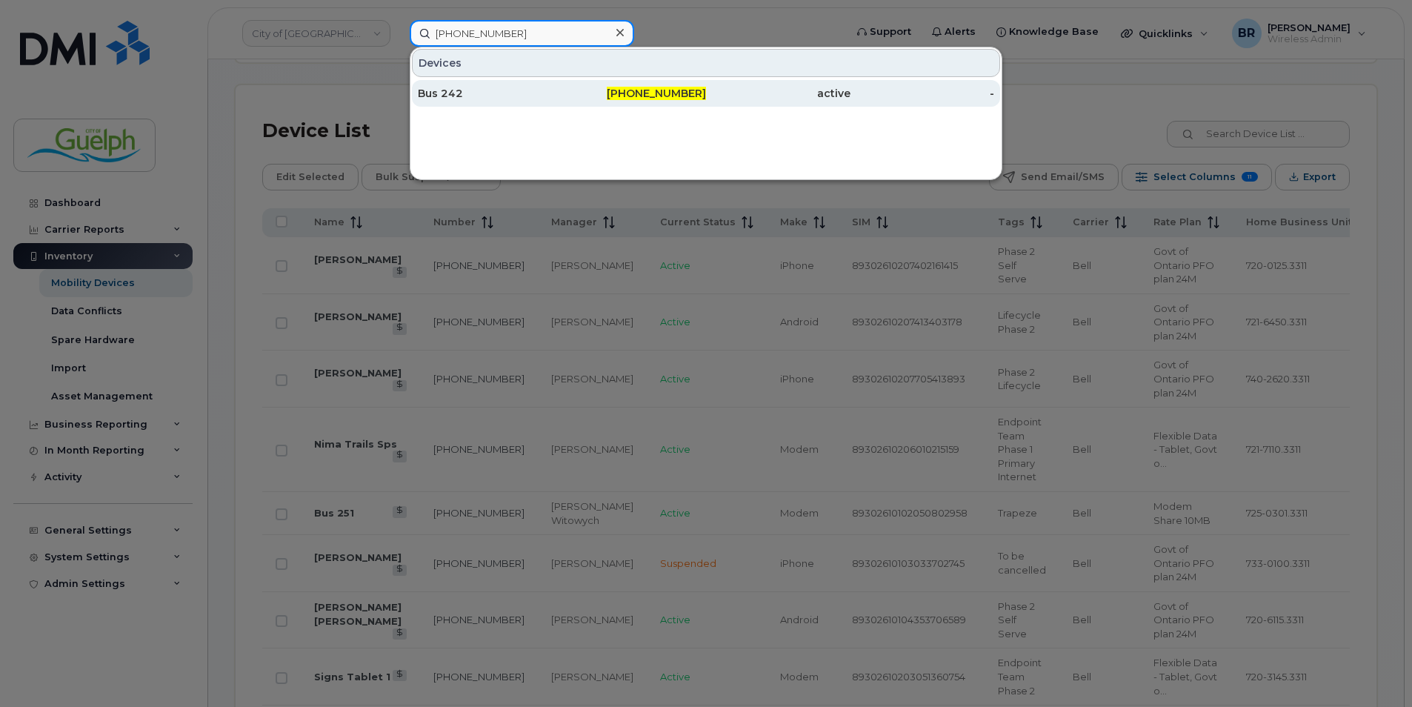
type input "226-332-4983"
click at [465, 89] on div "Bus 242" at bounding box center [490, 93] width 144 height 15
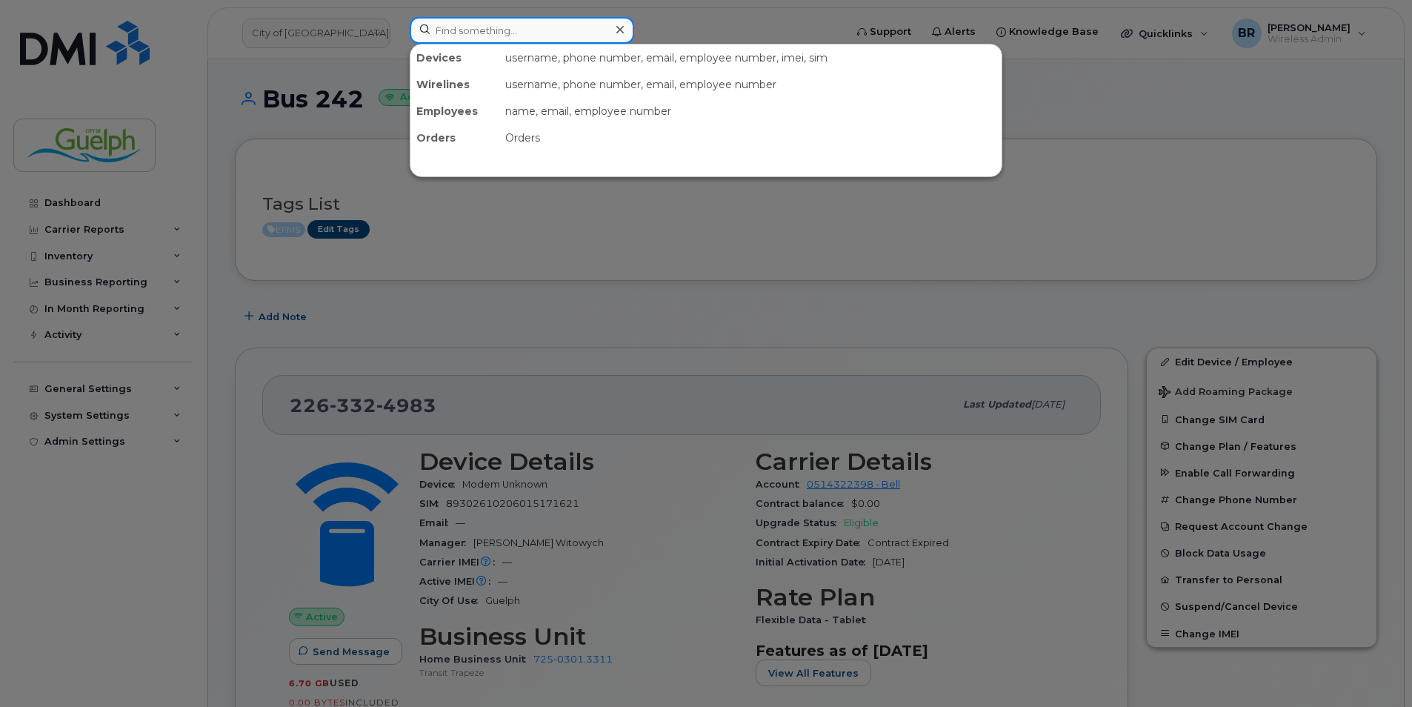
click at [528, 31] on input at bounding box center [522, 30] width 224 height 27
paste input "[PHONE_NUMBER]"
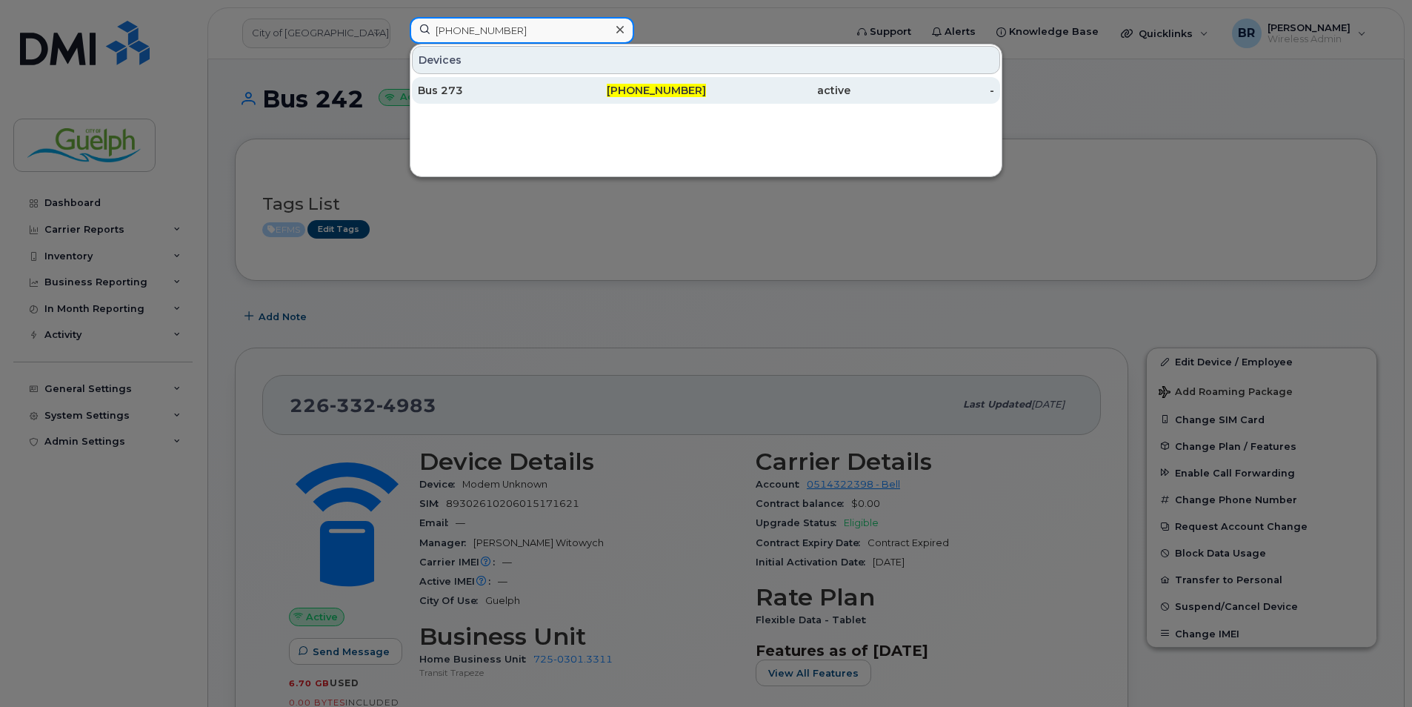
type input "[PHONE_NUMBER]"
click at [465, 89] on div "Bus 273" at bounding box center [490, 90] width 144 height 15
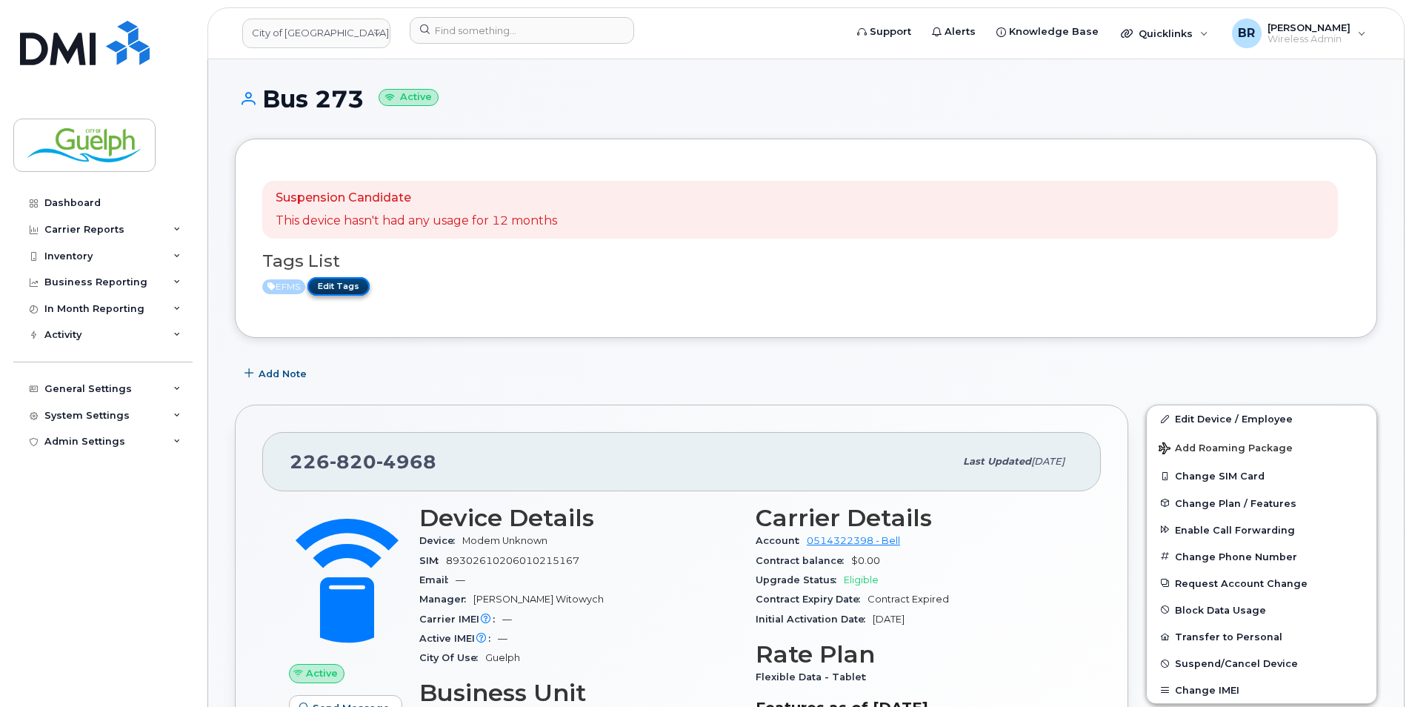
click at [335, 282] on link "Edit Tags" at bounding box center [338, 286] width 62 height 19
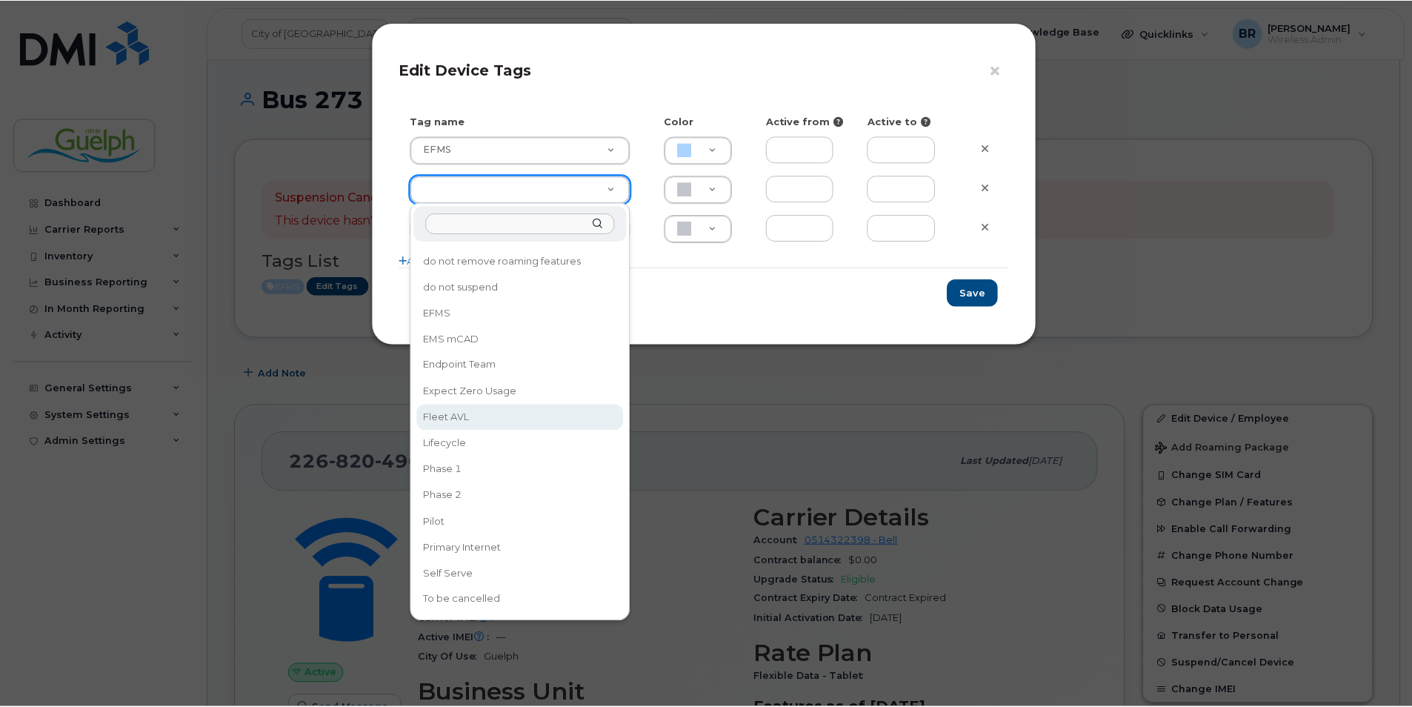
scroll to position [177, 0]
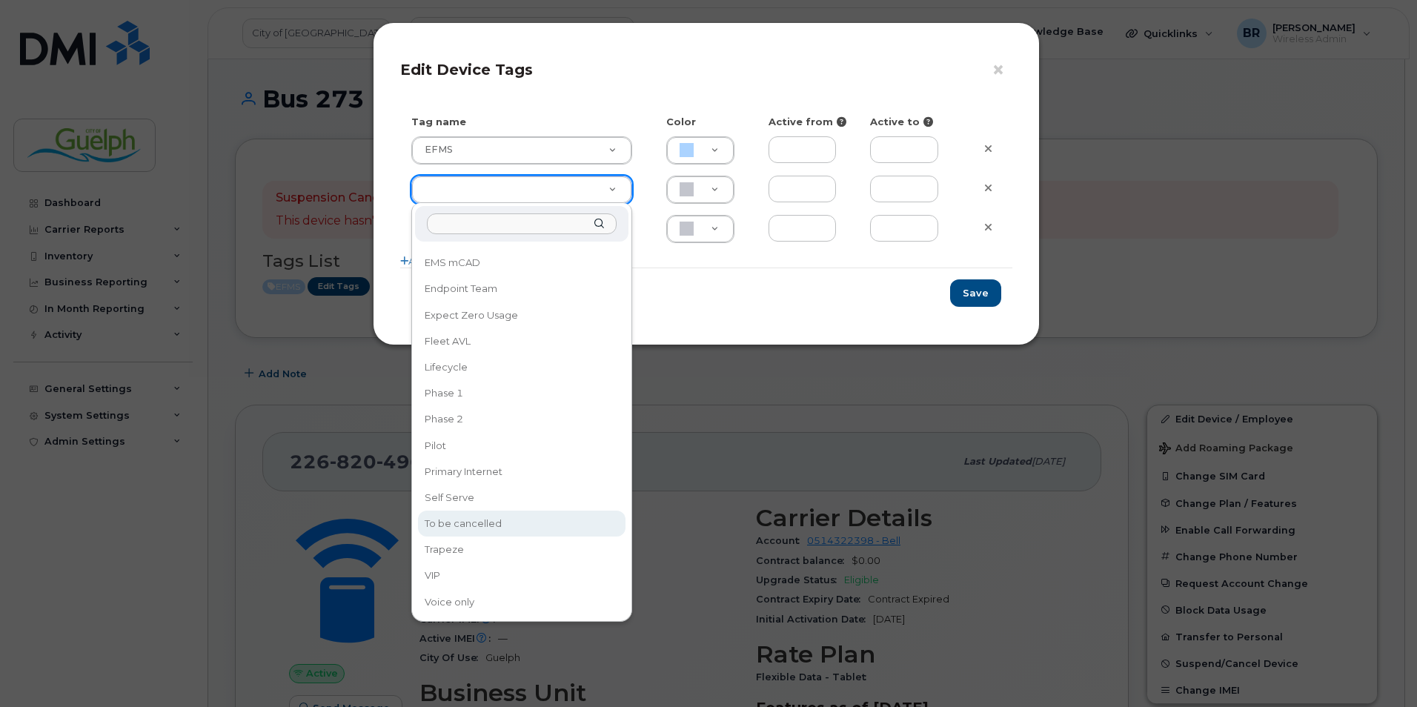
type input "To be cancelled"
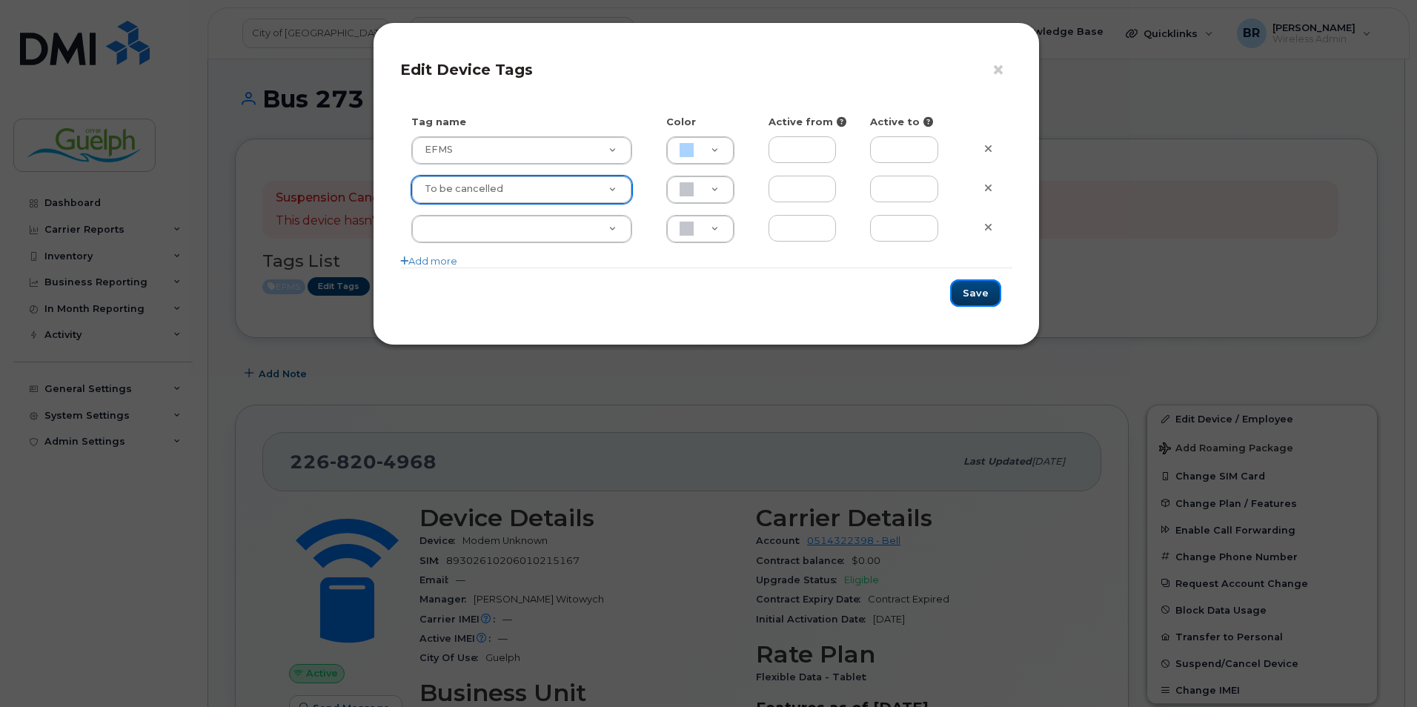
click at [982, 294] on button "Save" at bounding box center [975, 292] width 51 height 27
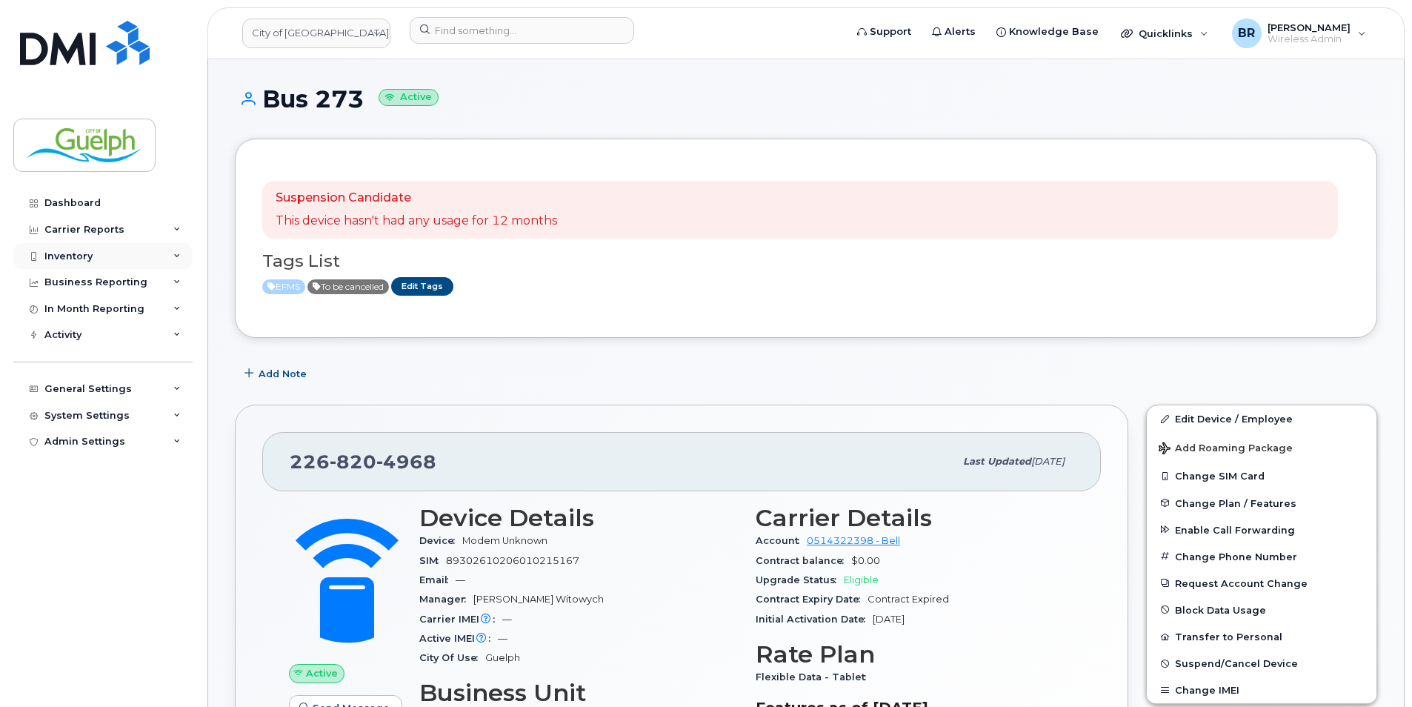
click at [90, 251] on div "Inventory" at bounding box center [68, 256] width 48 height 12
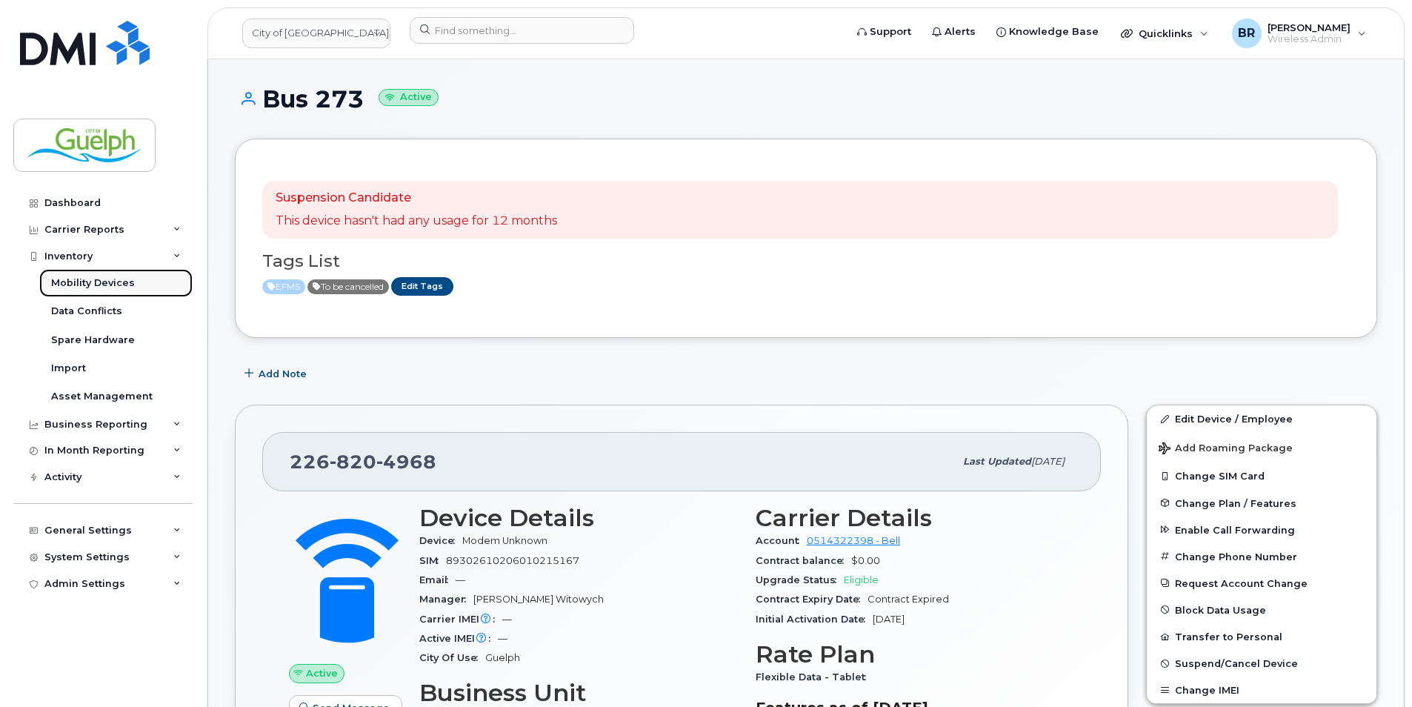
click at [128, 284] on div "Mobility Devices" at bounding box center [93, 282] width 84 height 13
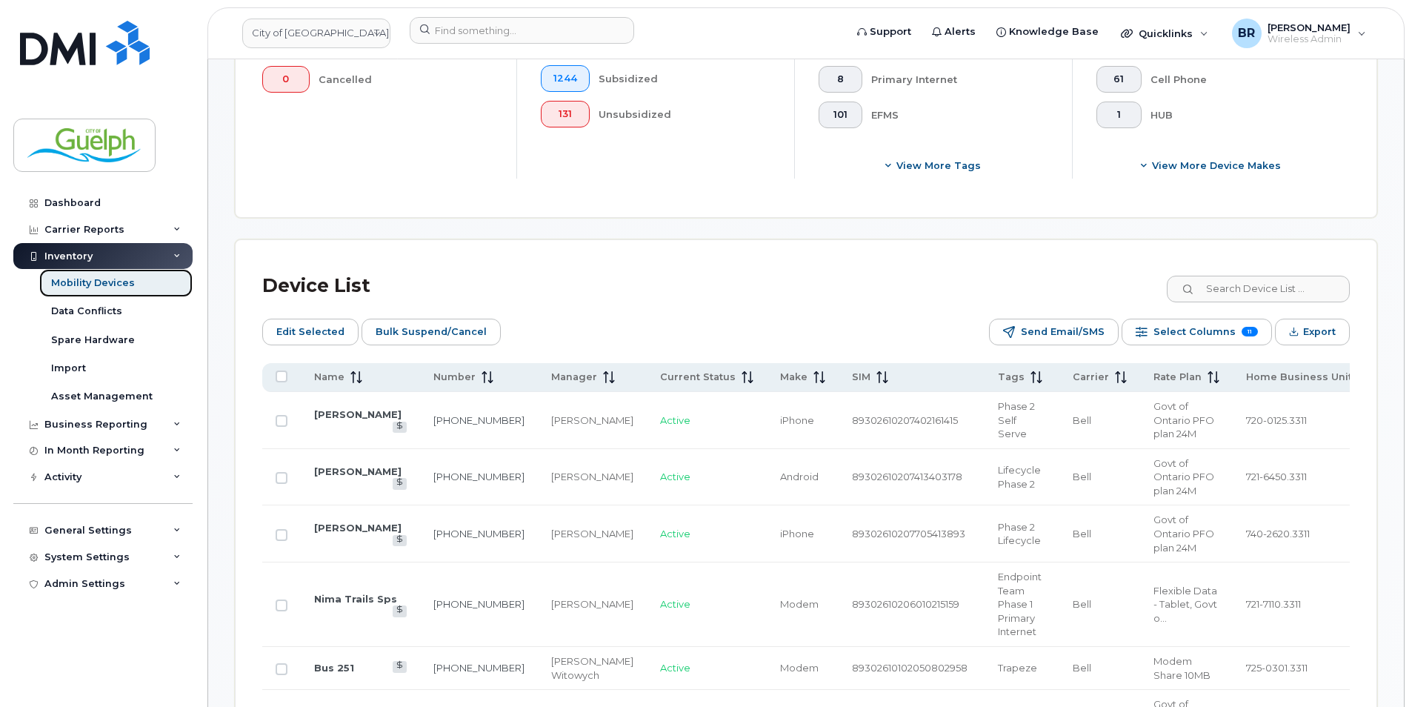
scroll to position [593, 0]
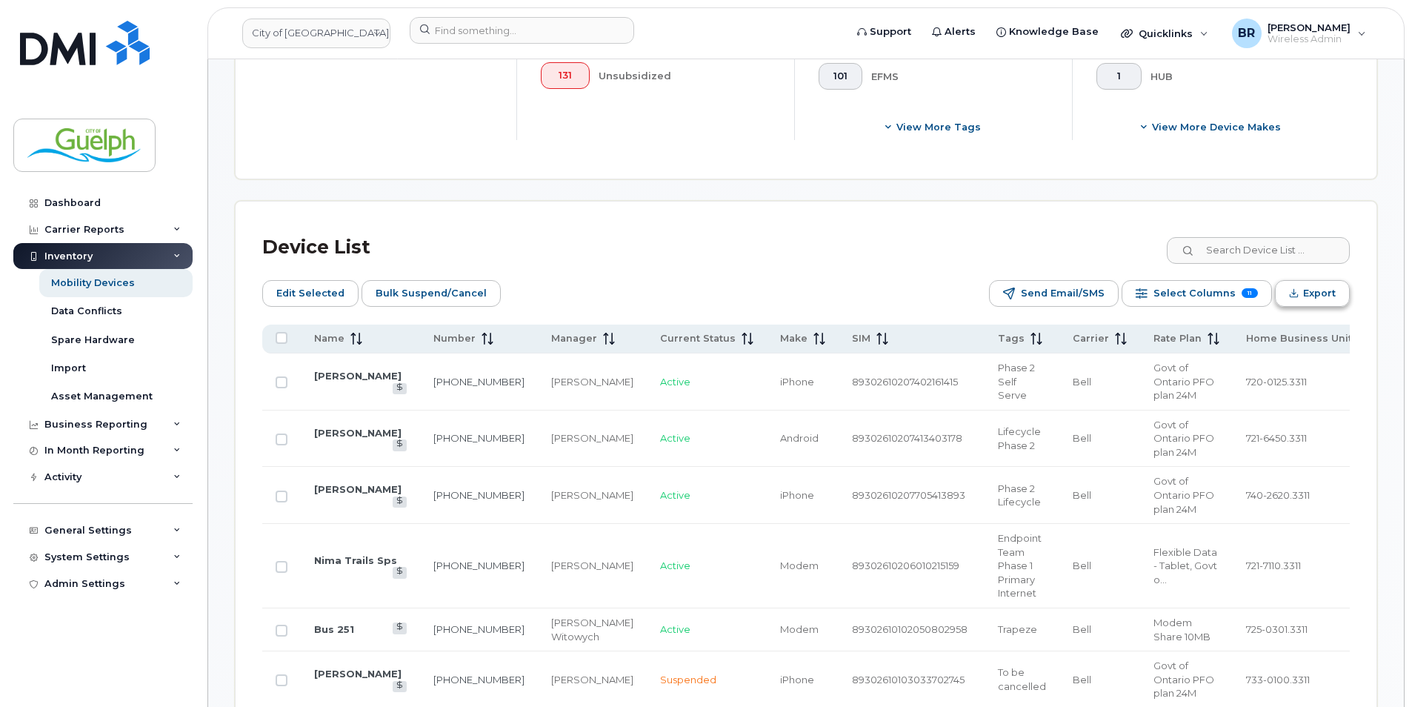
click at [1314, 287] on span "Export" at bounding box center [1319, 293] width 33 height 22
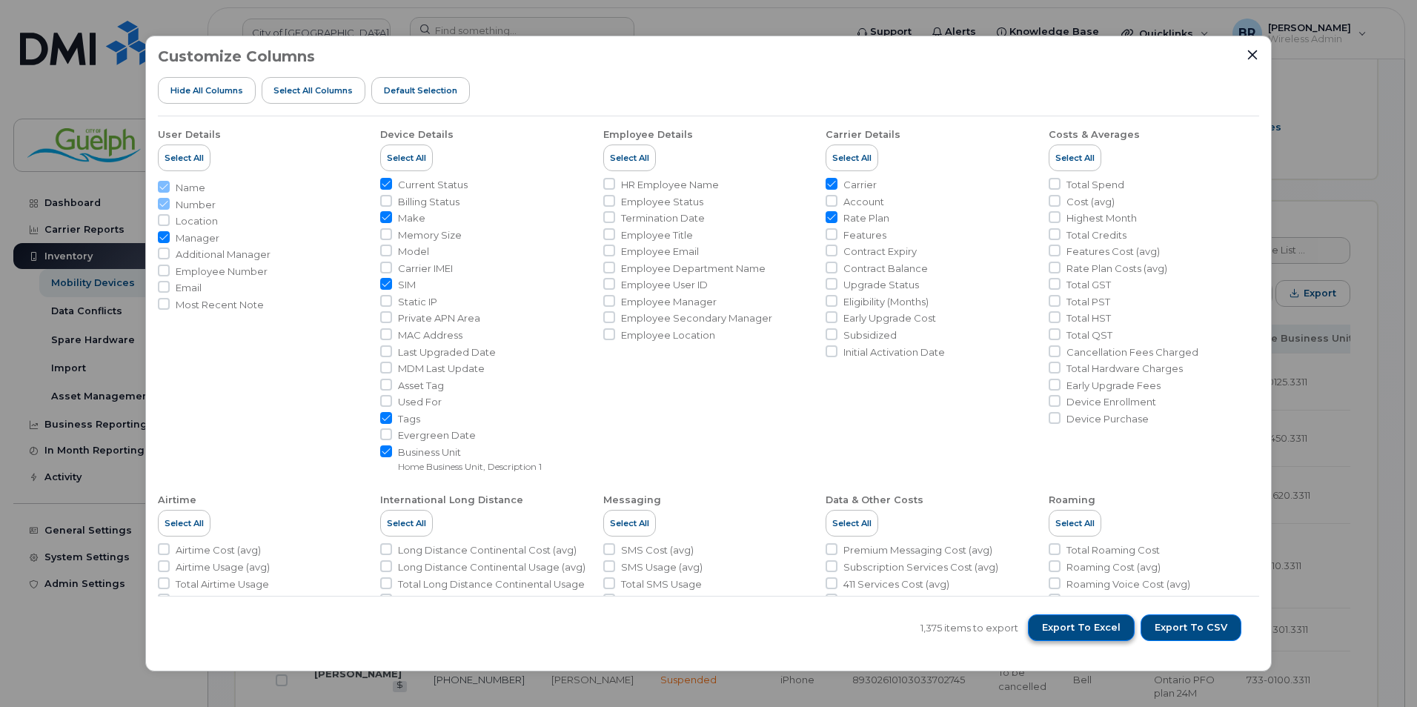
click at [1109, 627] on span "Export to Excel" at bounding box center [1081, 627] width 79 height 13
click at [1254, 53] on icon "Close" at bounding box center [1252, 55] width 12 height 12
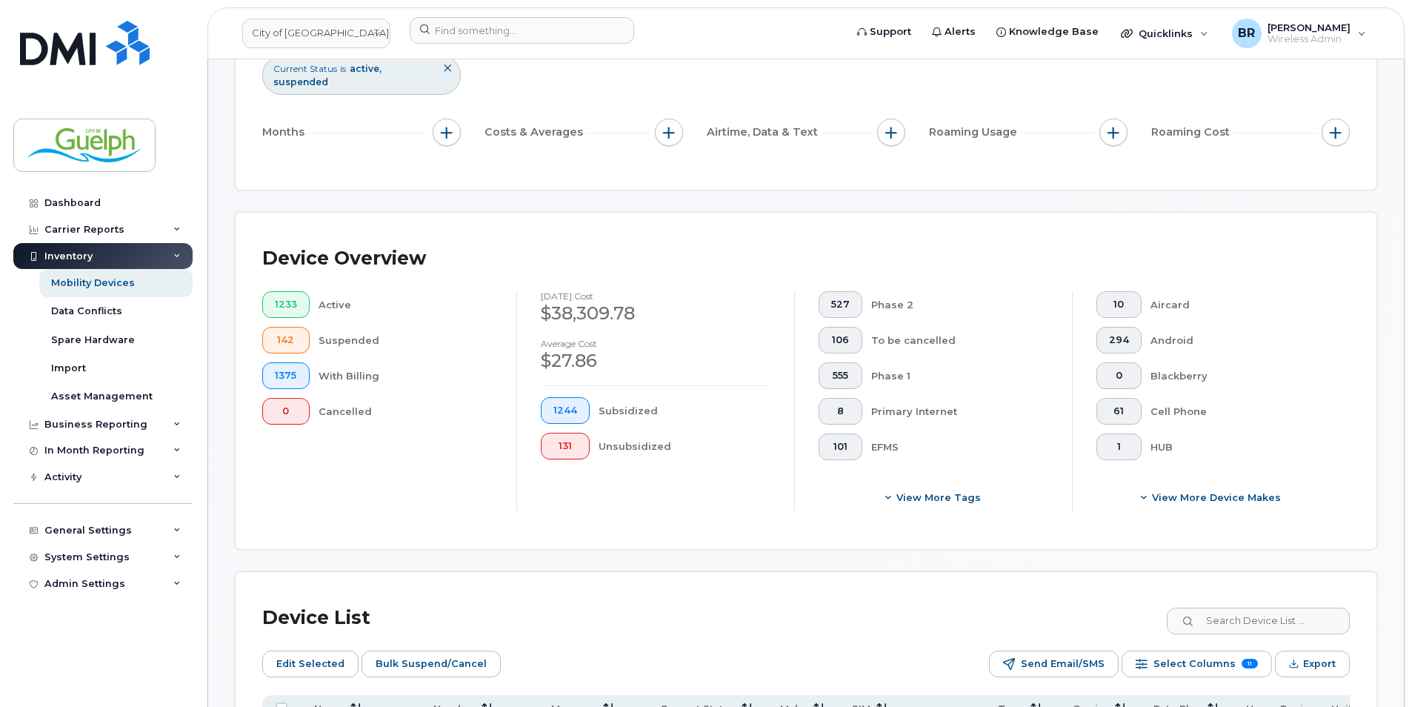
scroll to position [0, 0]
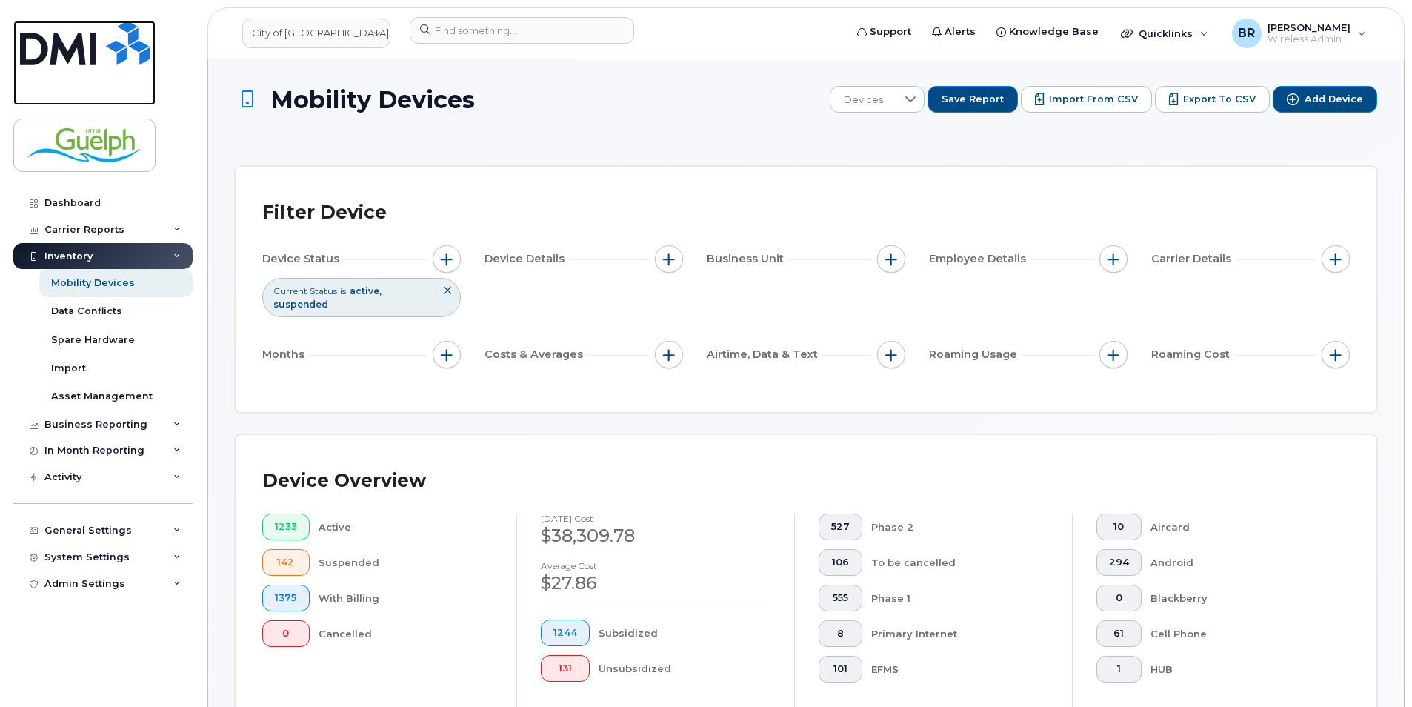
drag, startPoint x: 116, startPoint y: 52, endPoint x: 154, endPoint y: 136, distance: 92.8
click at [116, 52] on img at bounding box center [85, 43] width 130 height 44
